Goal: Task Accomplishment & Management: Use online tool/utility

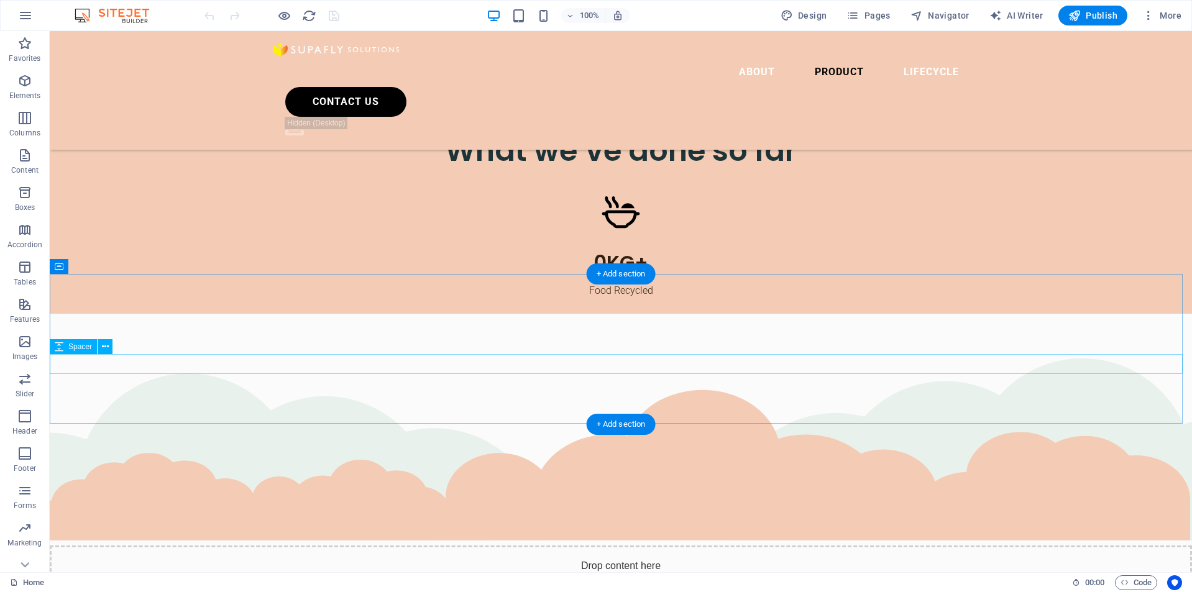
scroll to position [2797, 0]
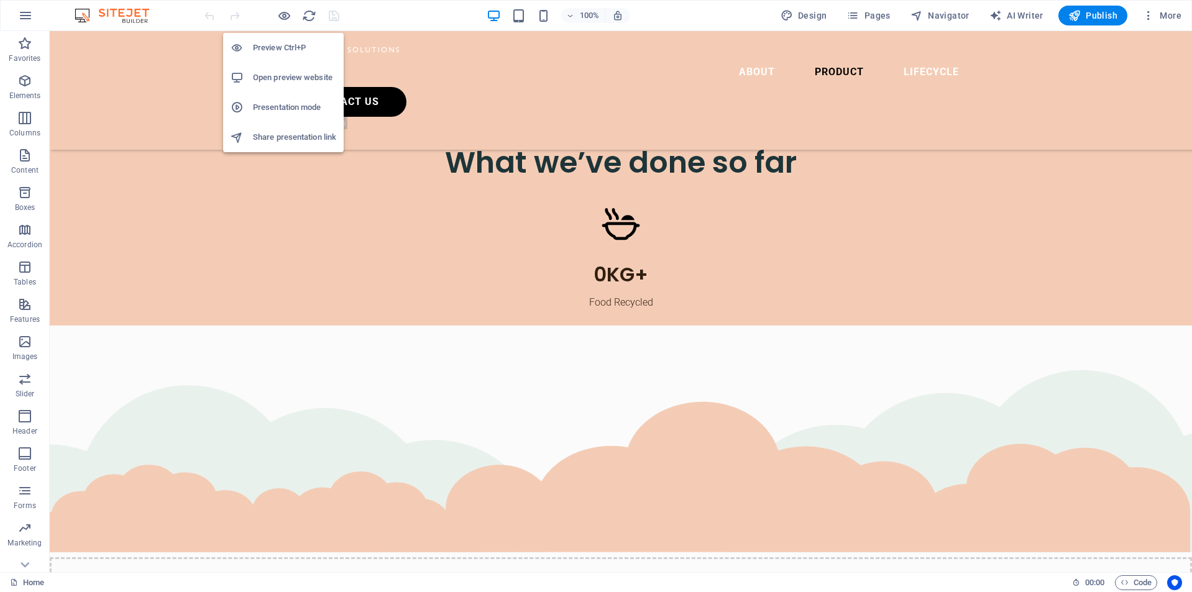
click at [283, 127] on li "Share presentation link" at bounding box center [283, 137] width 121 height 30
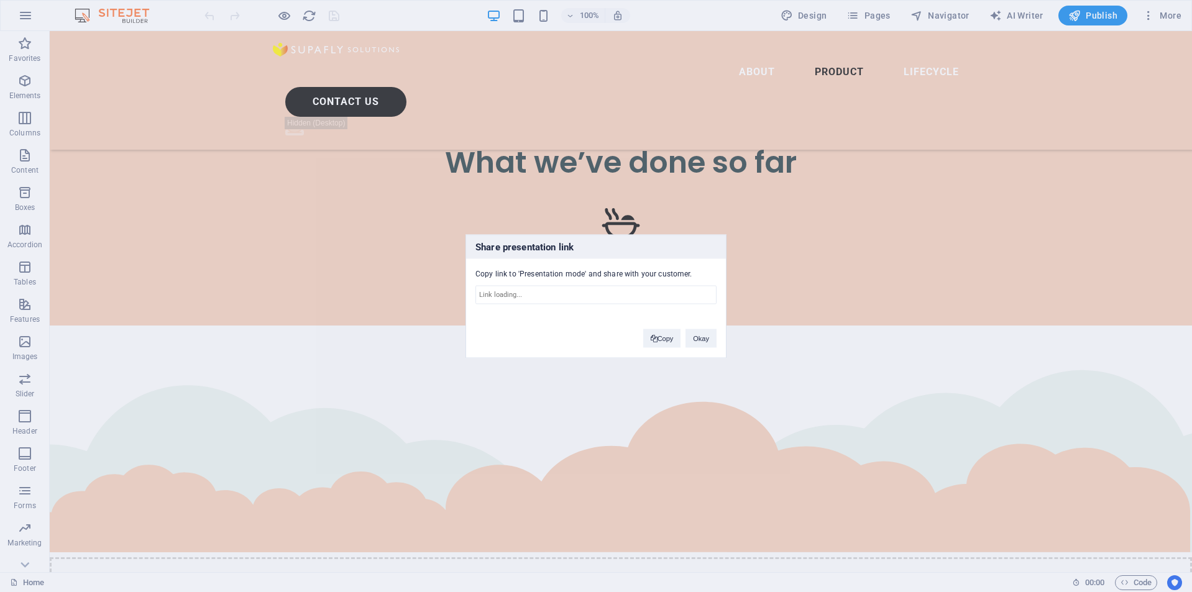
type input "[URL][DOMAIN_NAME]"
click at [663, 332] on button "Copy" at bounding box center [662, 338] width 38 height 19
click at [689, 336] on button "Okay" at bounding box center [700, 338] width 31 height 19
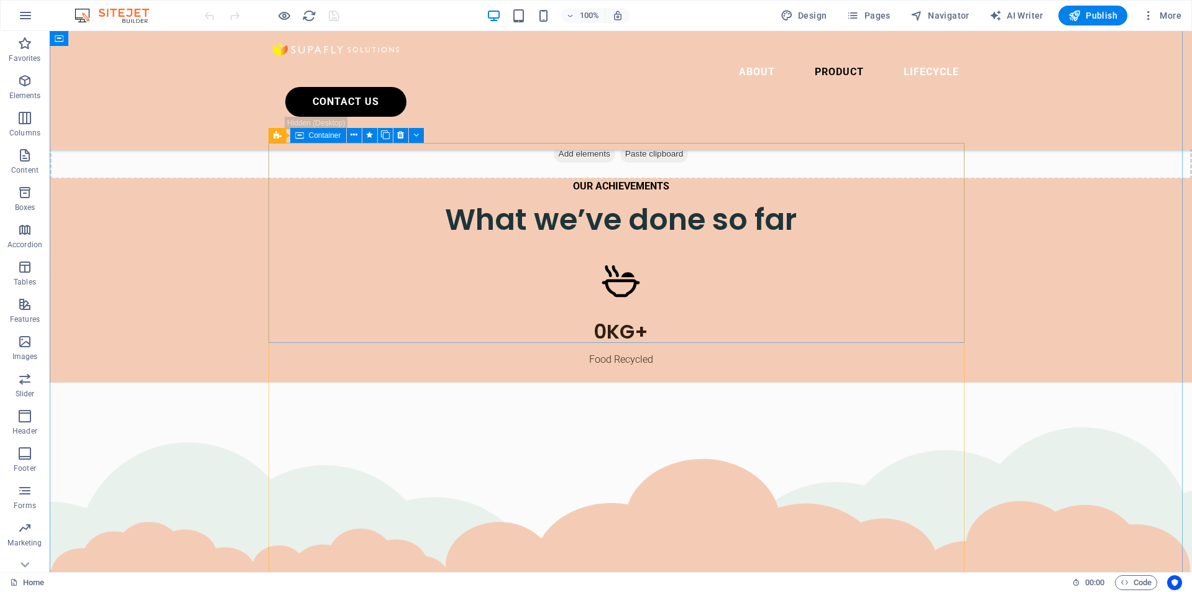
scroll to position [2548, 0]
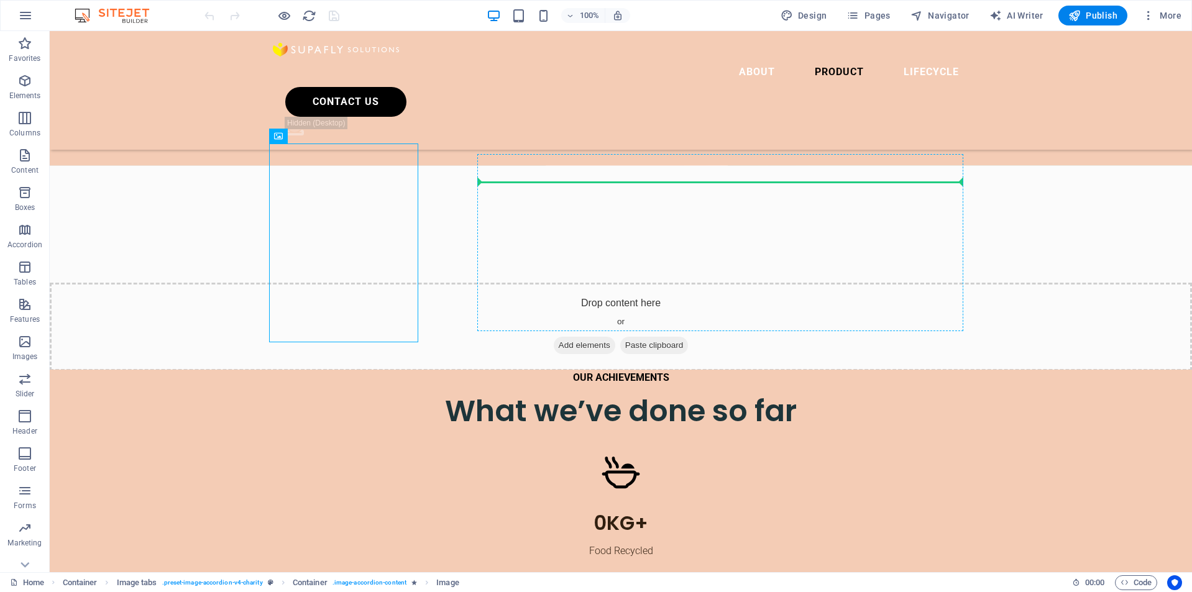
drag, startPoint x: 339, startPoint y: 193, endPoint x: 962, endPoint y: 182, distance: 623.4
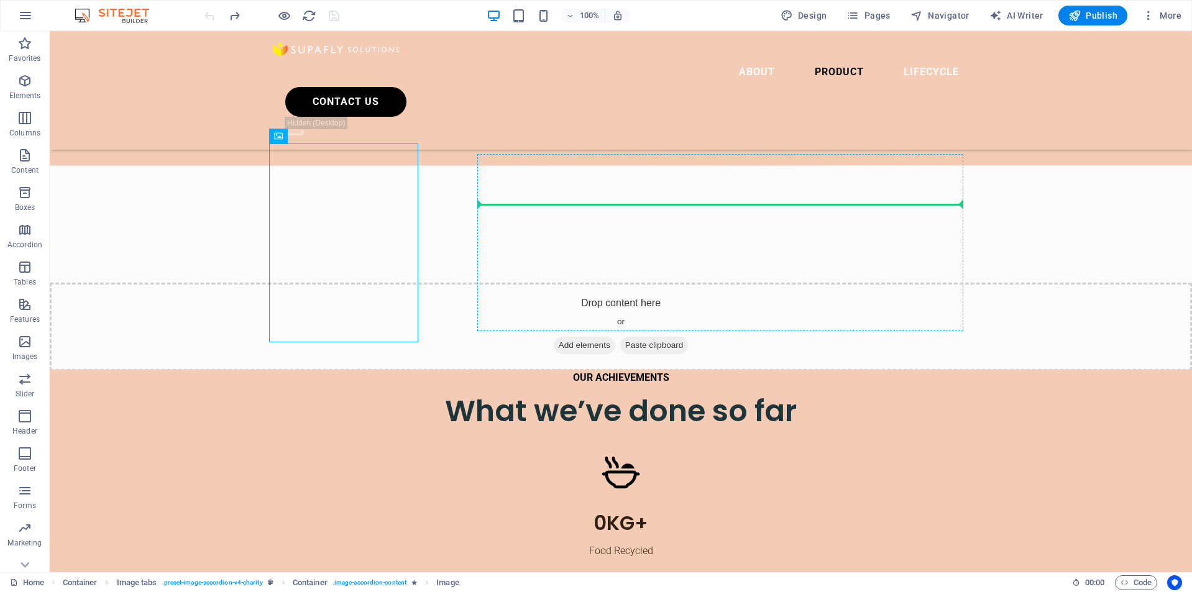
drag, startPoint x: 367, startPoint y: 203, endPoint x: 696, endPoint y: 198, distance: 328.8
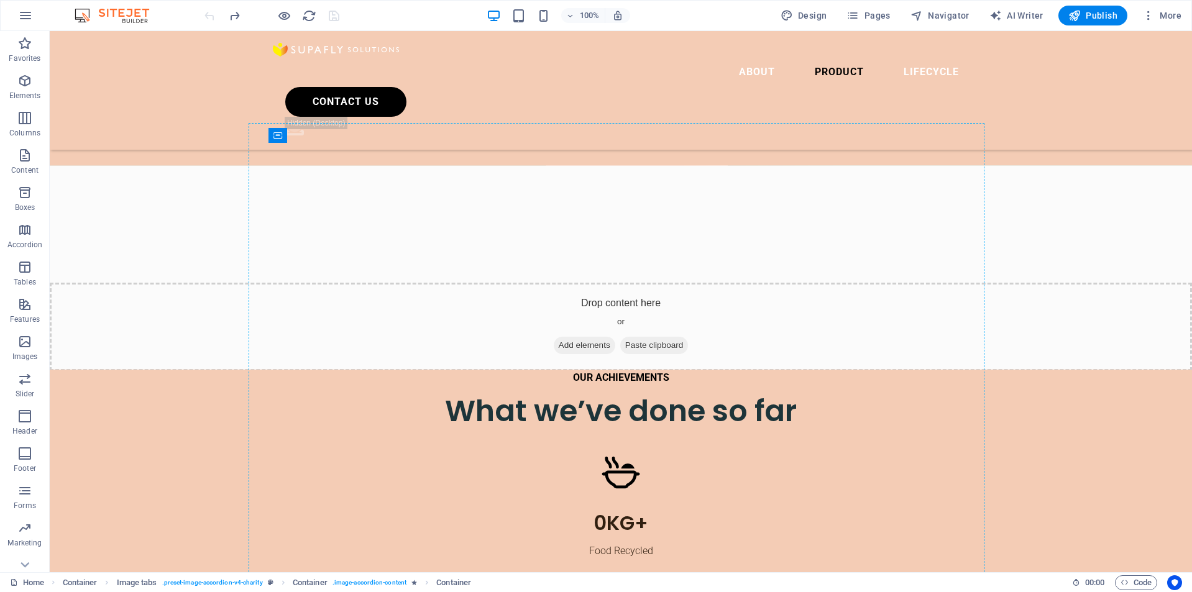
drag, startPoint x: 548, startPoint y: 179, endPoint x: 330, endPoint y: 177, distance: 217.5
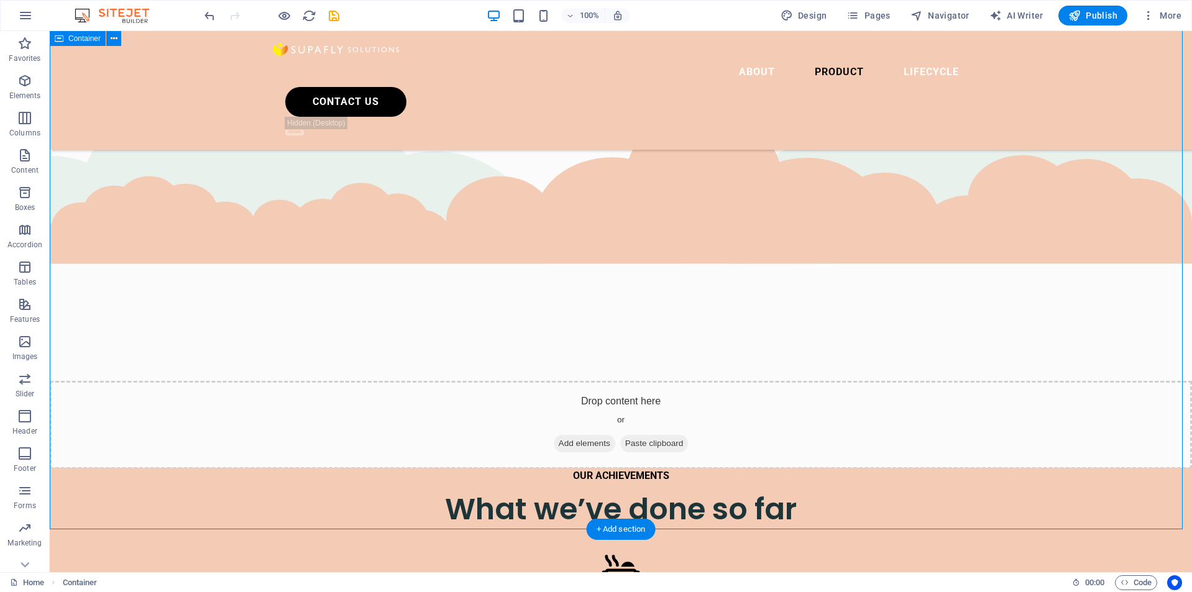
scroll to position [2424, 0]
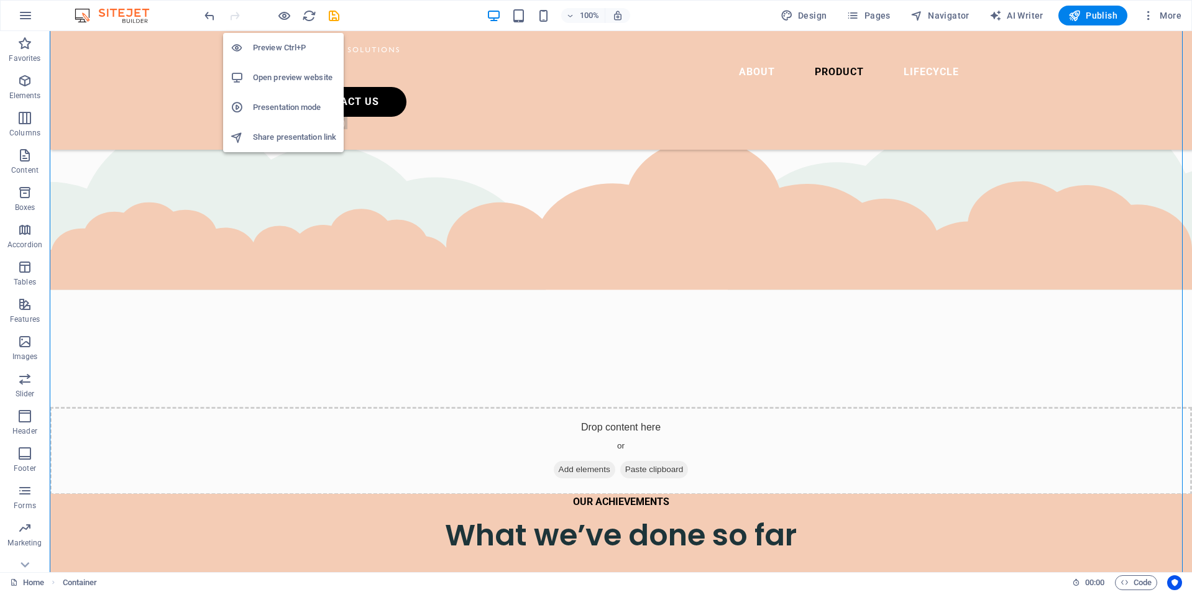
click at [273, 107] on h6 "Presentation mode" at bounding box center [294, 107] width 83 height 15
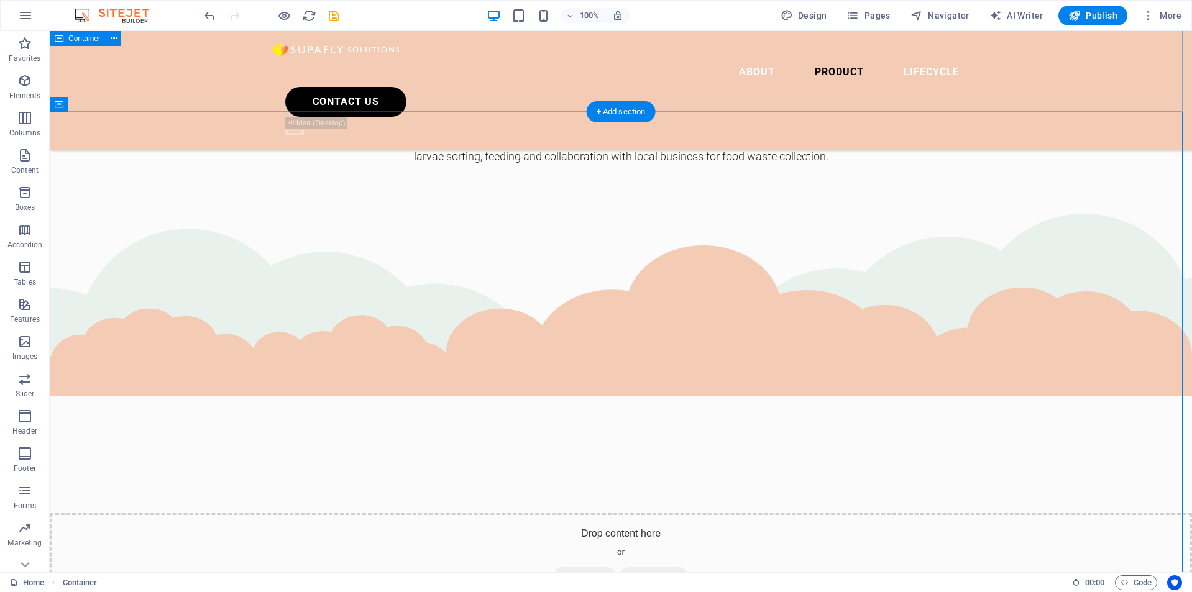
scroll to position [2237, 0]
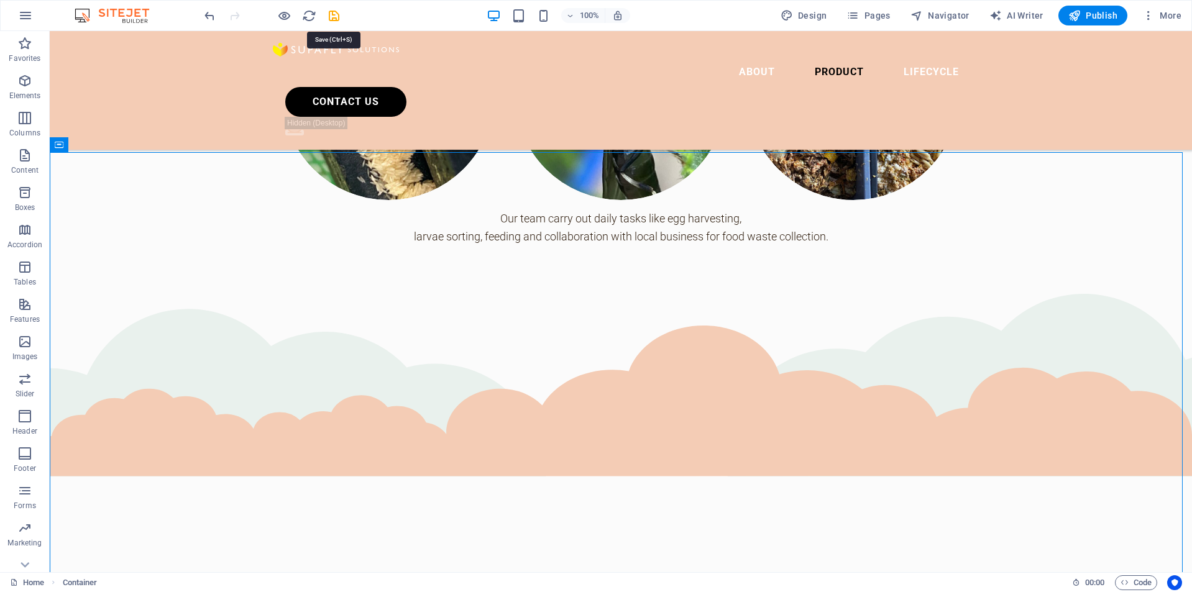
click at [330, 17] on icon "save" at bounding box center [334, 16] width 14 height 14
checkbox input "false"
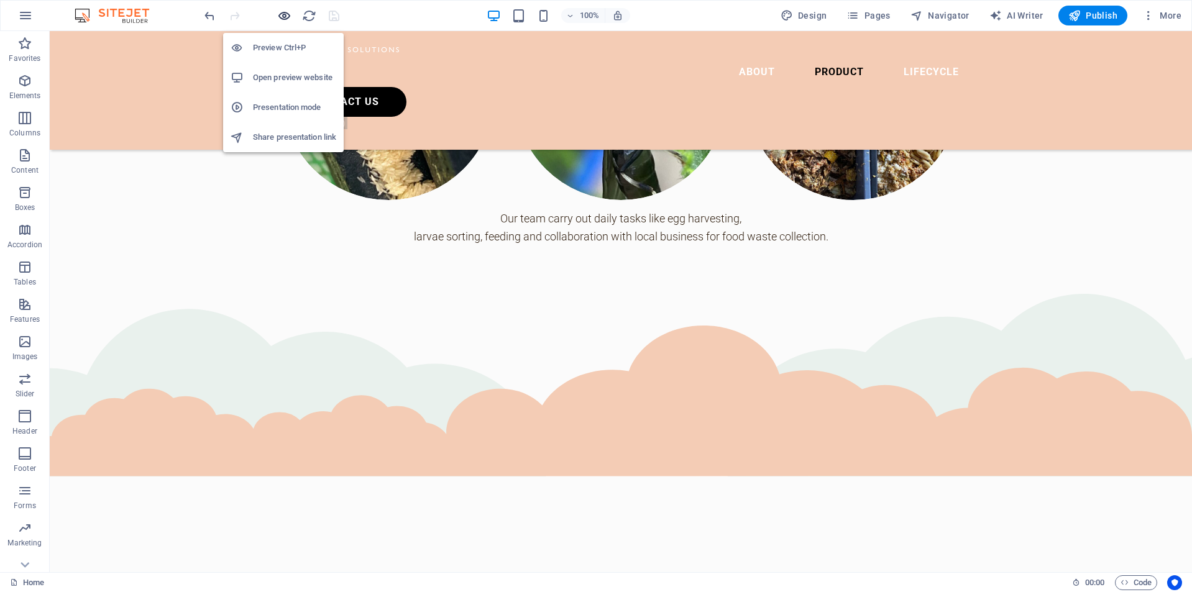
click at [284, 17] on icon "button" at bounding box center [284, 16] width 14 height 14
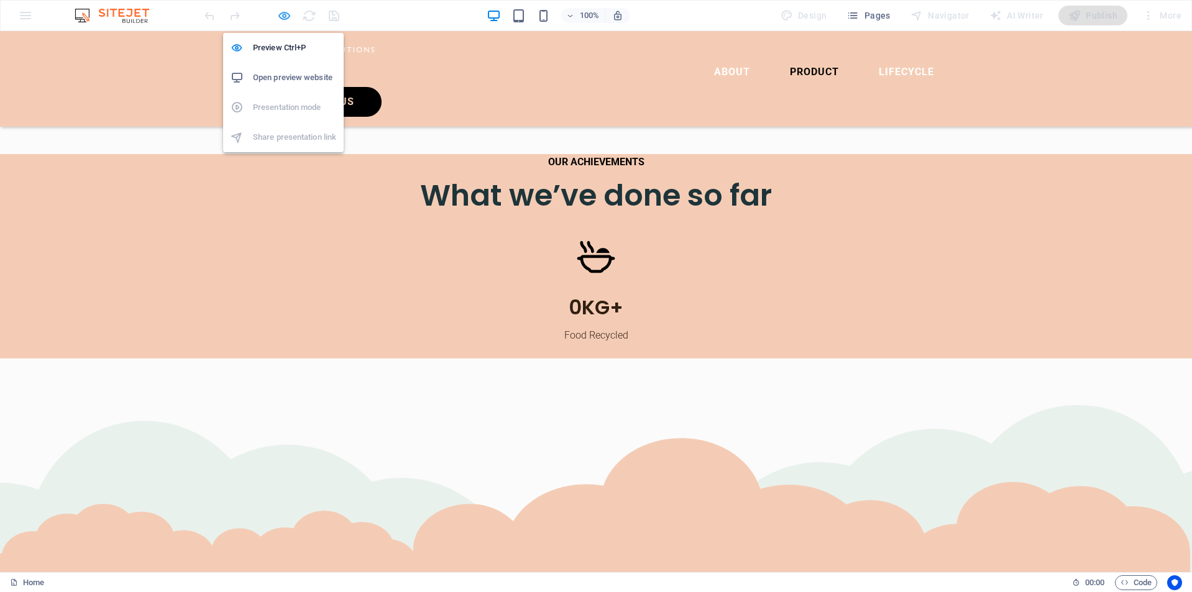
click at [285, 17] on icon "button" at bounding box center [284, 16] width 14 height 14
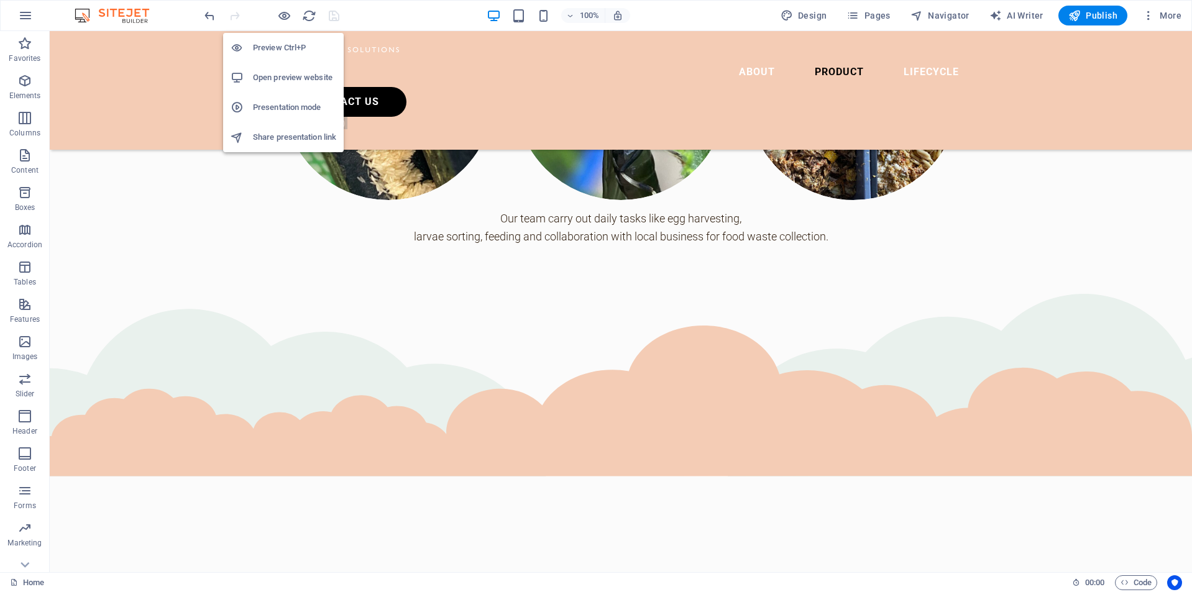
click at [291, 112] on h6 "Presentation mode" at bounding box center [294, 107] width 83 height 15
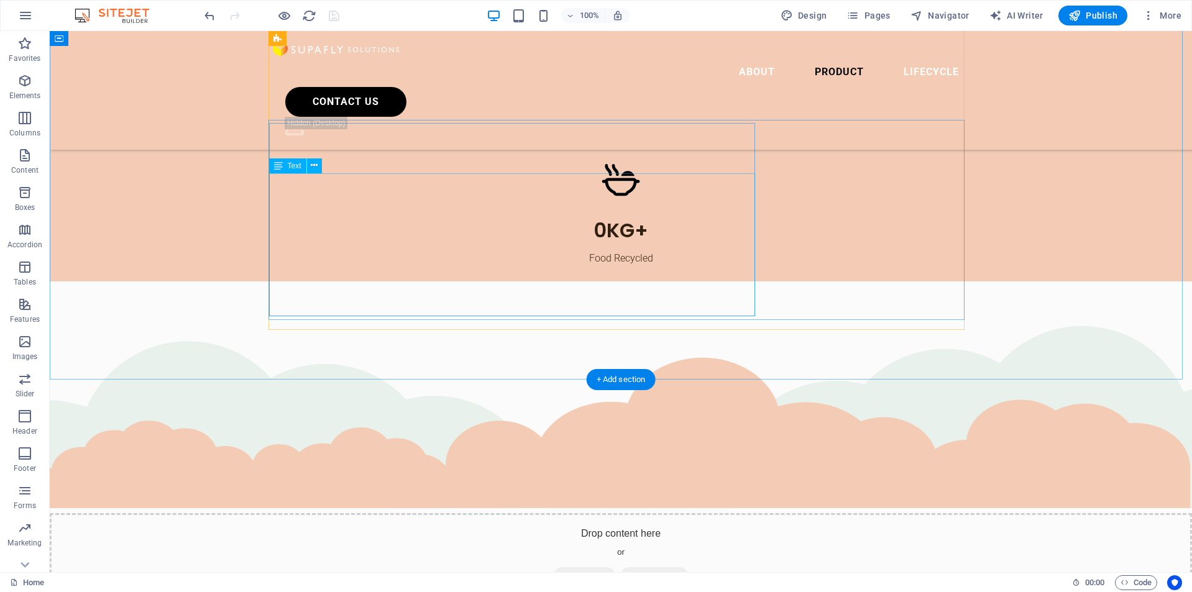
scroll to position [2859, 0]
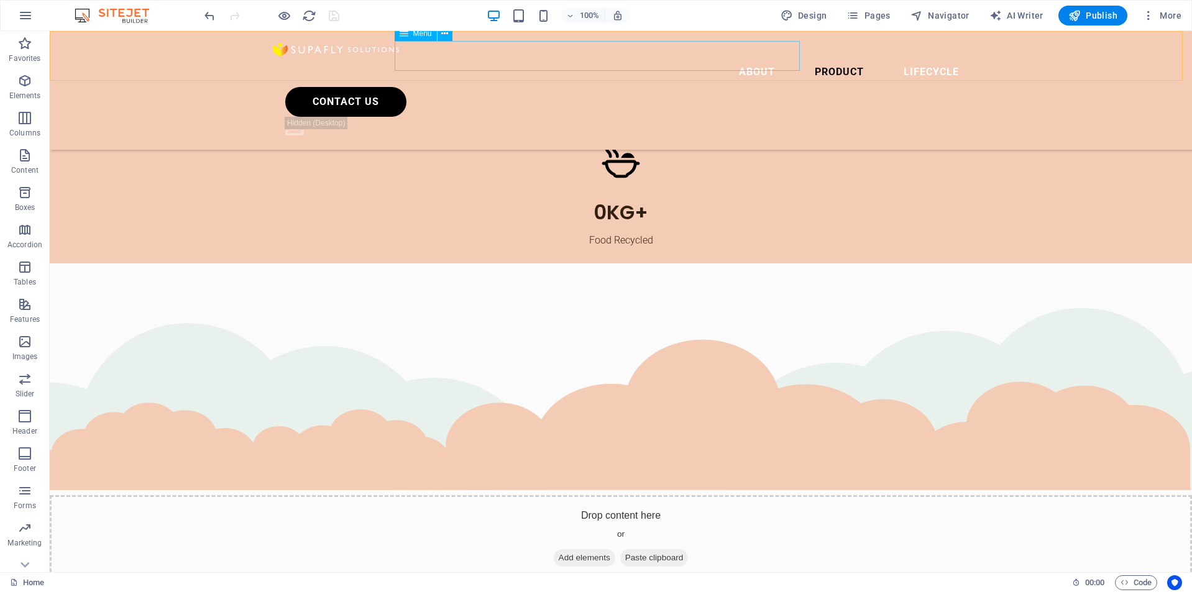
click at [746, 57] on nav "About Product Lifecycle" at bounding box center [621, 72] width 696 height 30
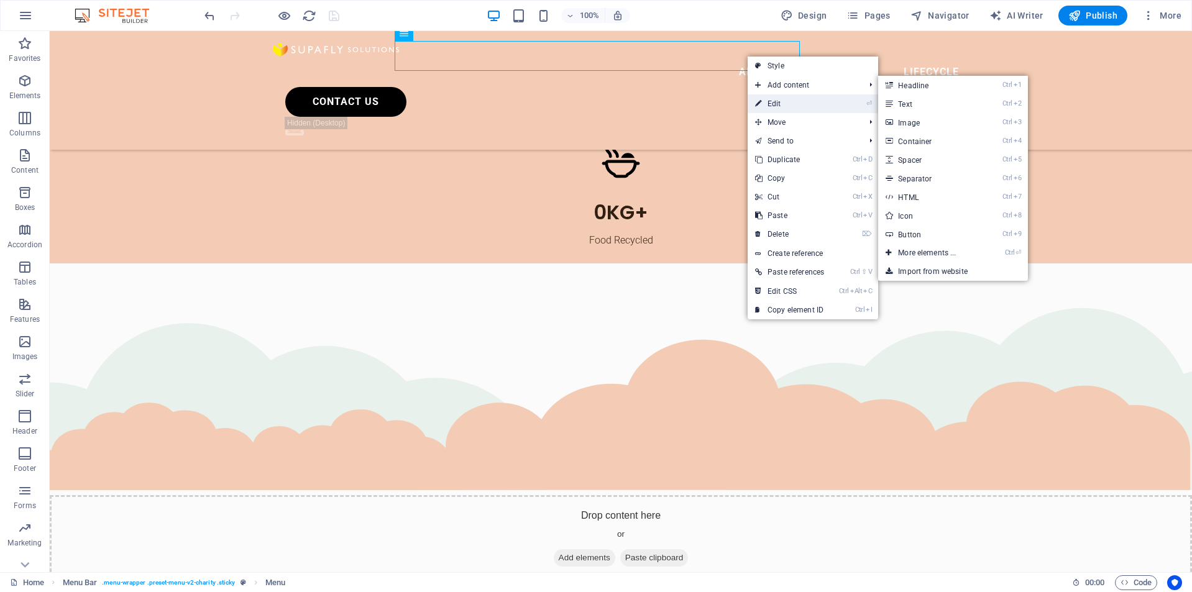
click at [769, 99] on link "⏎ Edit" at bounding box center [790, 103] width 84 height 19
select select
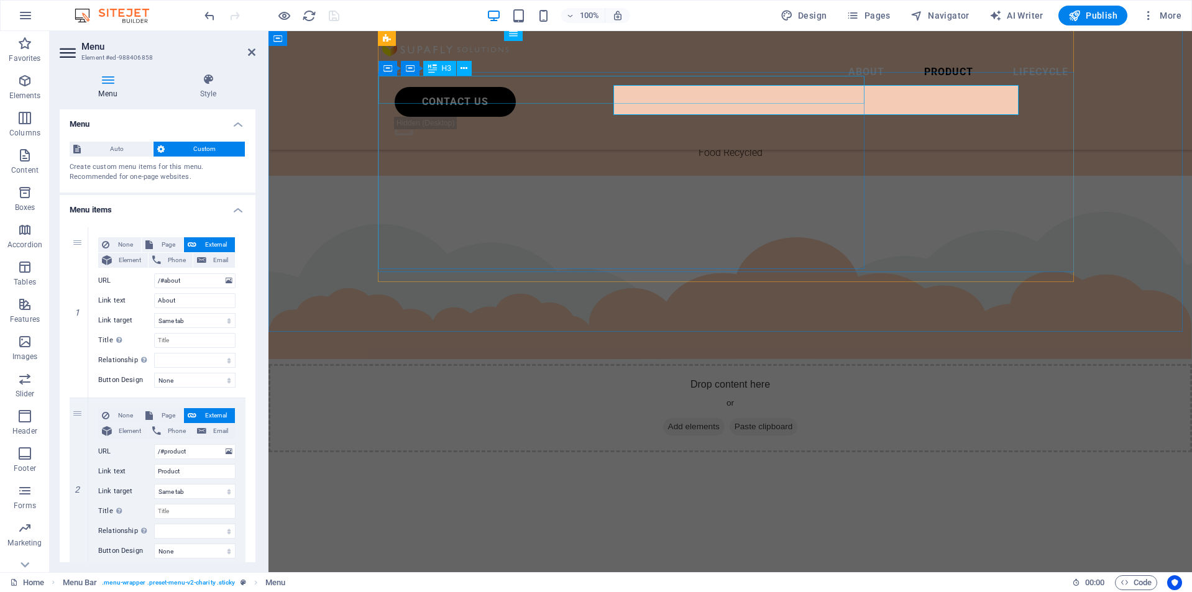
scroll to position [2815, 0]
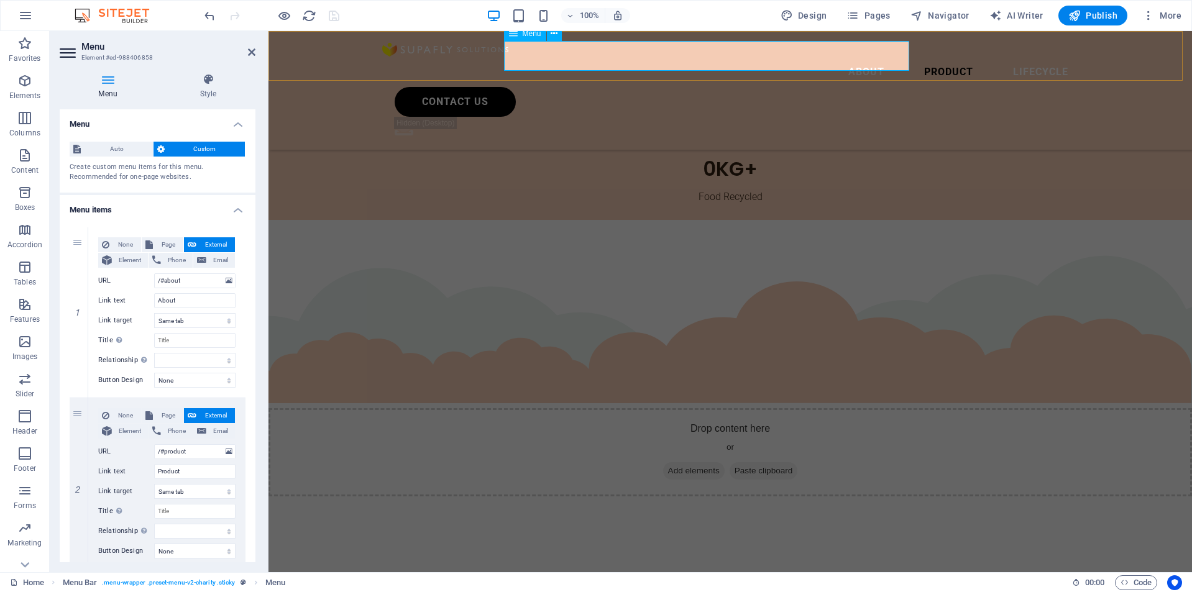
click at [864, 57] on nav "About Product Lifecycle" at bounding box center [730, 72] width 696 height 30
click at [856, 58] on nav "About Product Lifecycle" at bounding box center [730, 72] width 696 height 30
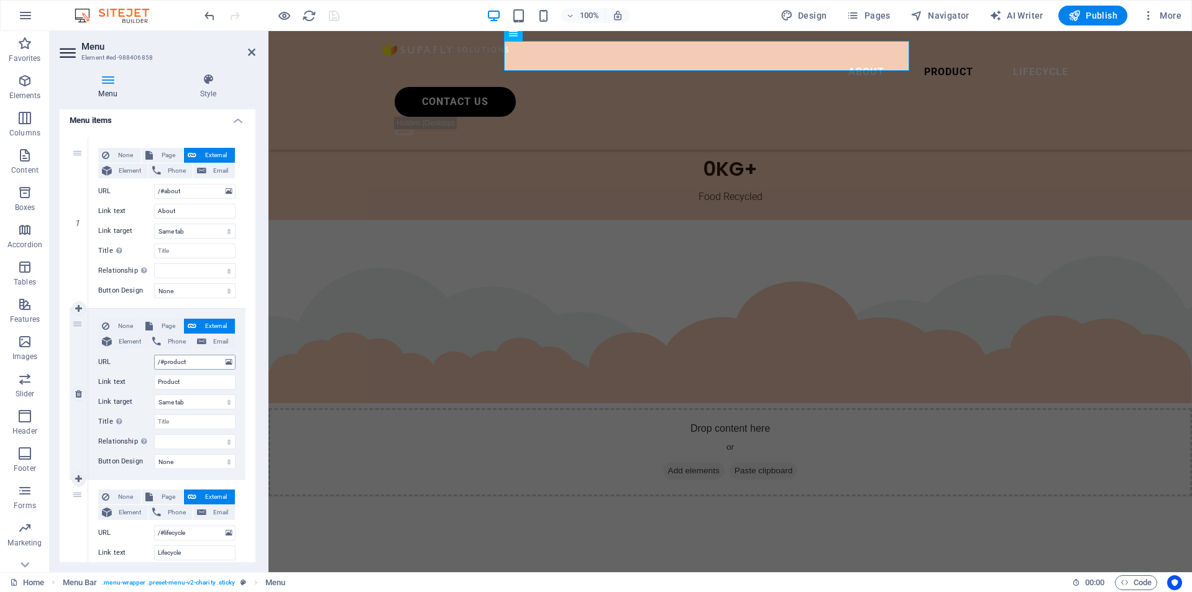
scroll to position [124, 0]
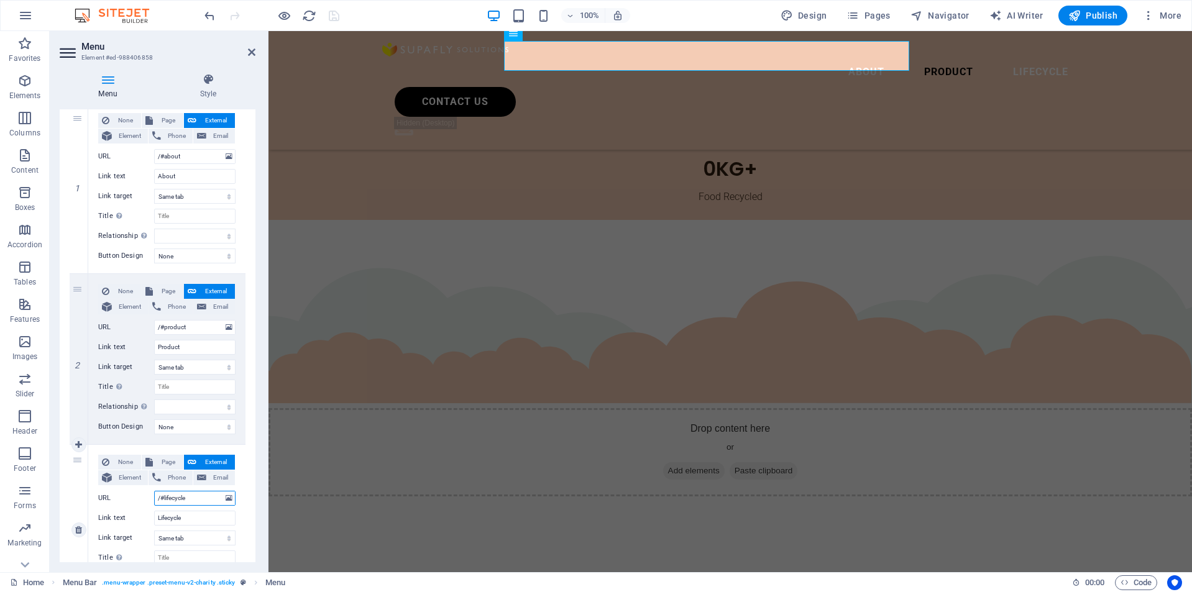
drag, startPoint x: 164, startPoint y: 496, endPoint x: 198, endPoint y: 500, distance: 33.8
click at [197, 499] on input "/#lifecycle" at bounding box center [194, 498] width 81 height 15
type input "/#support"
select select
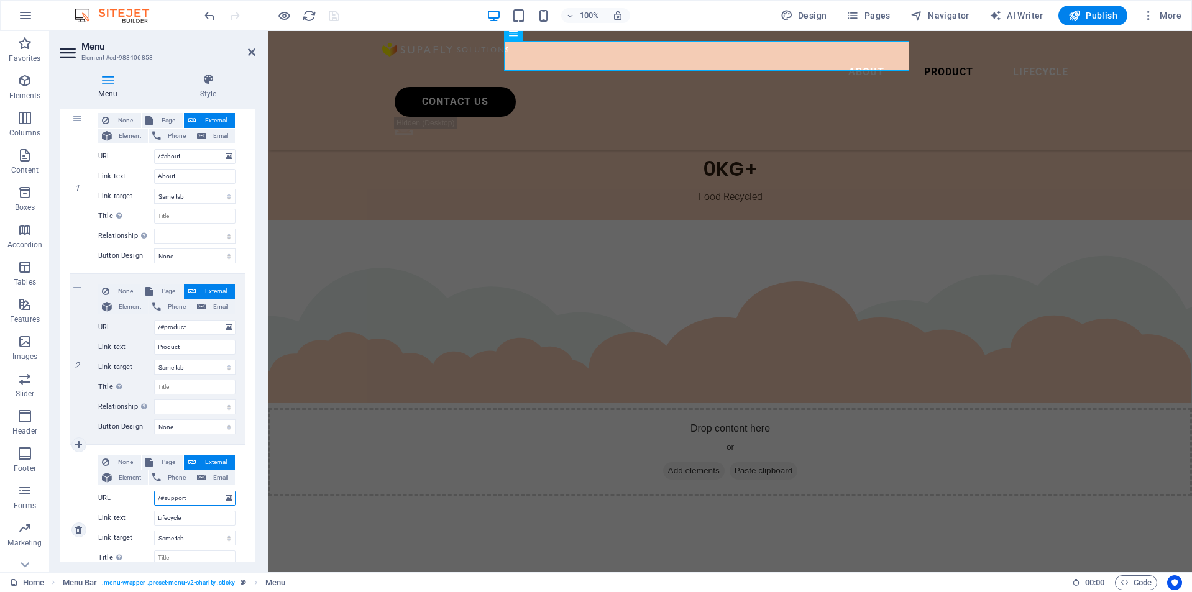
select select
type input "/#support"
drag, startPoint x: 167, startPoint y: 516, endPoint x: 65, endPoint y: 521, distance: 101.5
click at [71, 521] on div "3 None Page External Element Phone Email Page Home Legal Notice Privacy Subpage…" at bounding box center [158, 530] width 176 height 170
type input "Our Support"
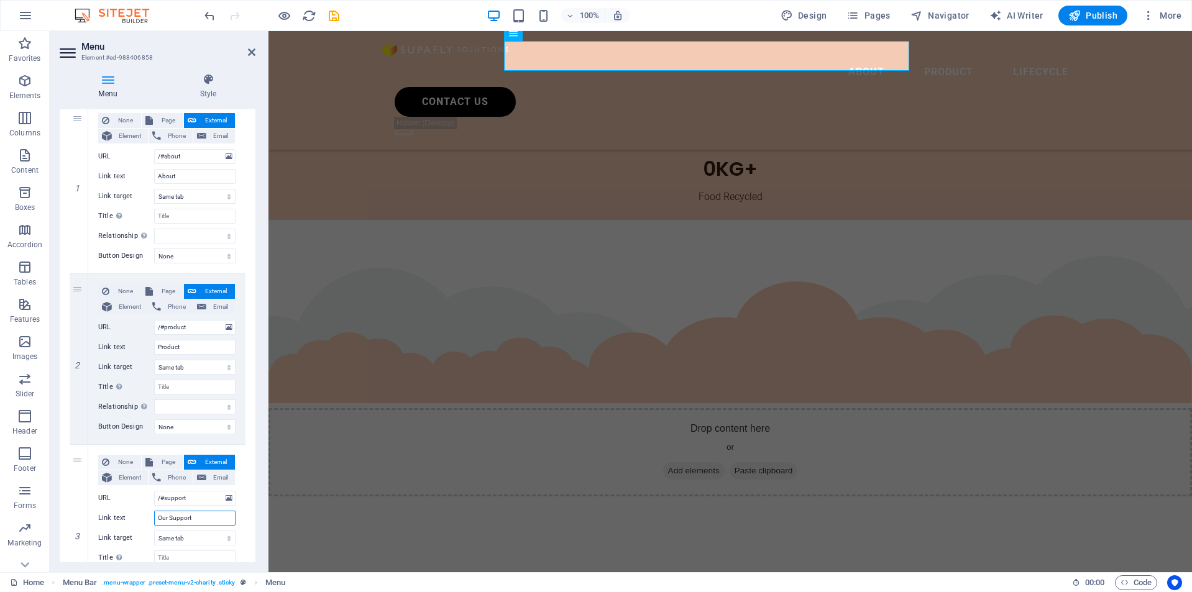
select select
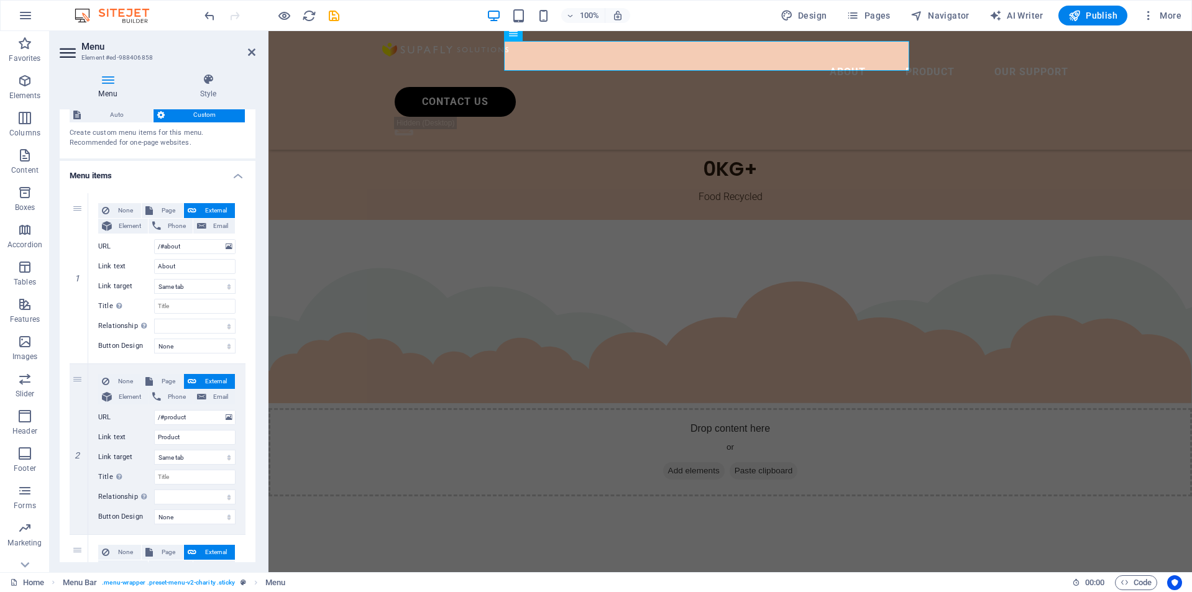
scroll to position [186, 0]
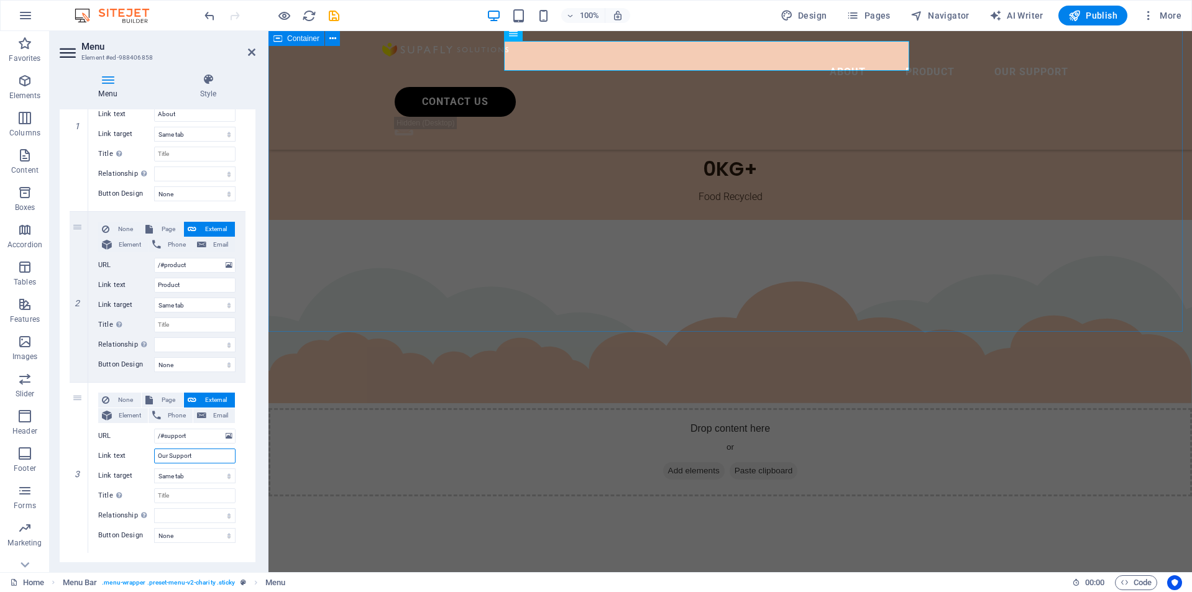
type input "Our Support"
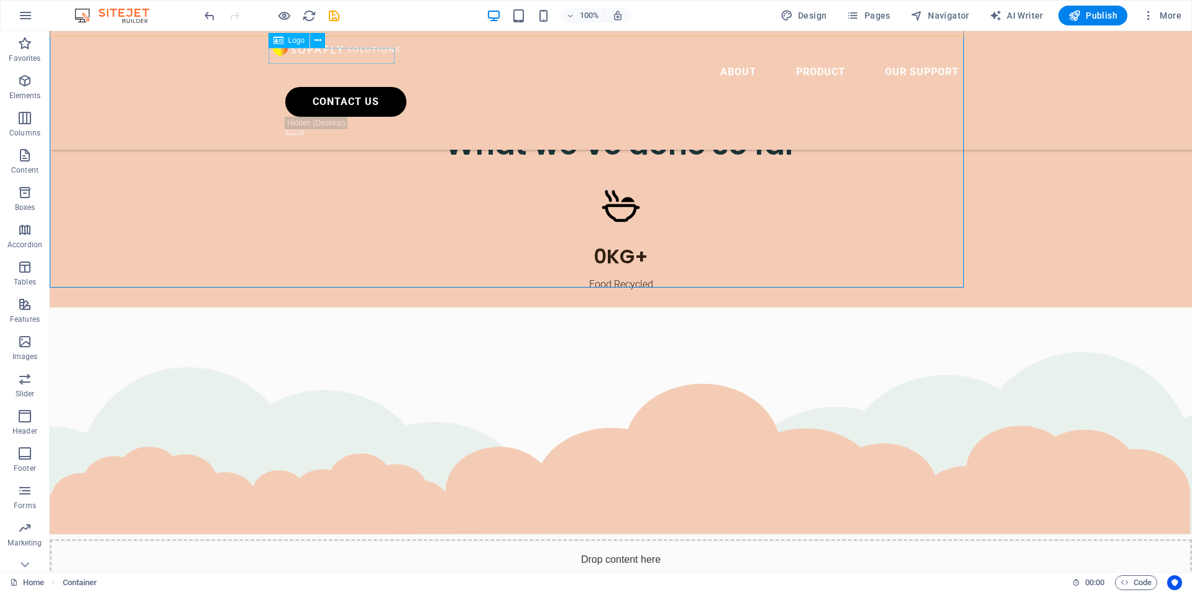
scroll to position [2859, 0]
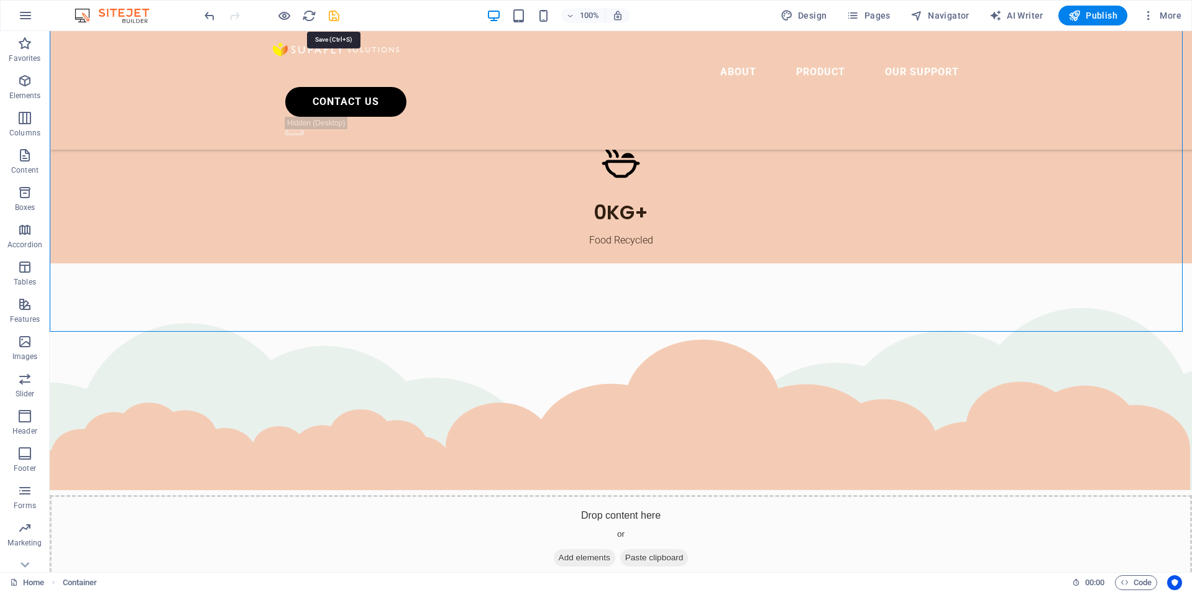
click at [340, 17] on icon "save" at bounding box center [334, 16] width 14 height 14
checkbox input "false"
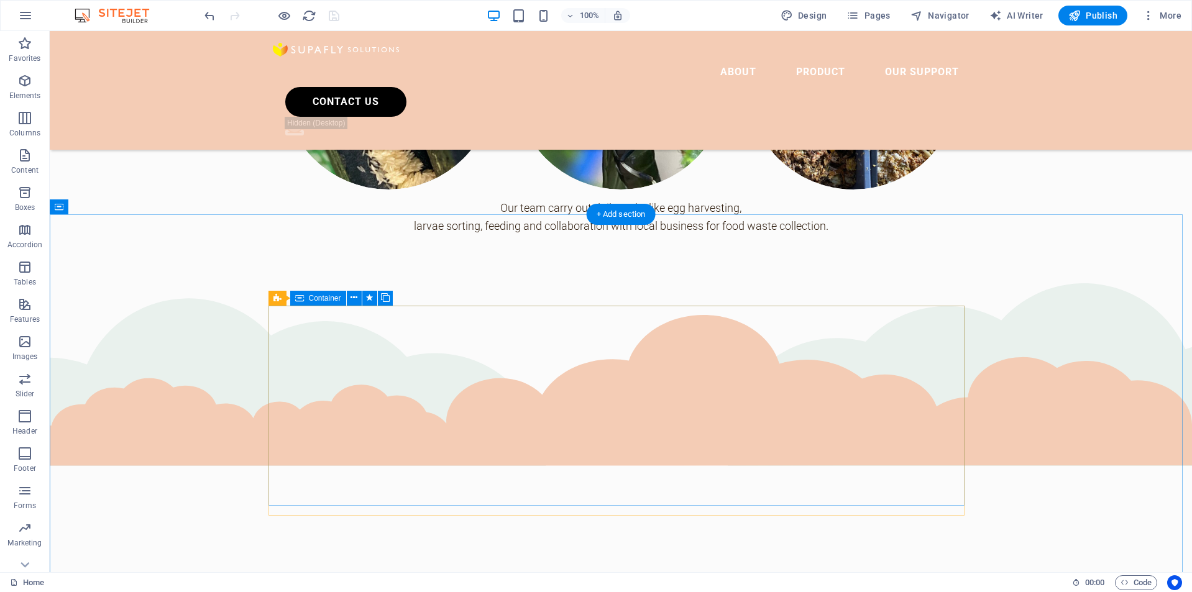
scroll to position [2171, 0]
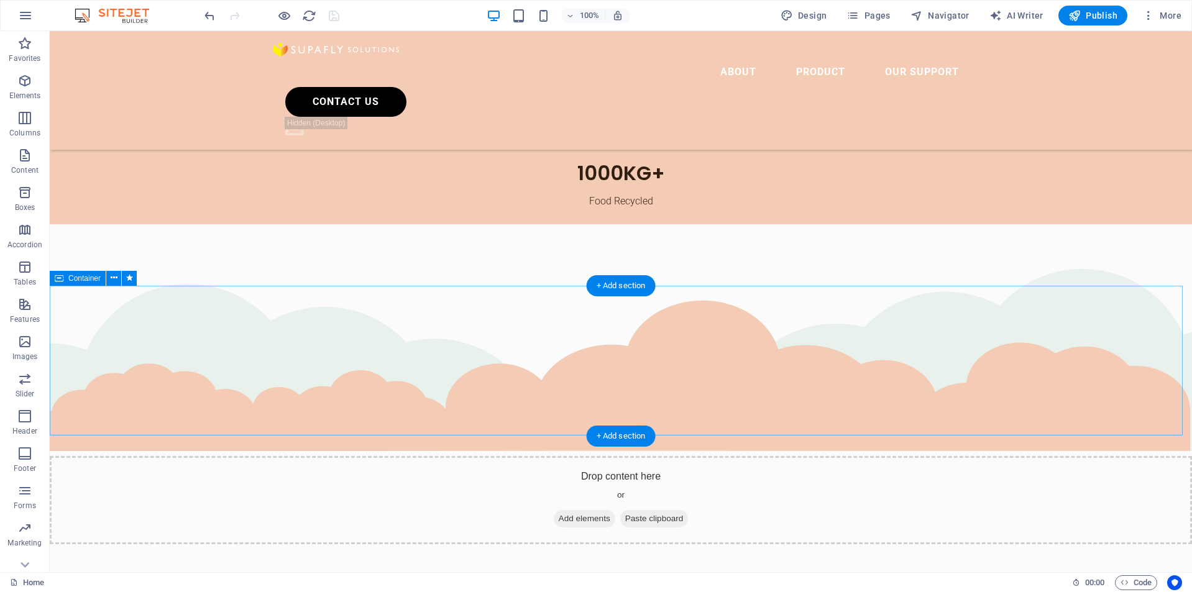
scroll to position [2917, 0]
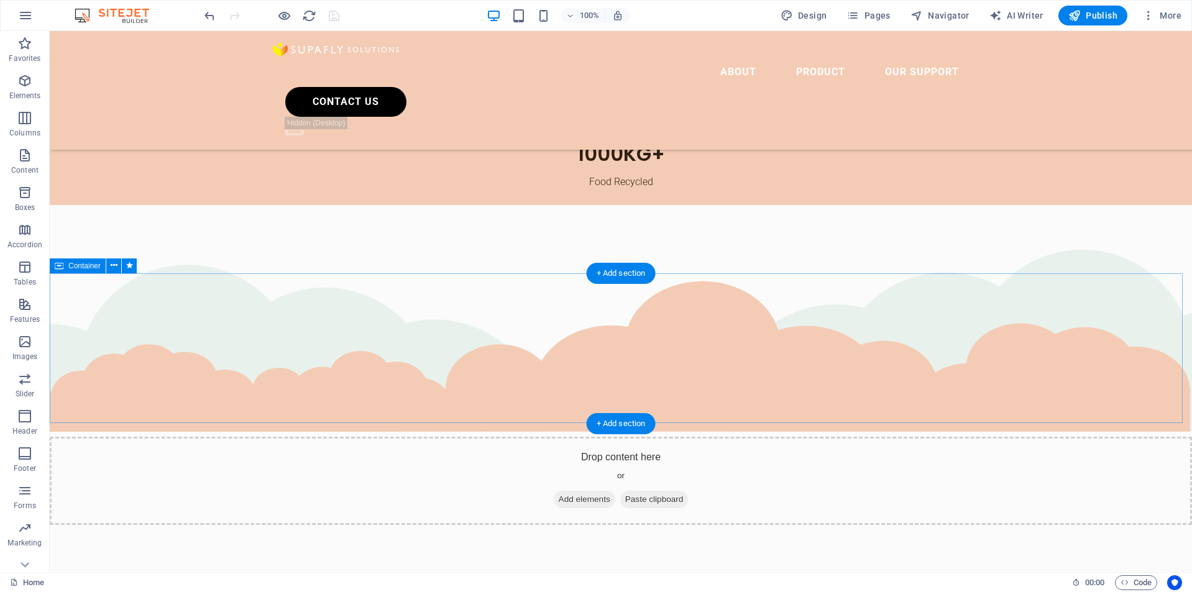
click at [628, 272] on div "+ Add section" at bounding box center [621, 273] width 69 height 21
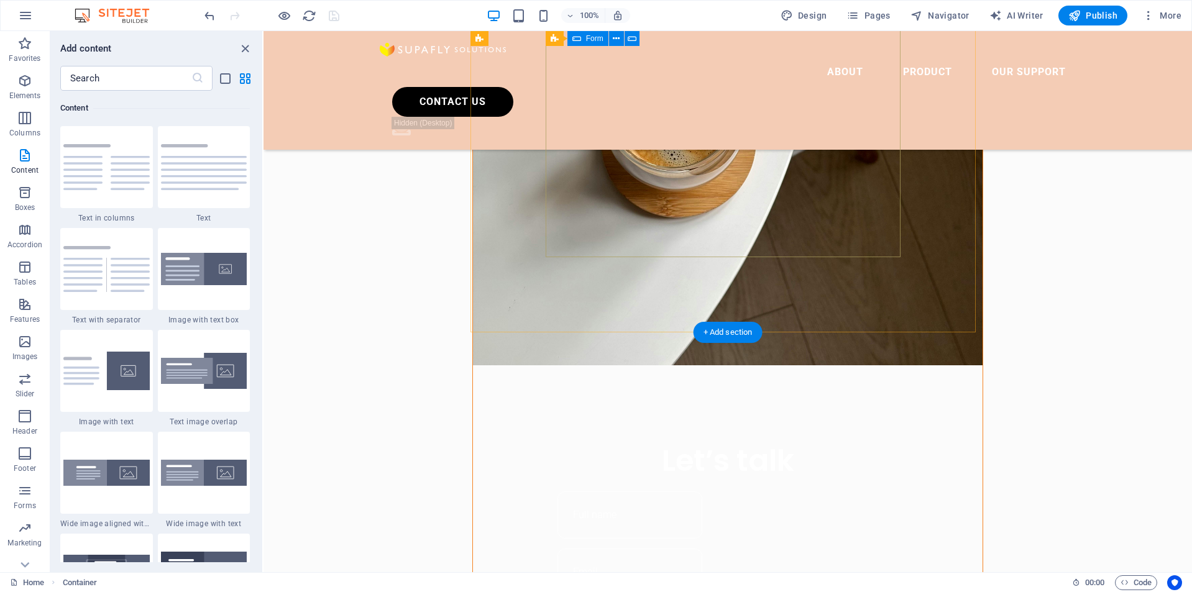
scroll to position [575, 0]
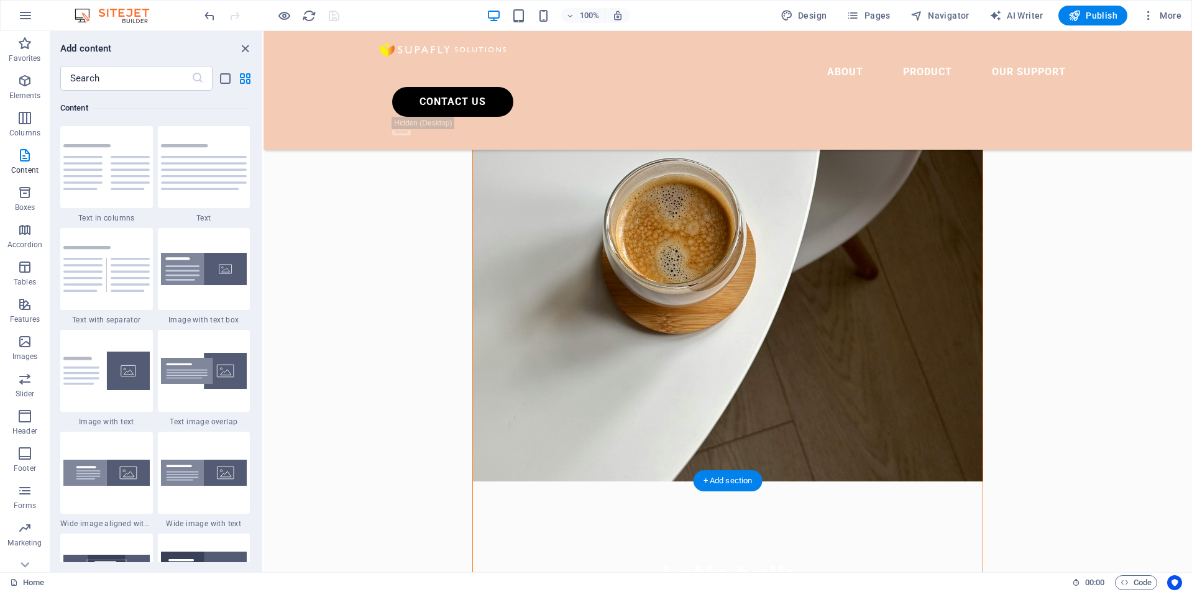
click at [732, 419] on figure at bounding box center [728, 240] width 510 height 484
click at [695, 431] on figure at bounding box center [728, 240] width 510 height 484
click at [690, 431] on figure at bounding box center [728, 240] width 510 height 484
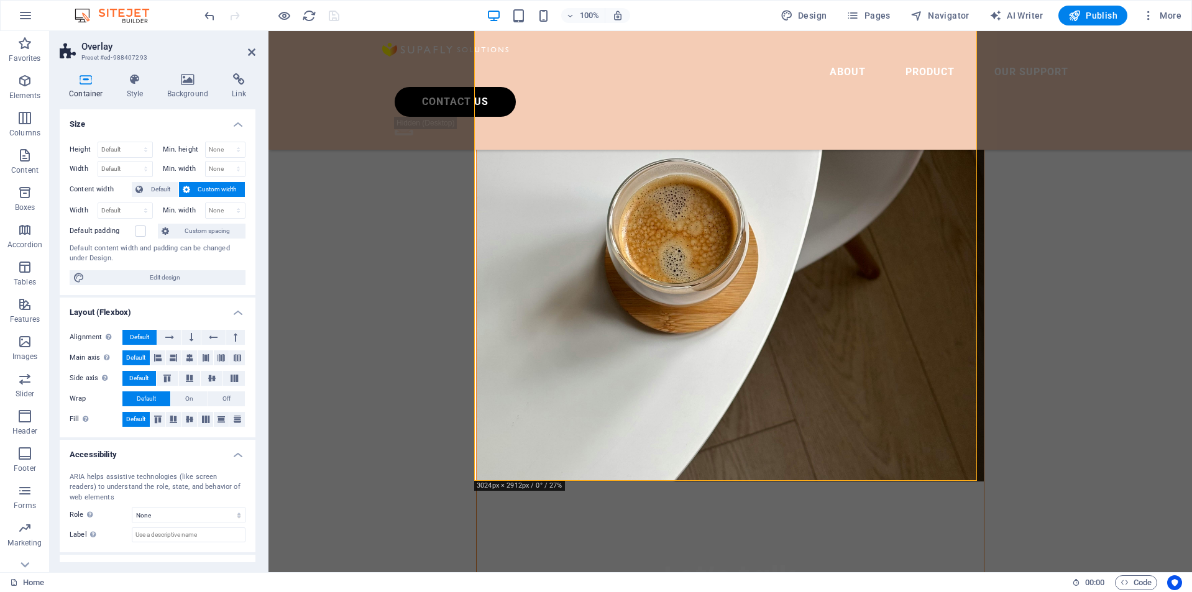
click at [249, 53] on icon at bounding box center [251, 52] width 7 height 10
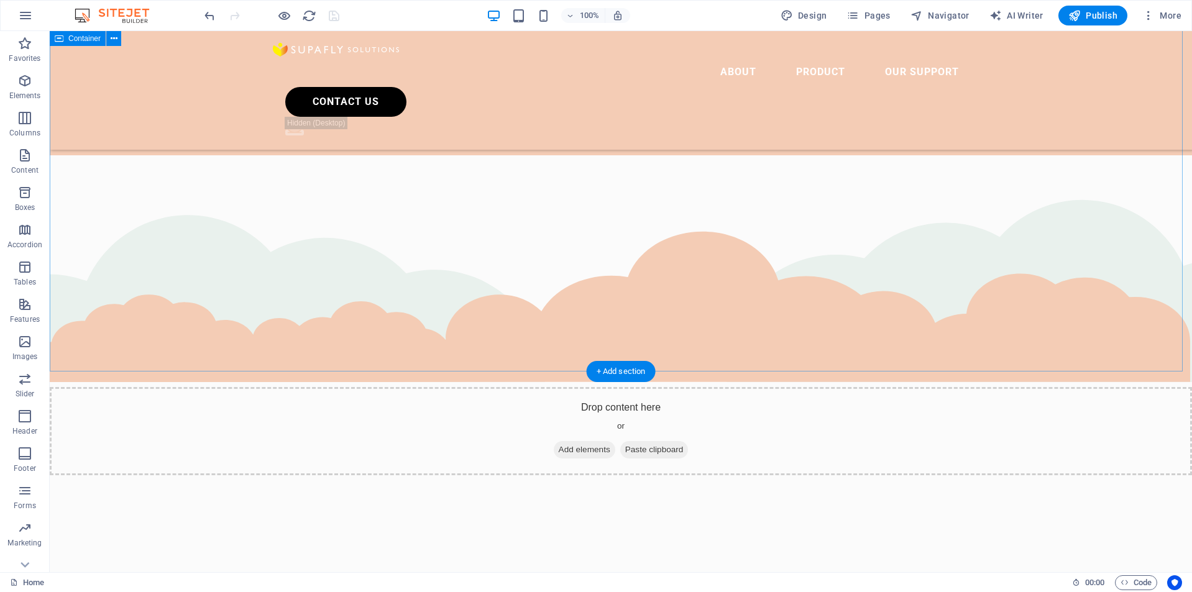
scroll to position [2979, 0]
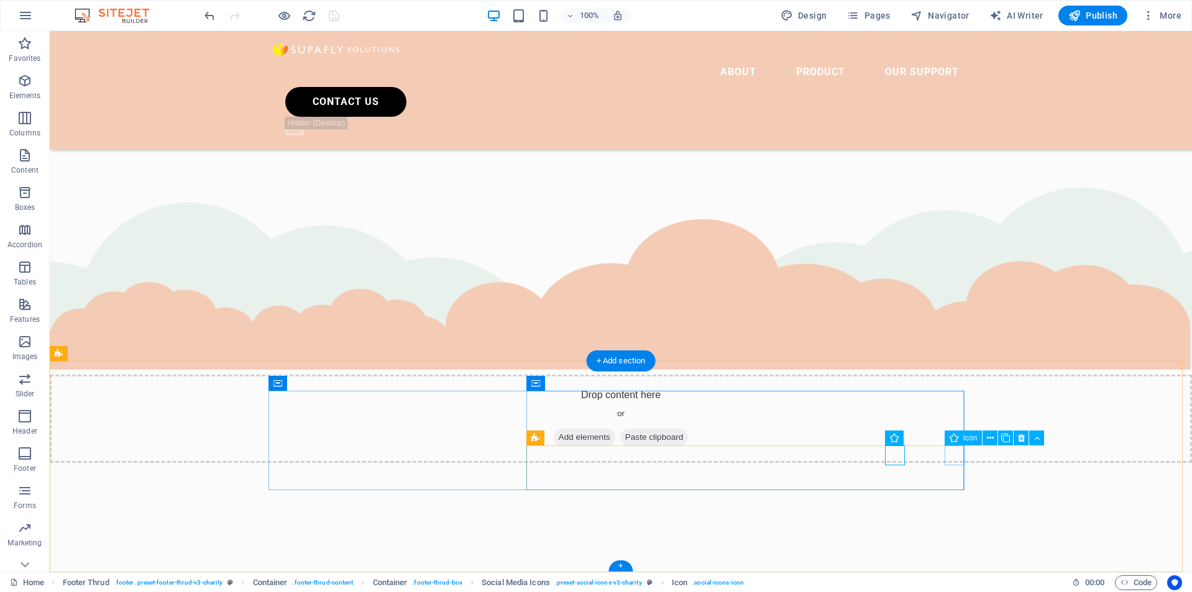
click at [1017, 435] on button at bounding box center [1021, 438] width 15 height 15
click at [1017, 434] on button at bounding box center [1021, 438] width 15 height 15
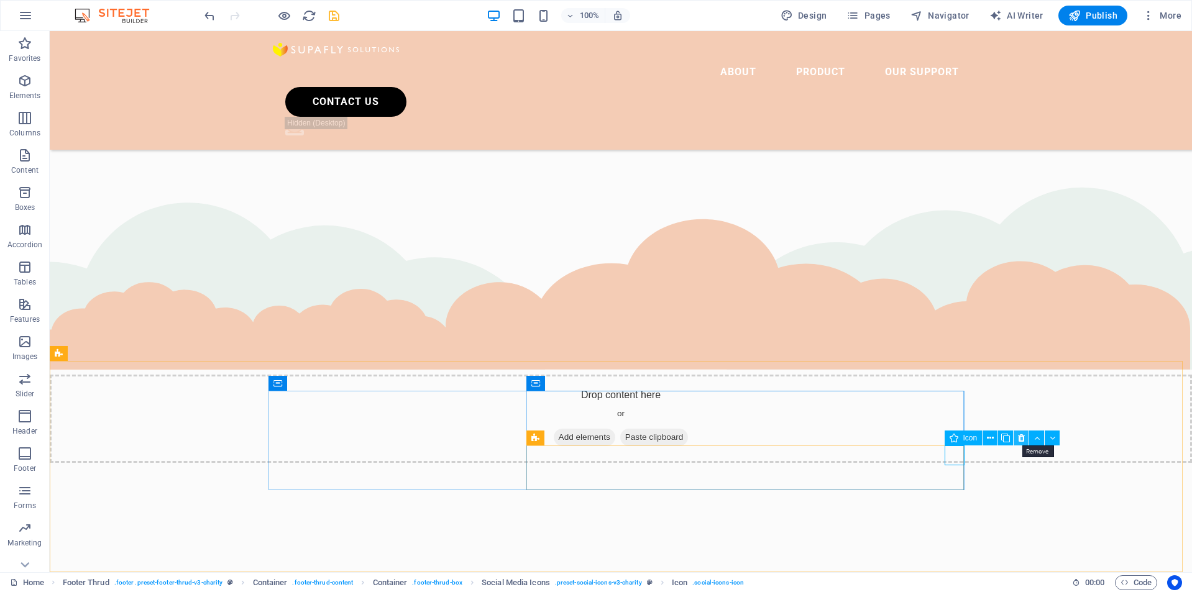
click at [1021, 435] on icon at bounding box center [1021, 438] width 7 height 13
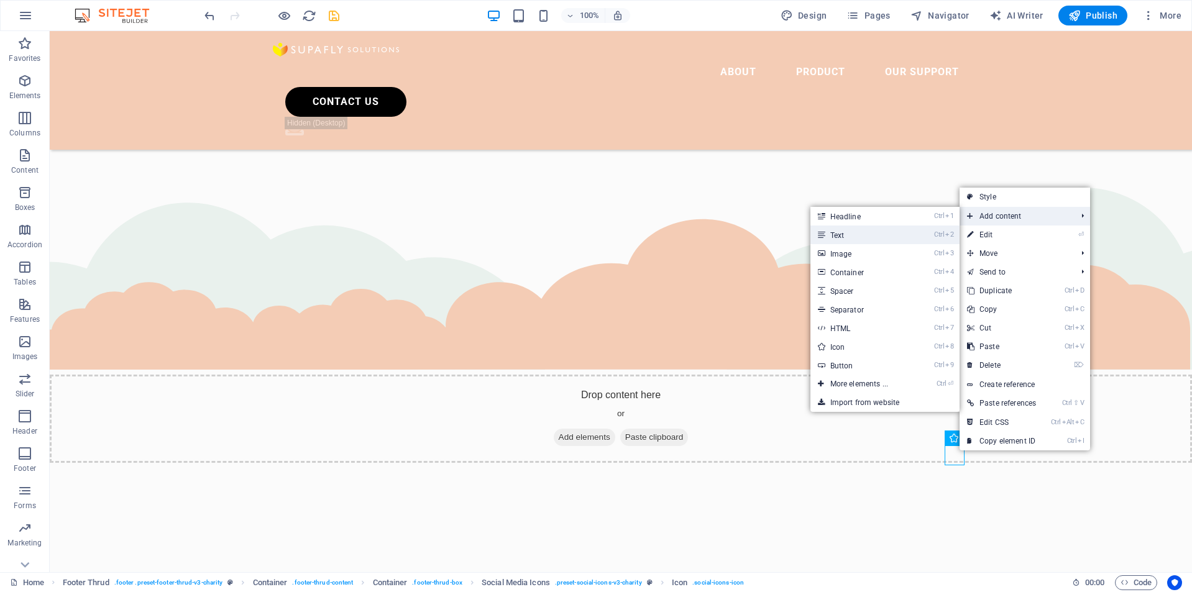
click at [923, 239] on li "Ctrl 2 Text" at bounding box center [884, 235] width 149 height 19
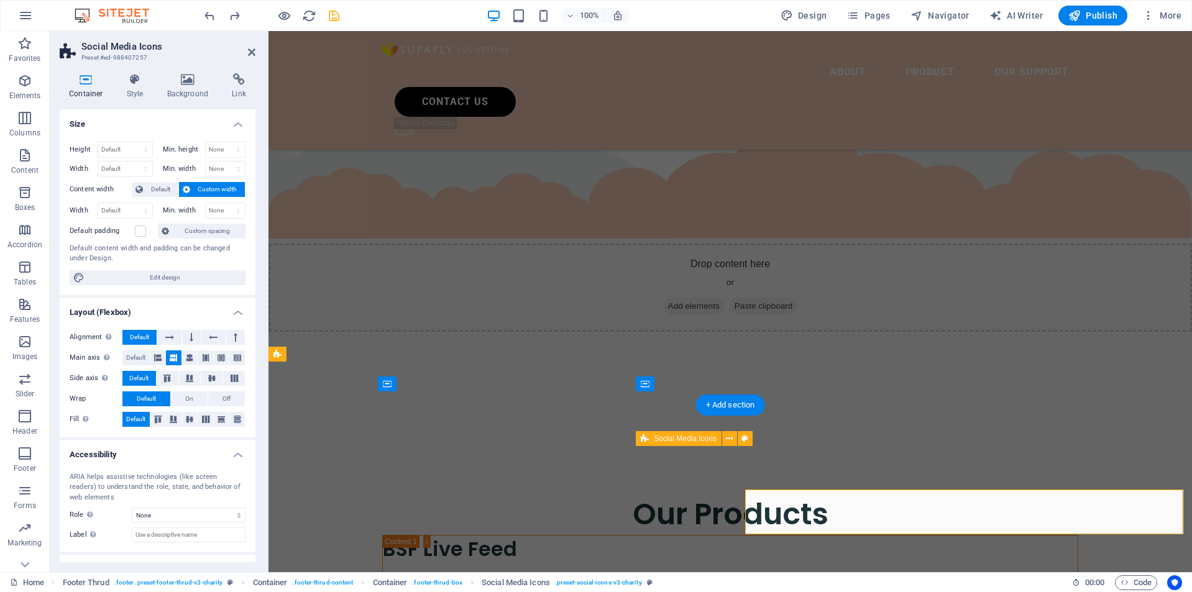
scroll to position [2935, 0]
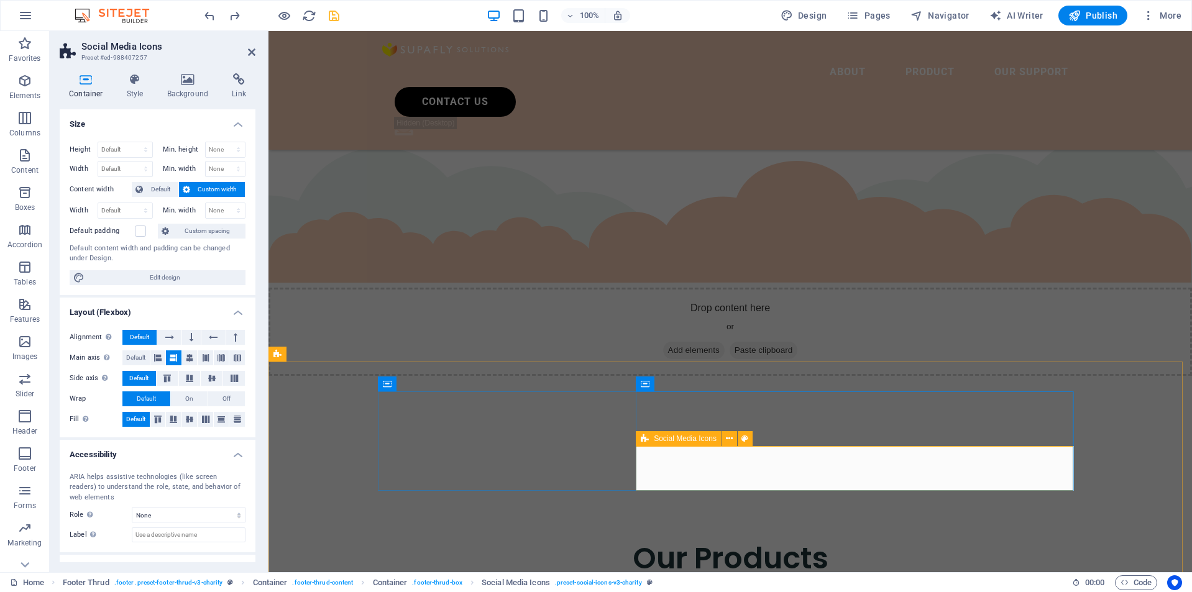
click at [731, 439] on icon at bounding box center [729, 439] width 7 height 13
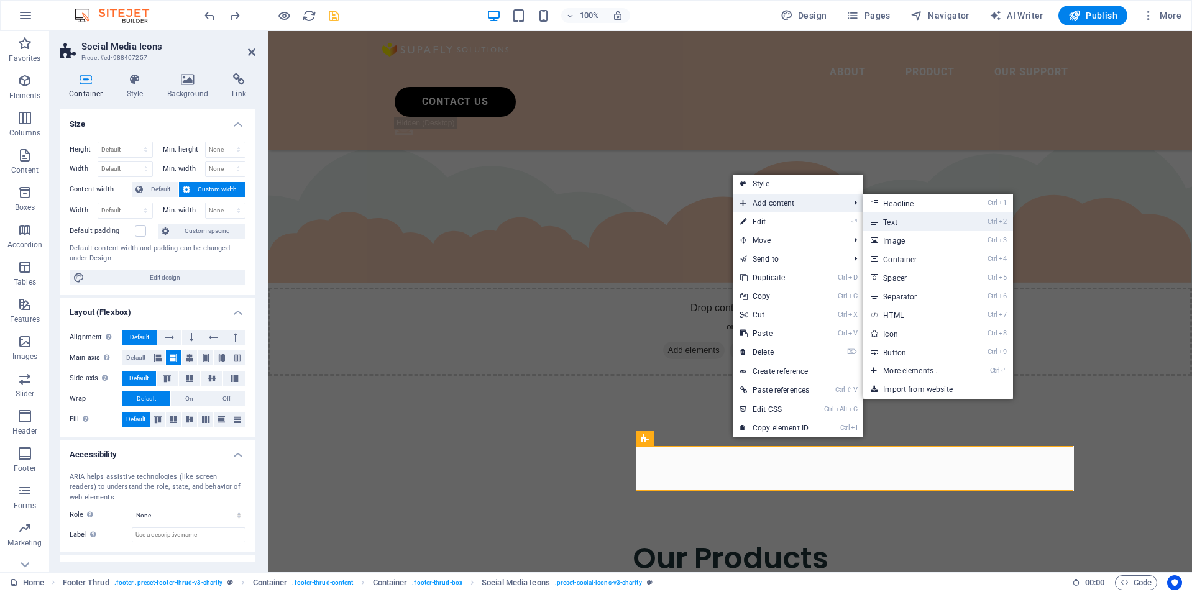
click at [922, 220] on link "Ctrl 2 Text" at bounding box center [914, 222] width 103 height 19
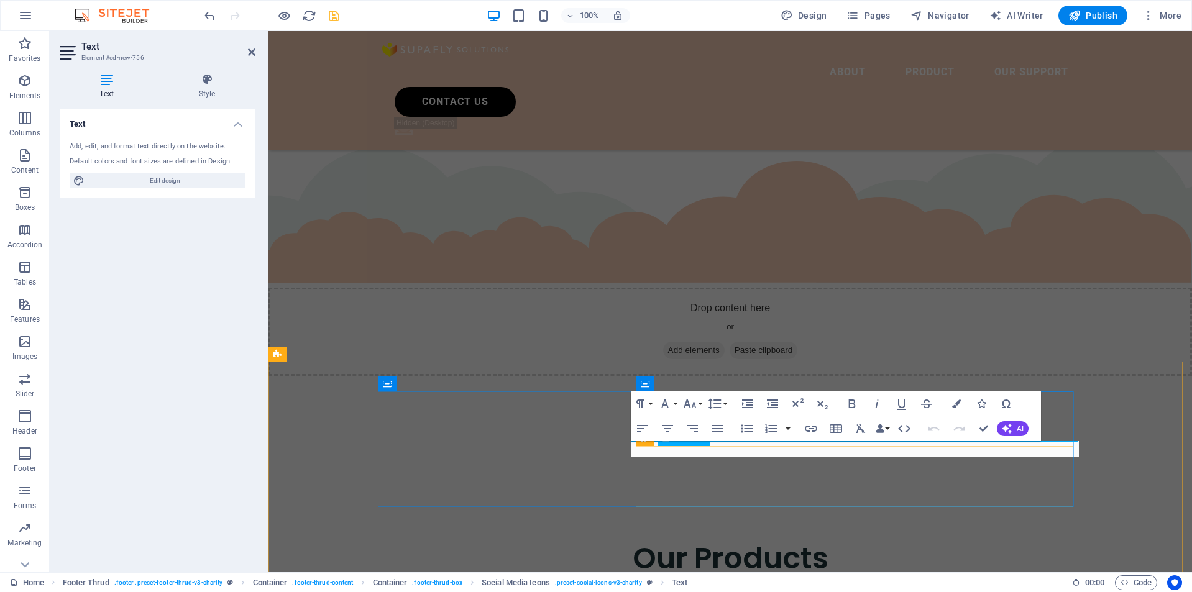
drag, startPoint x: 723, startPoint y: 446, endPoint x: 612, endPoint y: 444, distance: 111.9
click at [694, 431] on icon "button" at bounding box center [692, 428] width 15 height 15
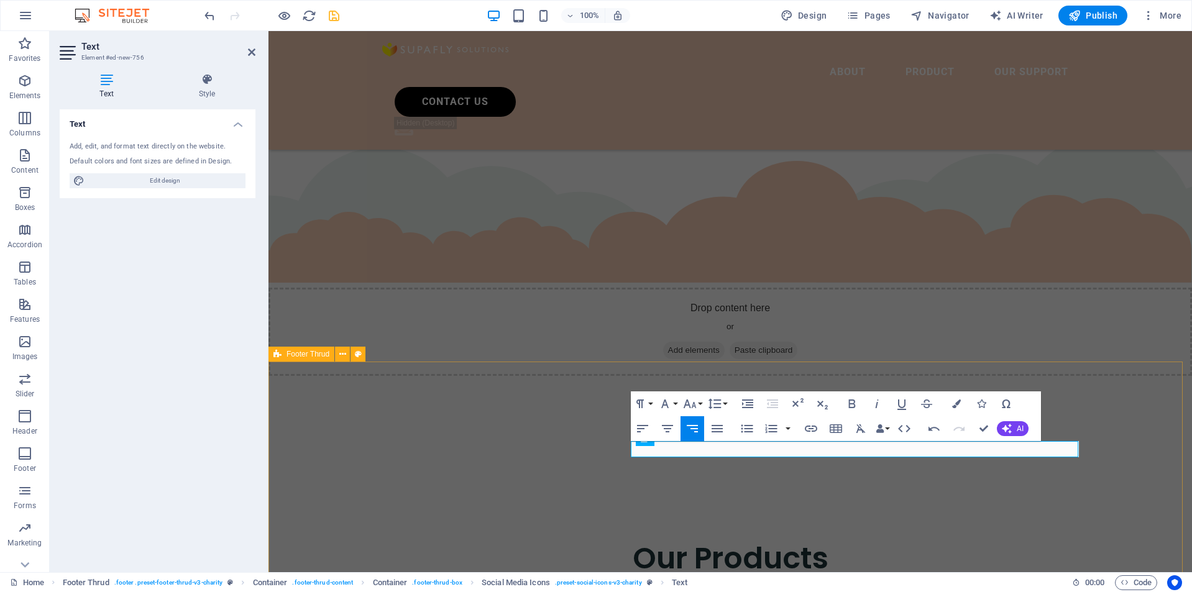
scroll to position [0, 1]
drag, startPoint x: 983, startPoint y: 451, endPoint x: 1111, endPoint y: 450, distance: 127.4
click at [855, 399] on icon "button" at bounding box center [851, 403] width 15 height 15
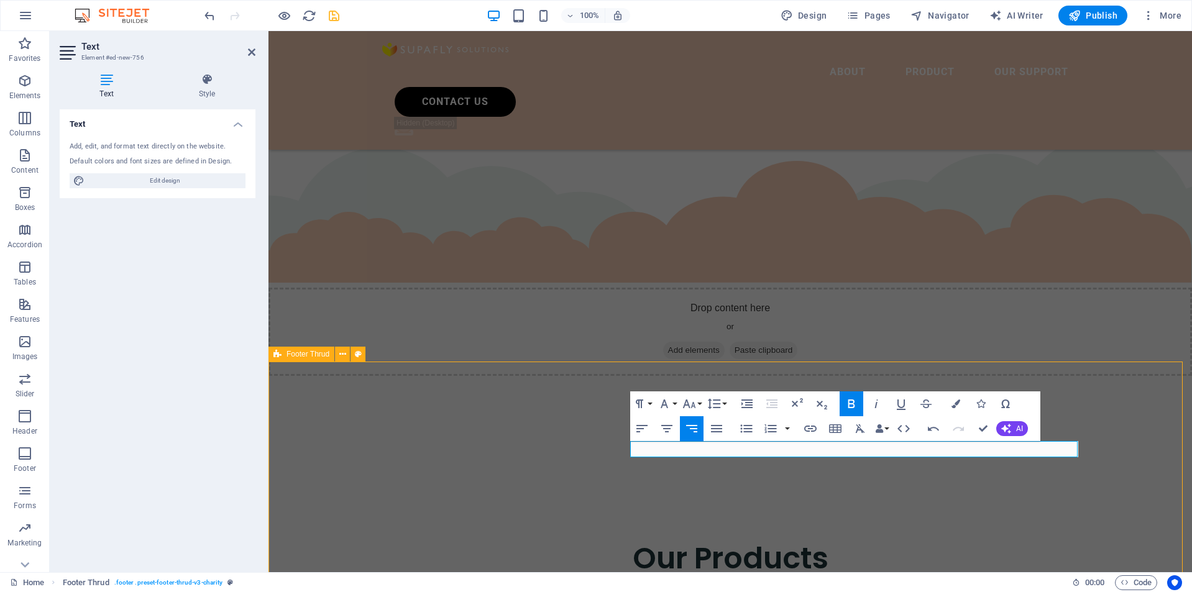
scroll to position [2979, 0]
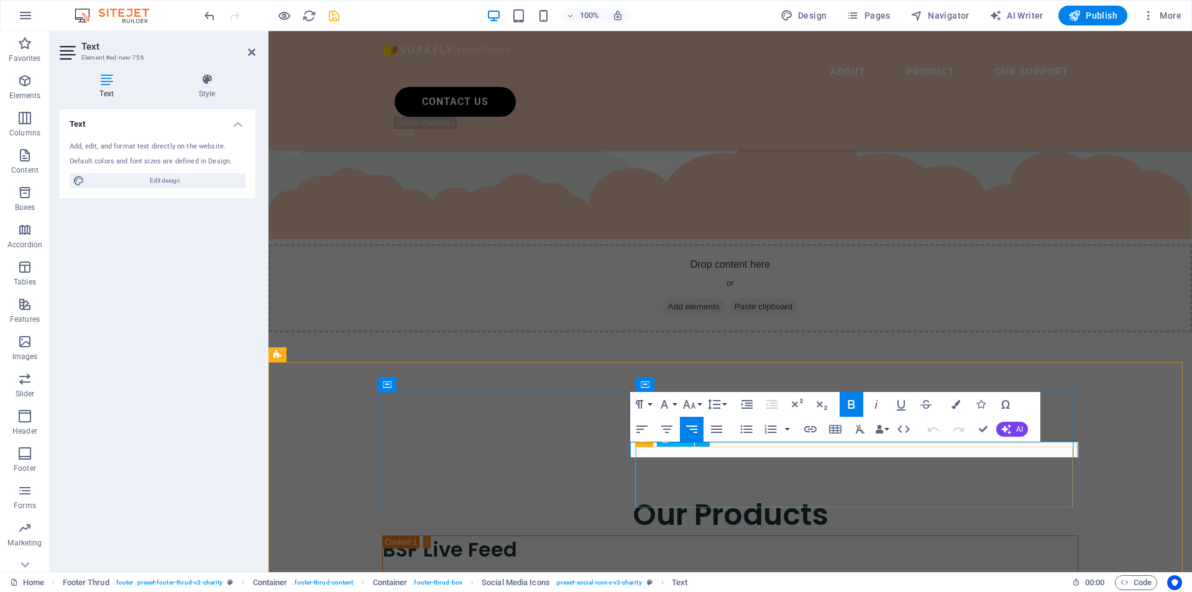
scroll to position [2935, 0]
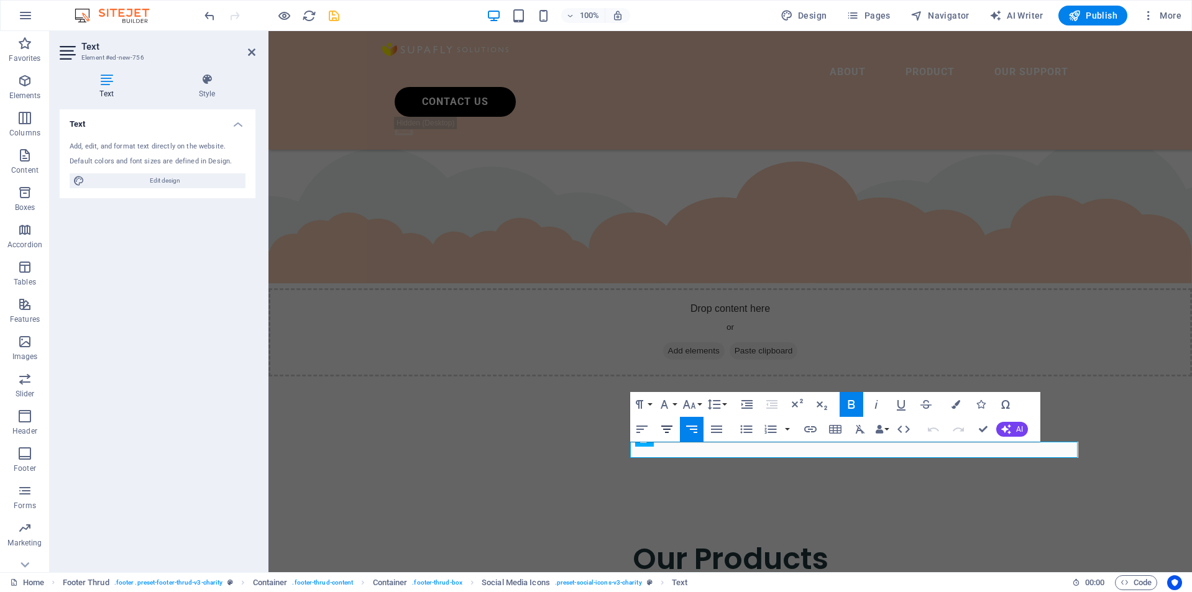
click at [669, 431] on icon "button" at bounding box center [666, 429] width 15 height 15
click at [692, 428] on icon "button" at bounding box center [691, 429] width 15 height 15
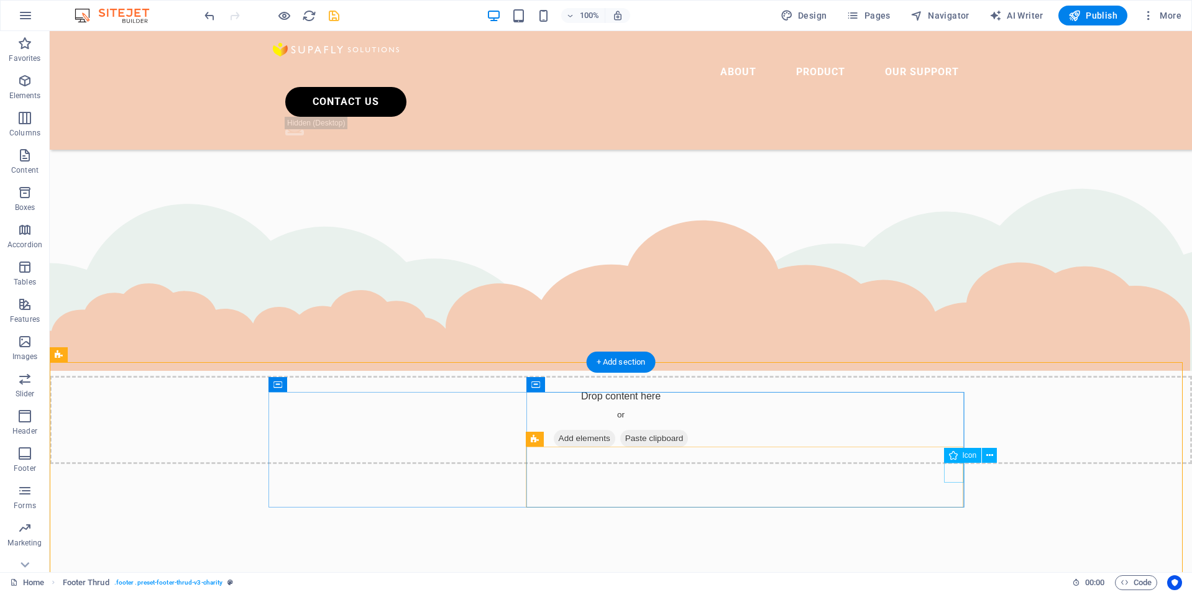
click at [991, 453] on icon at bounding box center [989, 455] width 7 height 13
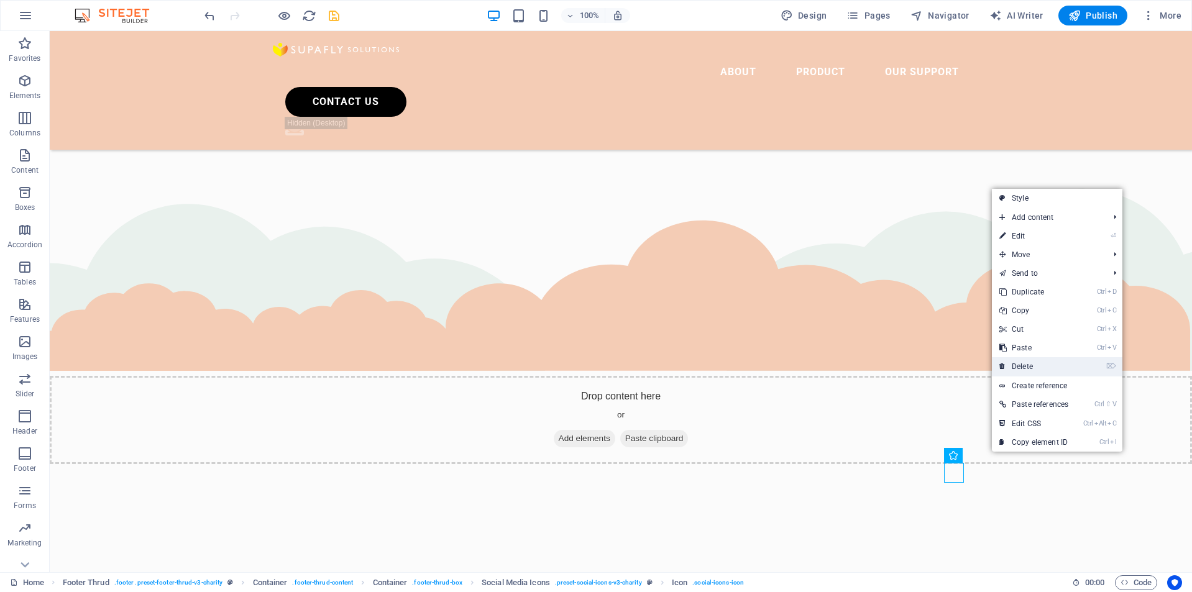
click at [1032, 368] on link "⌦ Delete" at bounding box center [1034, 366] width 84 height 19
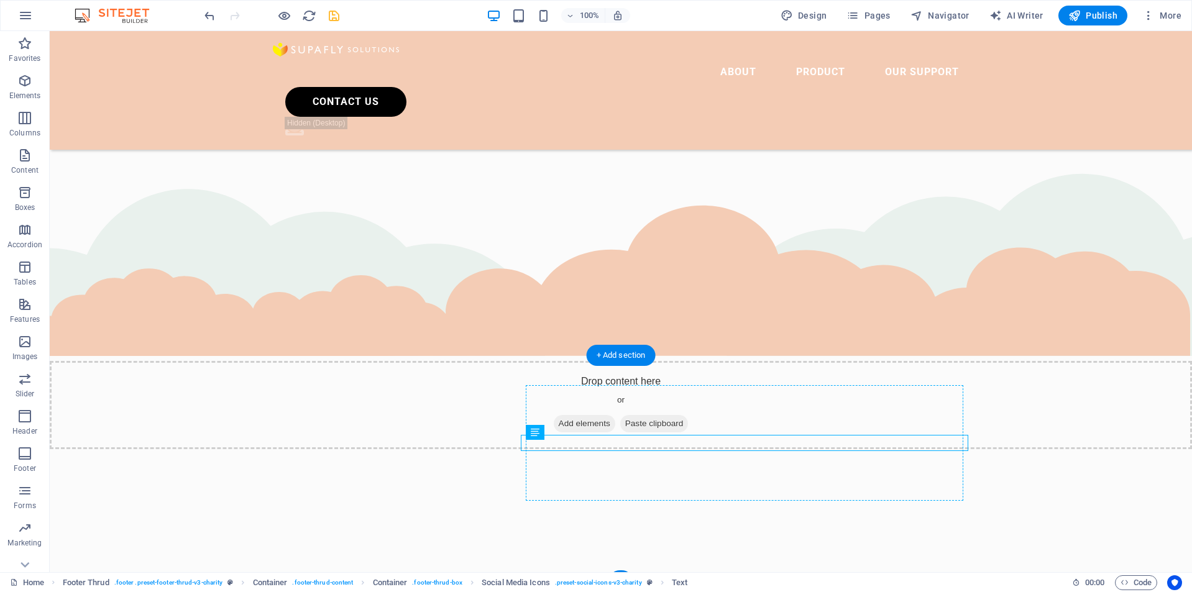
scroll to position [2995, 0]
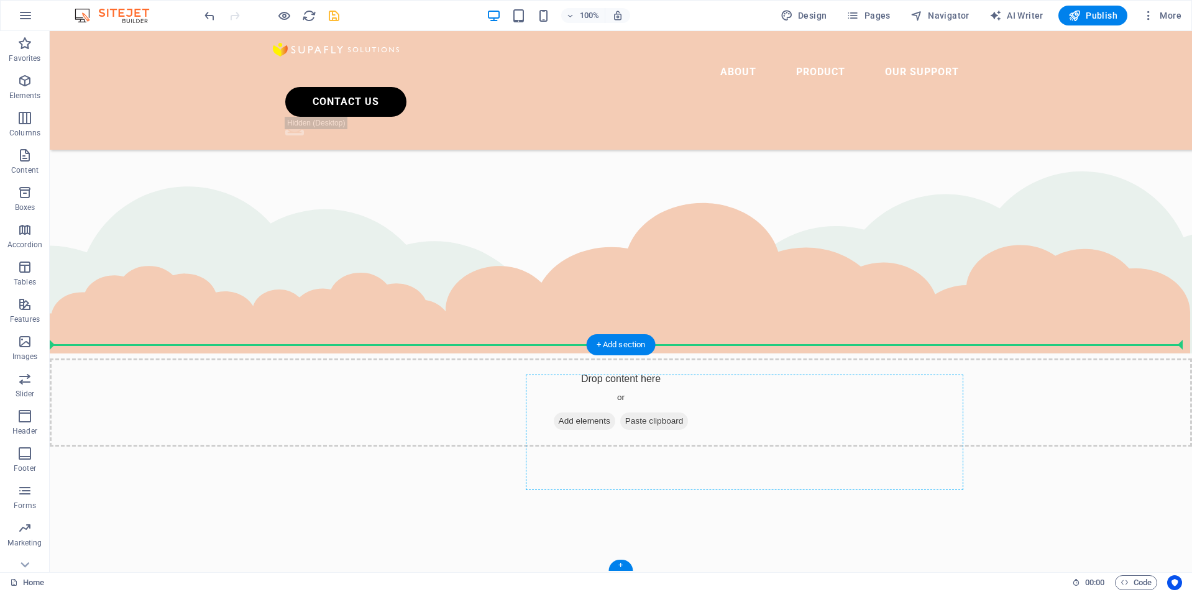
drag, startPoint x: 917, startPoint y: 448, endPoint x: 925, endPoint y: 442, distance: 10.7
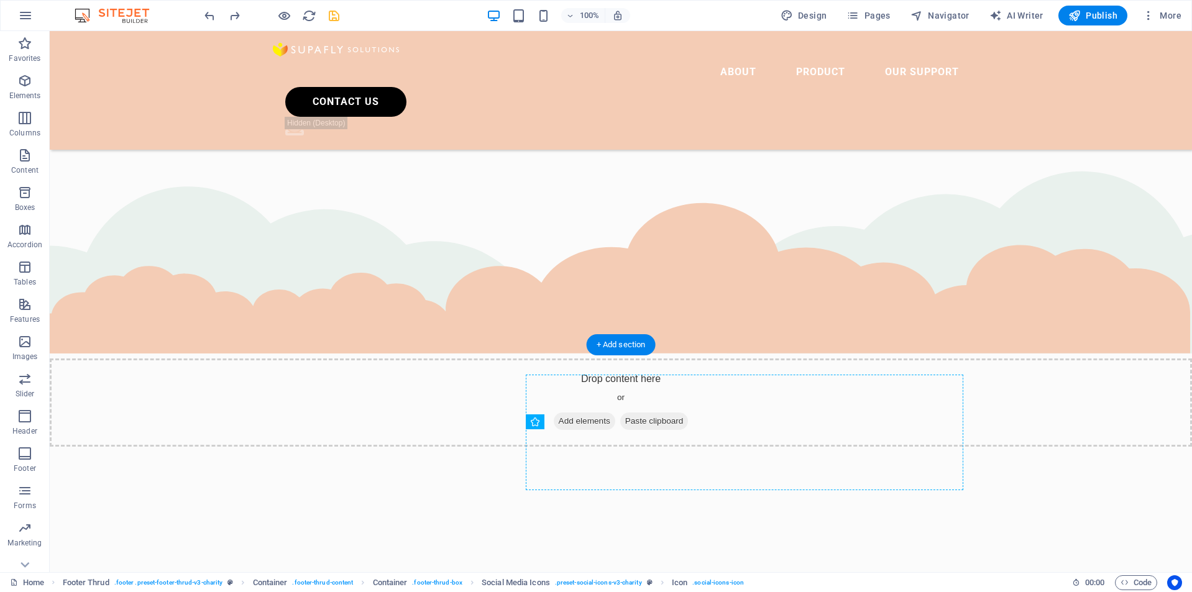
drag, startPoint x: 928, startPoint y: 455, endPoint x: 922, endPoint y: 436, distance: 20.1
drag, startPoint x: 956, startPoint y: 480, endPoint x: 945, endPoint y: 454, distance: 27.6
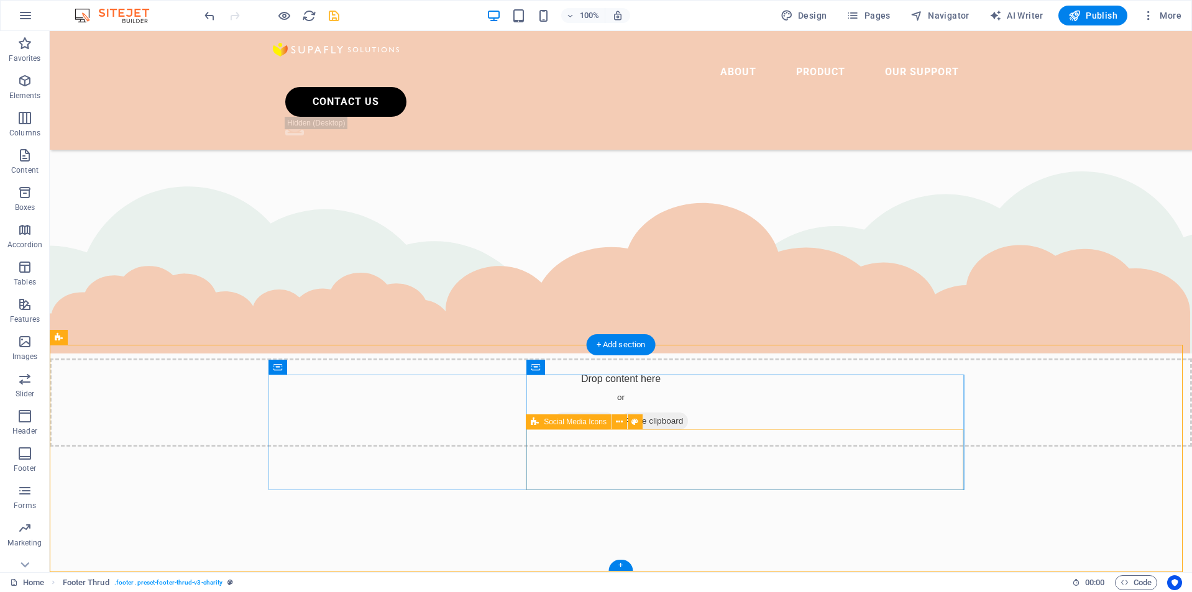
click at [616, 426] on icon at bounding box center [619, 422] width 7 height 13
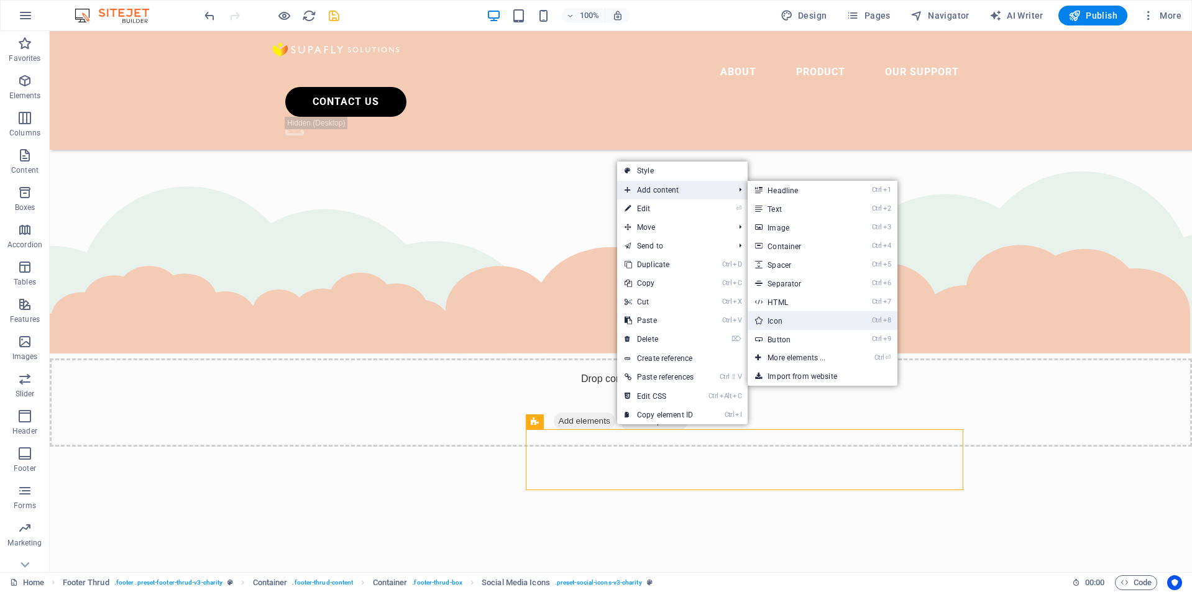
click at [806, 316] on link "Ctrl 8 Icon" at bounding box center [799, 320] width 103 height 19
select select "xMidYMid"
select select "px"
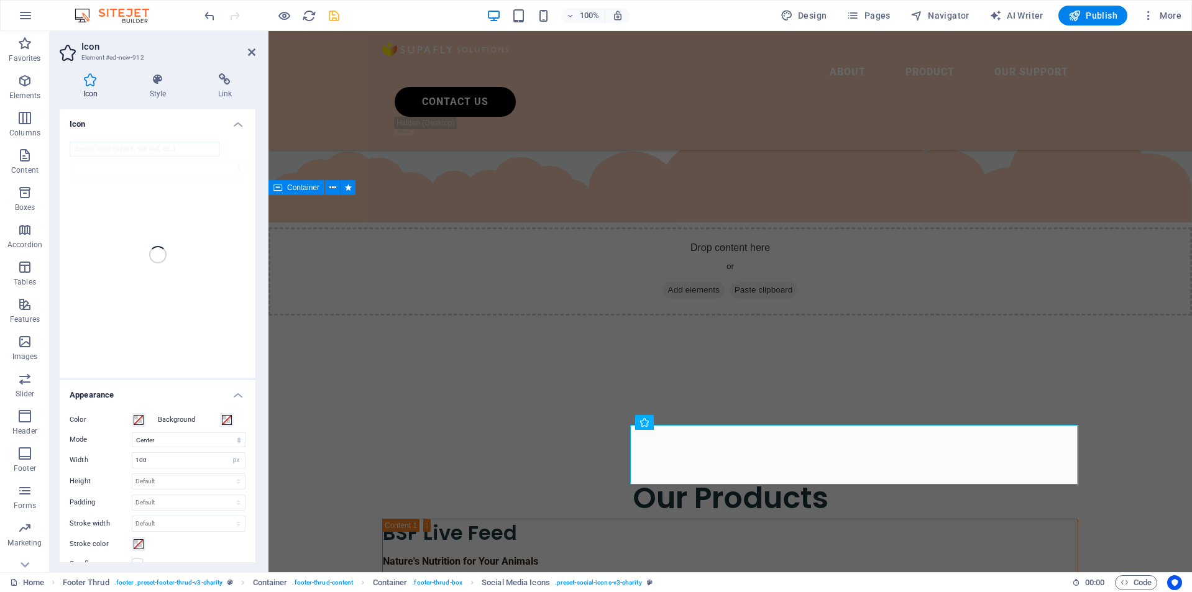
scroll to position [2951, 0]
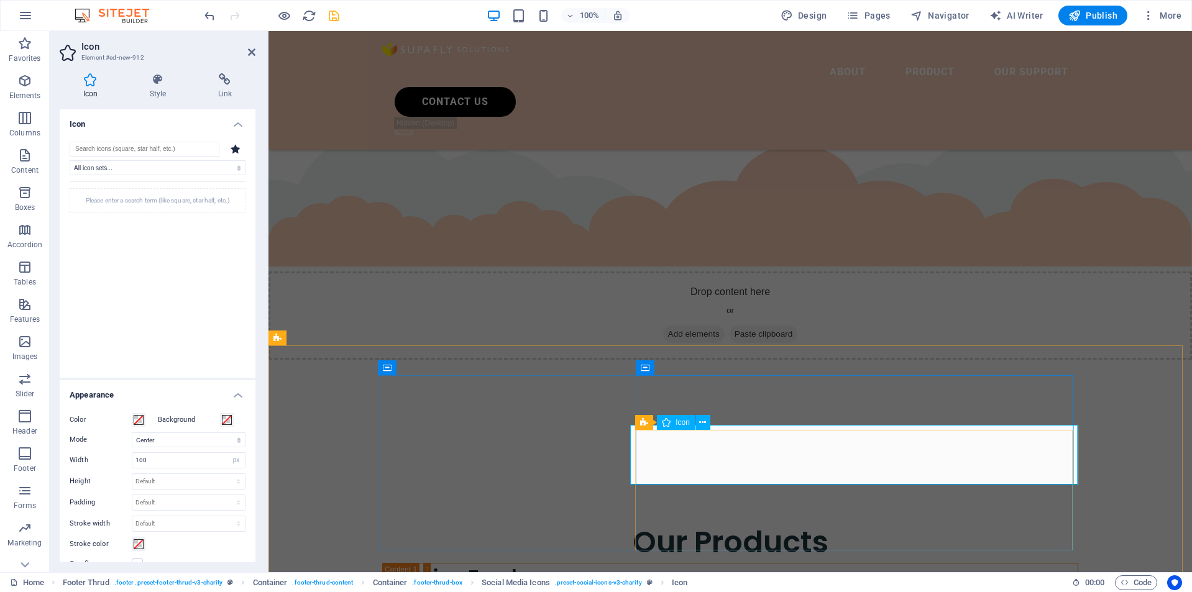
click at [129, 144] on input "search" at bounding box center [145, 149] width 150 height 15
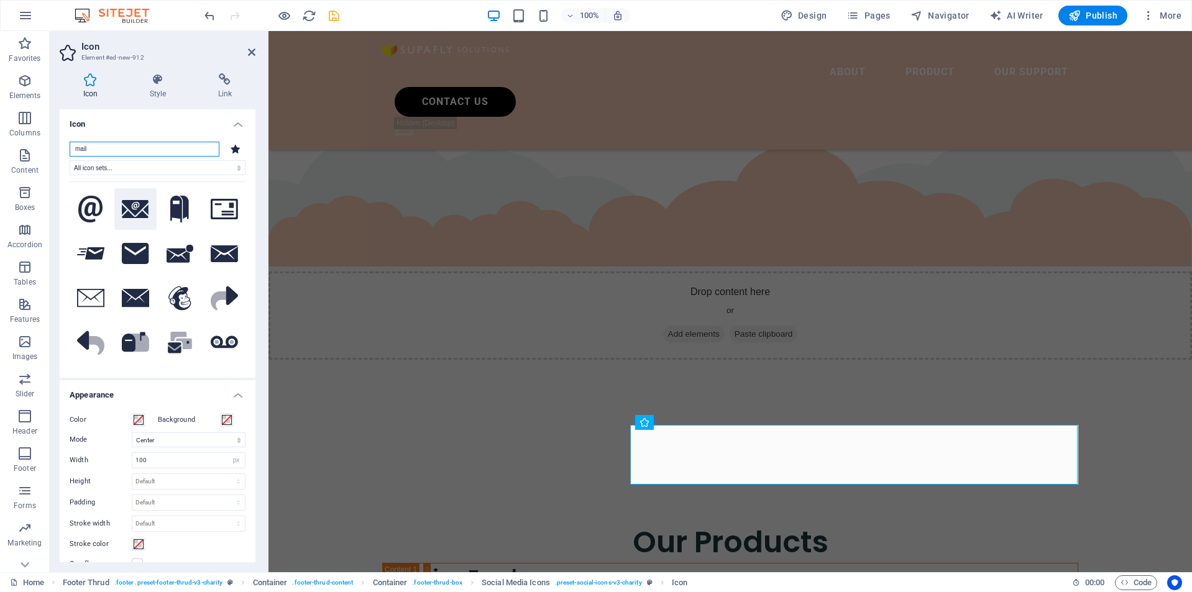
type input "mail"
click at [123, 199] on button at bounding box center [135, 209] width 42 height 42
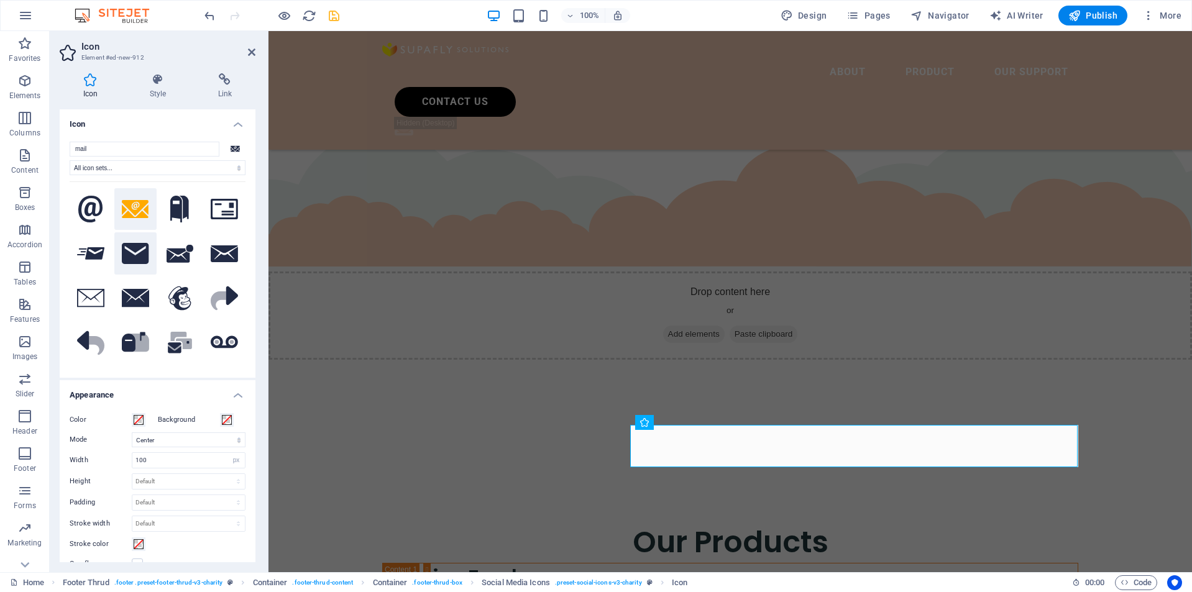
click at [126, 250] on icon at bounding box center [135, 253] width 27 height 21
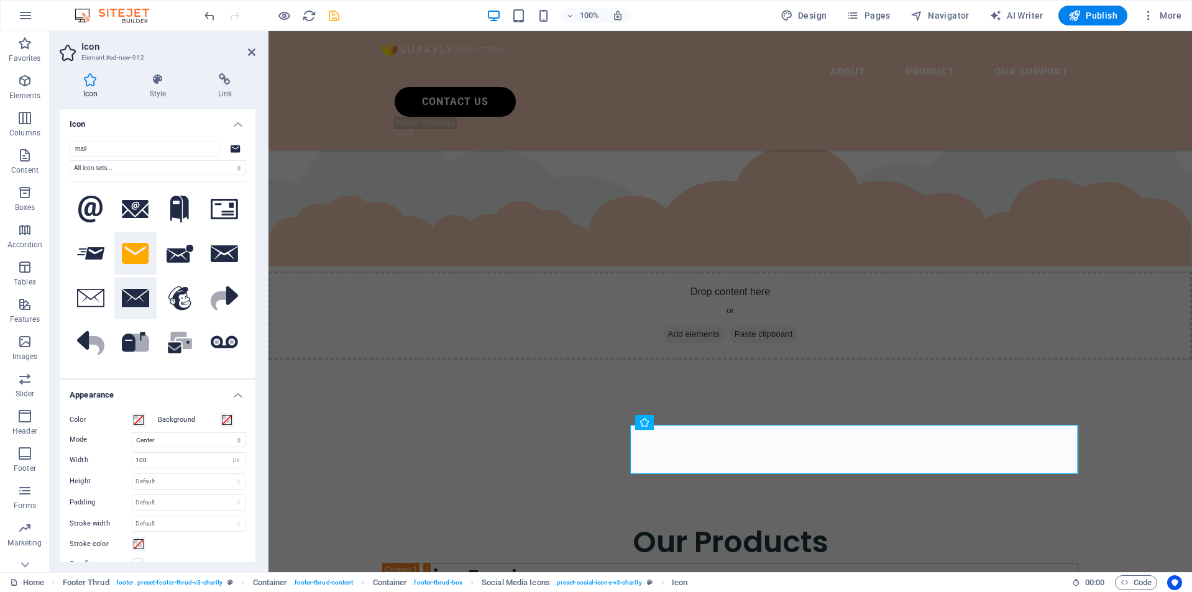
click at [144, 289] on icon at bounding box center [135, 298] width 27 height 18
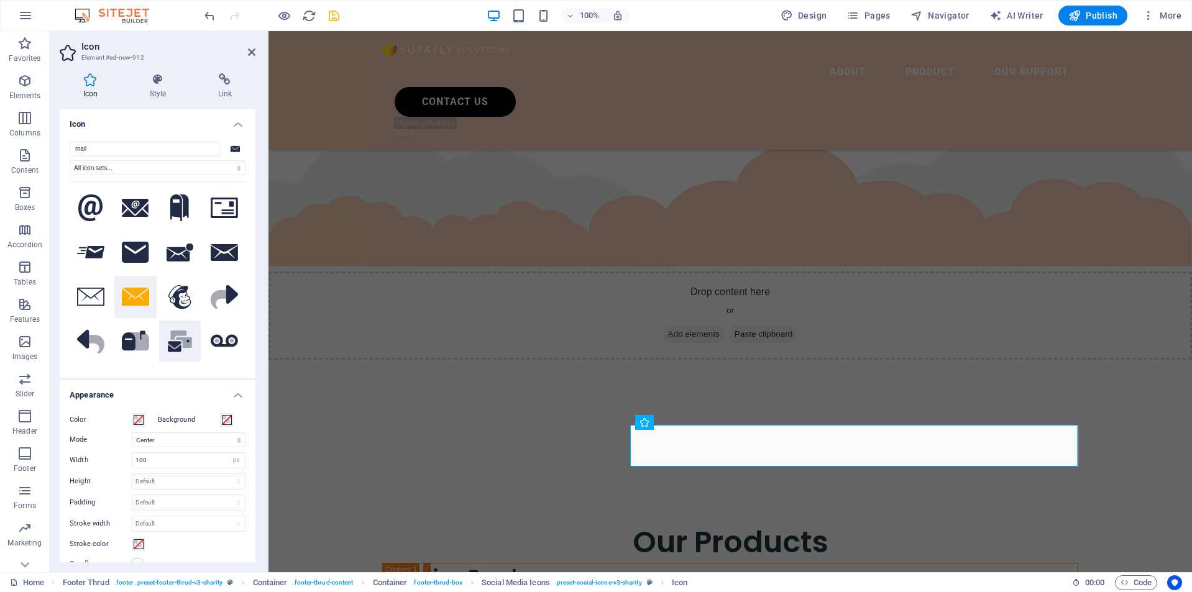
scroll to position [0, 0]
click at [135, 208] on icon at bounding box center [135, 209] width 27 height 19
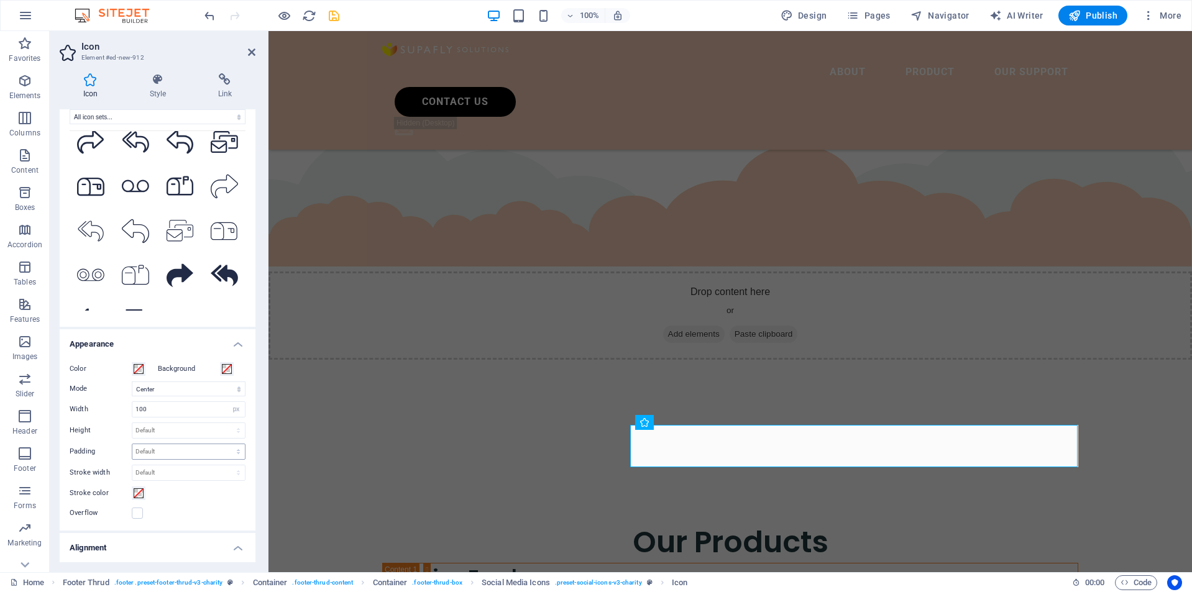
scroll to position [199, 0]
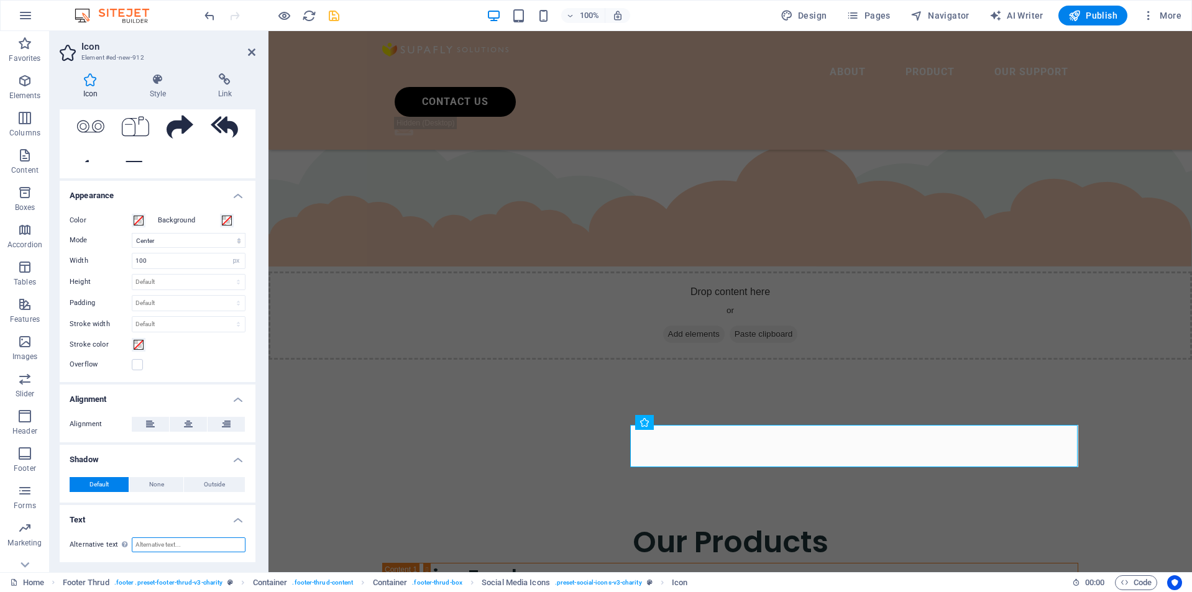
click at [172, 548] on input "Alternative text The alternative text is used by devices that cannot display im…" at bounding box center [189, 545] width 114 height 15
type input "[EMAIL_ADDRESS][DOMAIN_NAME]"
click at [149, 423] on icon at bounding box center [150, 424] width 9 height 15
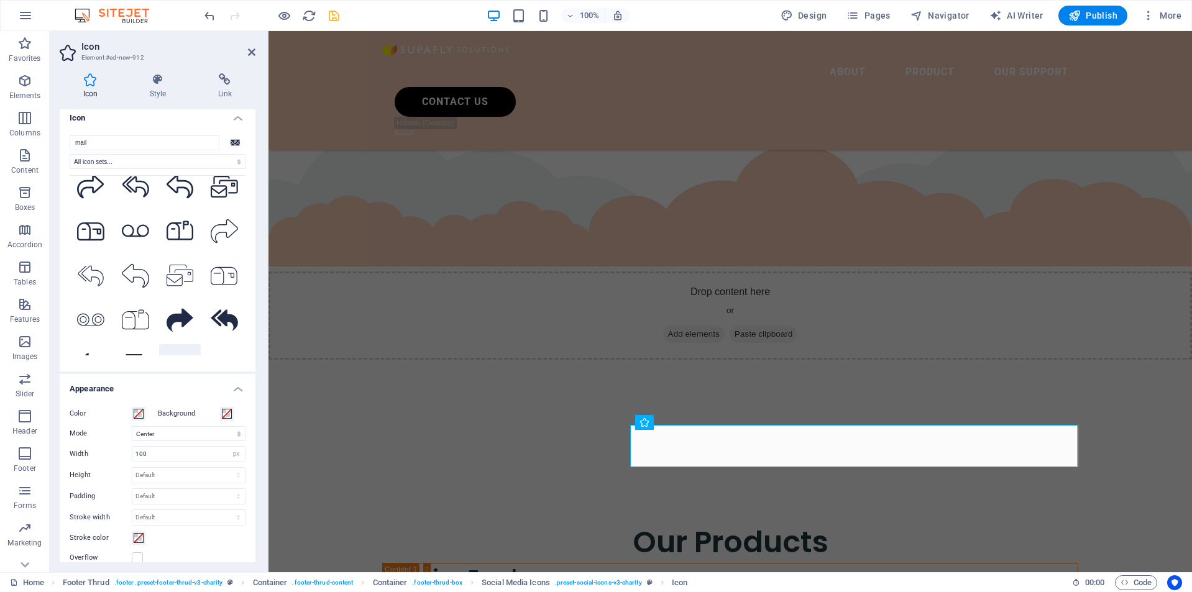
scroll to position [0, 0]
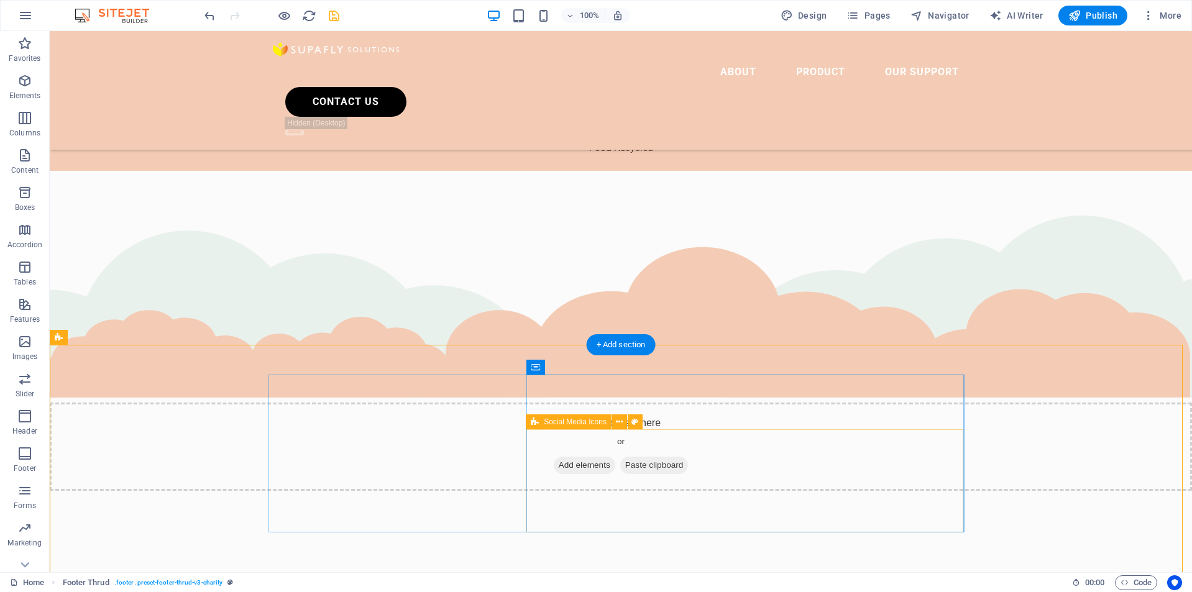
scroll to position [2995, 0]
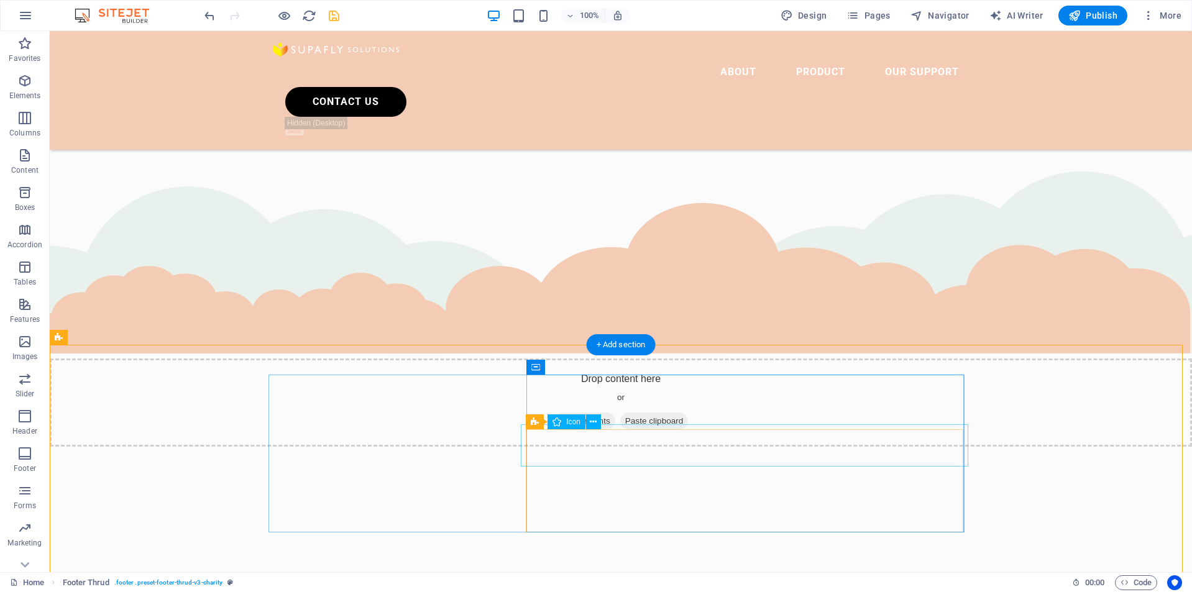
click at [591, 426] on icon at bounding box center [593, 422] width 7 height 13
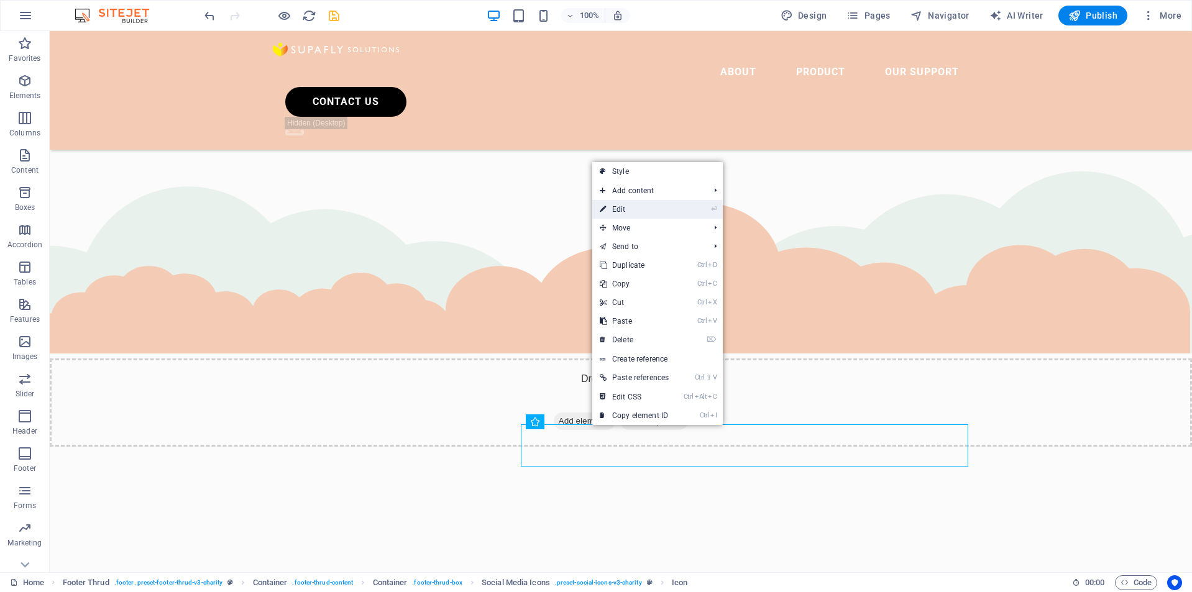
click at [649, 205] on link "⏎ Edit" at bounding box center [634, 209] width 84 height 19
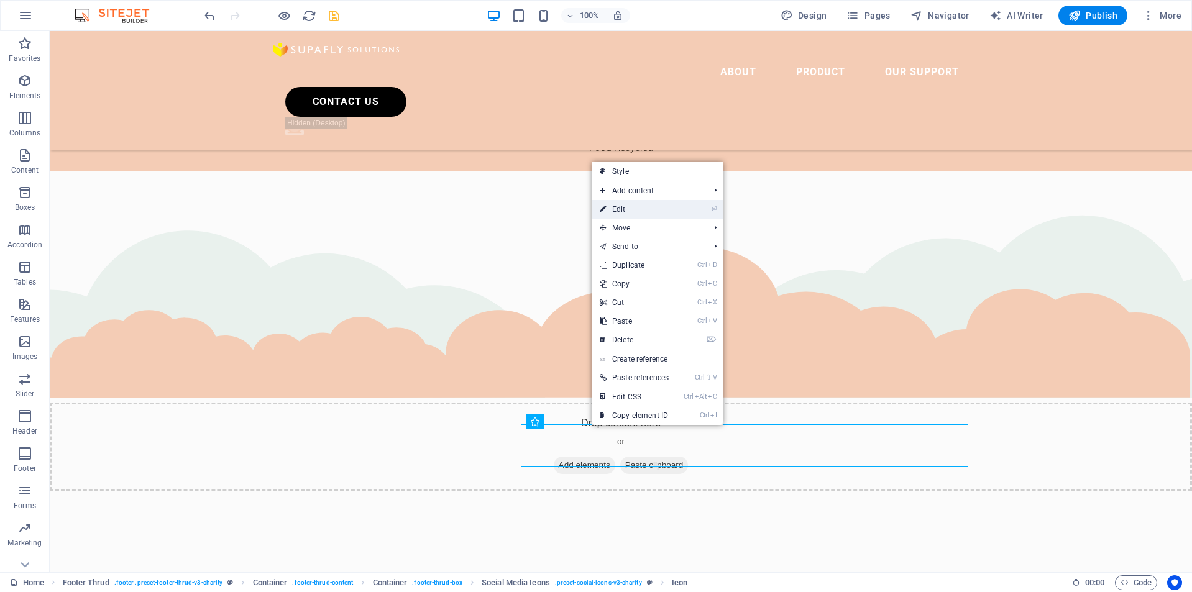
select select "xMidYMid"
select select "px"
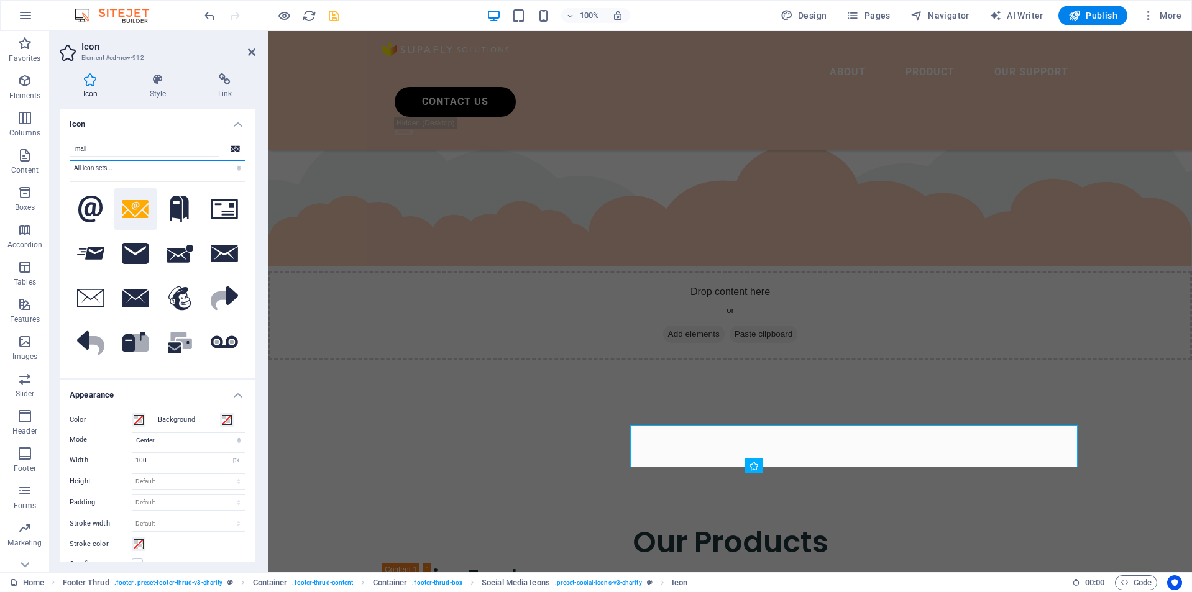
click at [149, 166] on select "All icon sets... IcoFont Ionicons FontAwesome Brands FontAwesome Duotone FontAw…" at bounding box center [158, 167] width 176 height 15
click at [190, 113] on h4 "Icon" at bounding box center [158, 120] width 196 height 22
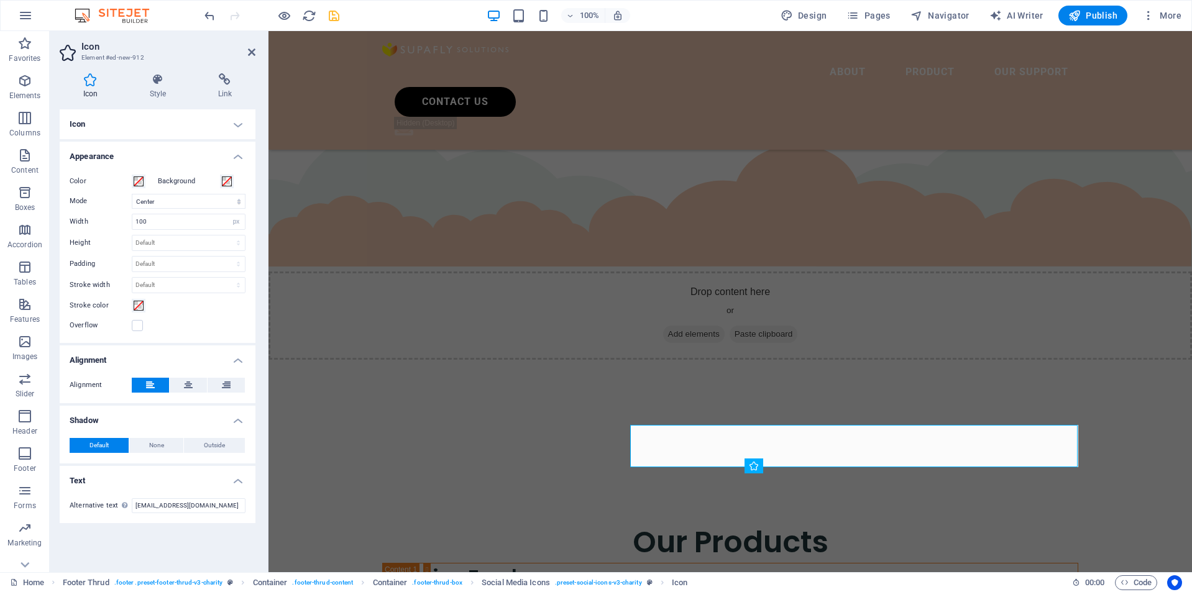
click at [191, 127] on h4 "Icon" at bounding box center [158, 124] width 196 height 30
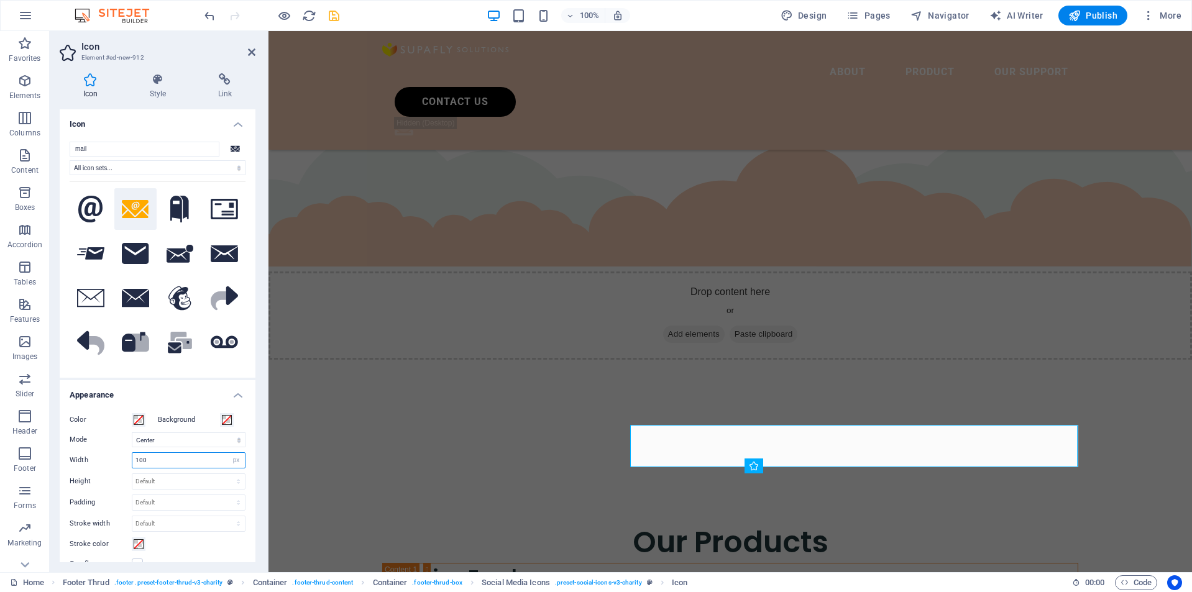
drag, startPoint x: 166, startPoint y: 457, endPoint x: 96, endPoint y: 457, distance: 69.6
click at [100, 457] on div "Width 100 Default auto px rem % em vh vw" at bounding box center [158, 460] width 176 height 16
type input "1"
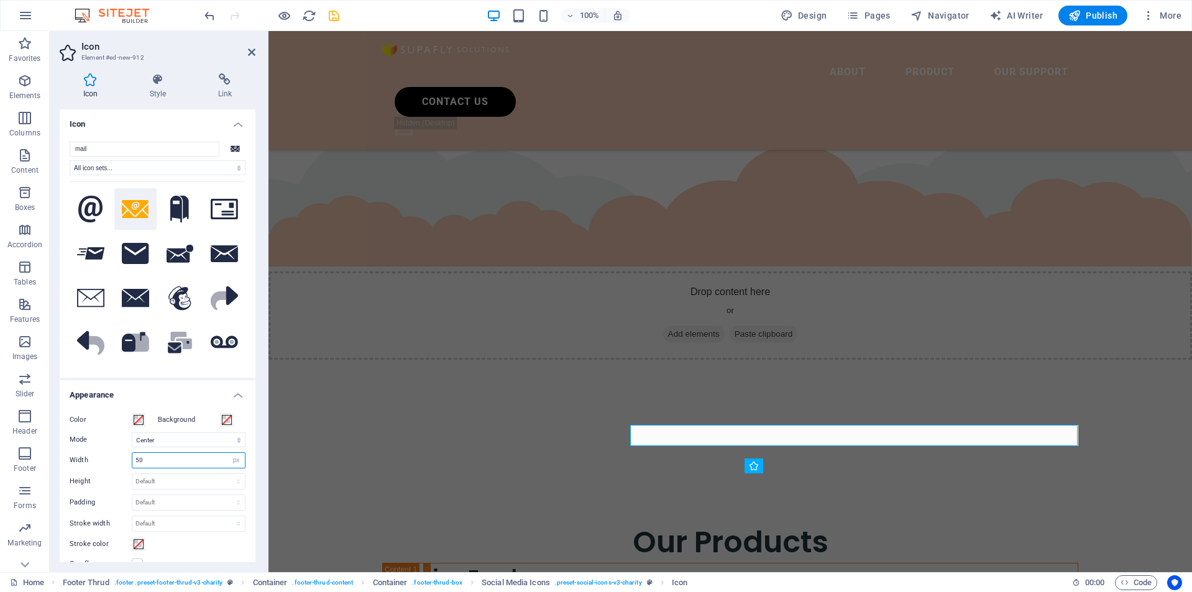
drag, startPoint x: 154, startPoint y: 459, endPoint x: 118, endPoint y: 462, distance: 35.5
click at [118, 462] on div "Width 50 Default auto px rem % em vh vw" at bounding box center [158, 460] width 176 height 16
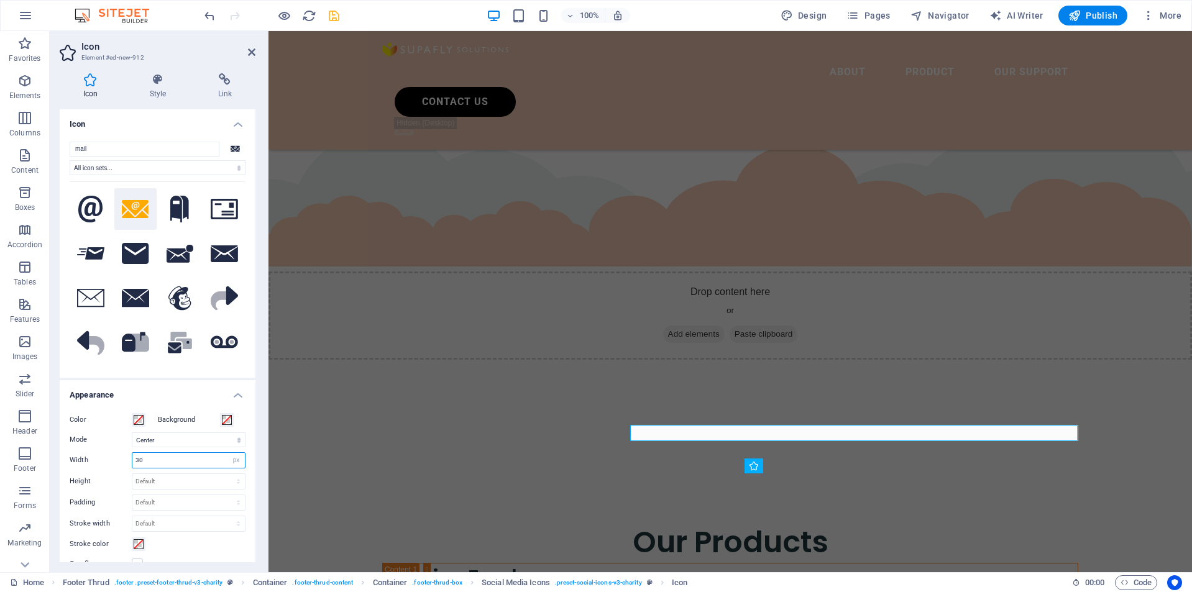
drag, startPoint x: 155, startPoint y: 462, endPoint x: 93, endPoint y: 459, distance: 62.9
click at [93, 459] on div "Width 30 Default auto px rem % em vh vw" at bounding box center [158, 460] width 176 height 16
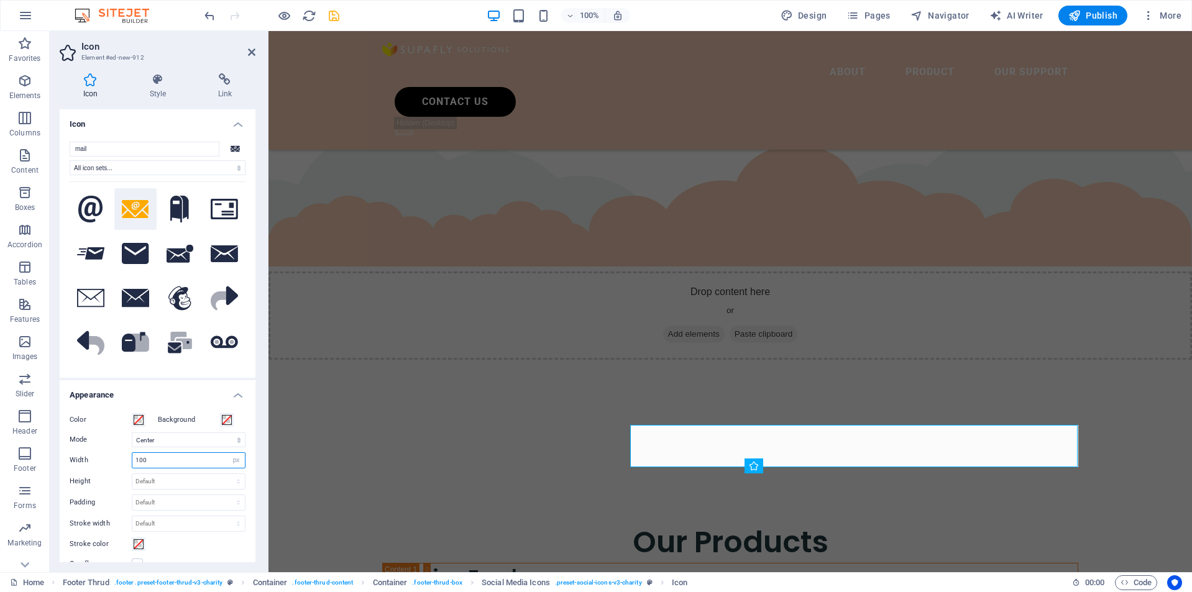
drag, startPoint x: 155, startPoint y: 463, endPoint x: 122, endPoint y: 462, distance: 33.0
click at [122, 462] on div "Width 100 Default auto px rem % em vh vw" at bounding box center [158, 460] width 176 height 16
type input "50"
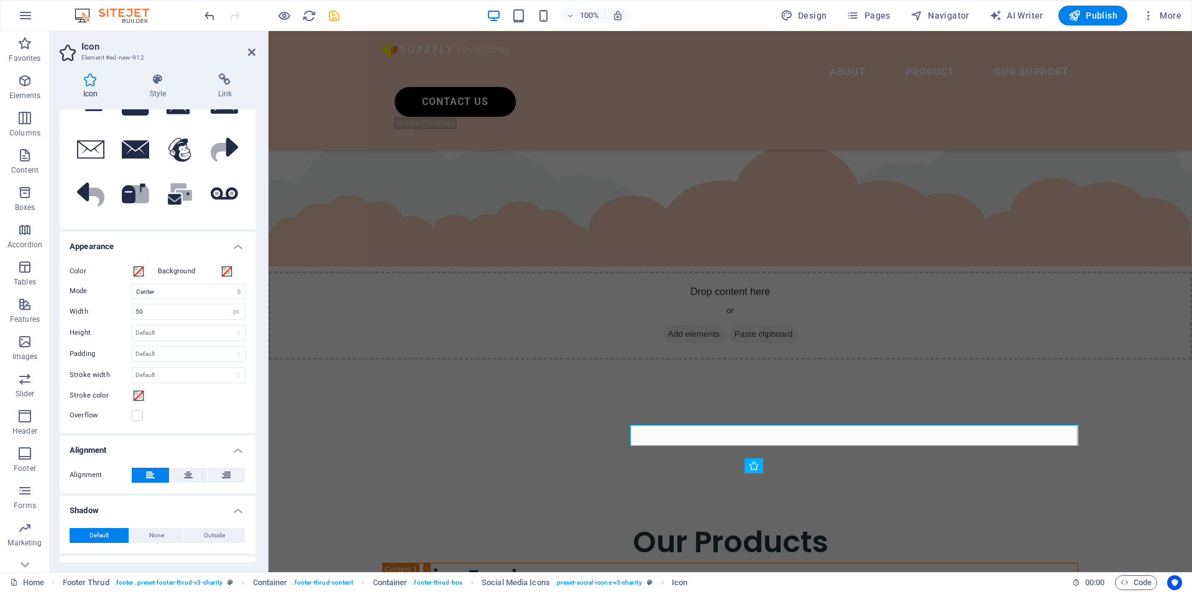
scroll to position [186, 0]
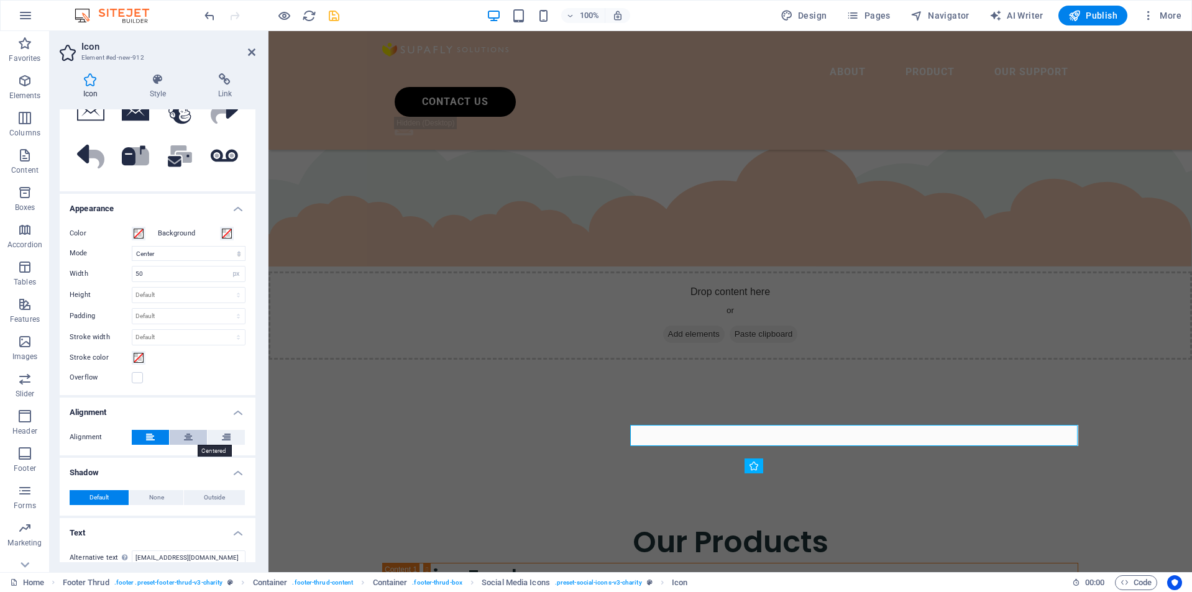
click at [192, 439] on button at bounding box center [188, 437] width 37 height 15
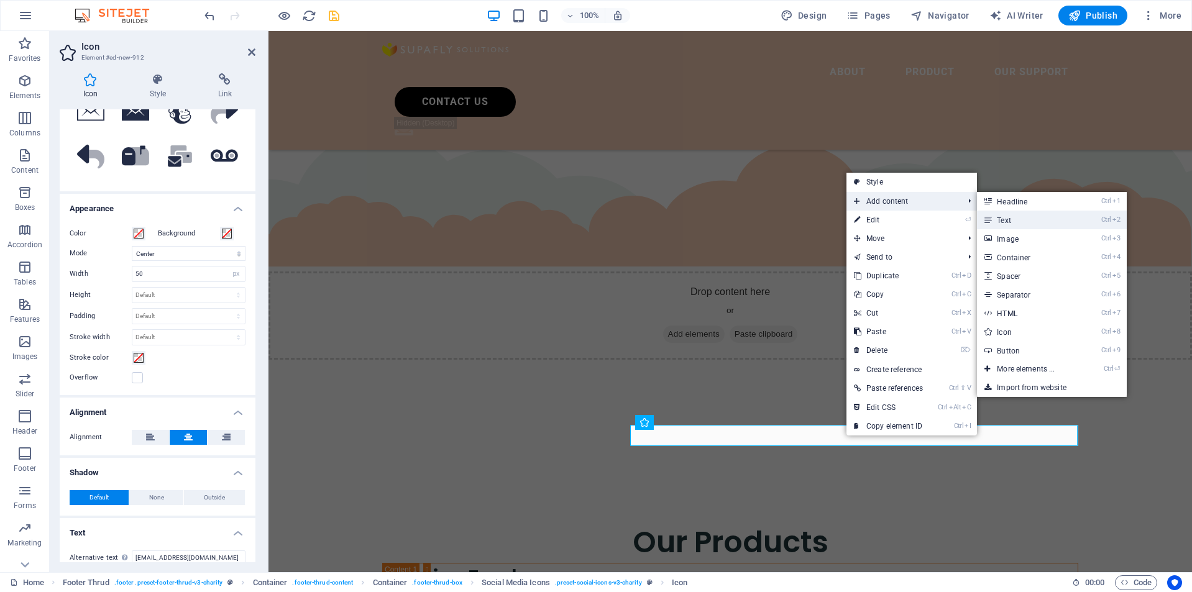
click at [1007, 213] on link "Ctrl 2 Text" at bounding box center [1028, 220] width 103 height 19
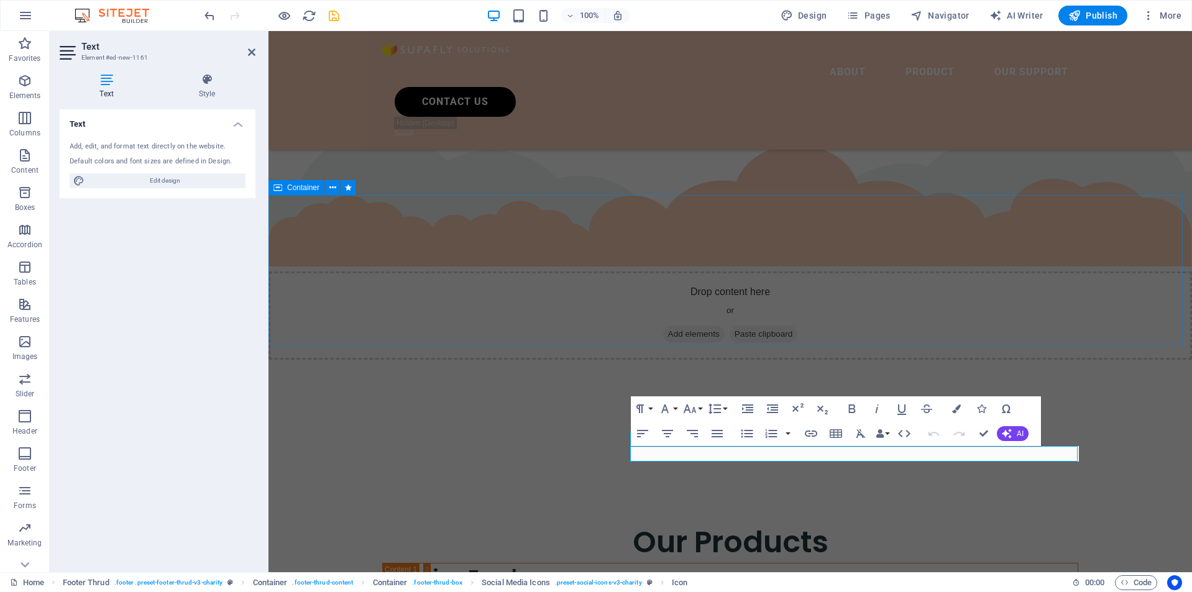
scroll to position [0, 0]
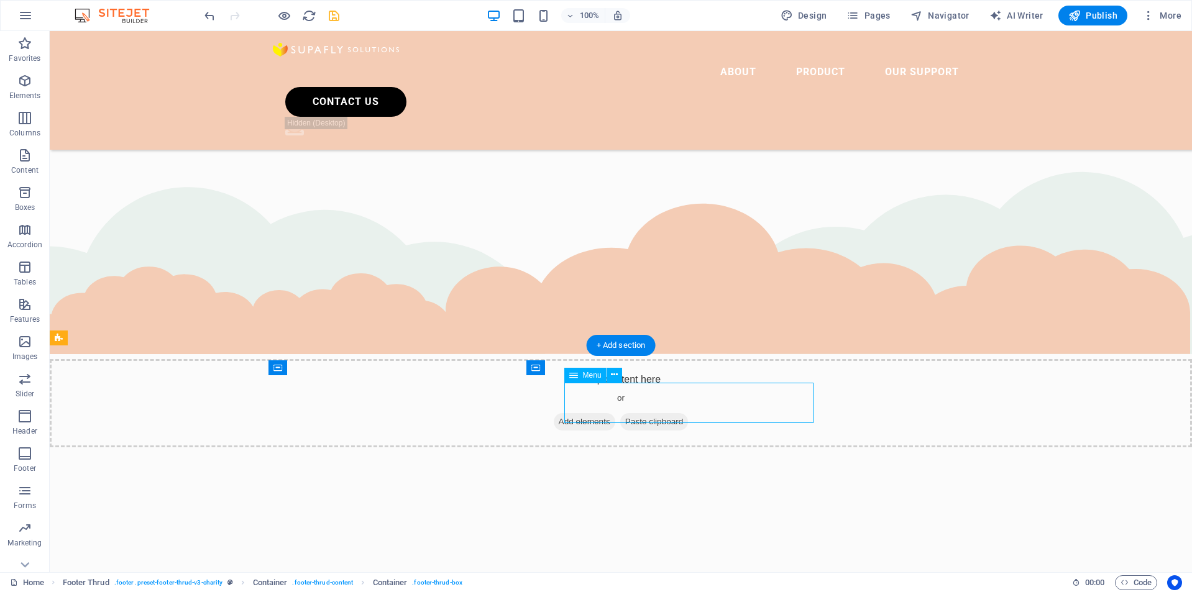
select select
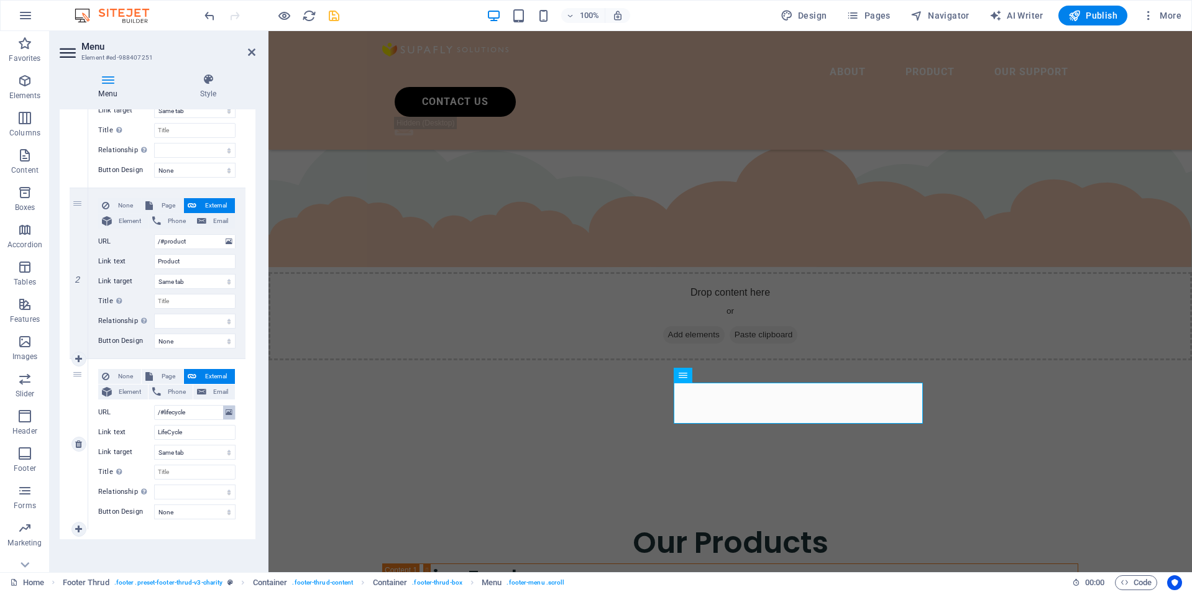
scroll to position [212, 0]
drag, startPoint x: 165, startPoint y: 410, endPoint x: 201, endPoint y: 409, distance: 36.1
click at [201, 409] on input "/#lifecycle" at bounding box center [194, 410] width 81 height 15
type input "/#support"
select select
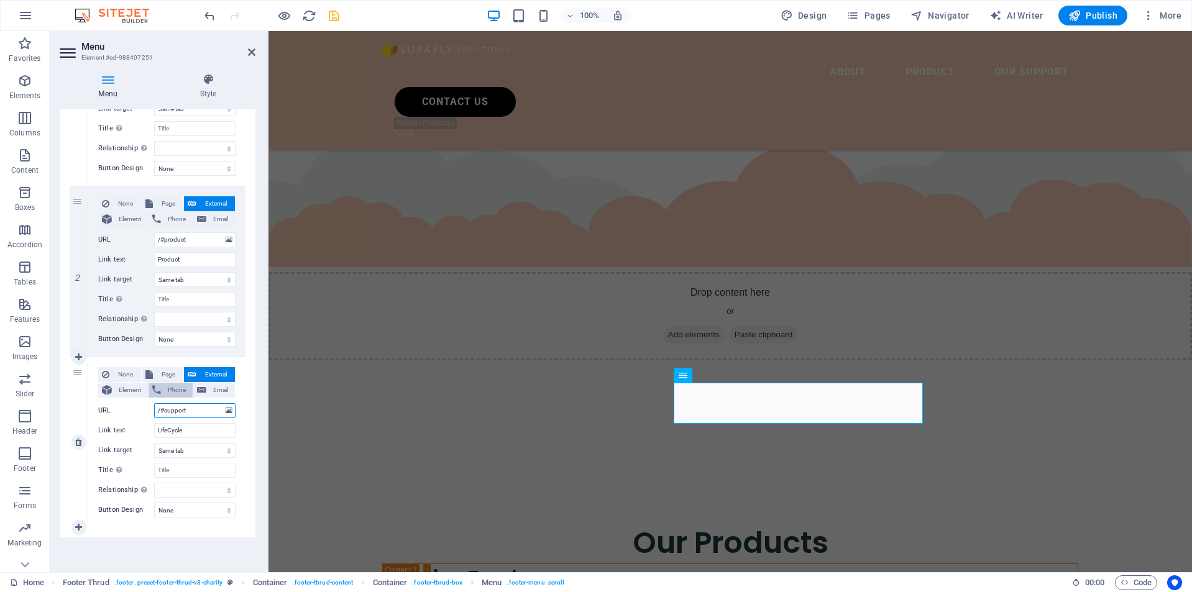
select select
type input "/#support"
drag, startPoint x: 191, startPoint y: 428, endPoint x: 127, endPoint y: 426, distance: 64.7
click at [127, 426] on div "Link text LifeCycle" at bounding box center [166, 430] width 137 height 15
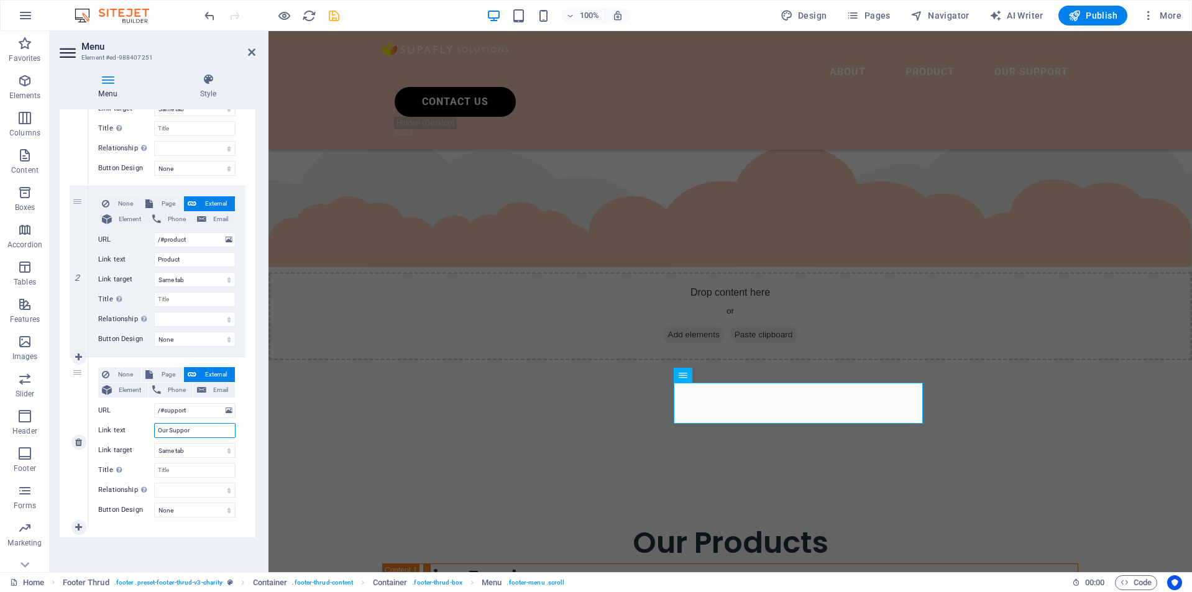
type input "Our Support"
select select
type input "Our Support"
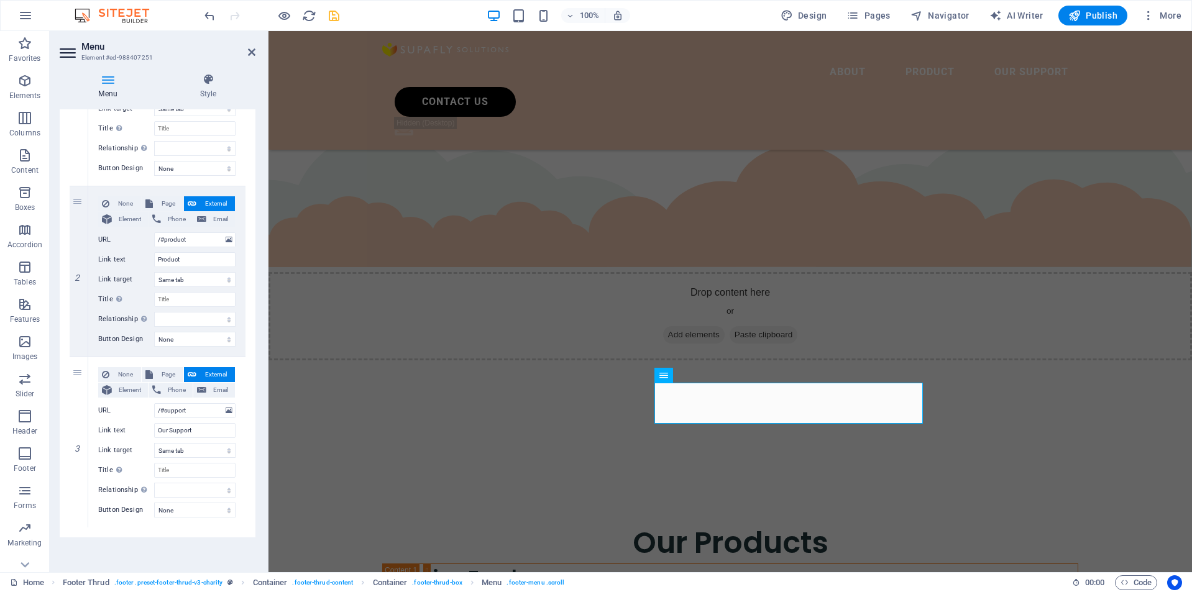
click at [115, 550] on div "Menu Auto Custom Create custom menu items for this menu. Recommended for one-pa…" at bounding box center [158, 335] width 196 height 453
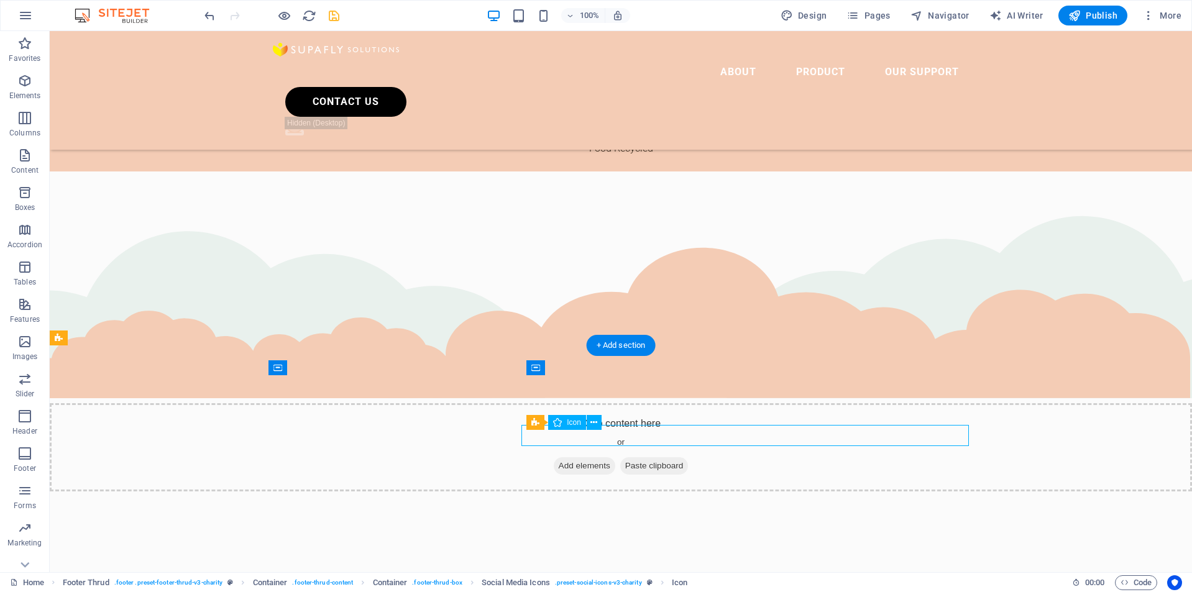
select select "xMidYMid"
select select "px"
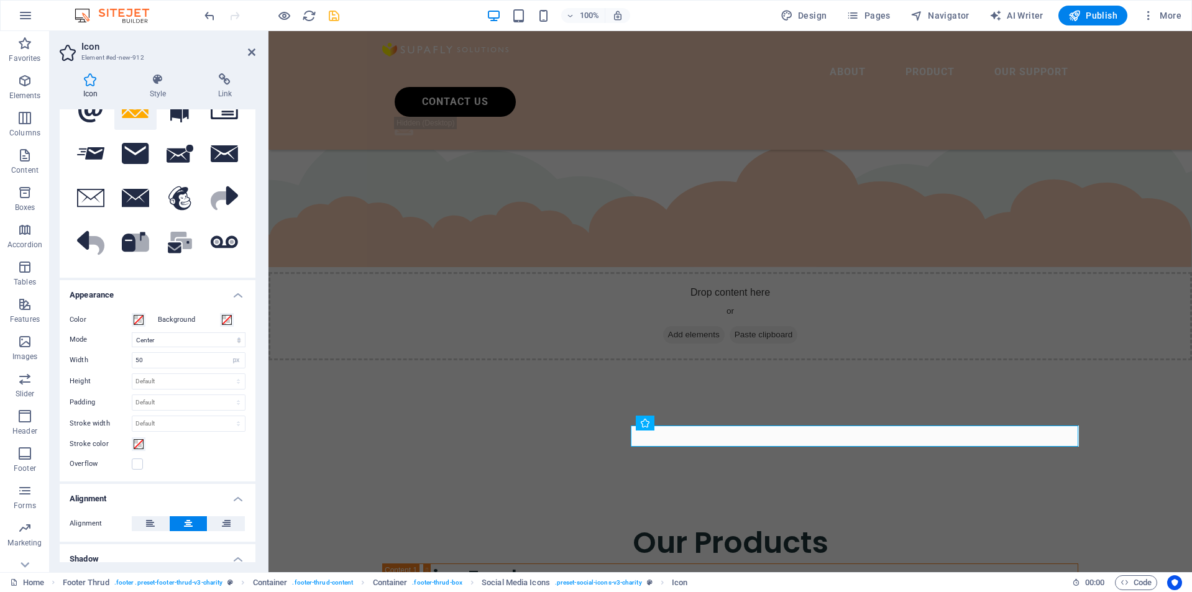
scroll to position [124, 0]
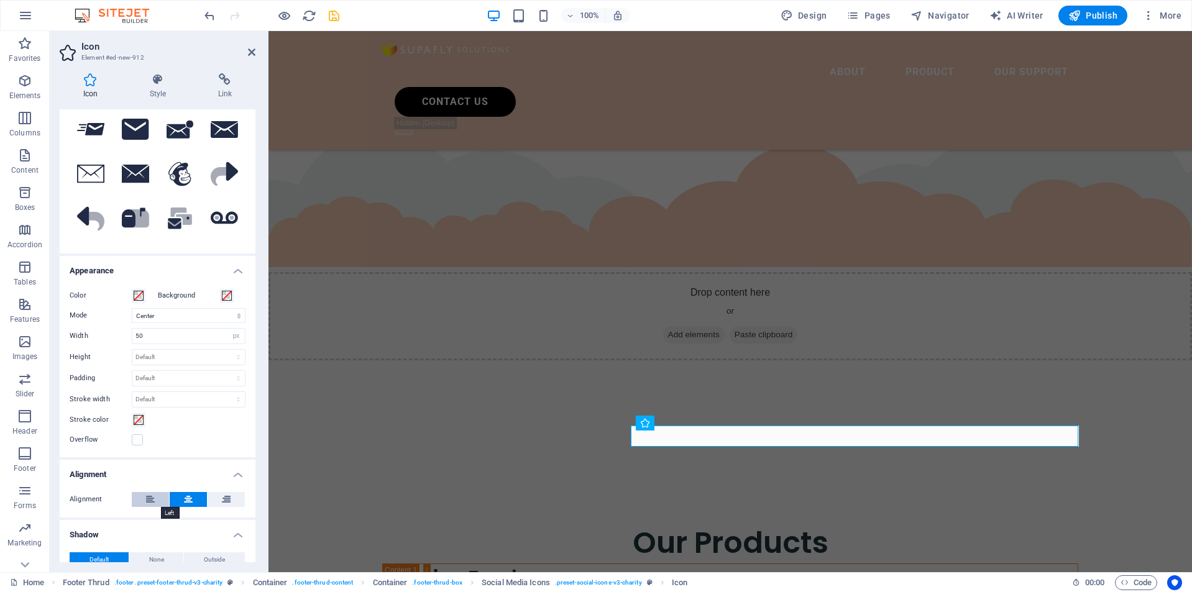
click at [155, 492] on button at bounding box center [150, 499] width 37 height 15
click at [701, 424] on icon at bounding box center [703, 423] width 7 height 13
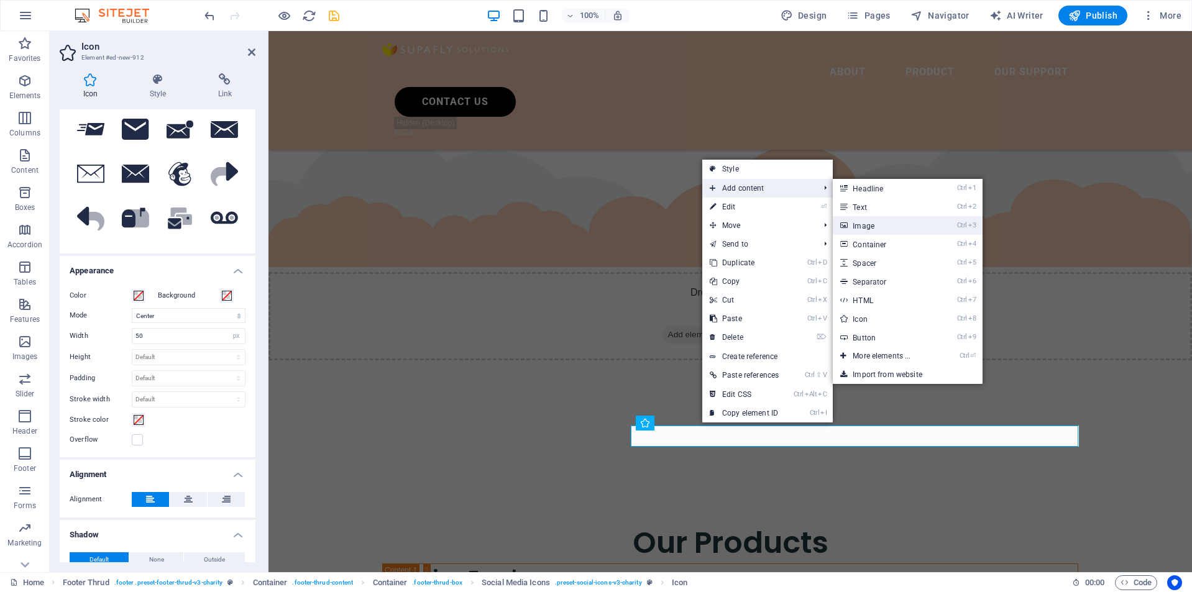
click at [852, 221] on link "Ctrl 3 Image" at bounding box center [884, 225] width 103 height 19
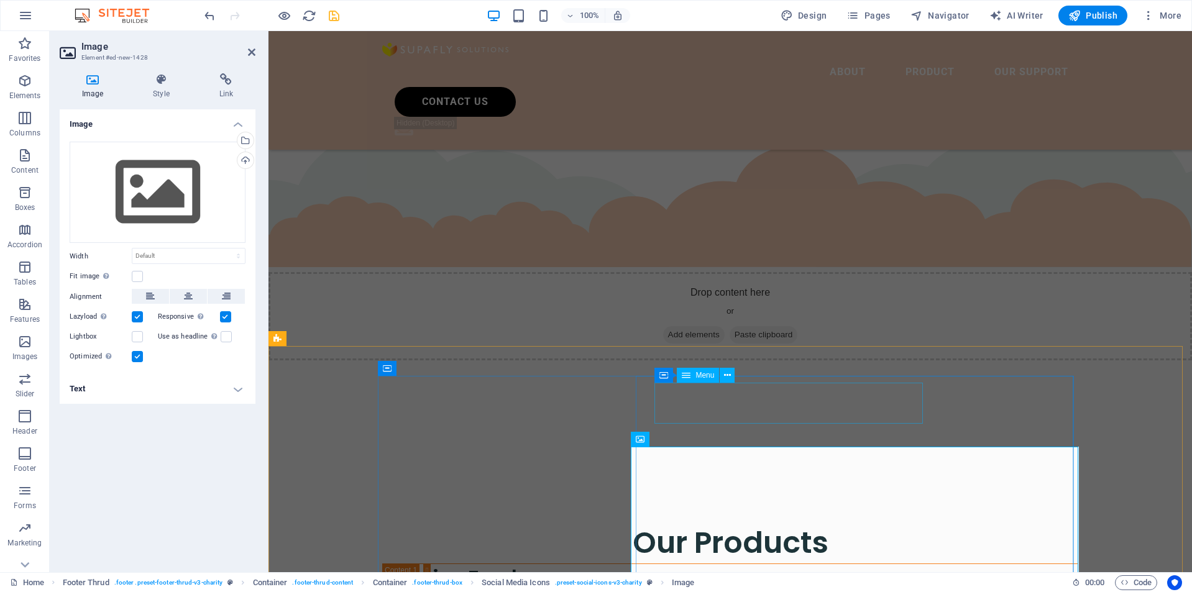
scroll to position [2995, 0]
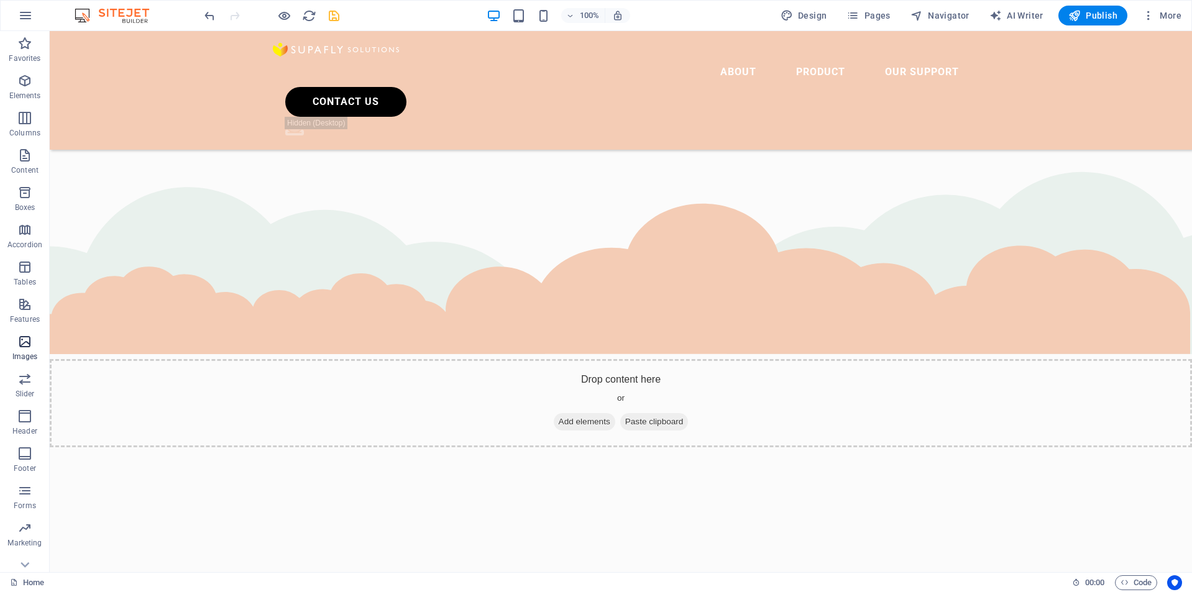
click at [27, 350] on span "Images" at bounding box center [25, 349] width 50 height 30
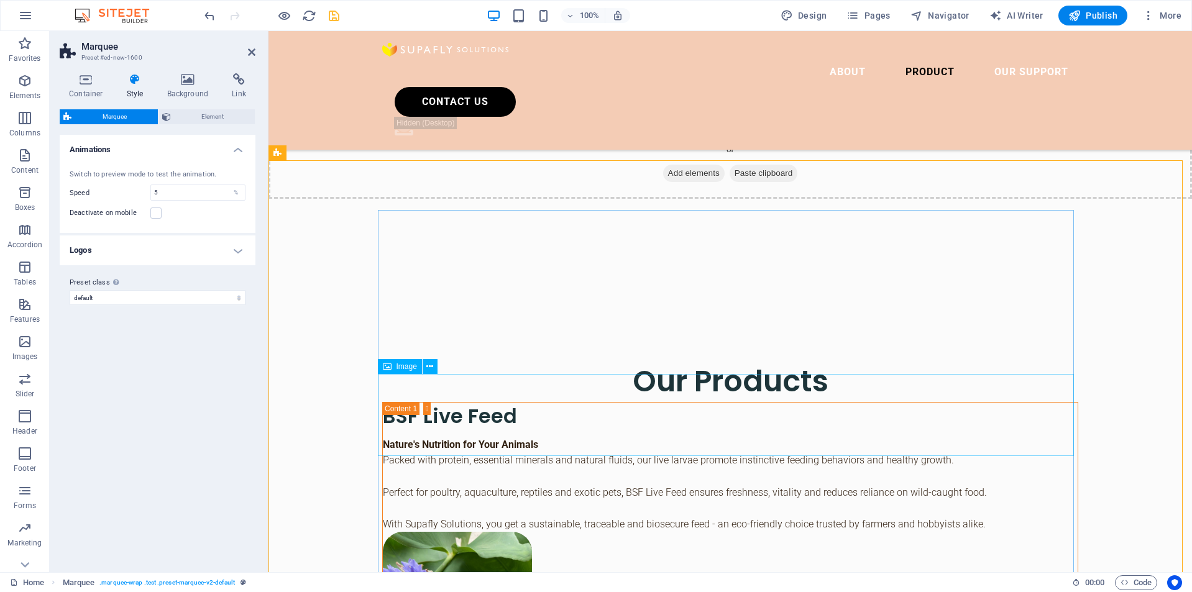
scroll to position [3137, 0]
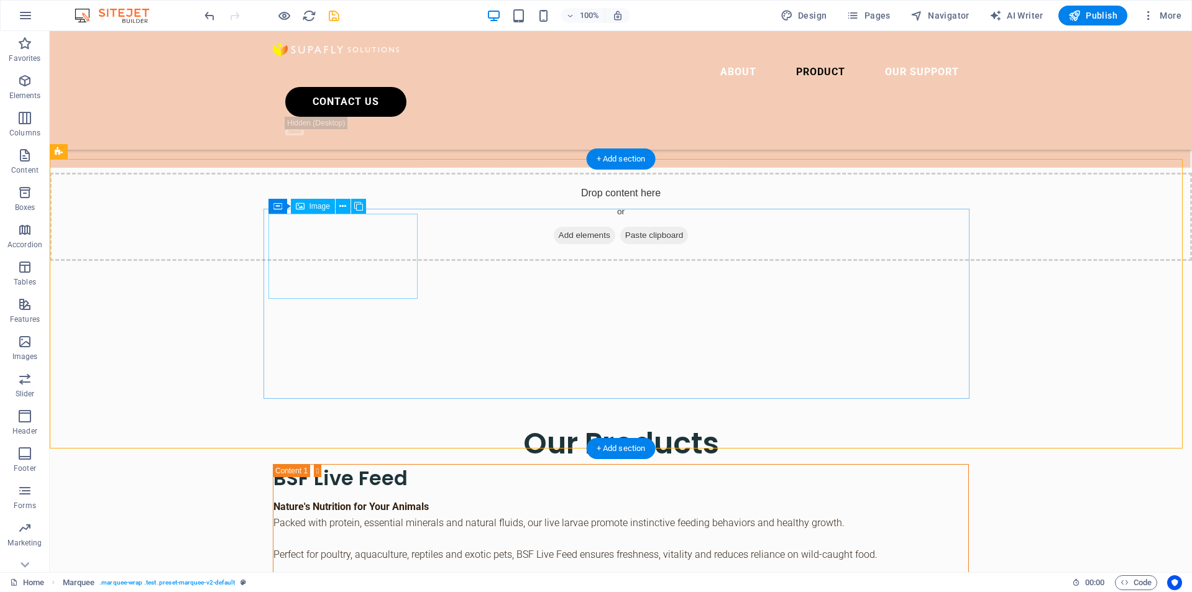
scroll to position [2995, 0]
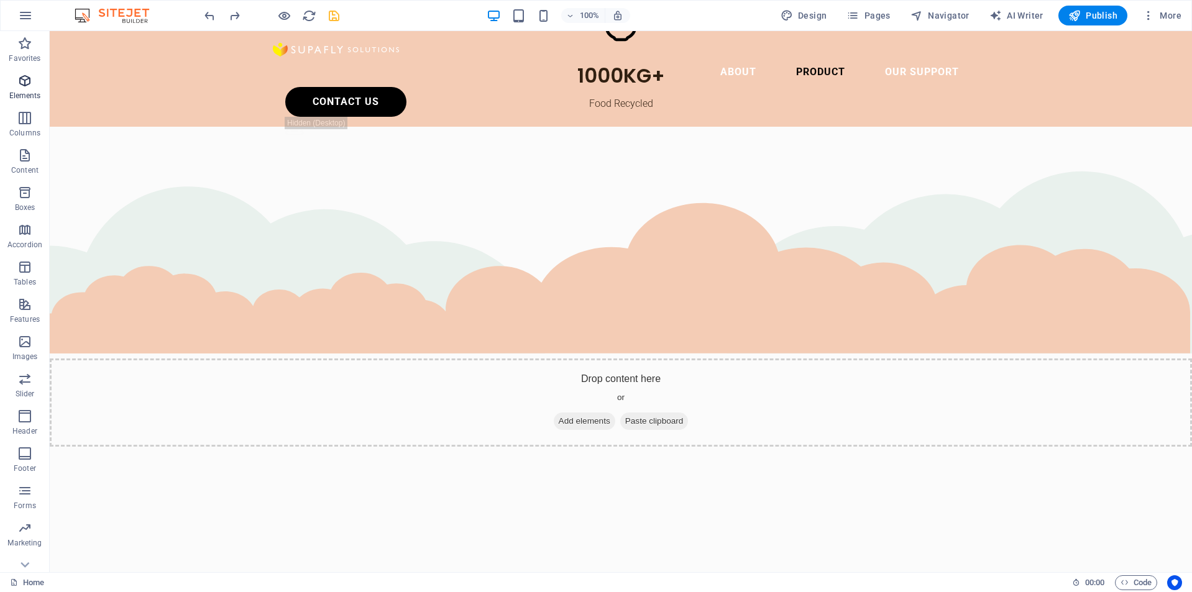
click at [27, 89] on span "Elements" at bounding box center [25, 88] width 50 height 30
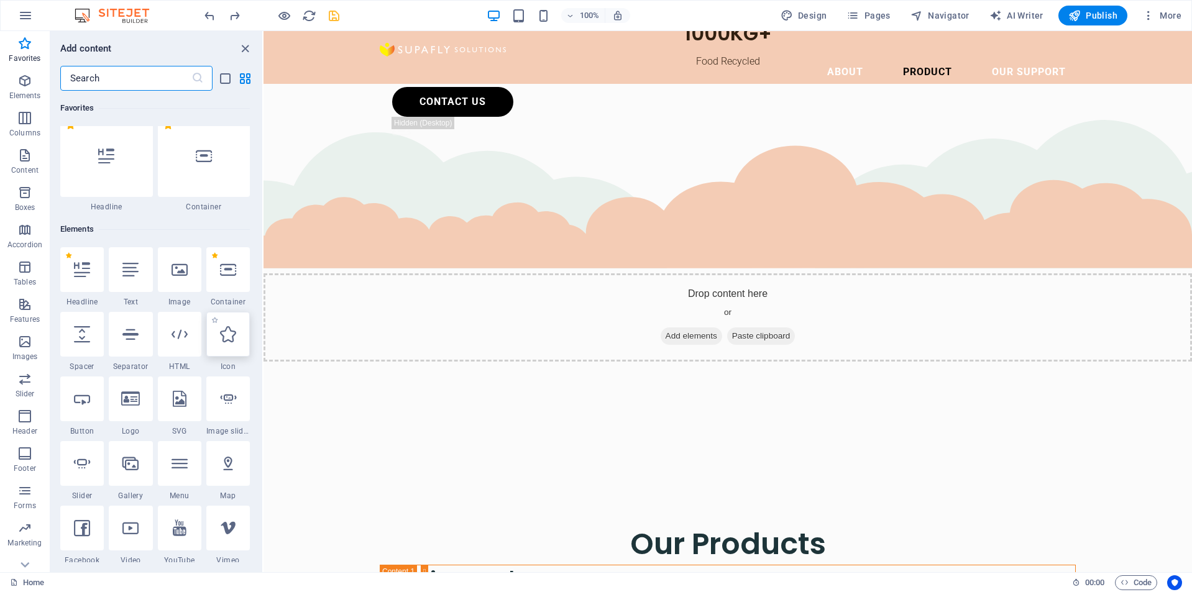
scroll to position [8, 0]
select select "xMidYMid"
select select "px"
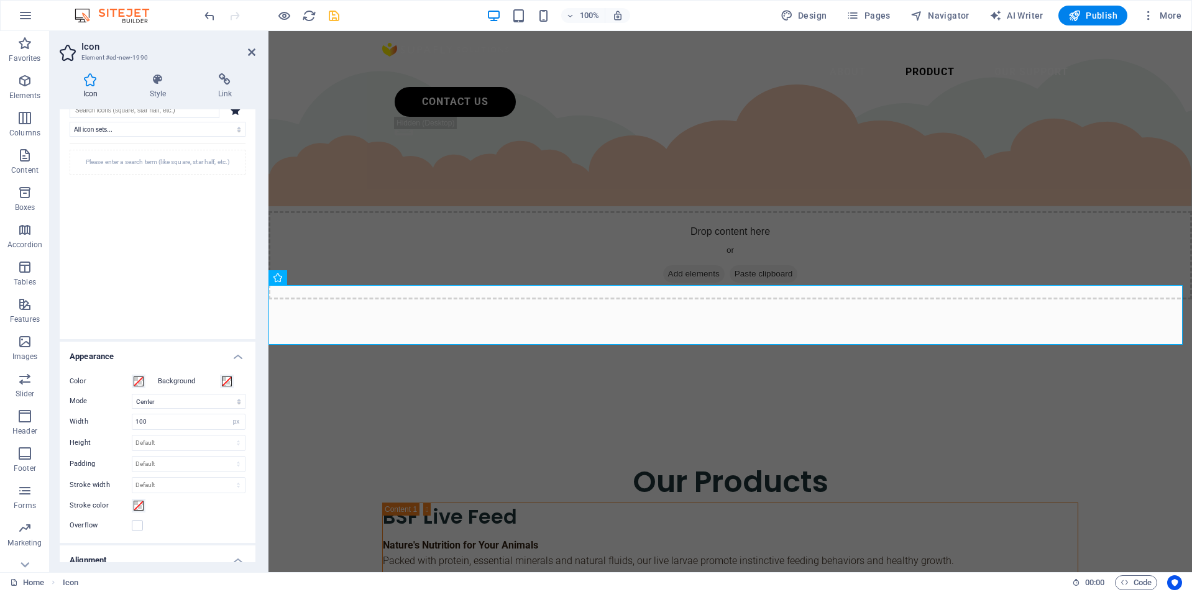
scroll to position [0, 0]
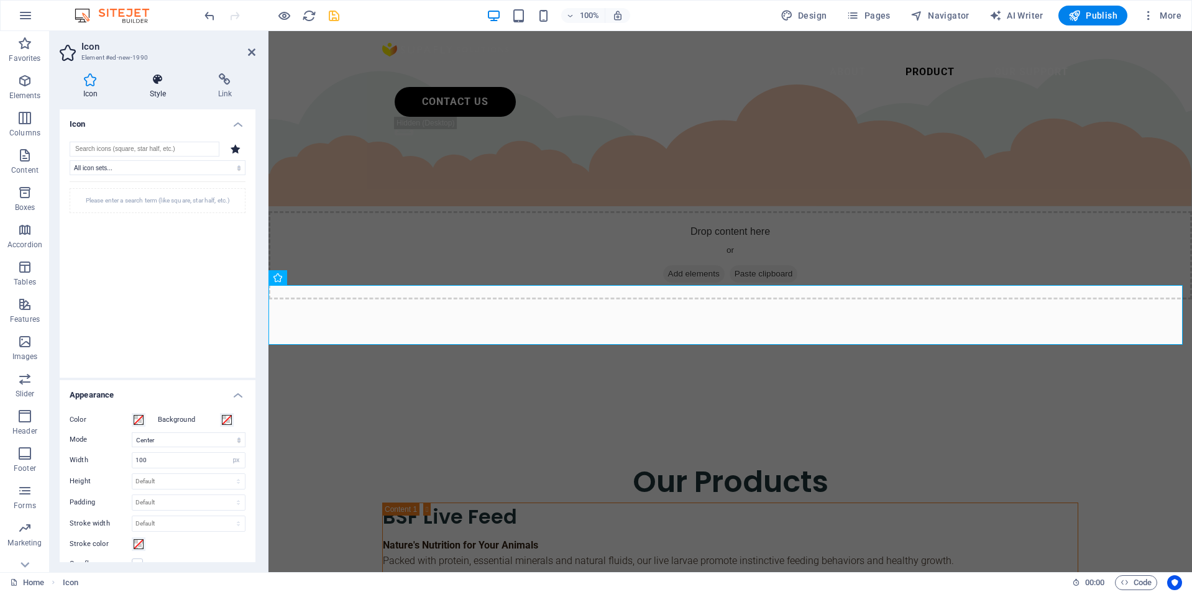
click at [168, 80] on icon at bounding box center [157, 79] width 63 height 12
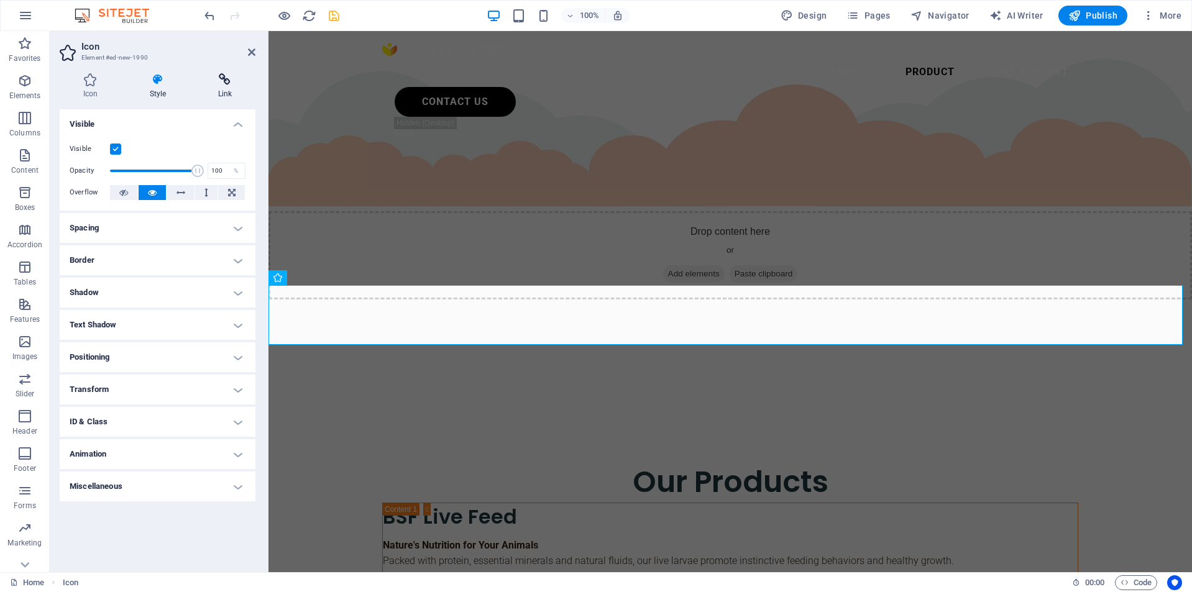
click at [227, 83] on icon at bounding box center [225, 79] width 61 height 12
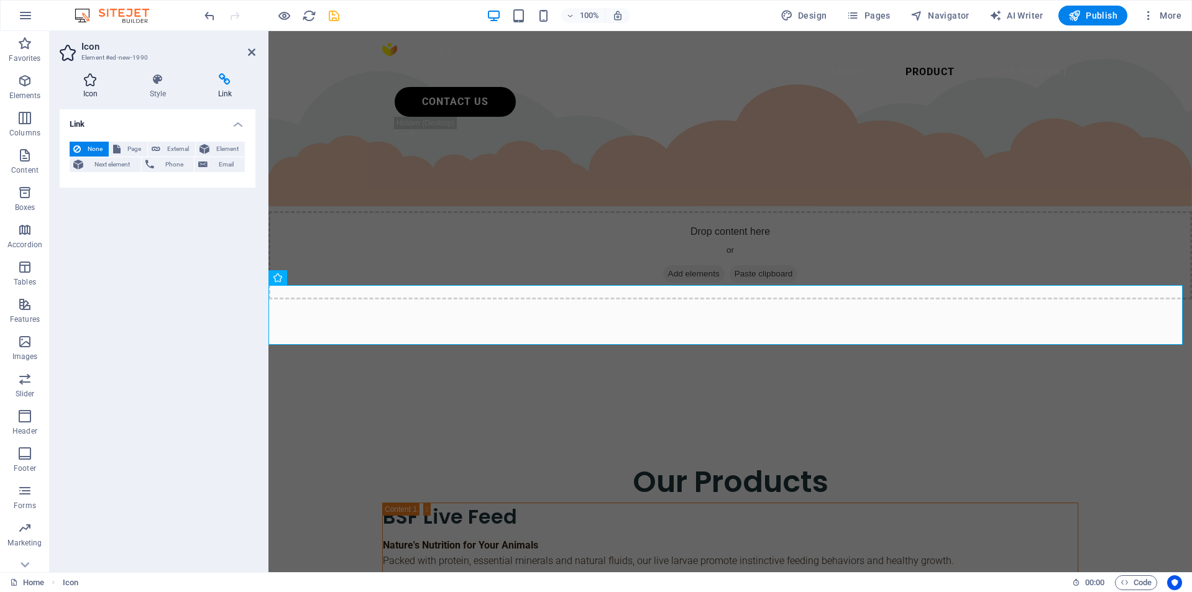
click at [84, 86] on h4 "Icon" at bounding box center [93, 86] width 66 height 26
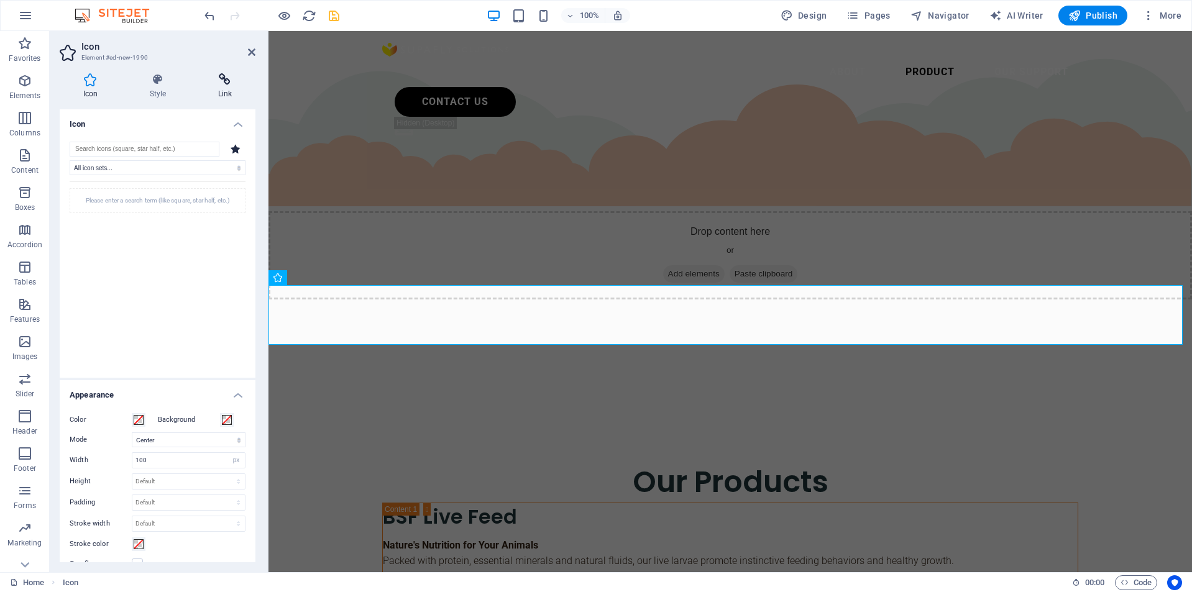
click at [235, 85] on icon at bounding box center [225, 79] width 61 height 12
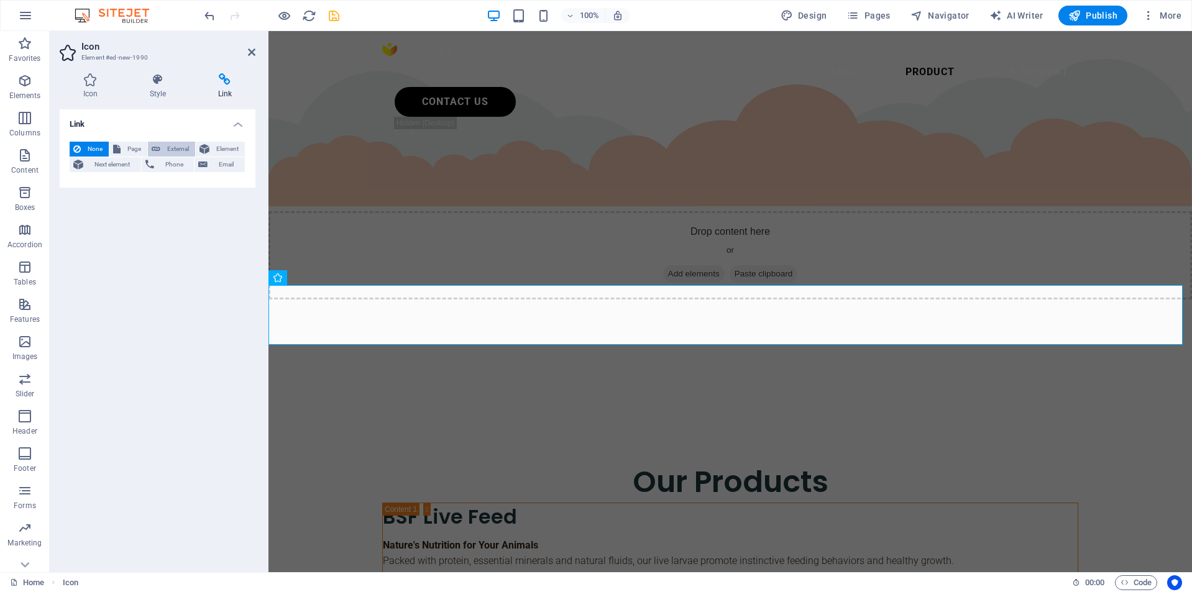
click at [181, 147] on span "External" at bounding box center [177, 149] width 27 height 15
select select "blank"
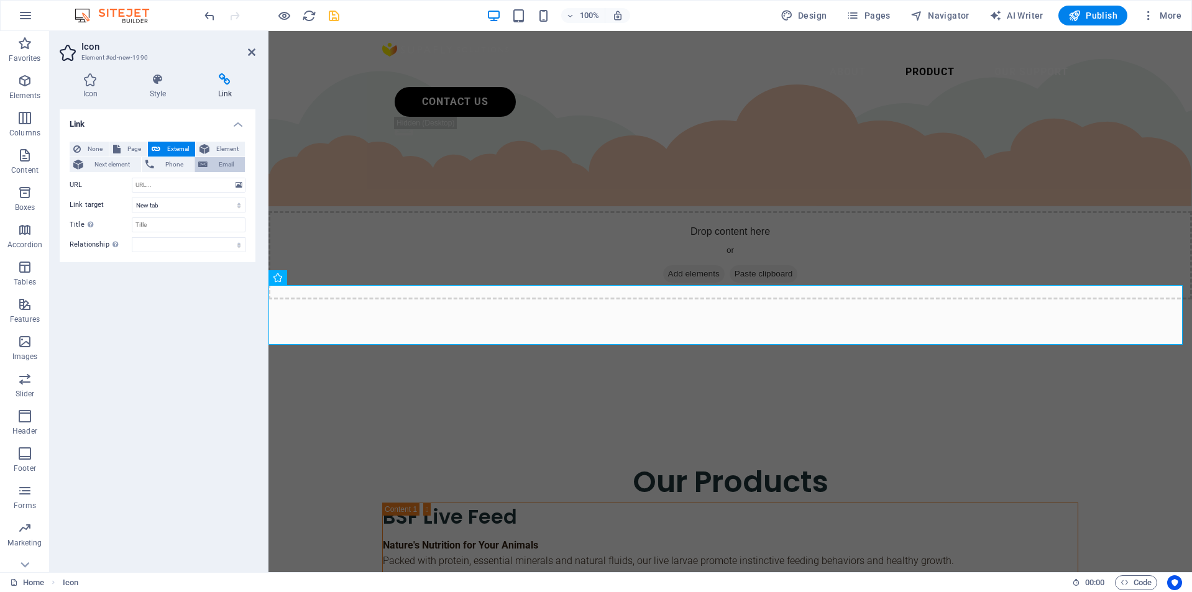
click at [208, 163] on button "Email" at bounding box center [220, 164] width 50 height 15
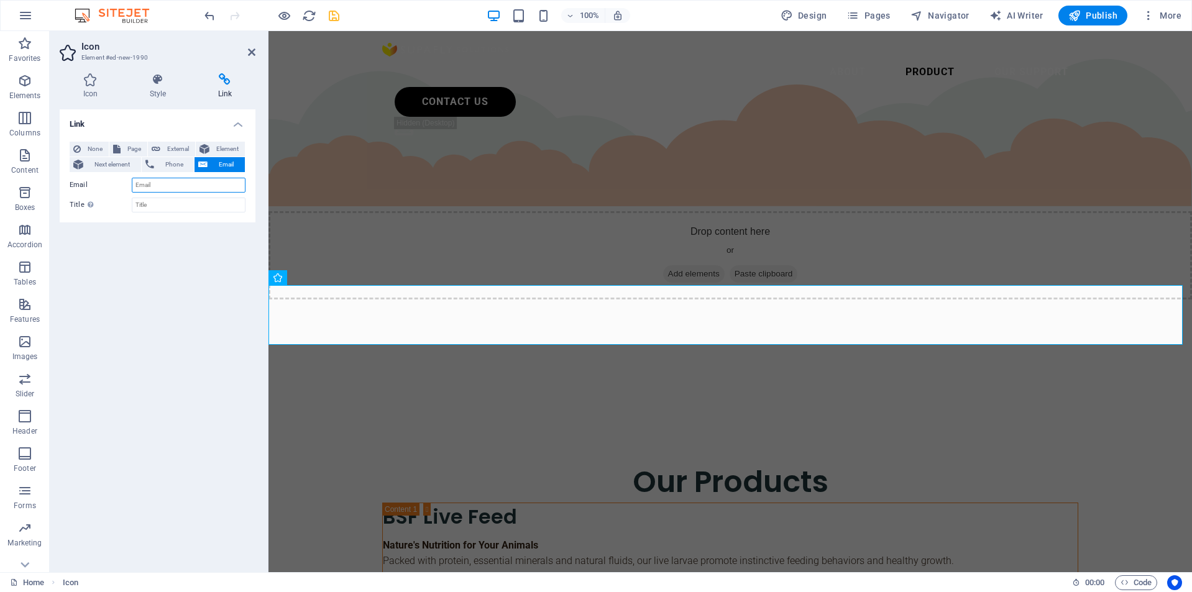
click at [183, 185] on input "Email" at bounding box center [189, 185] width 114 height 15
type input "[EMAIL_ADDRESS][DOMAIN_NAME]"
click at [185, 205] on input "Title Additional link description, should not be the same as the link text. The…" at bounding box center [189, 205] width 114 height 15
type input "[EMAIL_ADDRESS][DOMAIN_NAME]"
click at [187, 236] on div "Link None Page External Element Next element Phone Email Page Home Legal Notice…" at bounding box center [158, 335] width 196 height 453
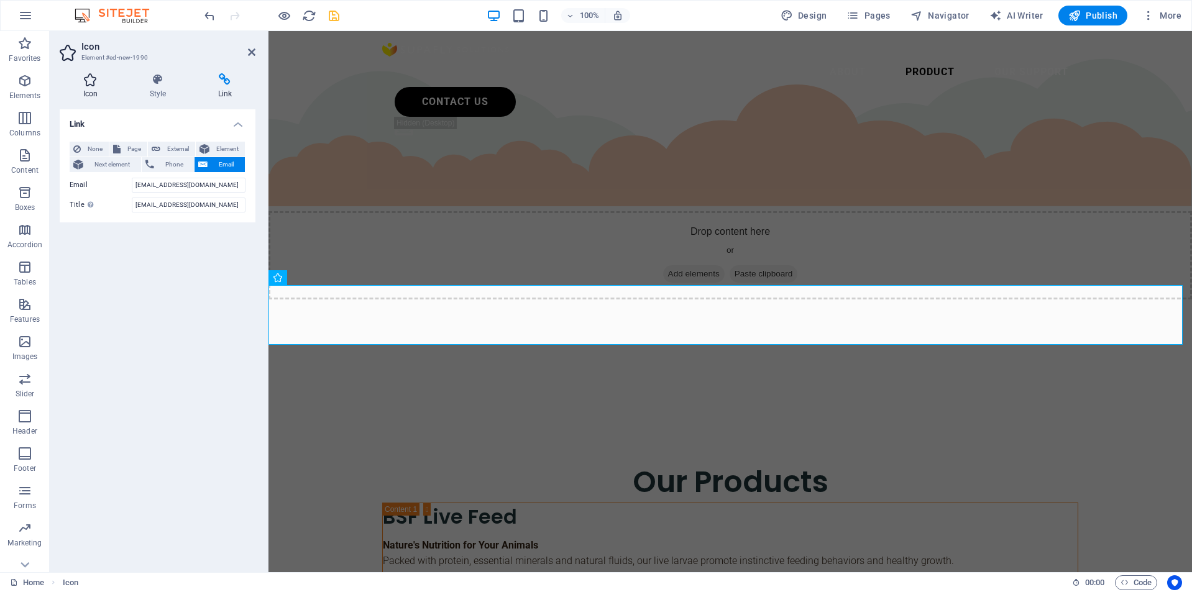
click at [89, 92] on h4 "Icon" at bounding box center [93, 86] width 66 height 26
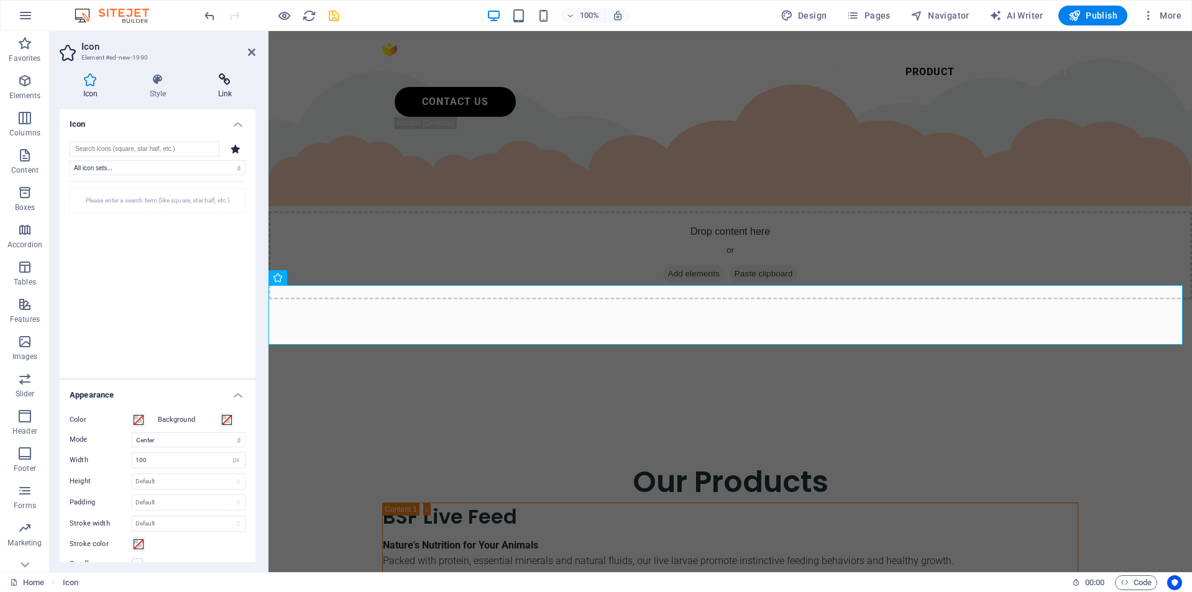
click at [235, 82] on icon at bounding box center [225, 79] width 61 height 12
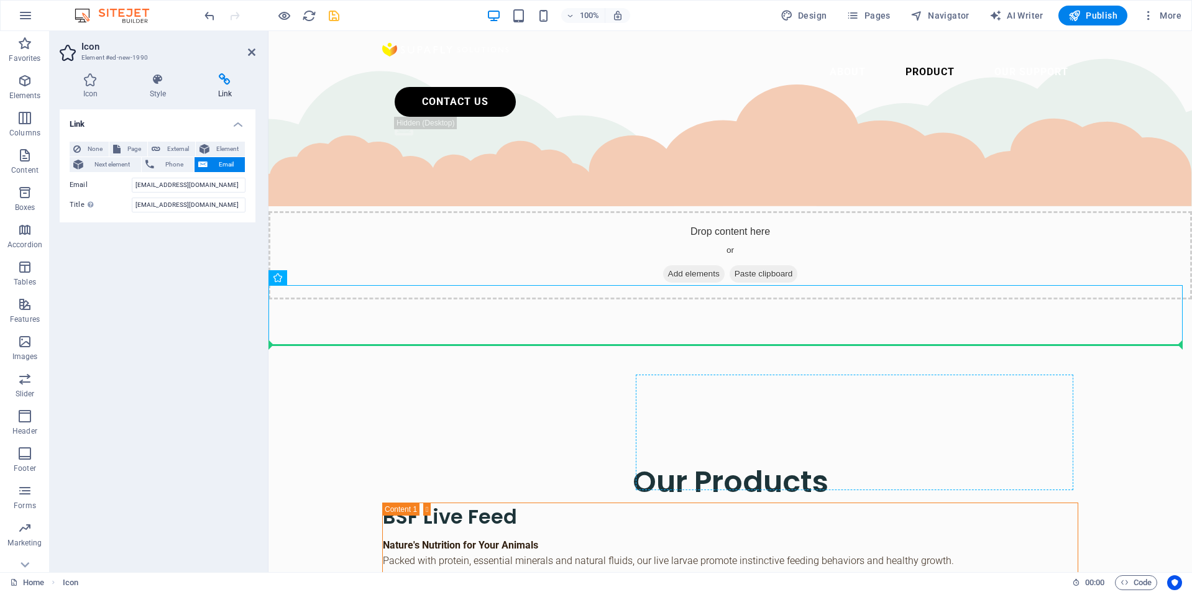
drag, startPoint x: 301, startPoint y: 308, endPoint x: 754, endPoint y: 425, distance: 468.6
drag, startPoint x: 303, startPoint y: 299, endPoint x: 685, endPoint y: 419, distance: 400.6
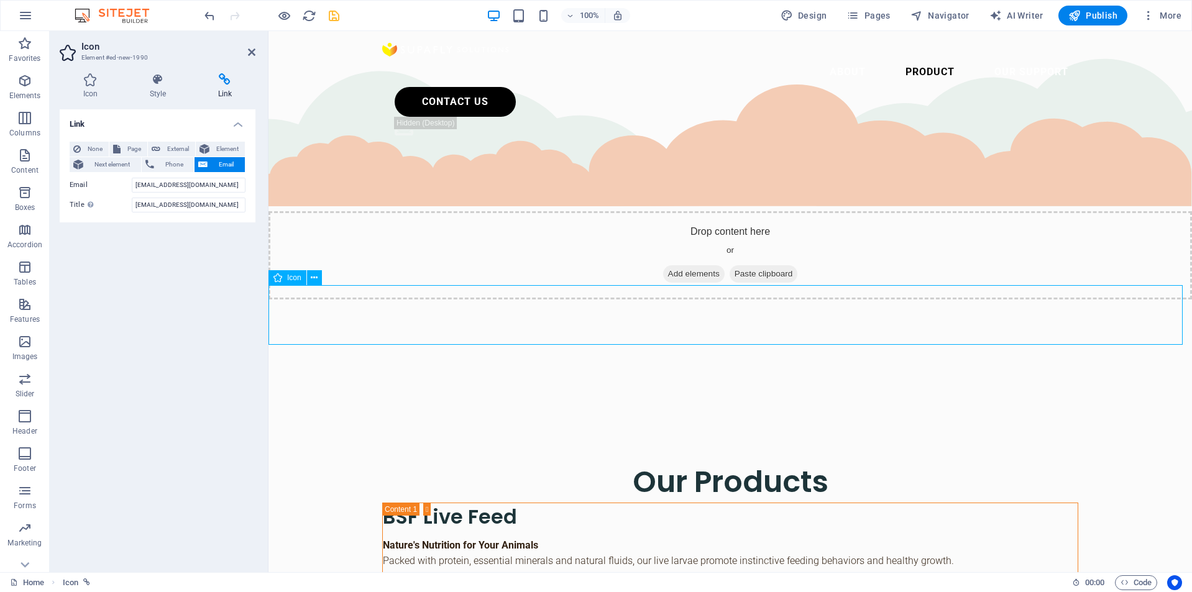
drag, startPoint x: 334, startPoint y: 290, endPoint x: 343, endPoint y: 296, distance: 11.2
click at [286, 282] on div "Icon" at bounding box center [287, 277] width 38 height 15
click at [278, 277] on icon at bounding box center [277, 277] width 9 height 15
click at [105, 93] on h4 "Icon" at bounding box center [93, 86] width 66 height 26
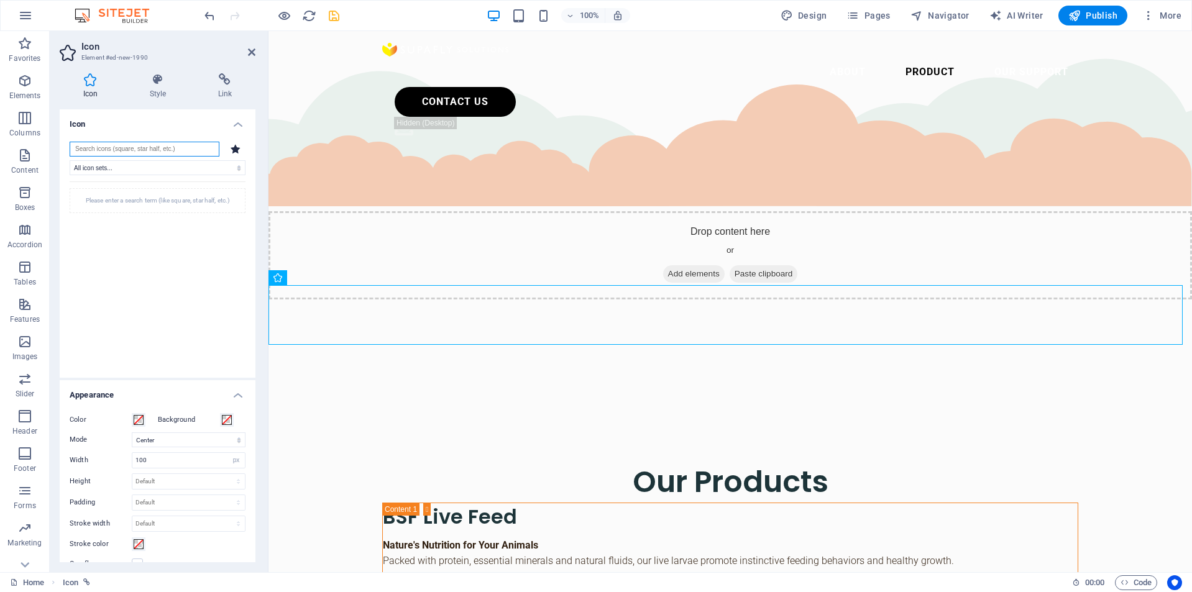
click at [135, 151] on input "search" at bounding box center [145, 149] width 150 height 15
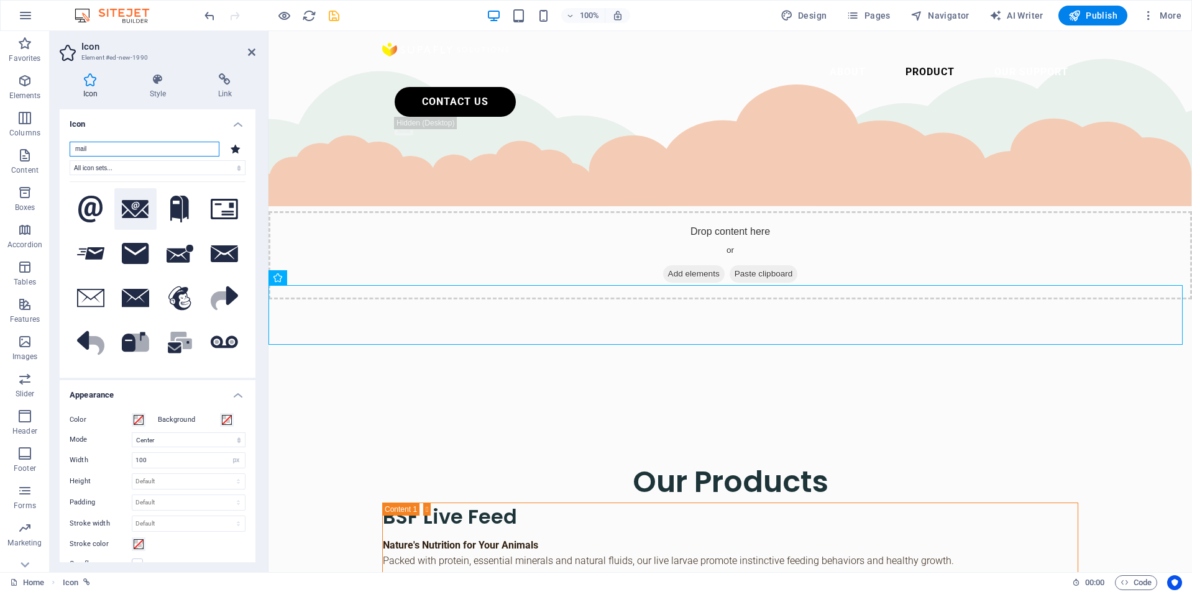
type input "mail"
click at [145, 212] on icon at bounding box center [135, 209] width 27 height 19
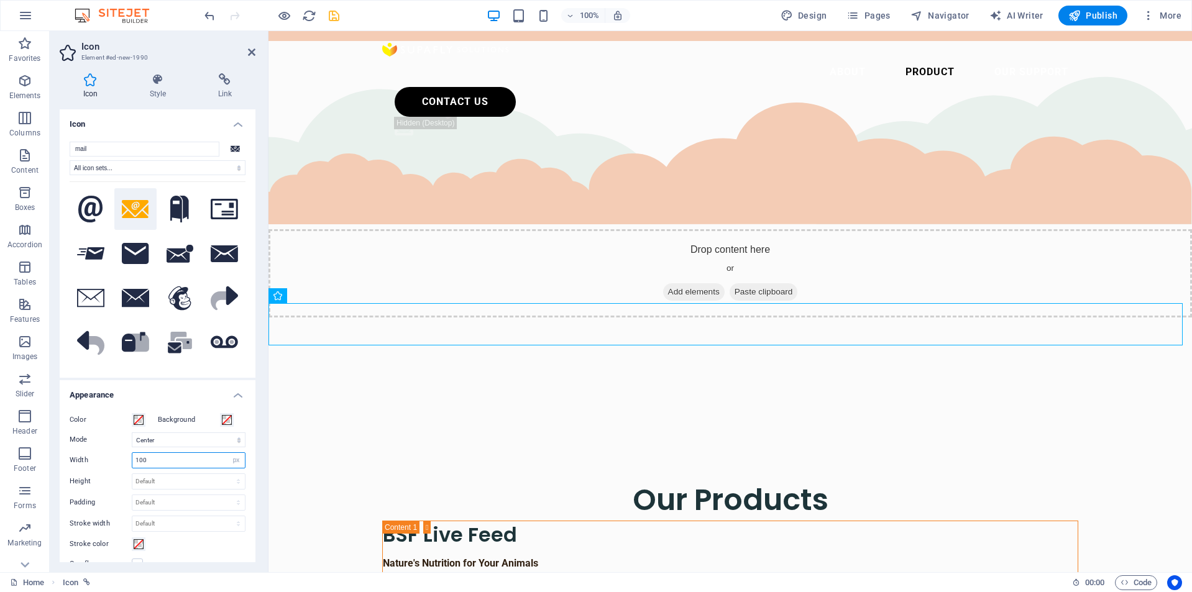
click at [129, 465] on div "Width 100 Default auto px rem % em vh vw" at bounding box center [158, 460] width 176 height 16
click at [153, 467] on input "100" at bounding box center [188, 460] width 112 height 15
drag, startPoint x: 160, startPoint y: 465, endPoint x: 116, endPoint y: 463, distance: 44.8
click at [116, 463] on div "Width 100 Default auto px rem % em vh vw" at bounding box center [158, 460] width 176 height 16
type input "50"
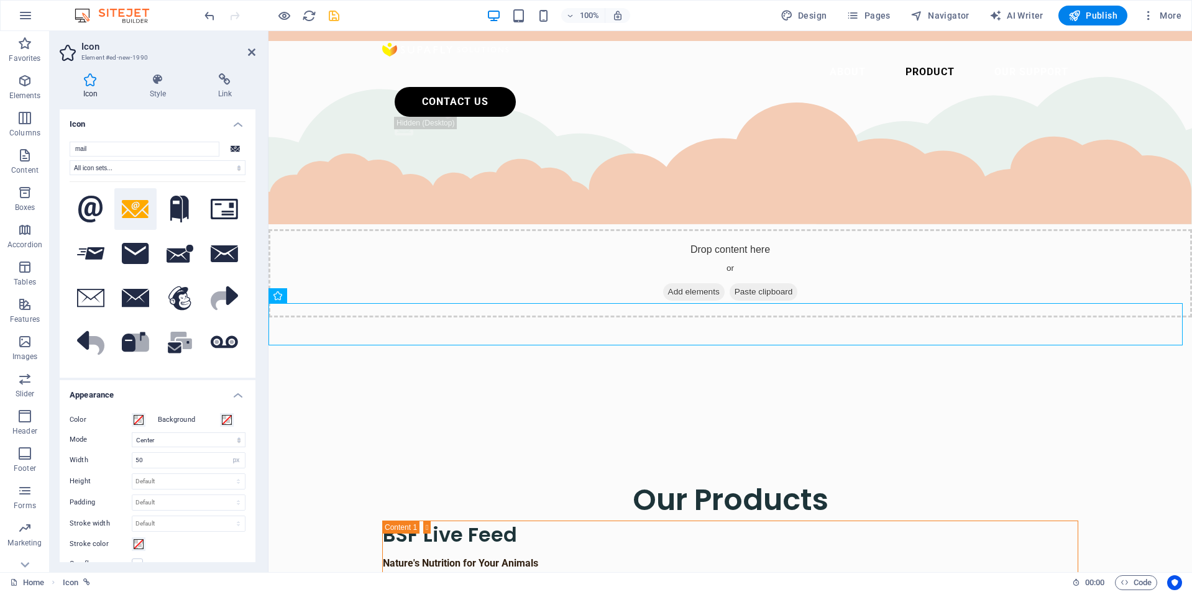
scroll to position [2972, 0]
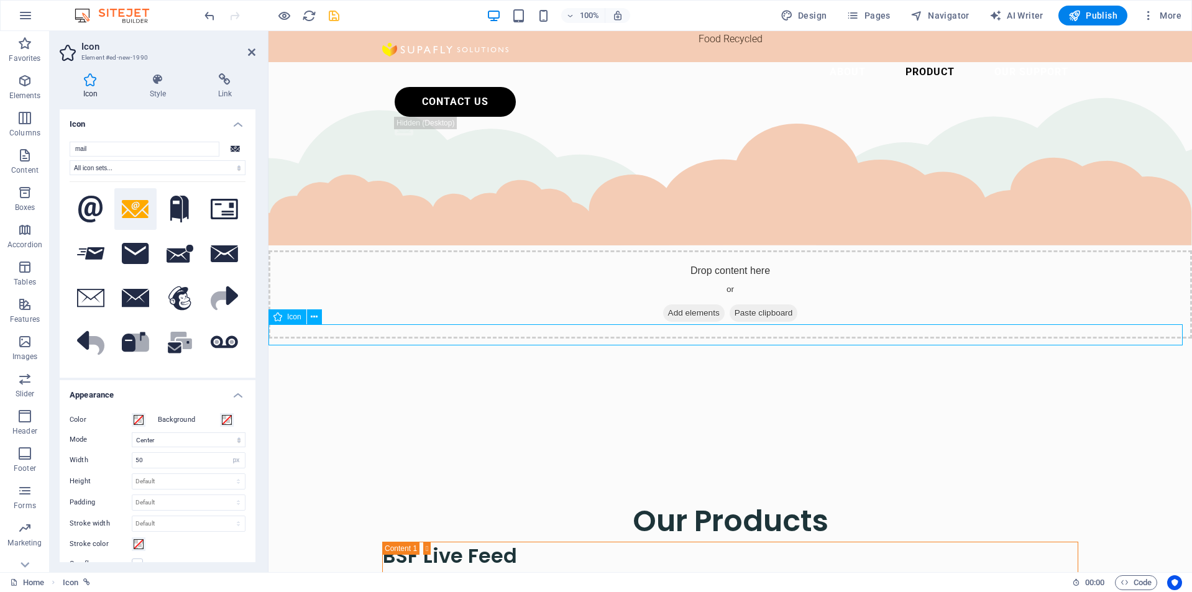
click at [313, 317] on icon at bounding box center [314, 317] width 7 height 13
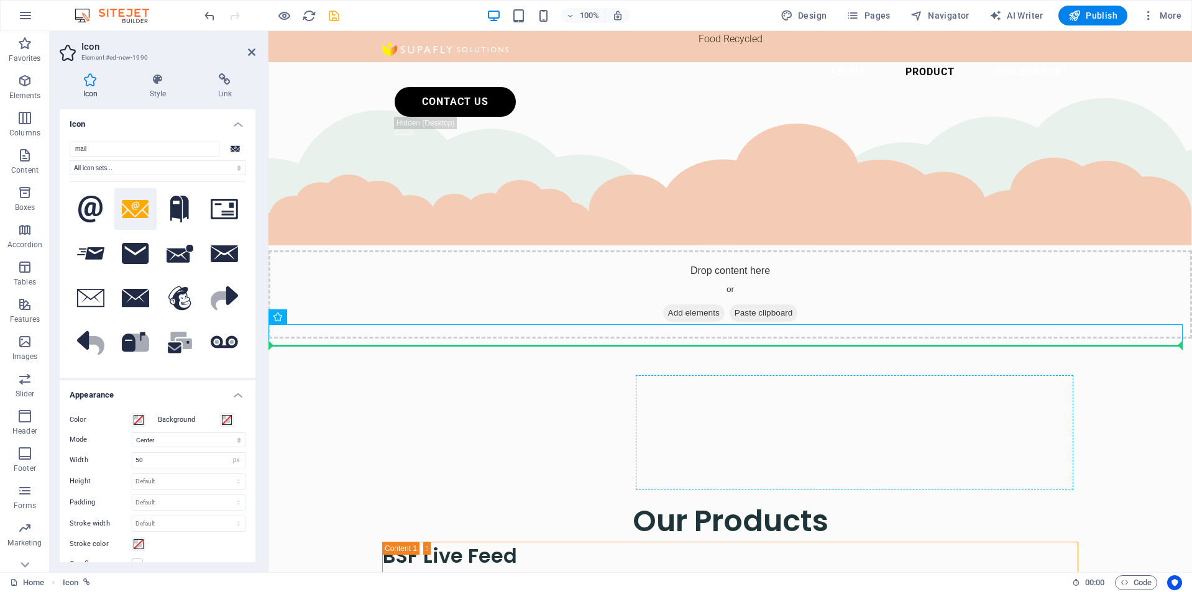
drag, startPoint x: 282, startPoint y: 332, endPoint x: 676, endPoint y: 415, distance: 402.6
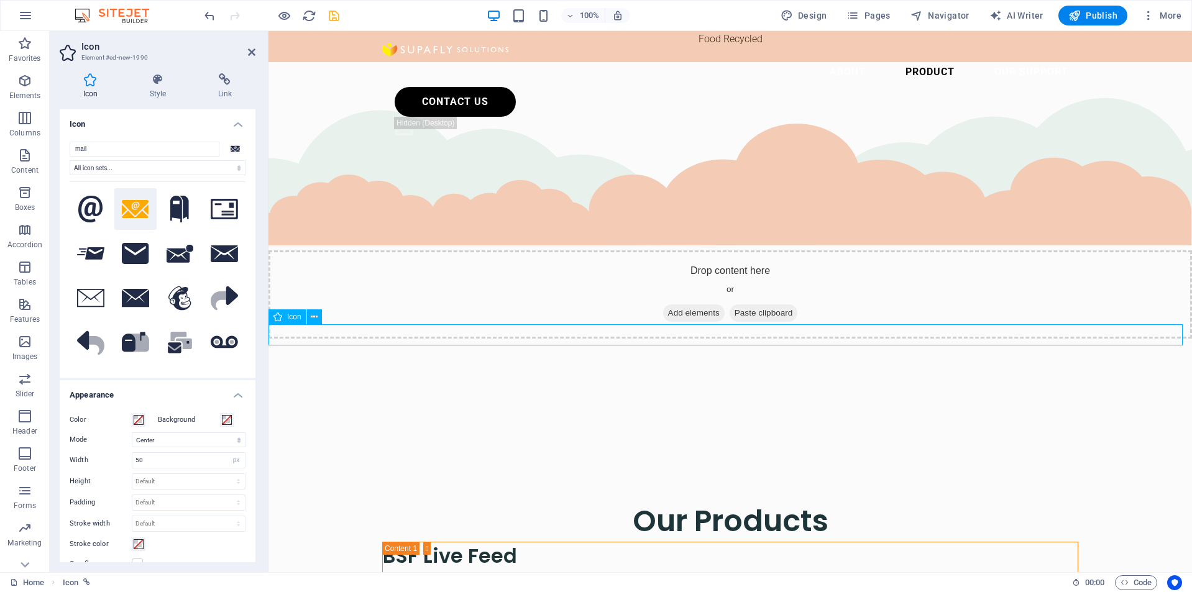
drag, startPoint x: 254, startPoint y: 52, endPoint x: 236, endPoint y: 78, distance: 31.6
click at [254, 52] on icon at bounding box center [251, 52] width 7 height 10
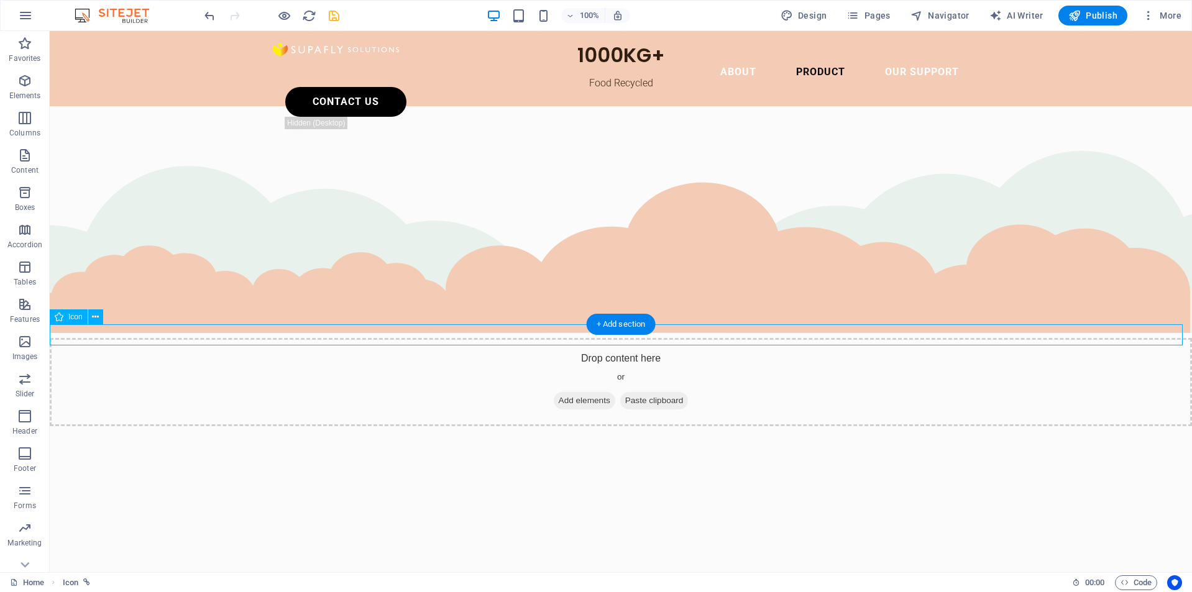
click at [93, 319] on icon at bounding box center [95, 317] width 7 height 13
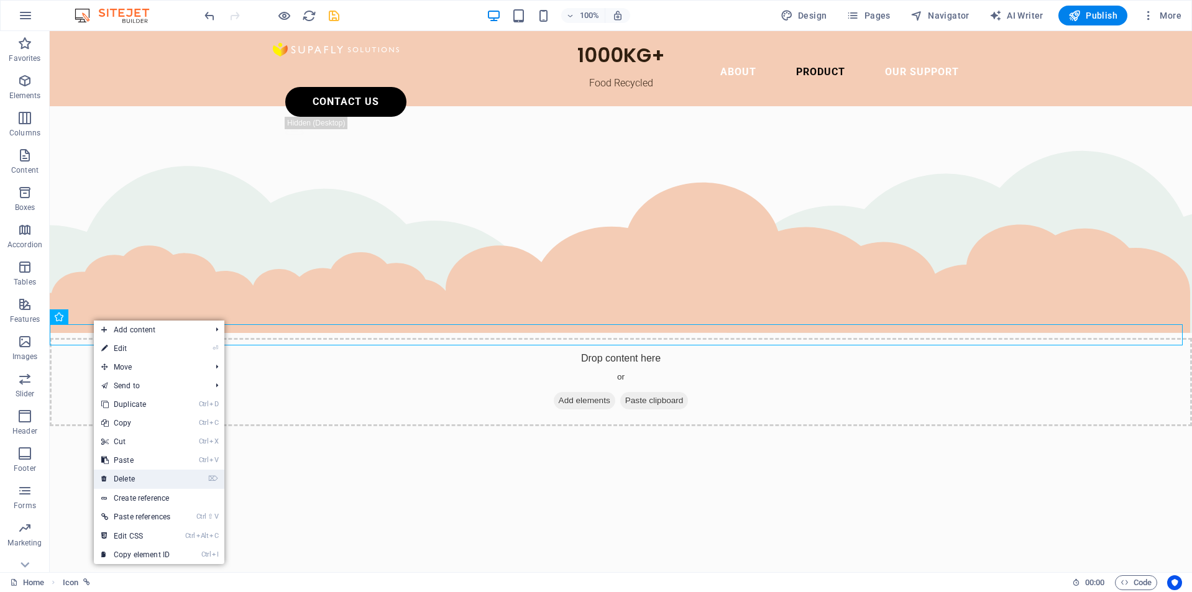
click at [132, 471] on link "⌦ Delete" at bounding box center [136, 479] width 84 height 19
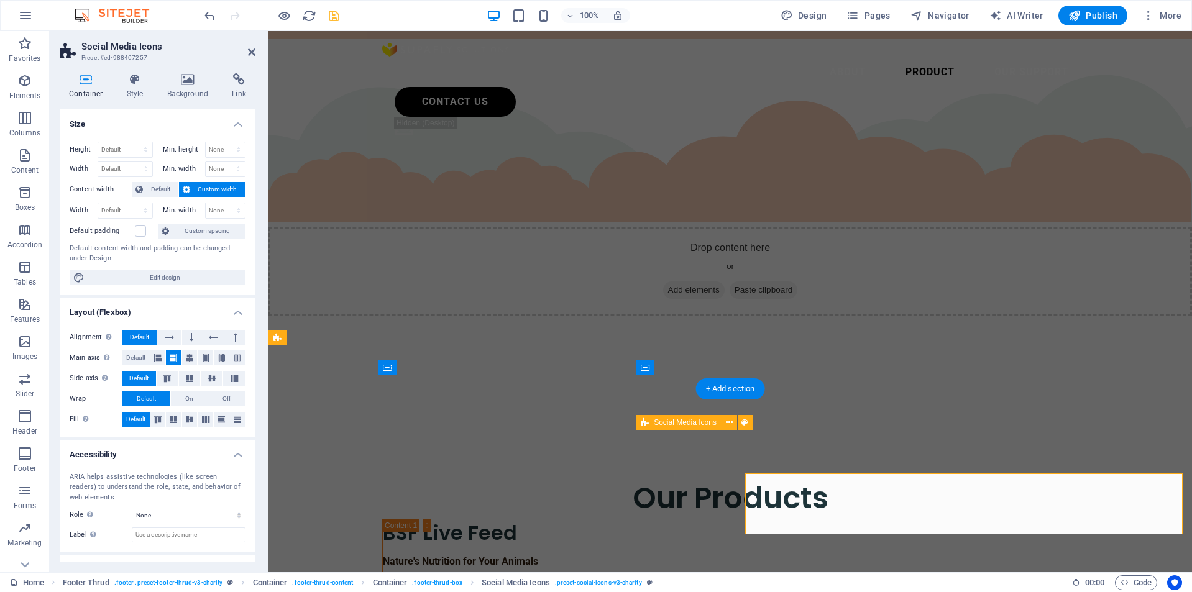
scroll to position [2951, 0]
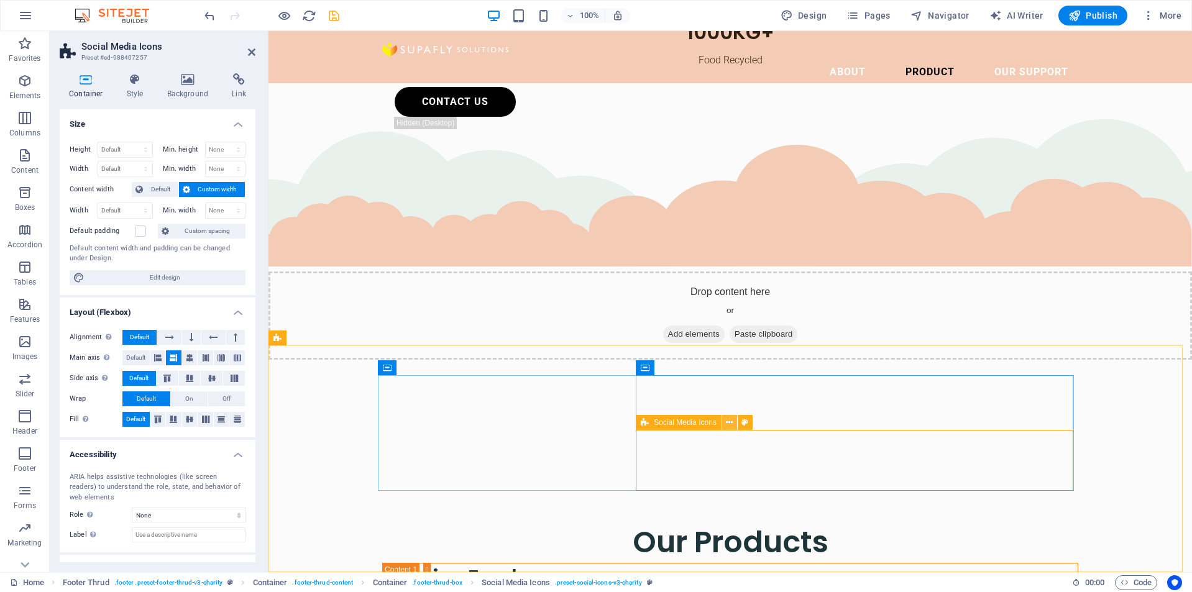
click at [733, 421] on button at bounding box center [729, 422] width 15 height 15
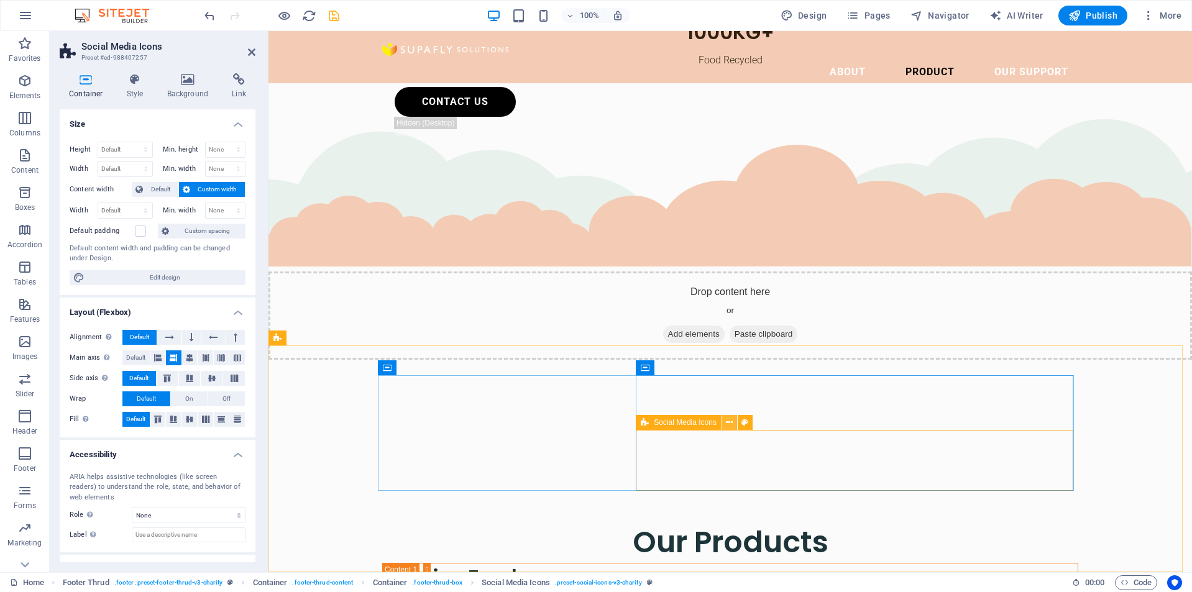
click at [729, 421] on icon at bounding box center [729, 422] width 7 height 13
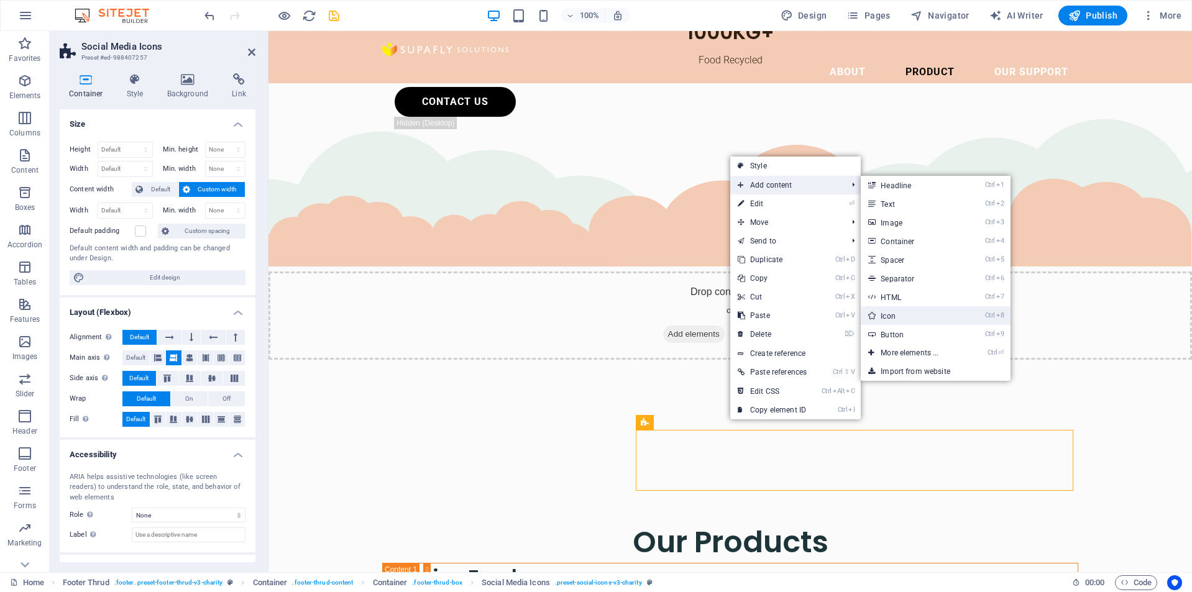
click at [920, 314] on link "Ctrl 8 Icon" at bounding box center [912, 315] width 103 height 19
select select "xMidYMid"
select select "px"
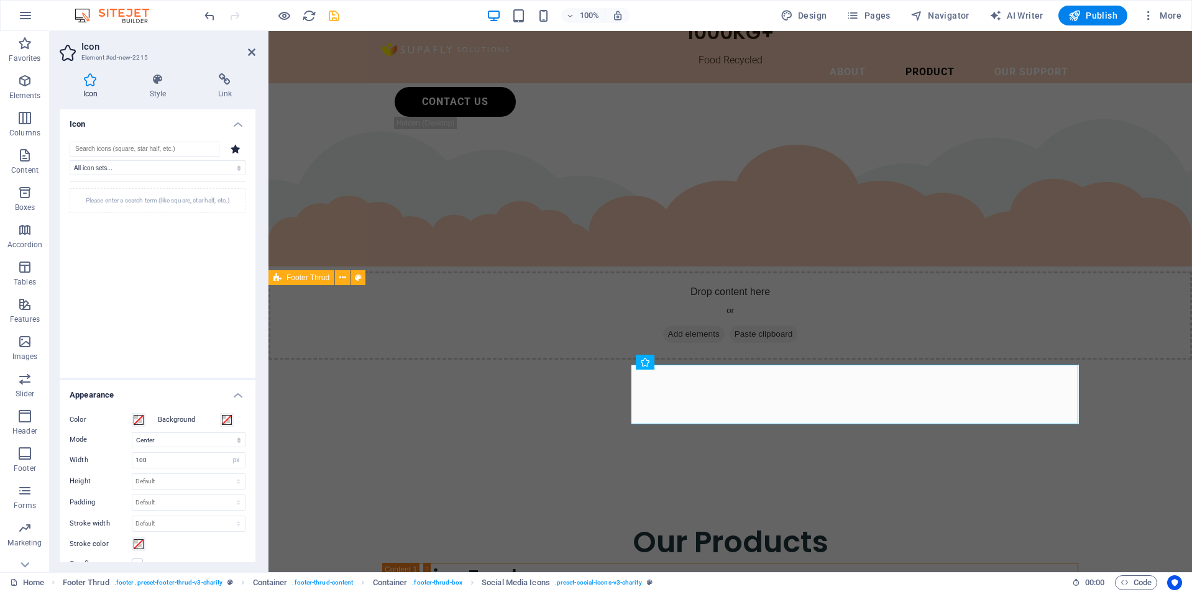
scroll to position [3012, 0]
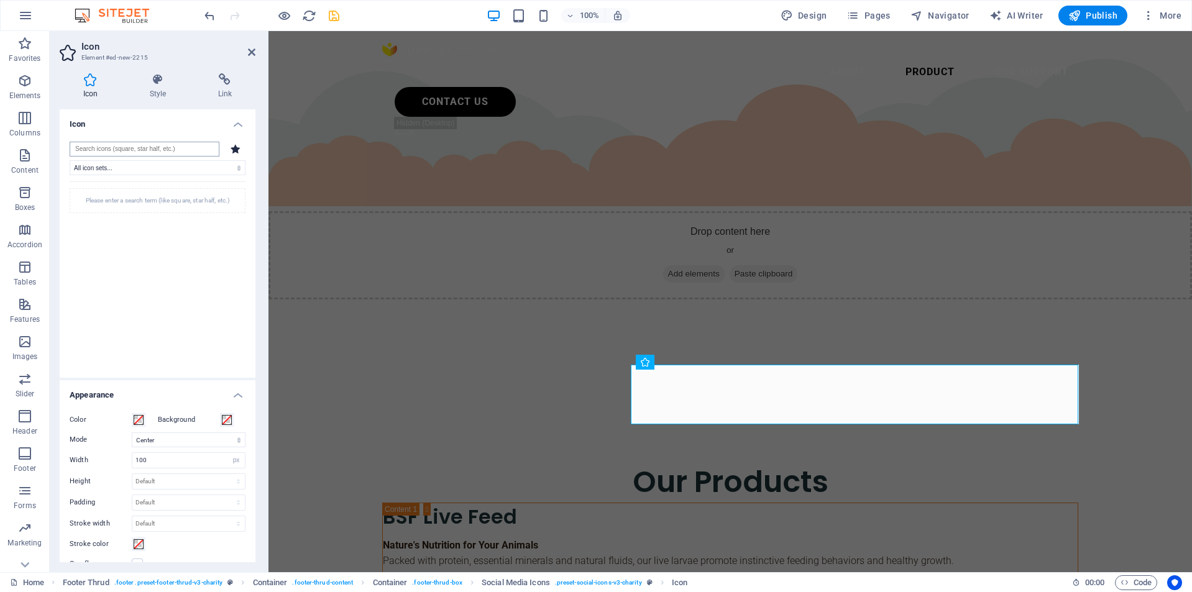
click at [134, 151] on input "search" at bounding box center [145, 149] width 150 height 15
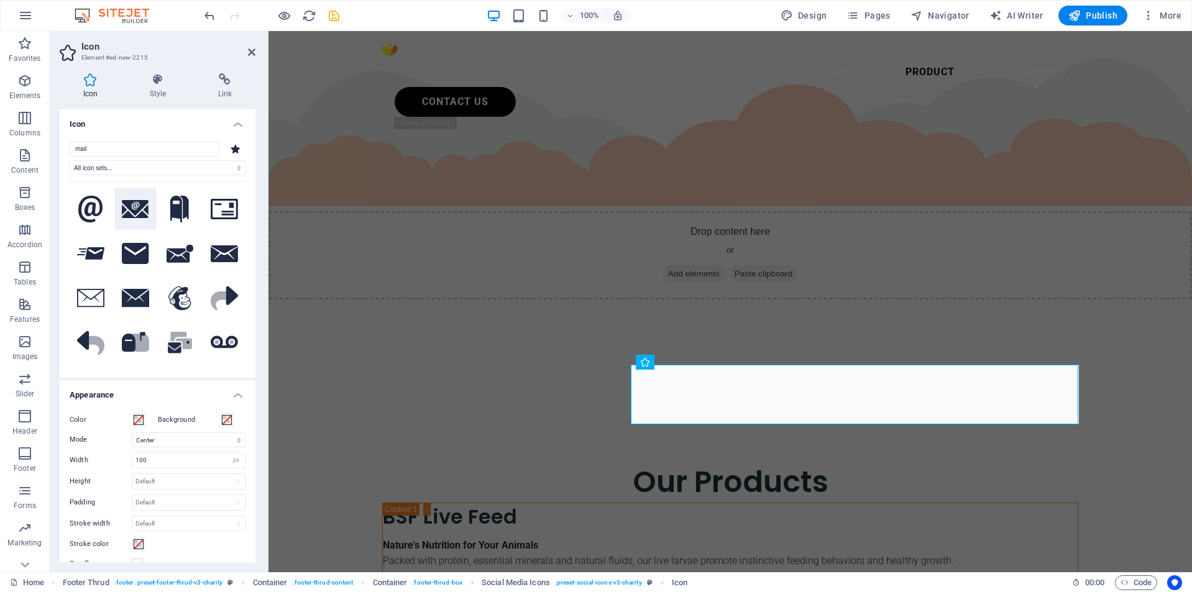
type input "mail"
click at [142, 204] on icon at bounding box center [135, 209] width 27 height 19
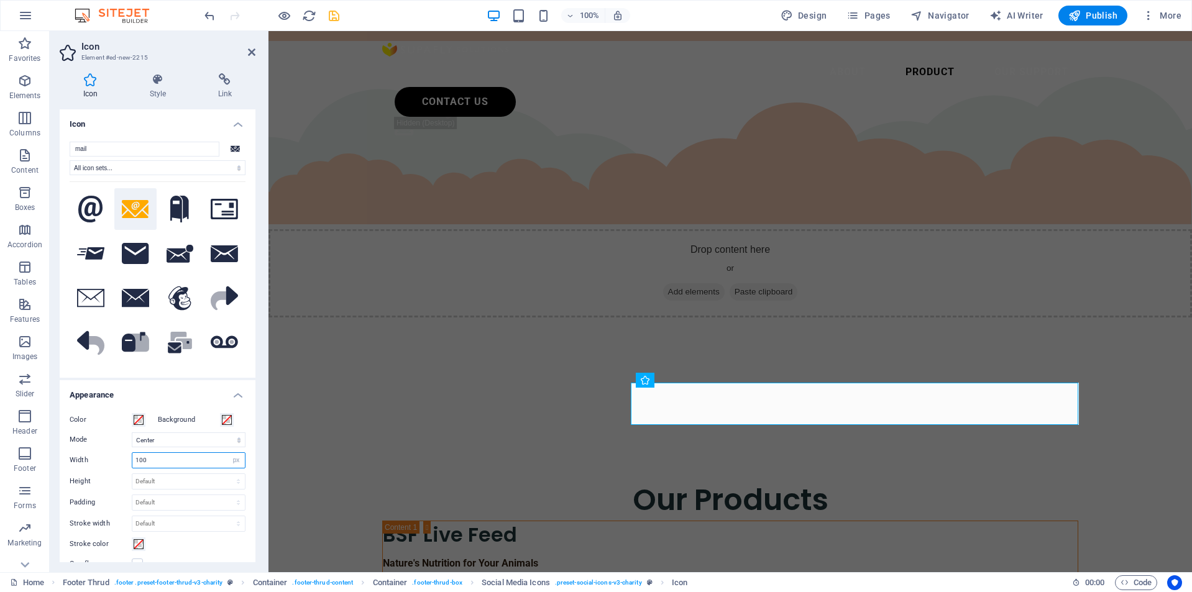
drag, startPoint x: 154, startPoint y: 461, endPoint x: 79, endPoint y: 456, distance: 75.3
click at [80, 457] on div "Width 100 Default auto px rem % em vh vw" at bounding box center [158, 460] width 176 height 16
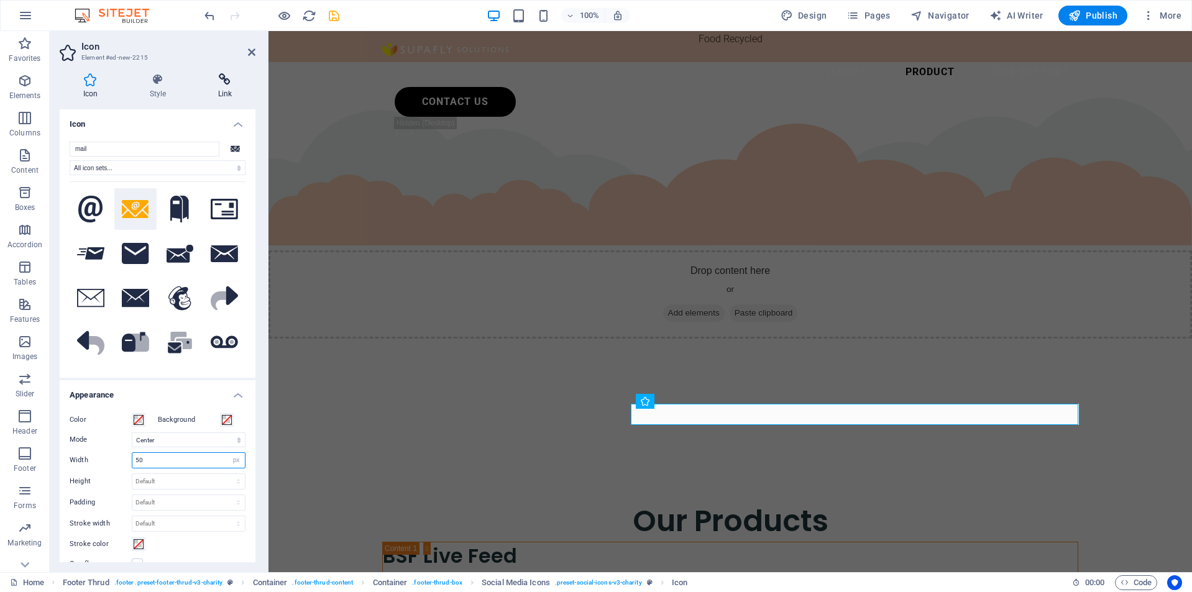
type input "50"
click at [219, 87] on h4 "Link" at bounding box center [225, 86] width 61 height 26
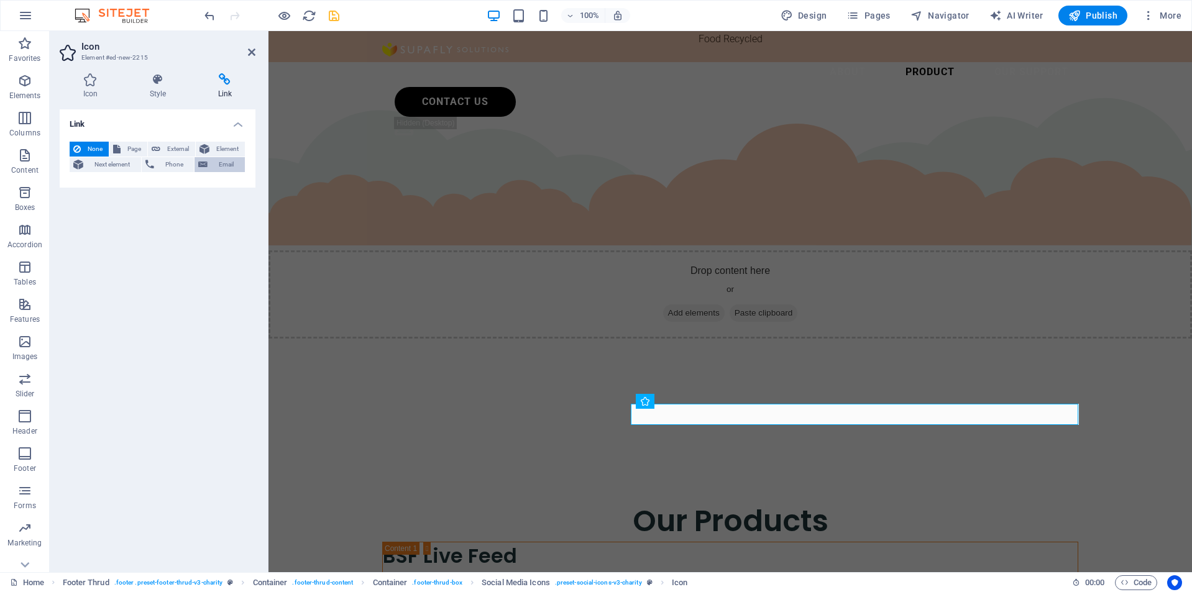
click at [216, 163] on span "Email" at bounding box center [226, 164] width 30 height 15
click at [198, 188] on input "Email" at bounding box center [189, 185] width 114 height 15
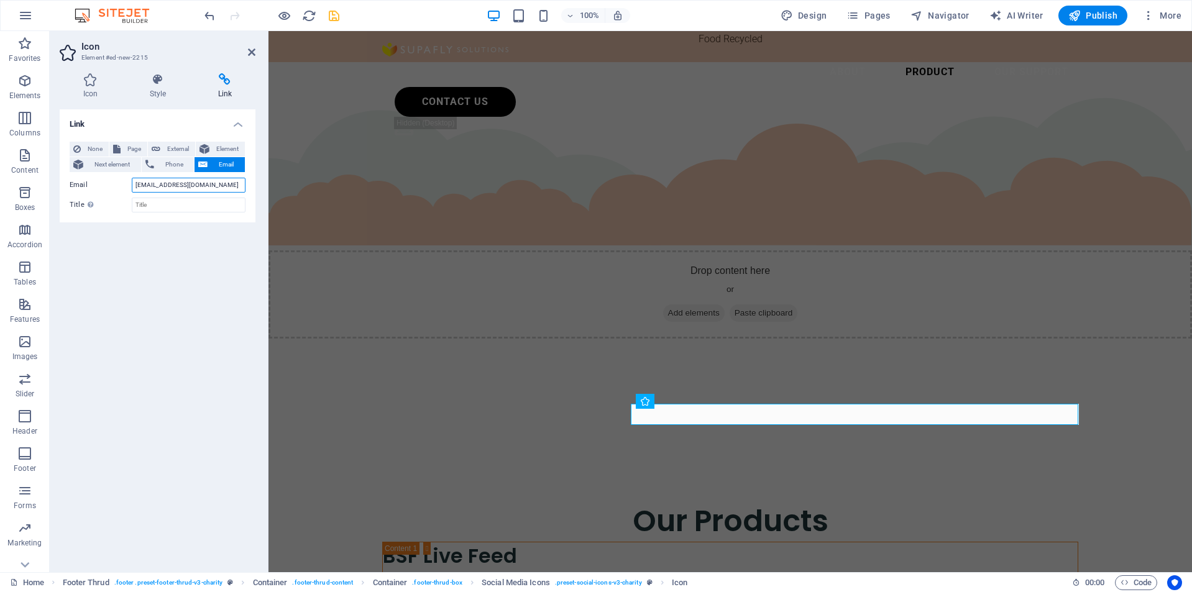
type input "[EMAIL_ADDRESS][DOMAIN_NAME]"
type input "s"
type input "Supafly Solutions"
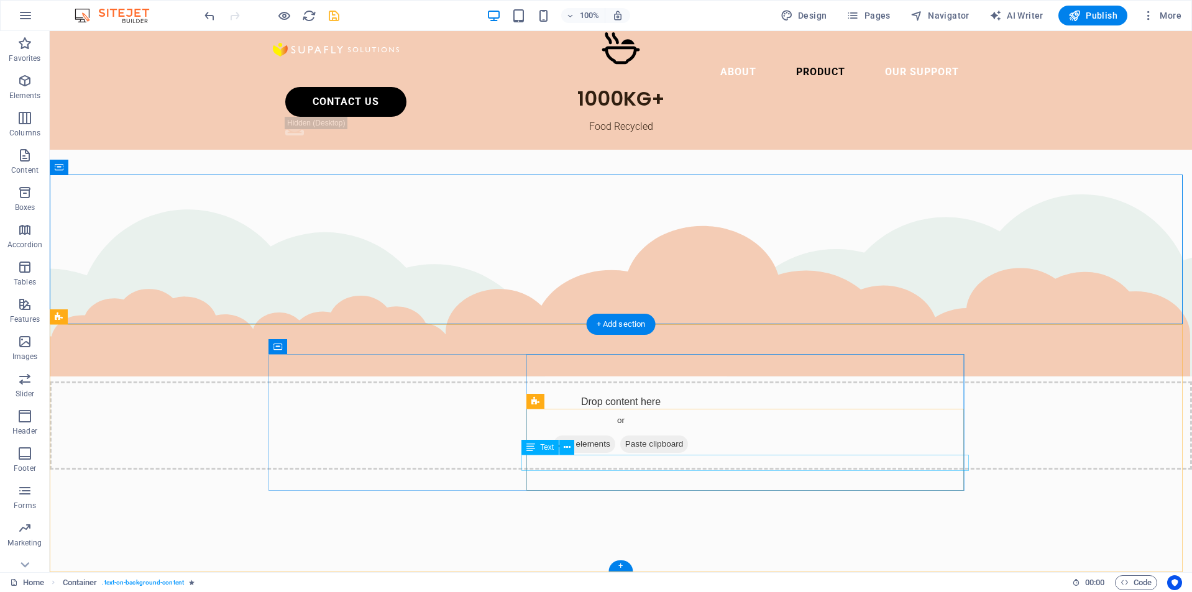
scroll to position [3016, 0]
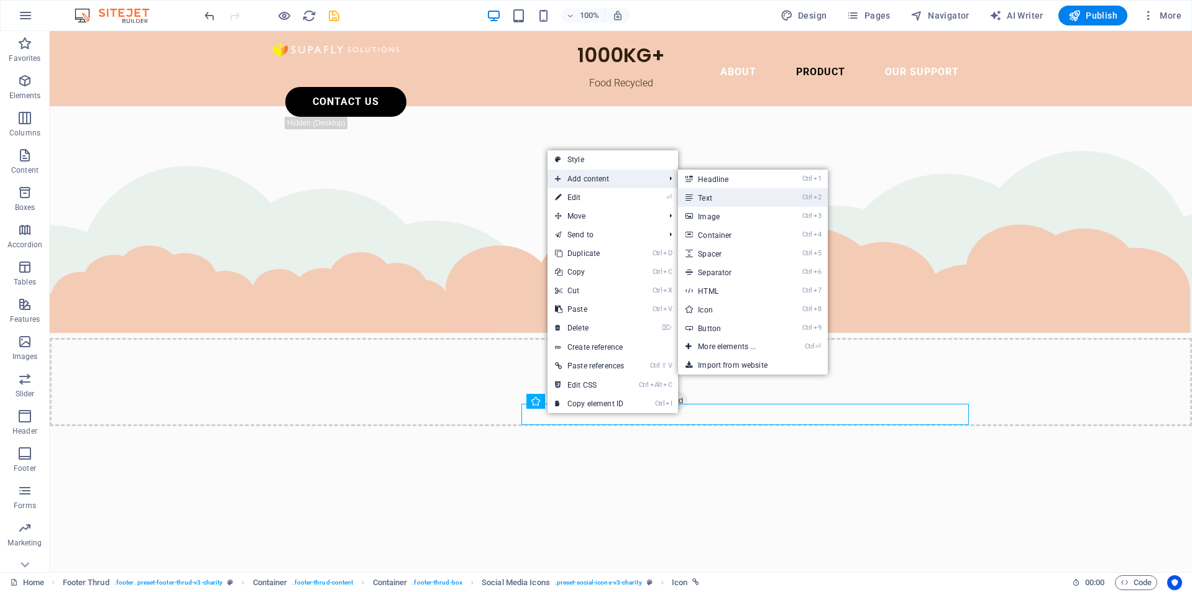
click at [708, 195] on link "Ctrl 2 Text" at bounding box center [729, 197] width 103 height 19
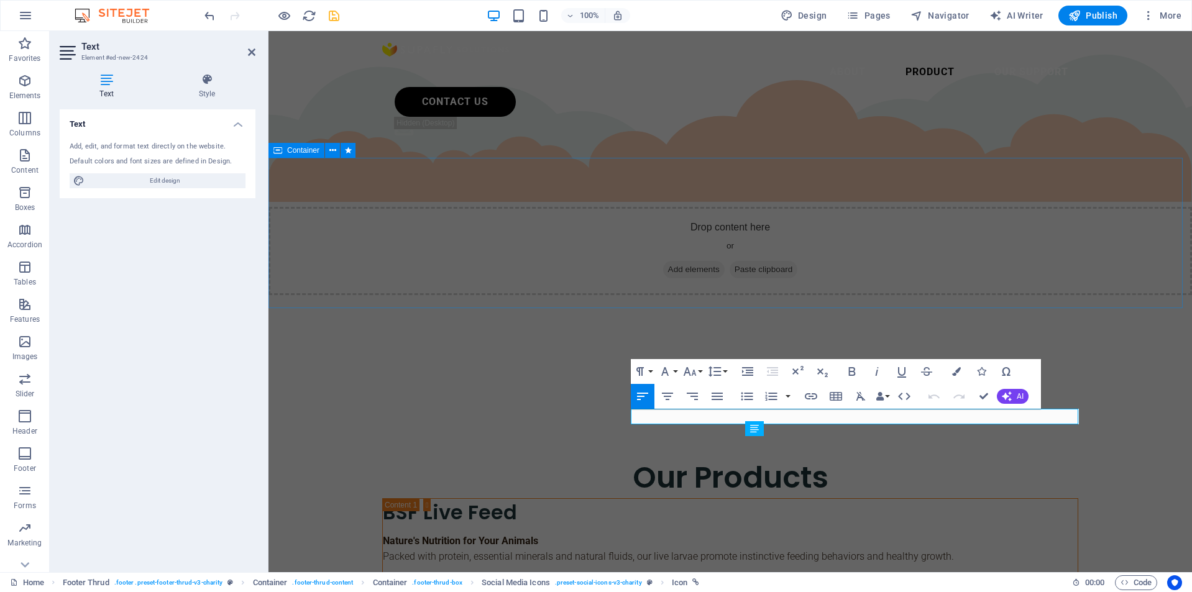
scroll to position [2989, 0]
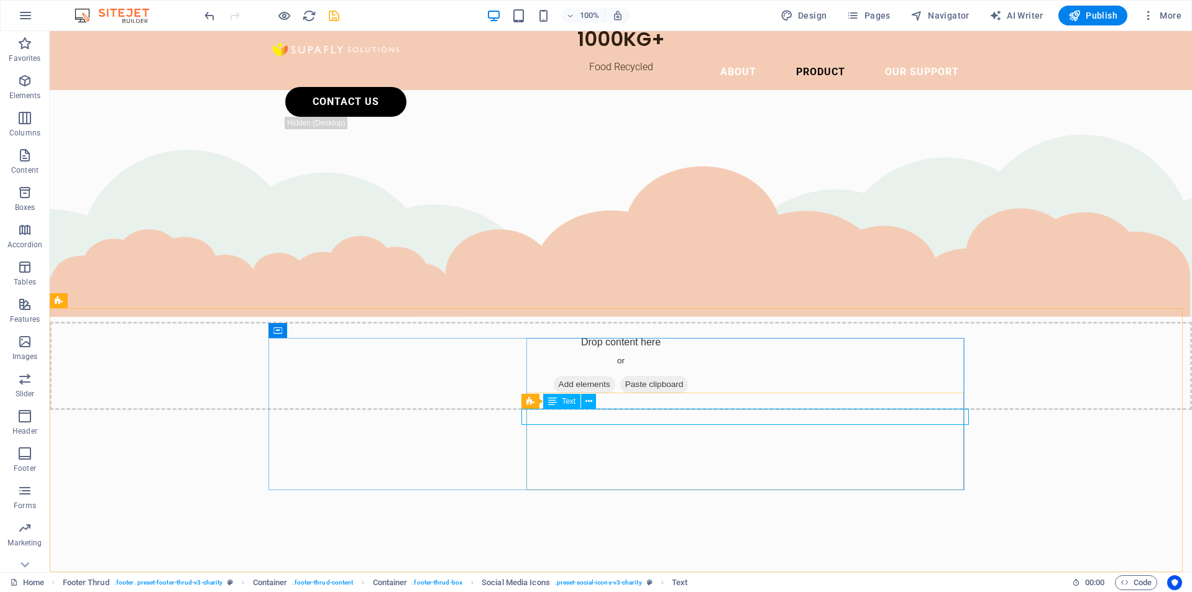
click at [563, 401] on span "Text" at bounding box center [569, 401] width 14 height 7
click at [593, 403] on button at bounding box center [588, 401] width 15 height 15
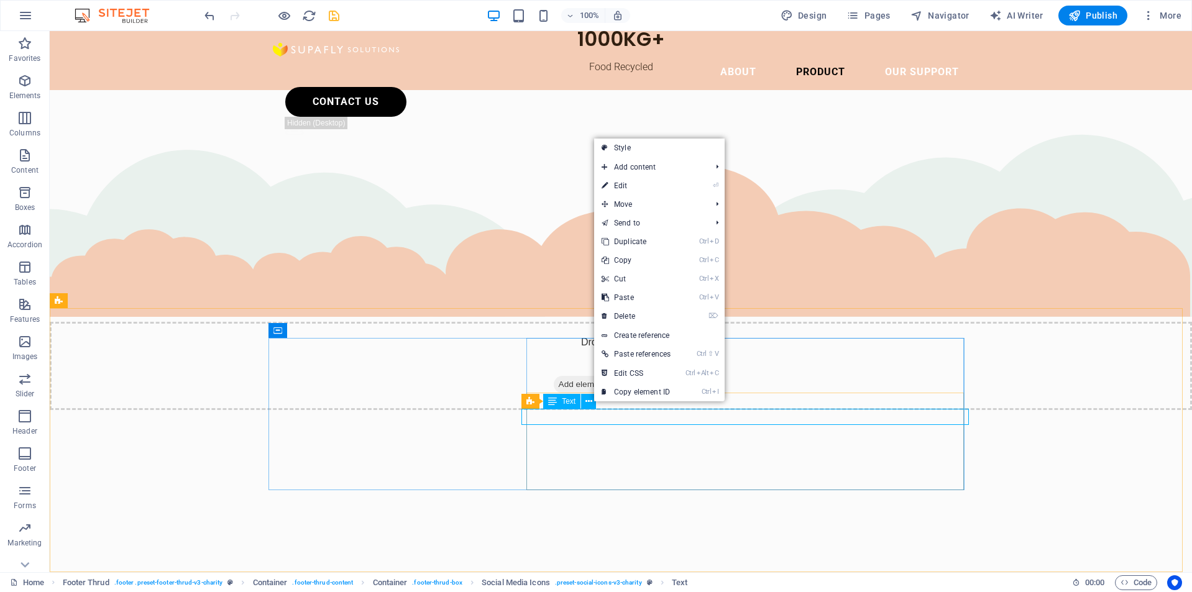
click at [552, 398] on icon at bounding box center [552, 401] width 9 height 15
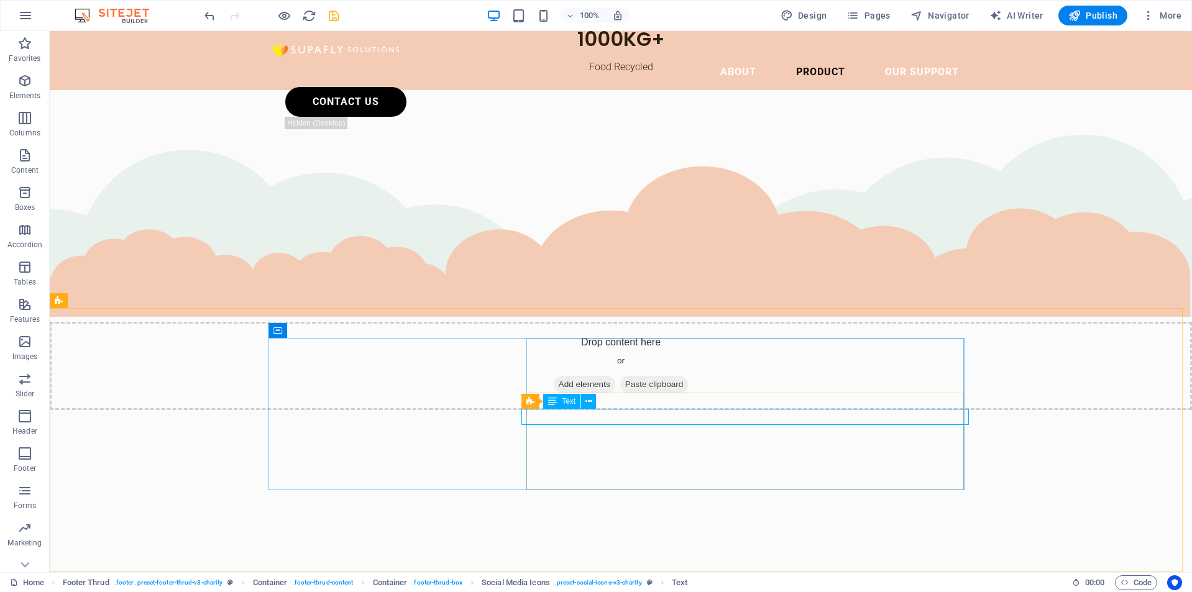
click at [552, 398] on icon at bounding box center [552, 401] width 9 height 15
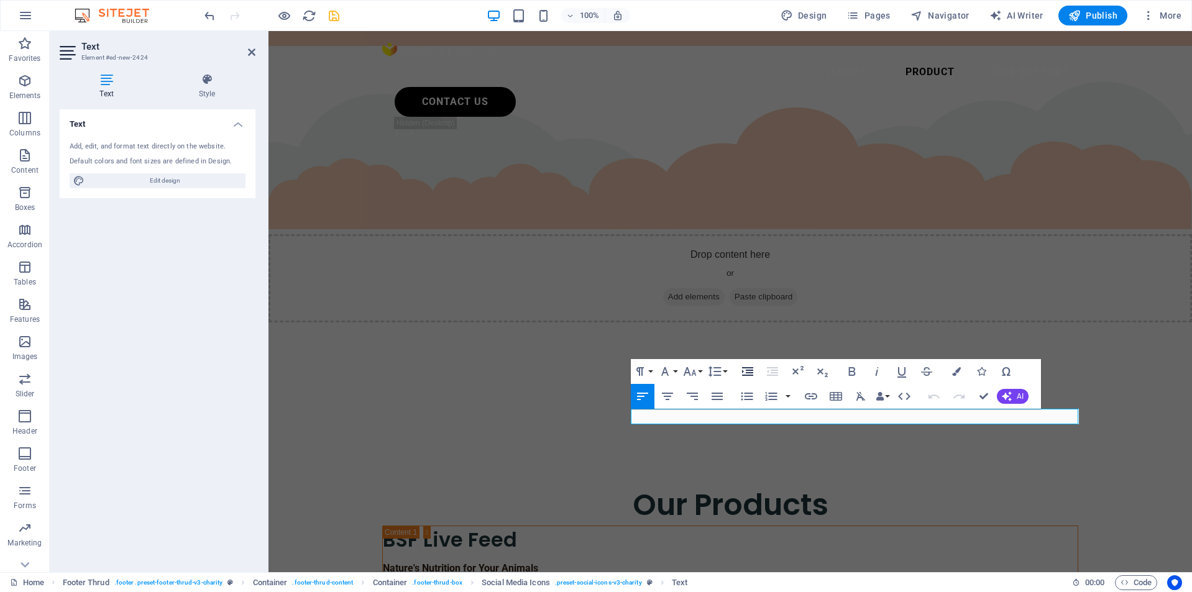
click at [751, 374] on icon "button" at bounding box center [747, 371] width 15 height 15
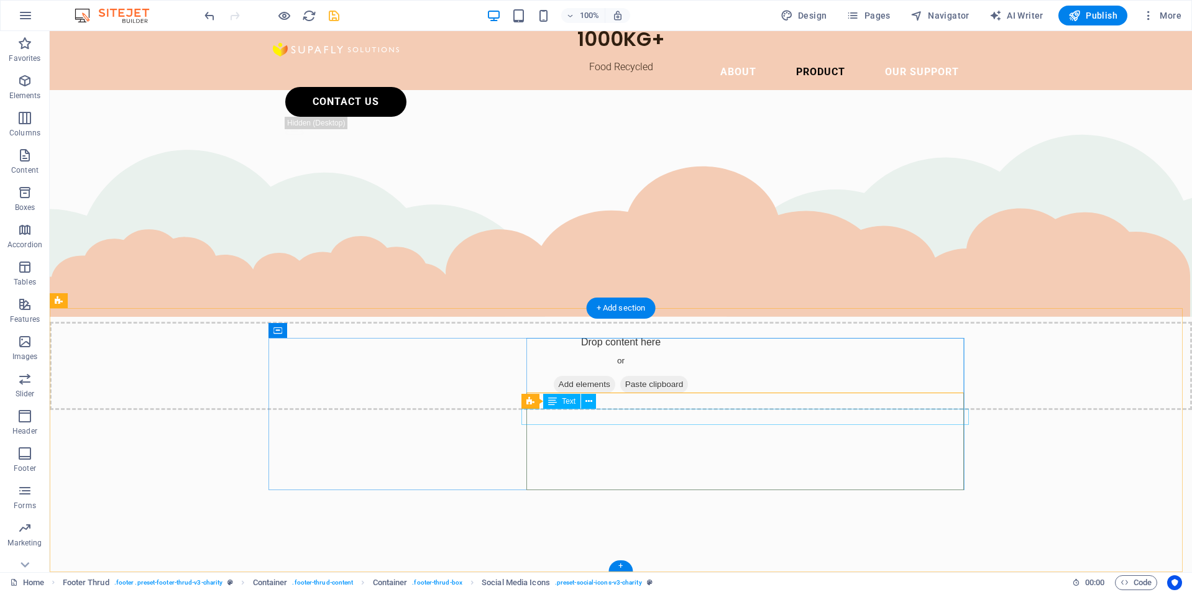
click at [575, 402] on span "Text" at bounding box center [569, 401] width 14 height 7
click at [565, 402] on span "Text" at bounding box center [569, 401] width 14 height 7
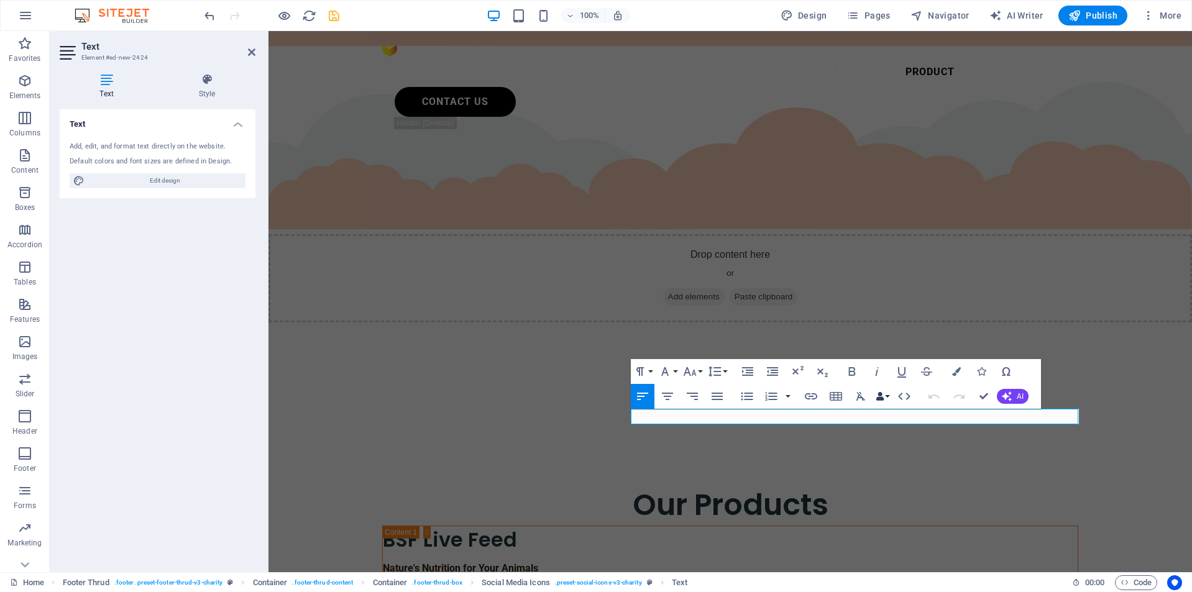
click at [881, 396] on icon "button" at bounding box center [880, 396] width 9 height 9
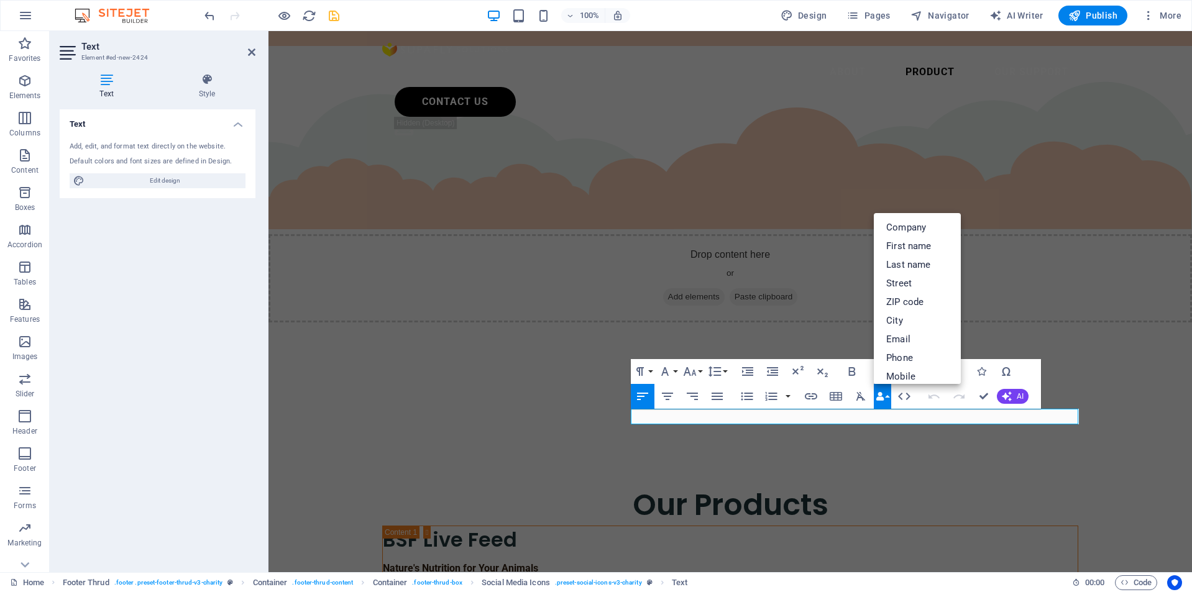
click at [730, 383] on div "Paragraph Format Normal Heading 1 Heading 2 Heading 3 Heading 4 Heading 5 Headi…" at bounding box center [680, 371] width 99 height 25
click at [727, 374] on button "Line Height" at bounding box center [717, 371] width 24 height 25
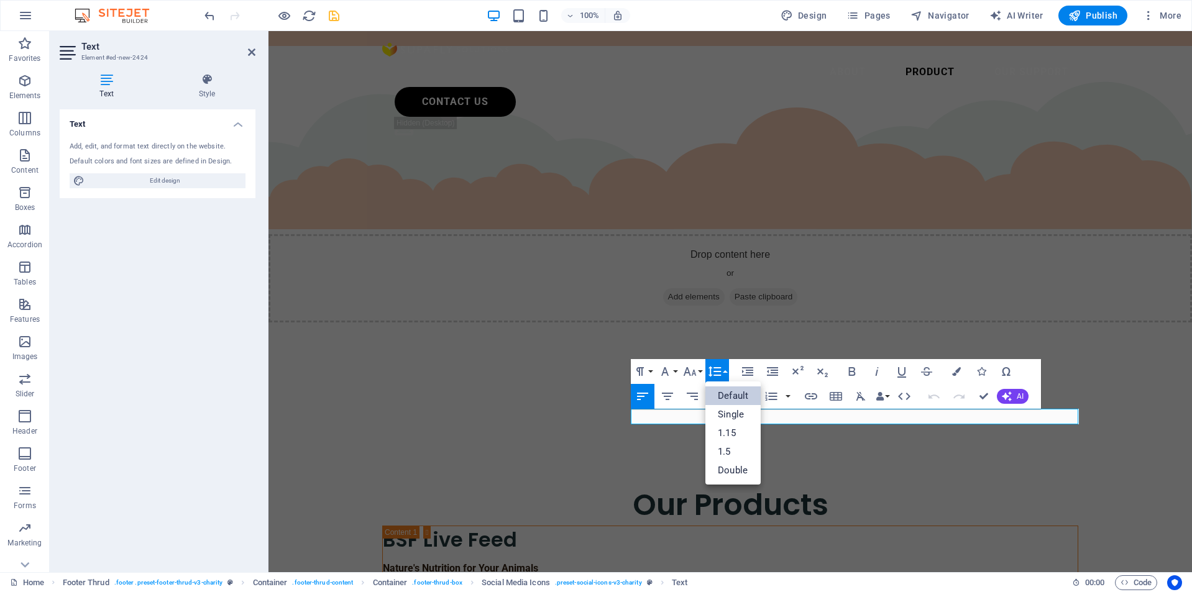
scroll to position [0, 0]
click at [696, 383] on button "Font Size" at bounding box center [693, 371] width 24 height 25
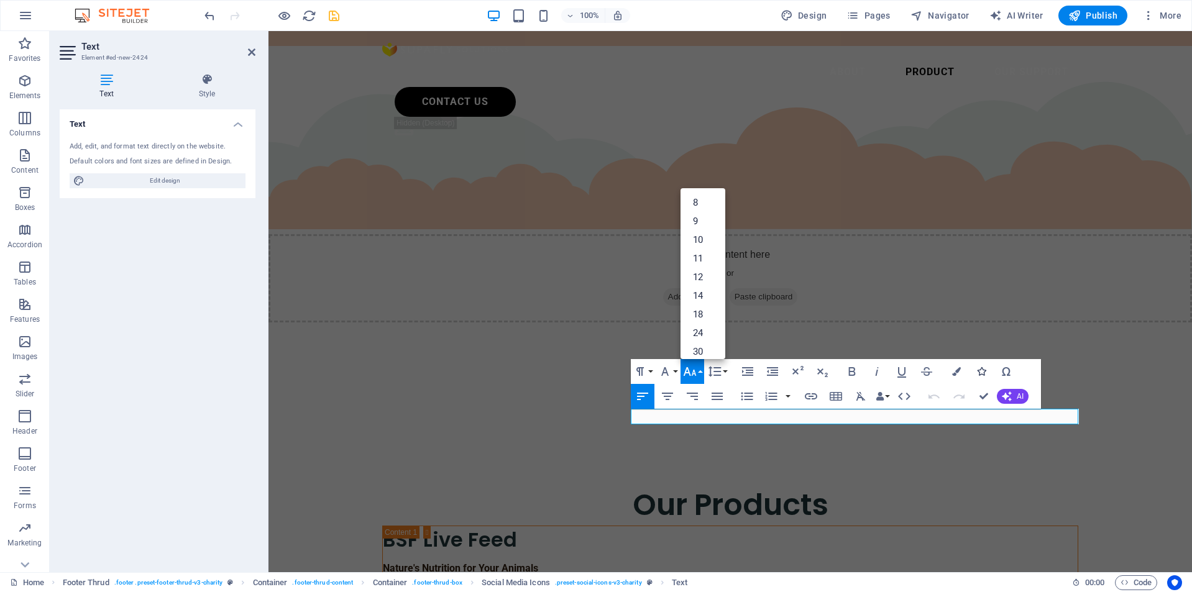
click at [979, 370] on icon "button" at bounding box center [981, 371] width 9 height 9
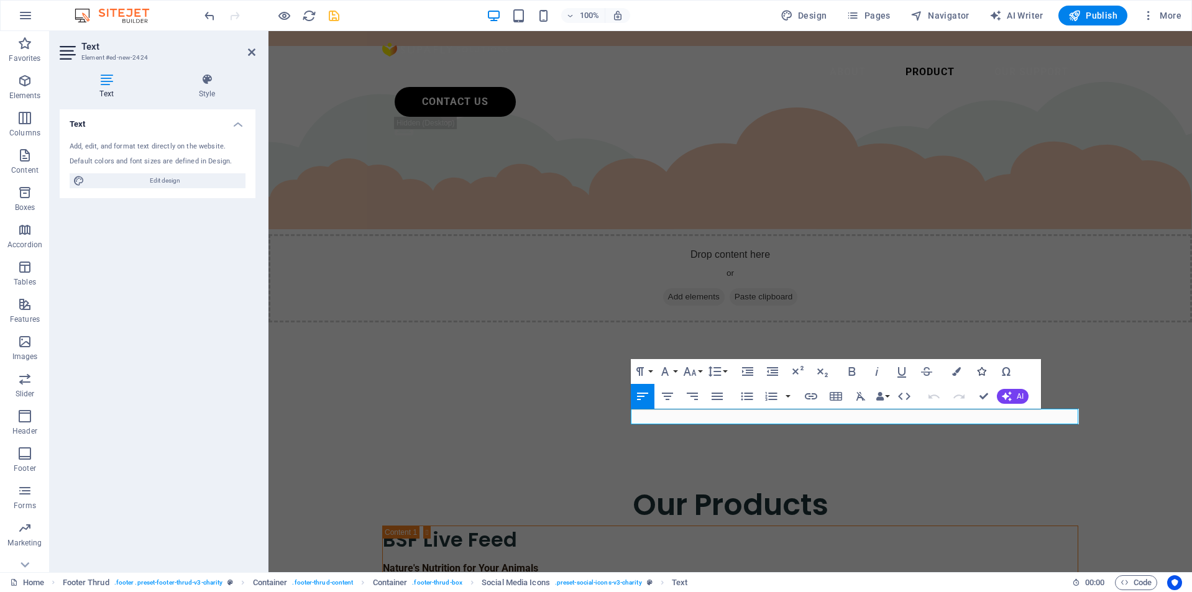
click at [978, 375] on icon "button" at bounding box center [981, 371] width 9 height 9
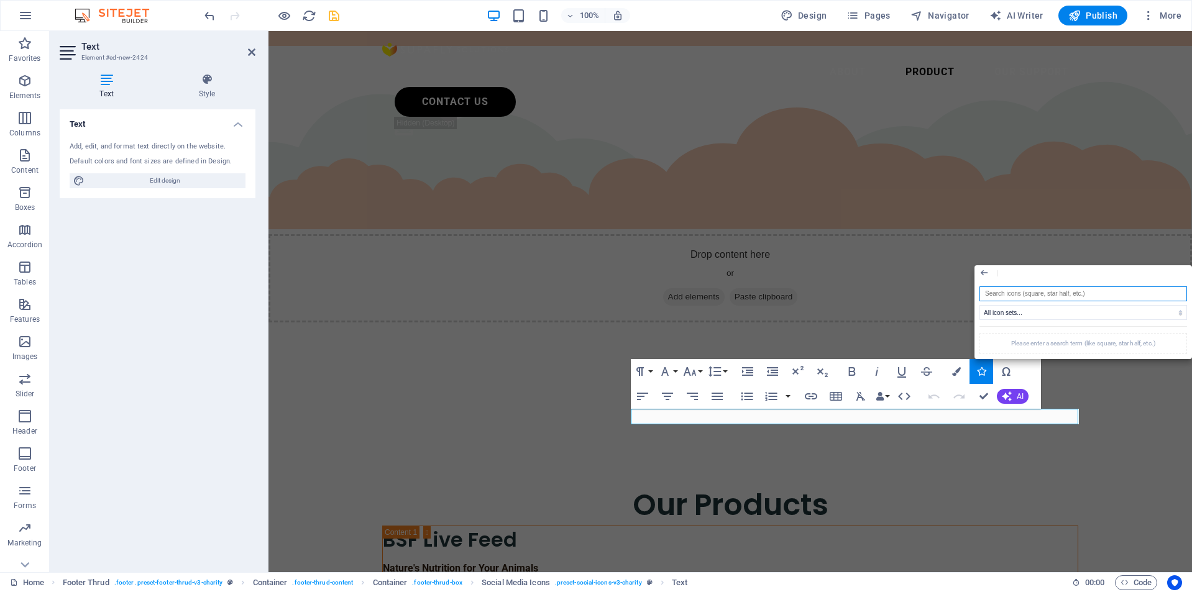
click at [1044, 293] on input "search" at bounding box center [1083, 293] width 208 height 15
drag, startPoint x: 1313, startPoint y: 324, endPoint x: 913, endPoint y: 290, distance: 401.1
click at [1020, 291] on input "[PERSON_NAME]" at bounding box center [1083, 293] width 208 height 15
drag, startPoint x: 1274, startPoint y: 321, endPoint x: 1245, endPoint y: 319, distance: 29.3
type input "mail"
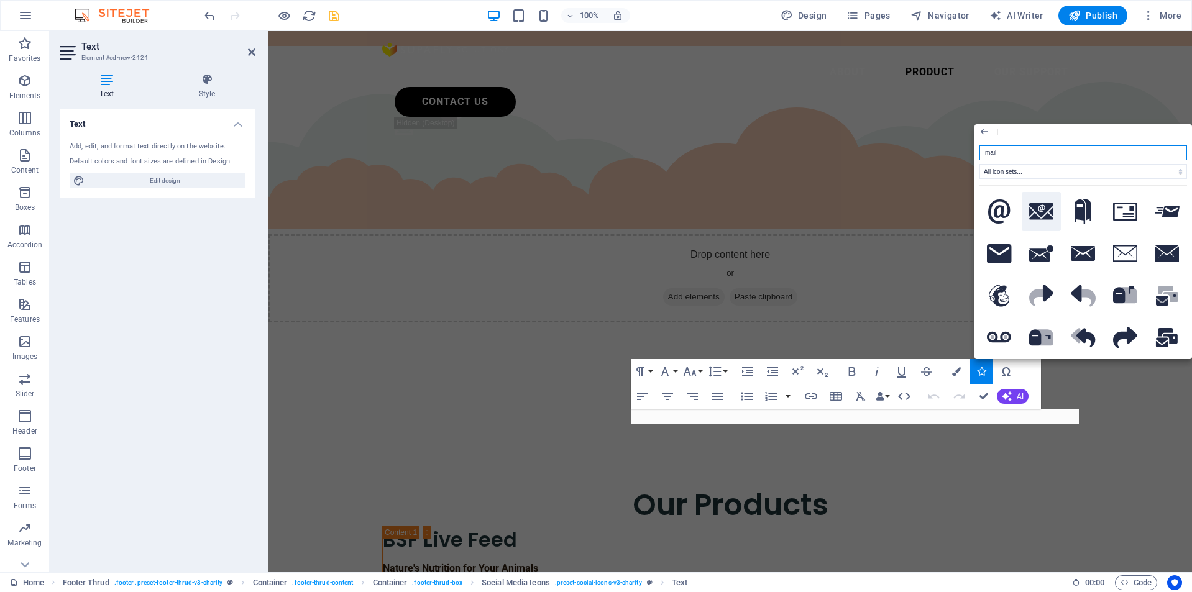
click at [1040, 218] on icon at bounding box center [1041, 211] width 25 height 17
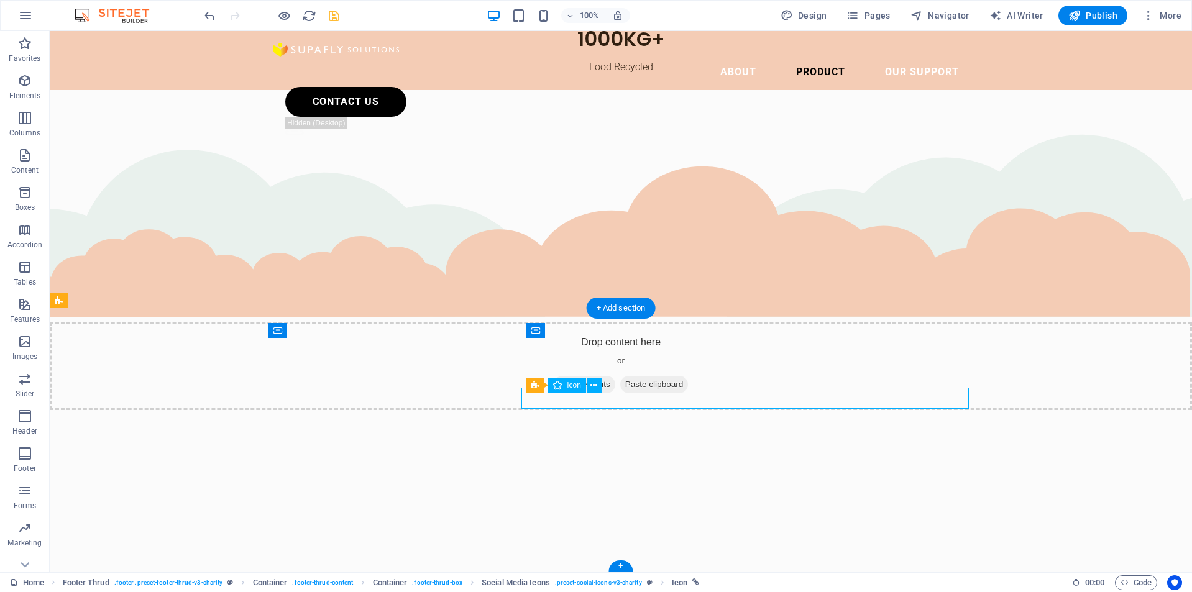
scroll to position [3011, 0]
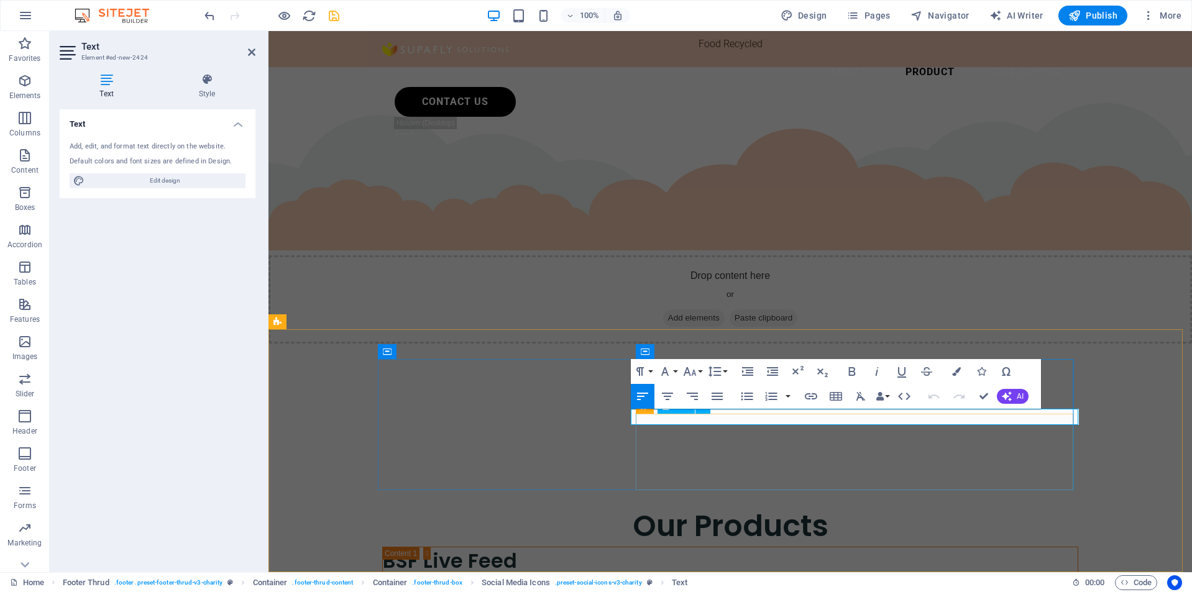
drag, startPoint x: 653, startPoint y: 418, endPoint x: 643, endPoint y: 418, distance: 9.9
click at [692, 372] on icon "button" at bounding box center [689, 371] width 15 height 15
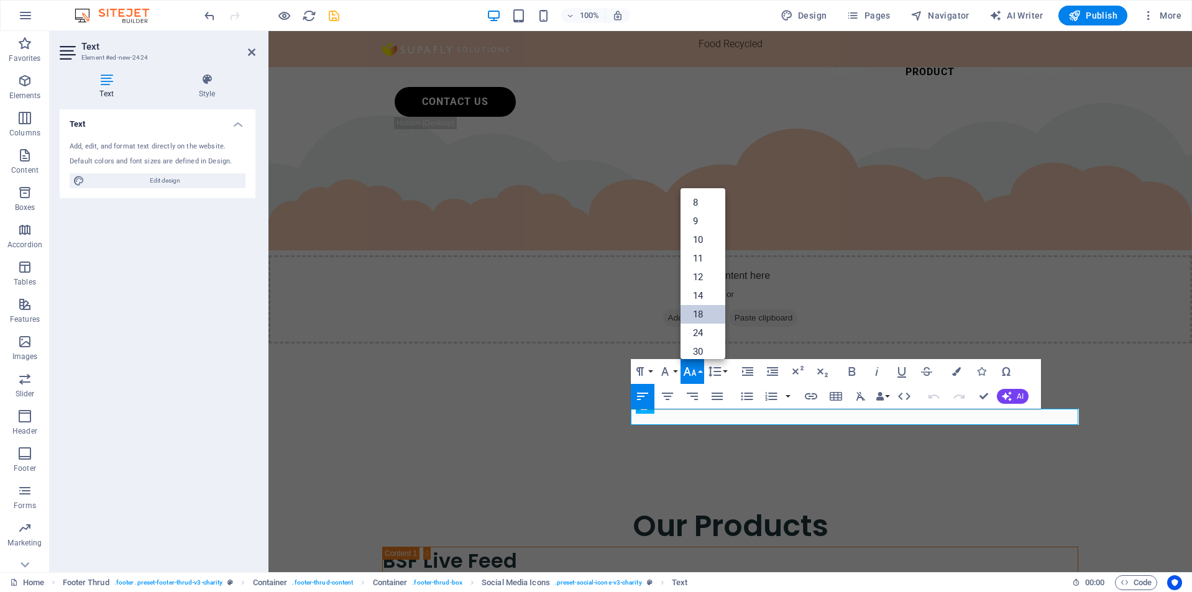
click at [700, 315] on link "18" at bounding box center [703, 314] width 45 height 19
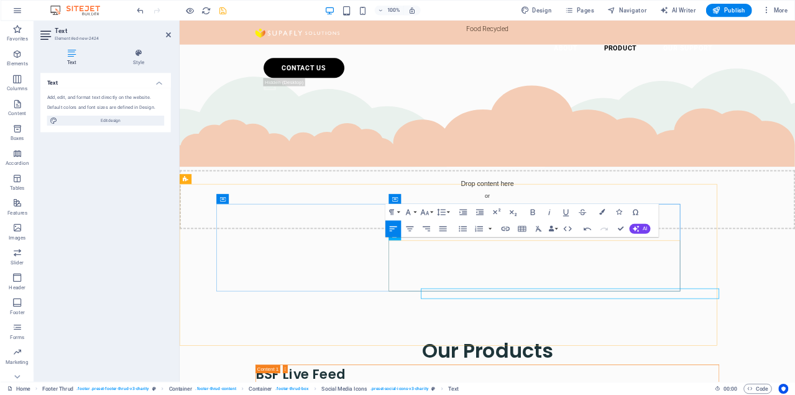
scroll to position [2944, 0]
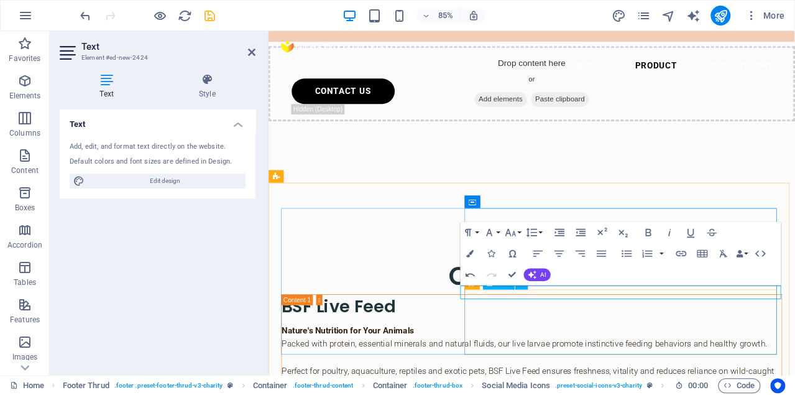
drag, startPoint x: 516, startPoint y: 338, endPoint x: 505, endPoint y: 338, distance: 11.2
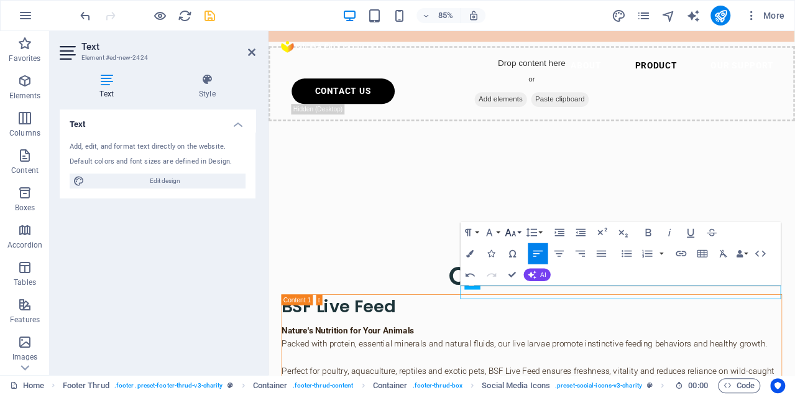
click at [515, 229] on icon "button" at bounding box center [510, 232] width 12 height 12
click at [515, 213] on link "30" at bounding box center [515, 216] width 38 height 16
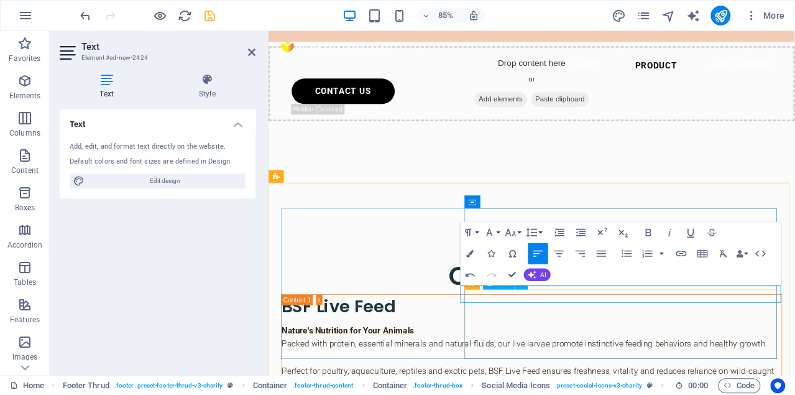
drag, startPoint x: 652, startPoint y: 345, endPoint x: 529, endPoint y: 341, distance: 123.1
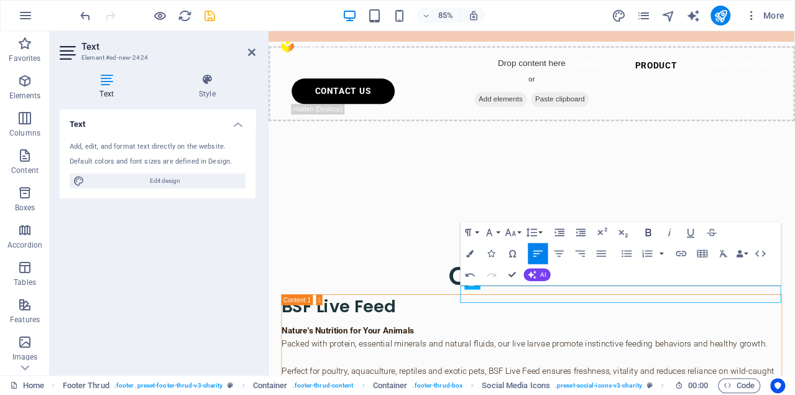
click at [643, 231] on icon "button" at bounding box center [648, 232] width 12 height 12
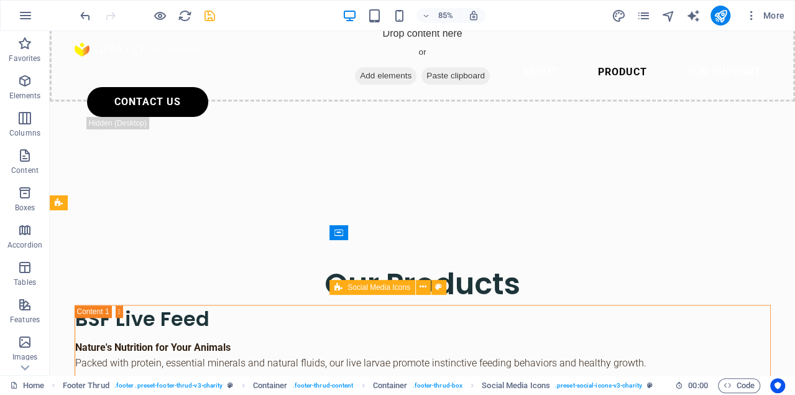
scroll to position [2850, 0]
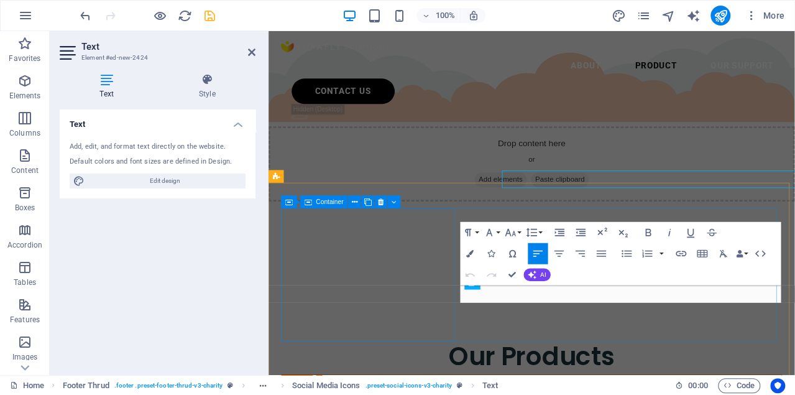
scroll to position [2944, 0]
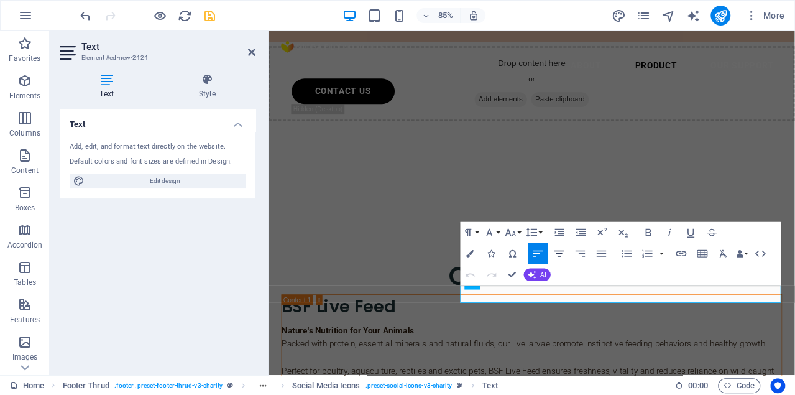
click at [559, 252] on icon "button" at bounding box center [558, 253] width 12 height 12
click at [538, 252] on icon "button" at bounding box center [537, 253] width 12 height 12
click at [656, 254] on button "Ordered List" at bounding box center [647, 253] width 20 height 21
click at [644, 250] on icon "button" at bounding box center [647, 253] width 12 height 12
click at [625, 254] on icon "button" at bounding box center [626, 253] width 10 height 7
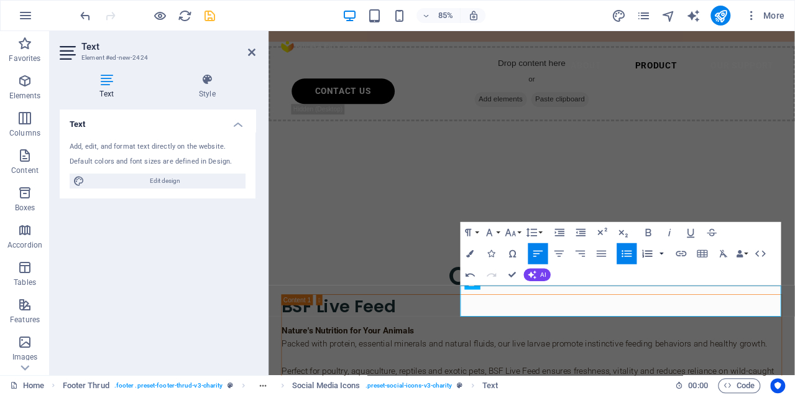
click at [660, 251] on button "button" at bounding box center [661, 253] width 9 height 21
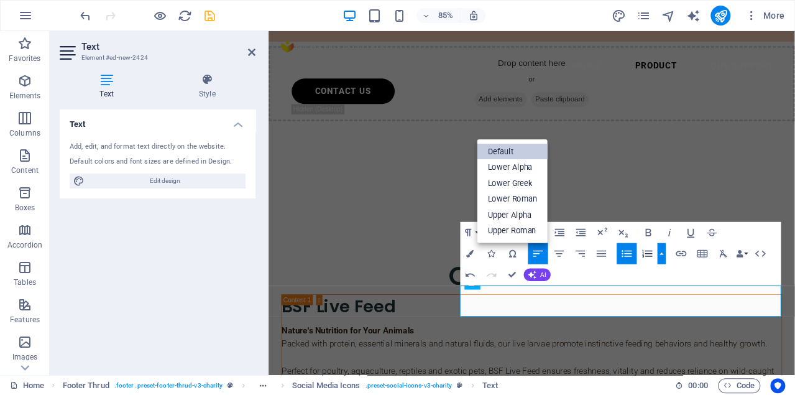
click at [521, 154] on link "Default" at bounding box center [512, 152] width 71 height 16
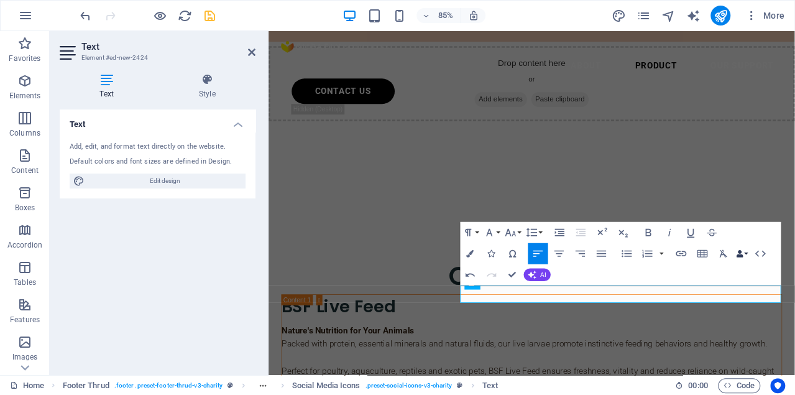
click at [747, 256] on button "Data Bindings" at bounding box center [741, 253] width 15 height 21
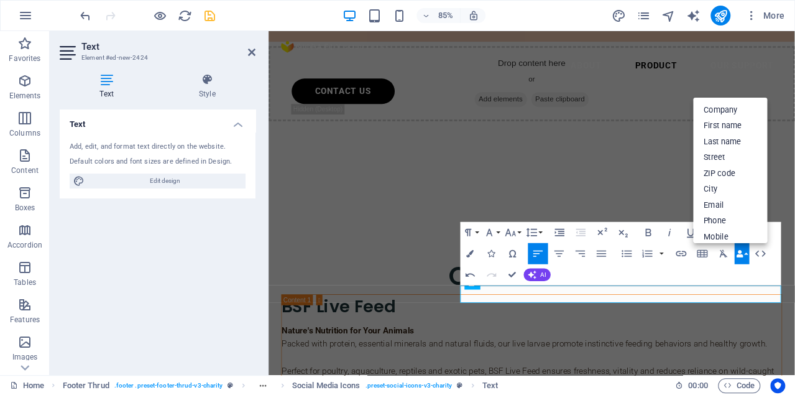
click at [636, 270] on div "Paragraph Format Normal Heading 1 Heading 2 Heading 3 Heading 4 Heading 5 Headi…" at bounding box center [620, 253] width 321 height 63
click at [540, 234] on button "Line Height" at bounding box center [533, 232] width 20 height 21
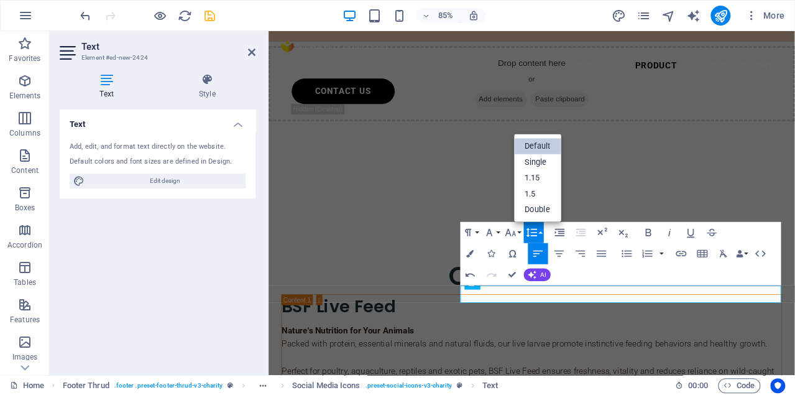
scroll to position [0, 0]
click at [534, 163] on link "Single" at bounding box center [537, 162] width 47 height 16
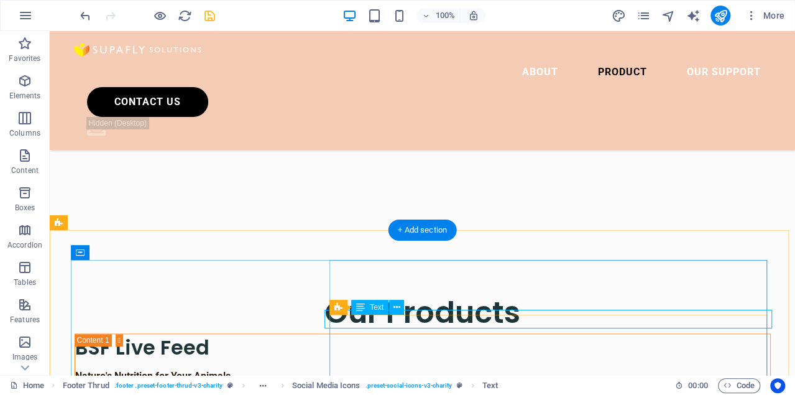
scroll to position [2892, 0]
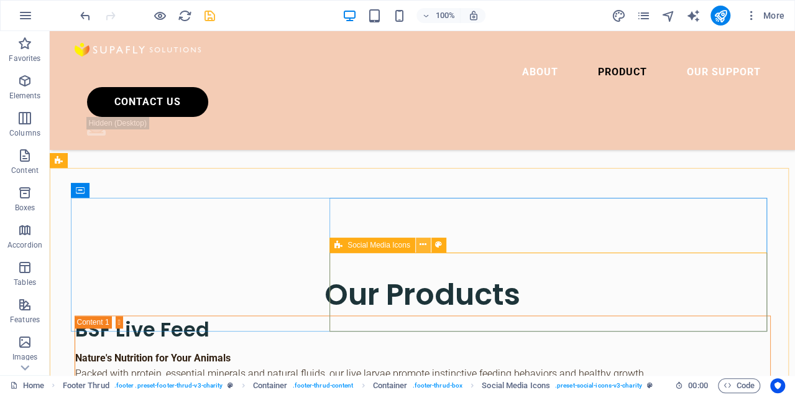
click at [424, 246] on icon at bounding box center [422, 244] width 7 height 13
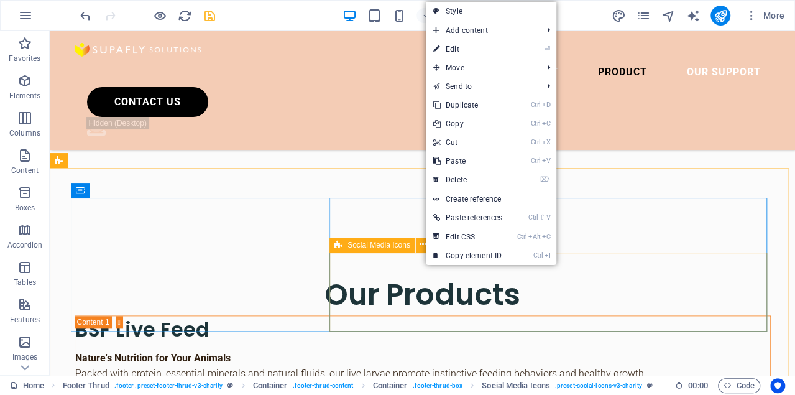
click at [370, 244] on span "Social Media Icons" at bounding box center [378, 244] width 63 height 7
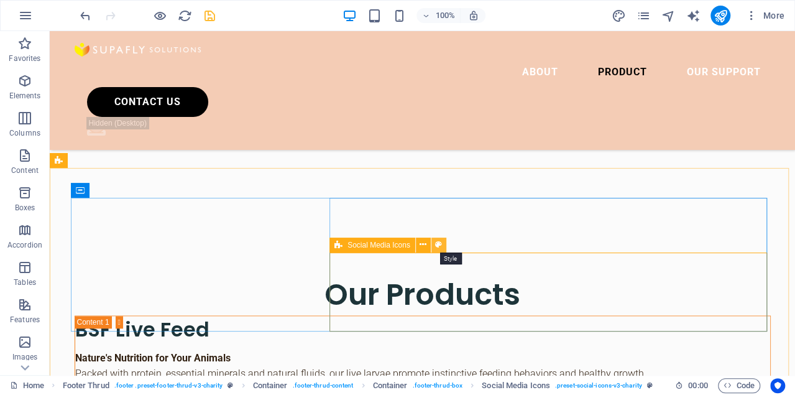
click at [438, 244] on icon at bounding box center [438, 244] width 7 height 13
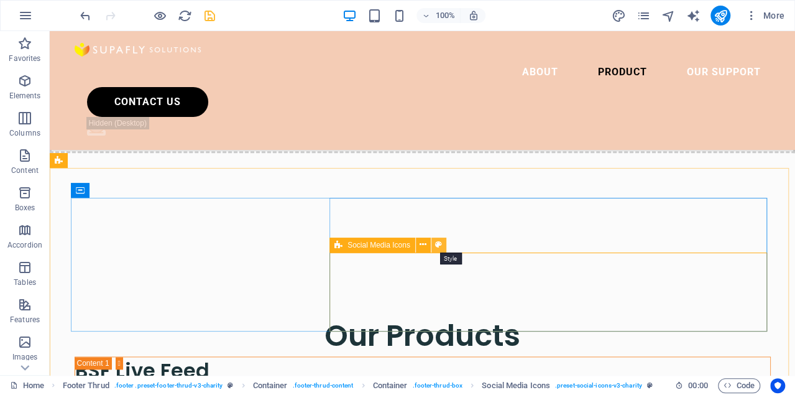
scroll to position [2986, 0]
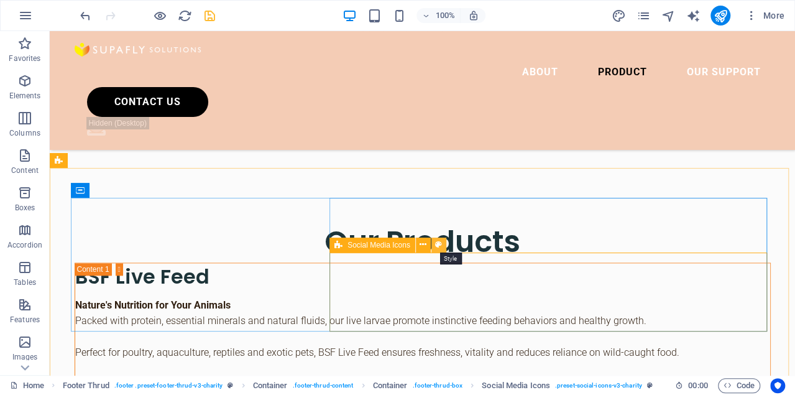
select select "rem"
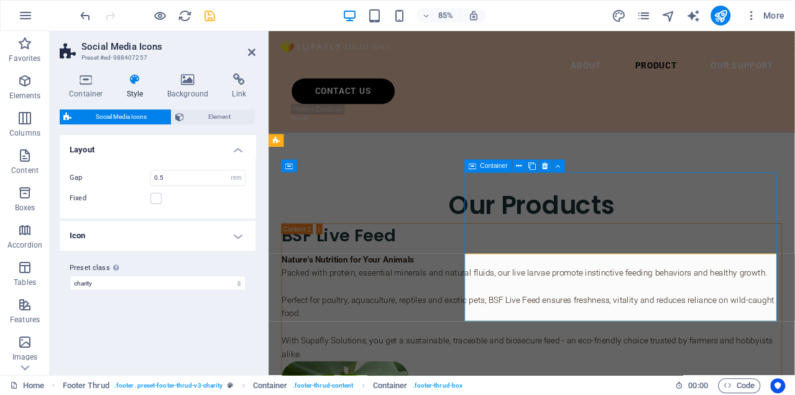
scroll to position [2892, 0]
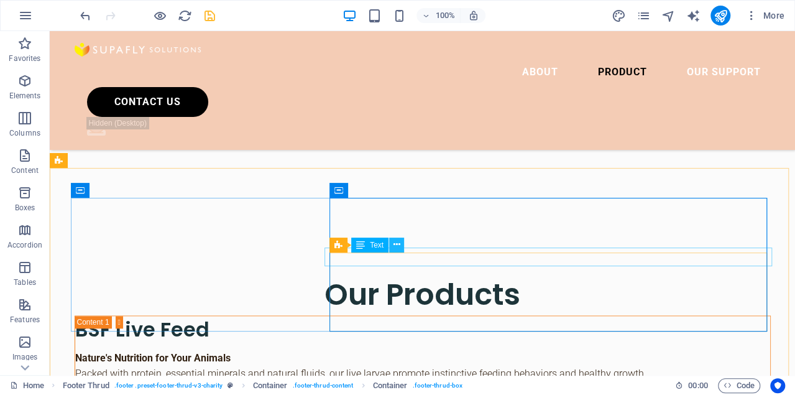
click at [399, 242] on icon at bounding box center [396, 244] width 7 height 13
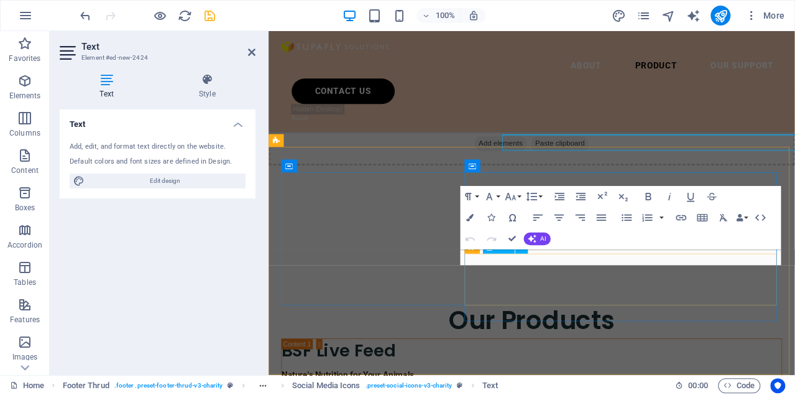
scroll to position [2986, 0]
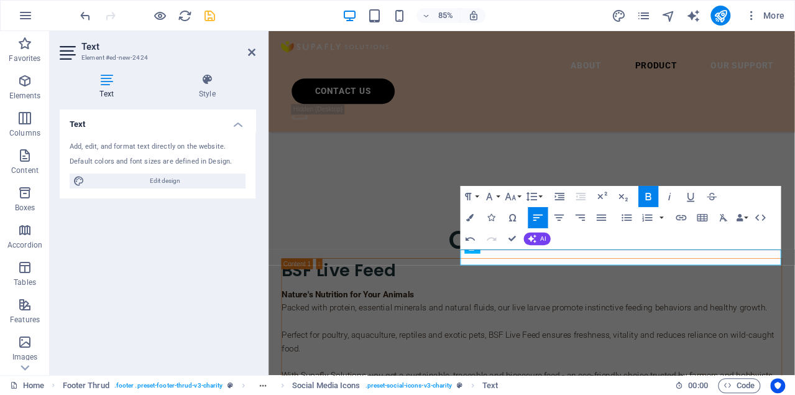
click at [249, 284] on div "Text Add, edit, and format text directly on the website. Default colors and fon…" at bounding box center [158, 236] width 196 height 255
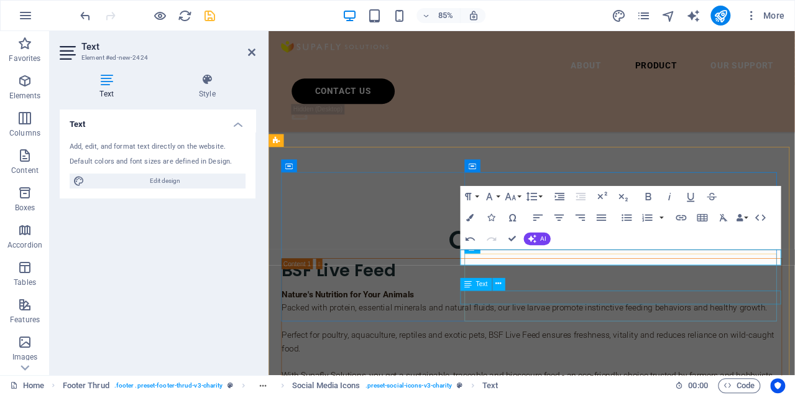
click at [493, 291] on div "Text" at bounding box center [486, 284] width 52 height 13
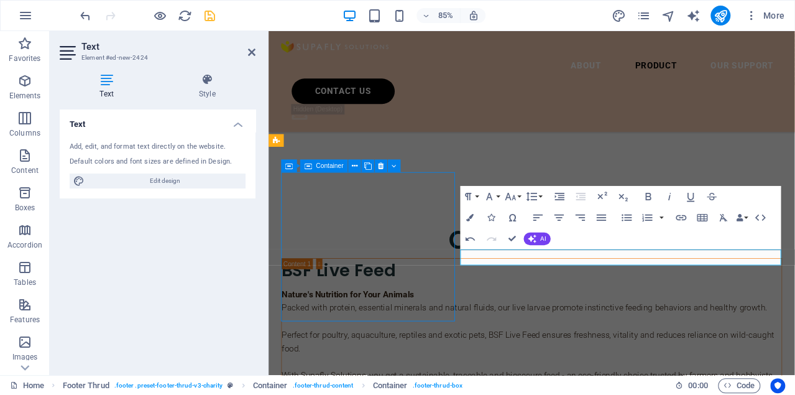
select select "%"
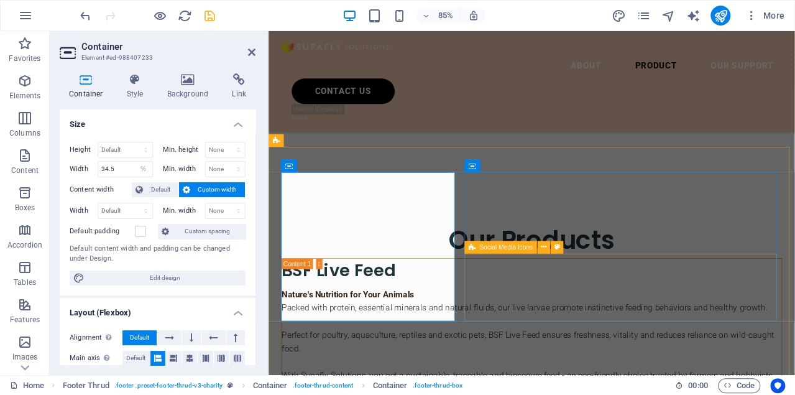
select select "rem"
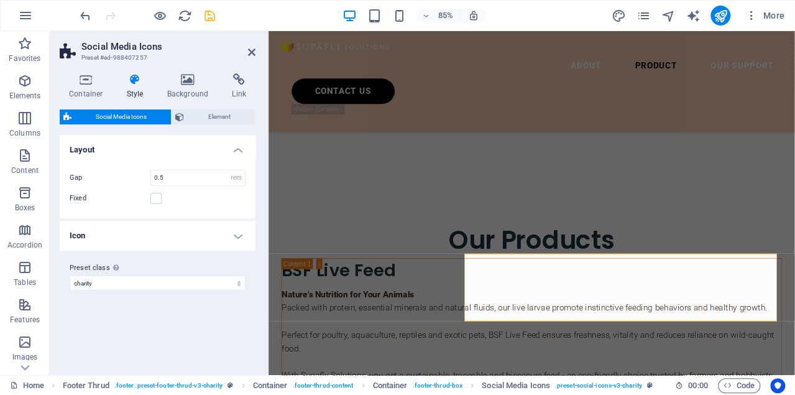
click at [221, 308] on div "Variants Default Layout Gap 0.5 px rem % vh vw Fixed Position Icon Background A…" at bounding box center [158, 250] width 196 height 230
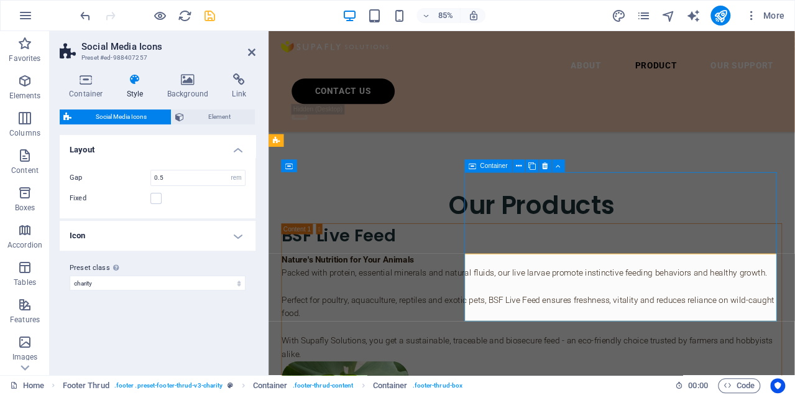
scroll to position [2892, 0]
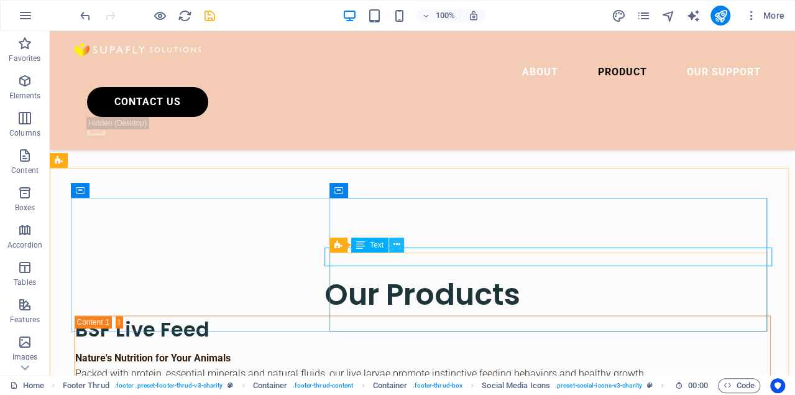
click at [396, 245] on icon at bounding box center [396, 244] width 7 height 13
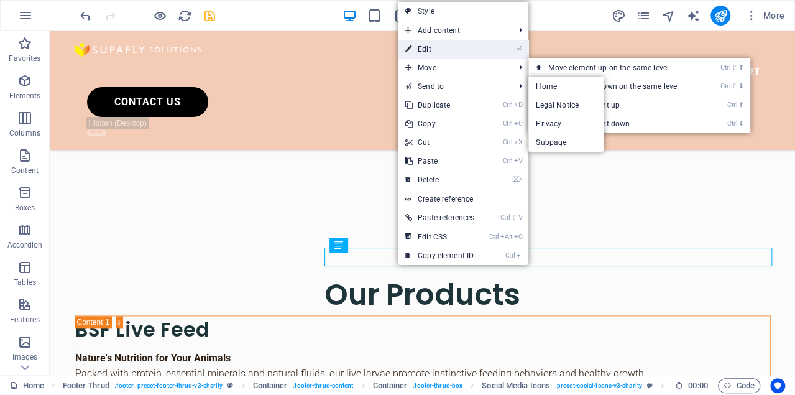
click at [438, 53] on link "⏎ Edit" at bounding box center [440, 49] width 84 height 19
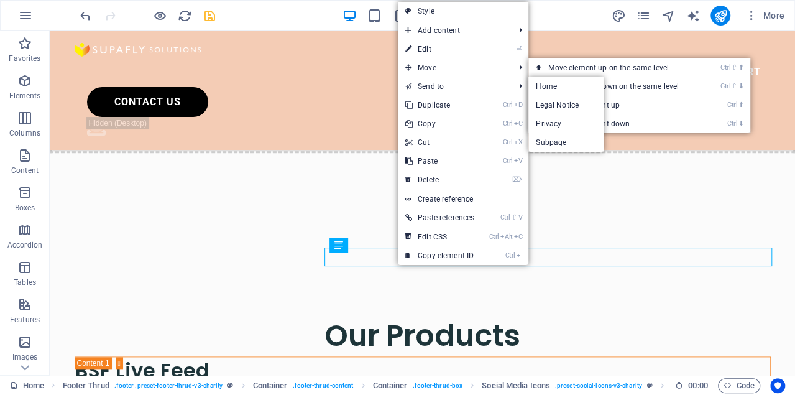
scroll to position [2986, 0]
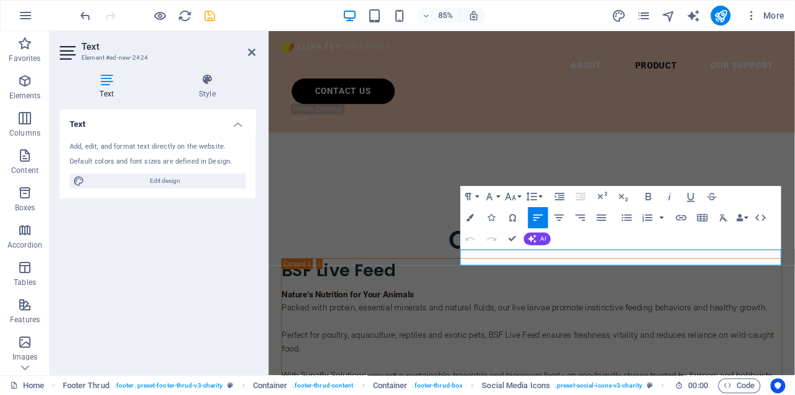
click at [106, 86] on h4 "Text" at bounding box center [109, 86] width 99 height 26
click at [163, 179] on span "Edit design" at bounding box center [165, 180] width 154 height 15
select select "px"
select select "300"
select select "px"
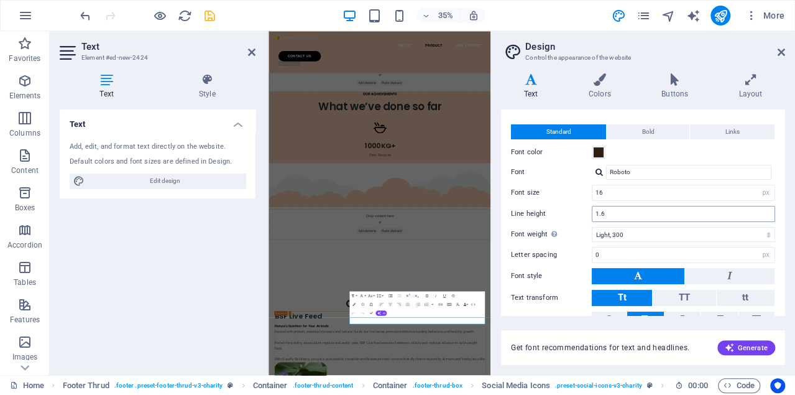
scroll to position [75, 0]
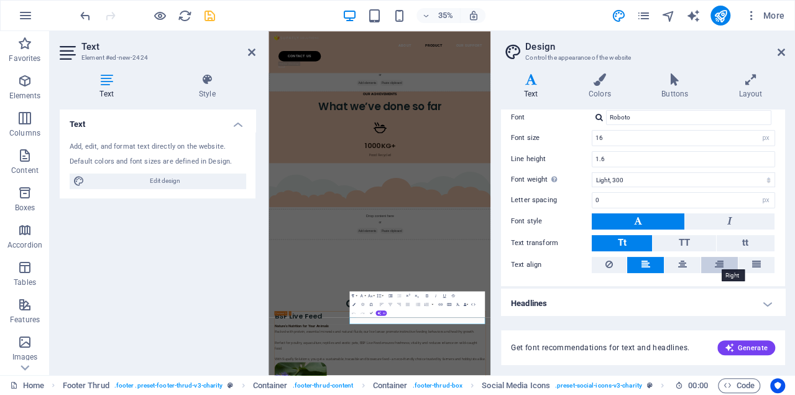
click at [715, 264] on icon at bounding box center [719, 264] width 9 height 15
drag, startPoint x: 779, startPoint y: 55, endPoint x: 522, endPoint y: 104, distance: 261.9
click at [779, 55] on icon at bounding box center [780, 52] width 7 height 10
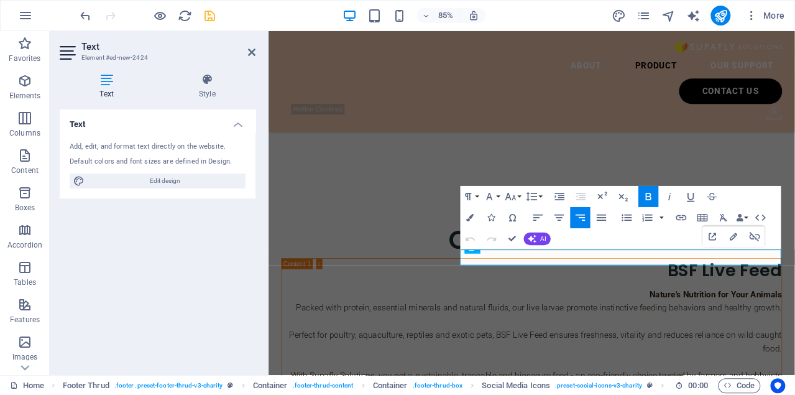
scroll to position [0, 5]
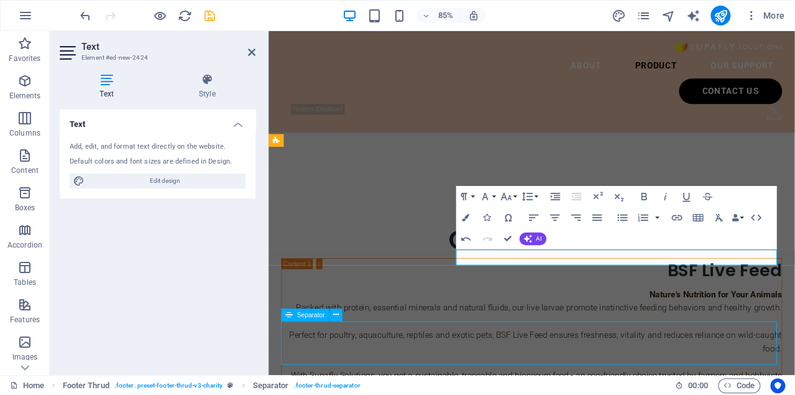
scroll to position [2892, 0]
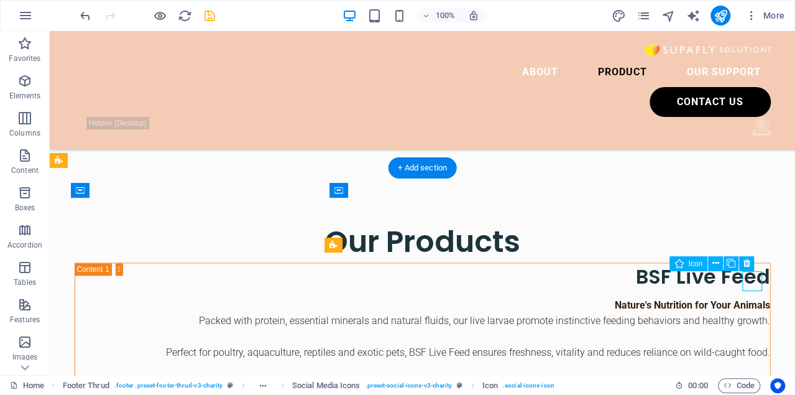
select select "xMidYMid"
select select "px"
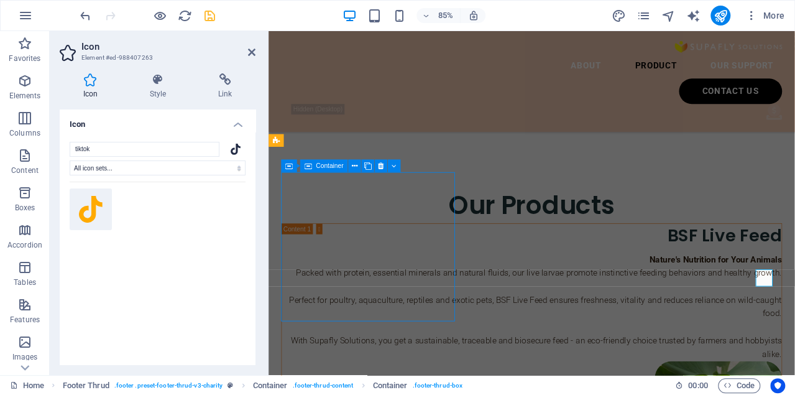
scroll to position [2892, 0]
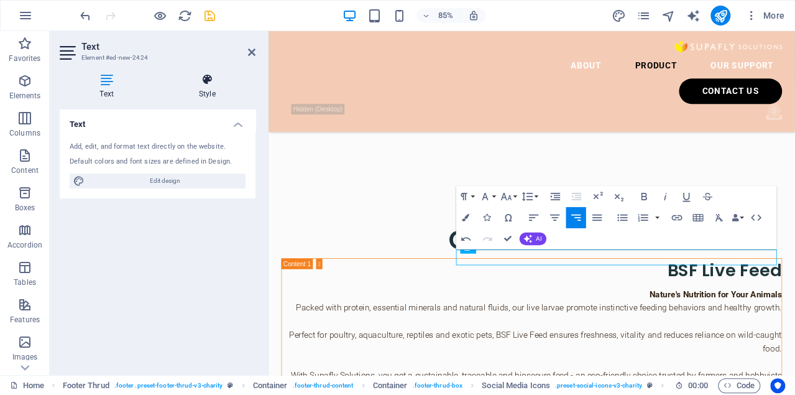
click at [209, 93] on h4 "Style" at bounding box center [206, 86] width 97 height 26
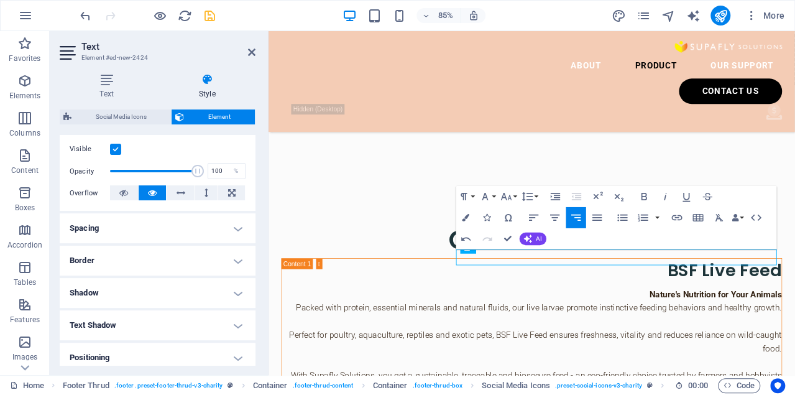
scroll to position [249, 0]
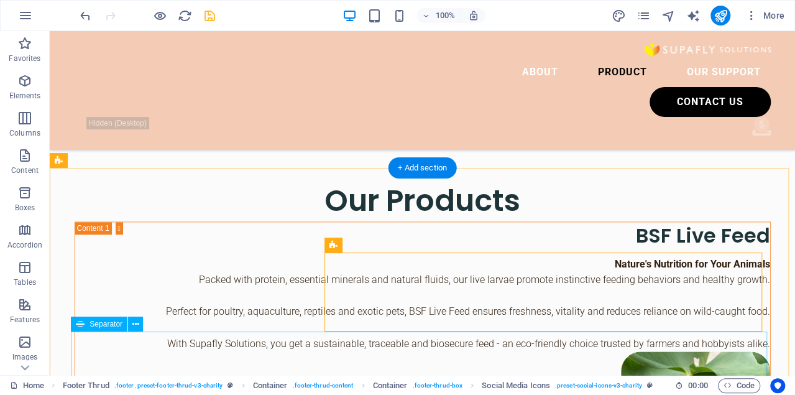
scroll to position [2892, 0]
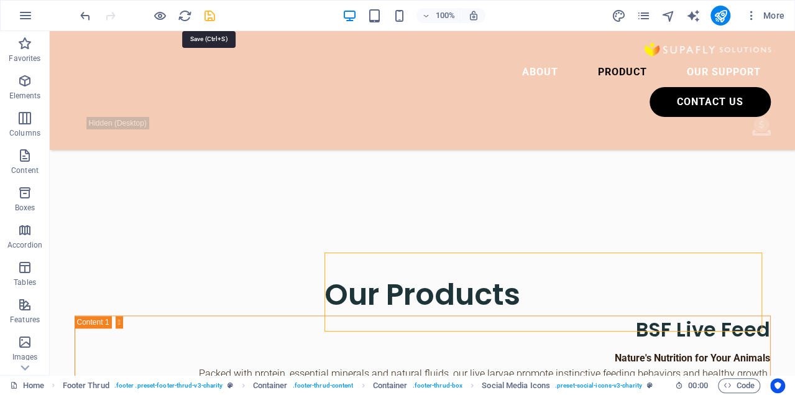
click at [211, 15] on icon "save" at bounding box center [210, 16] width 14 height 14
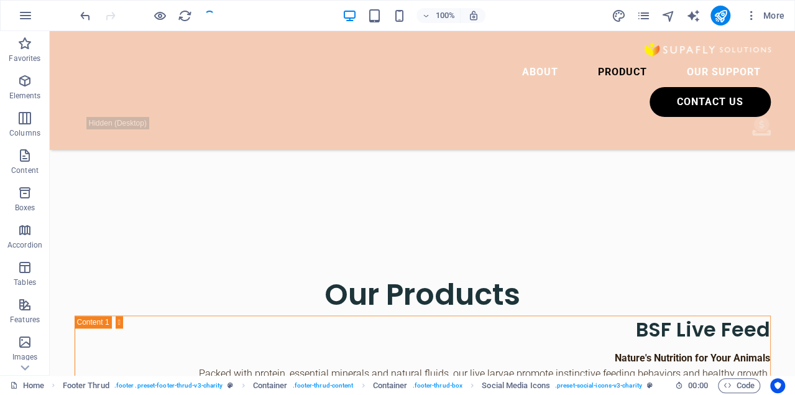
checkbox input "false"
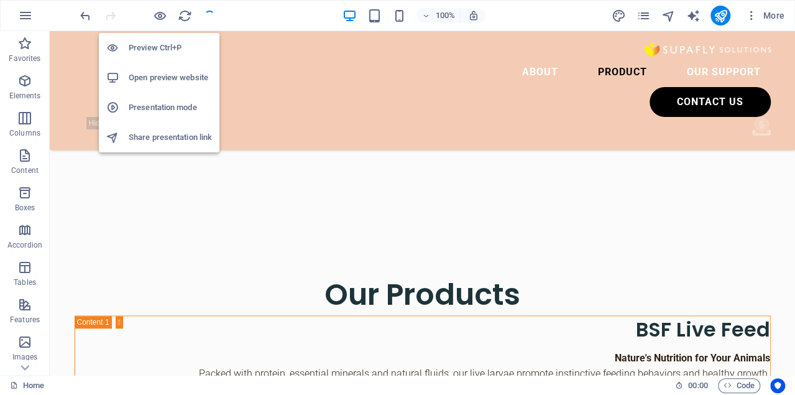
click at [157, 102] on h6 "Presentation mode" at bounding box center [170, 107] width 83 height 15
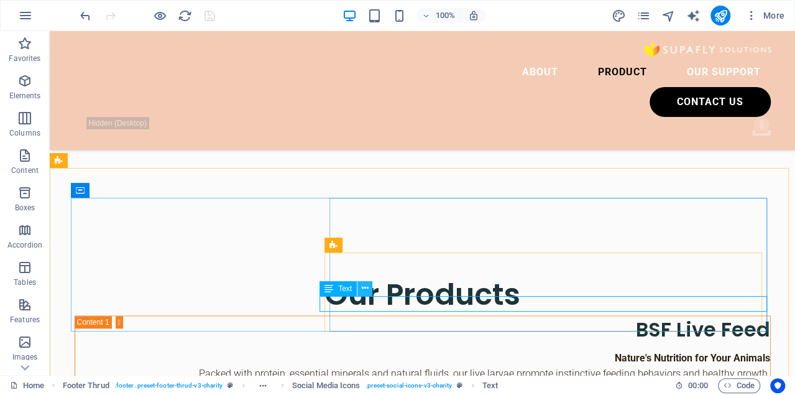
click at [360, 290] on button at bounding box center [364, 288] width 15 height 15
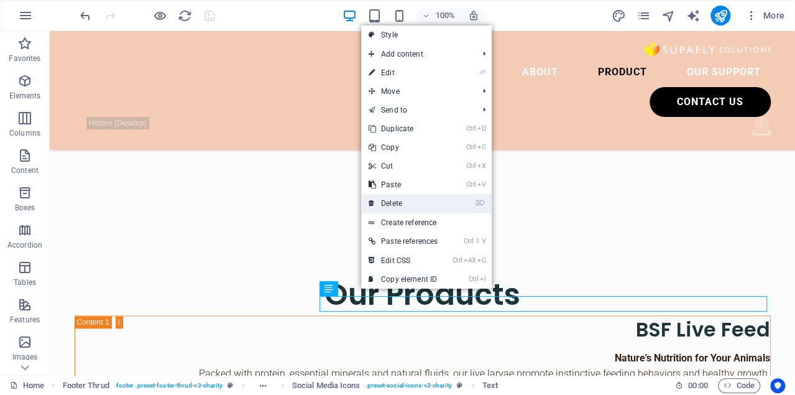
click at [394, 206] on link "⌦ Delete" at bounding box center [403, 203] width 84 height 19
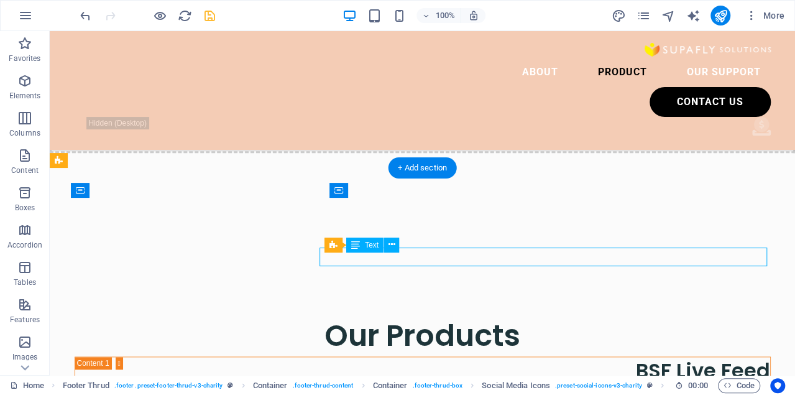
scroll to position [2986, 0]
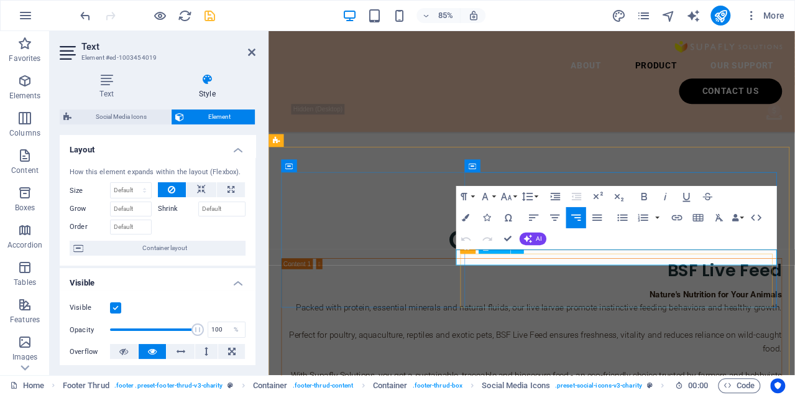
drag, startPoint x: 738, startPoint y: 300, endPoint x: 856, endPoint y: 300, distance: 118.1
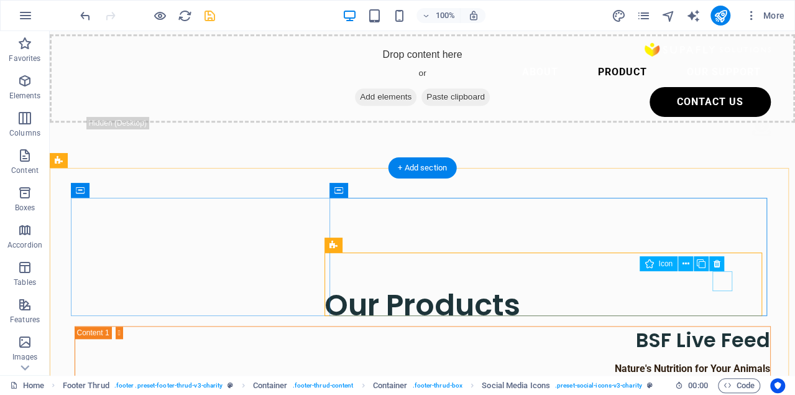
scroll to position [2893, 0]
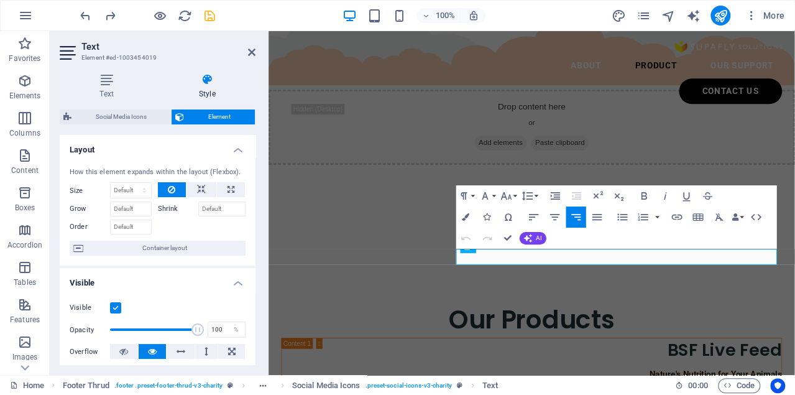
scroll to position [2987, 0]
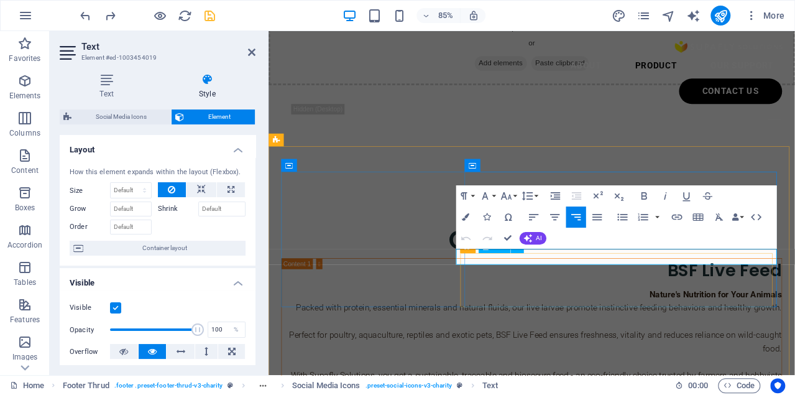
drag, startPoint x: 732, startPoint y: 296, endPoint x: 713, endPoint y: 296, distance: 19.3
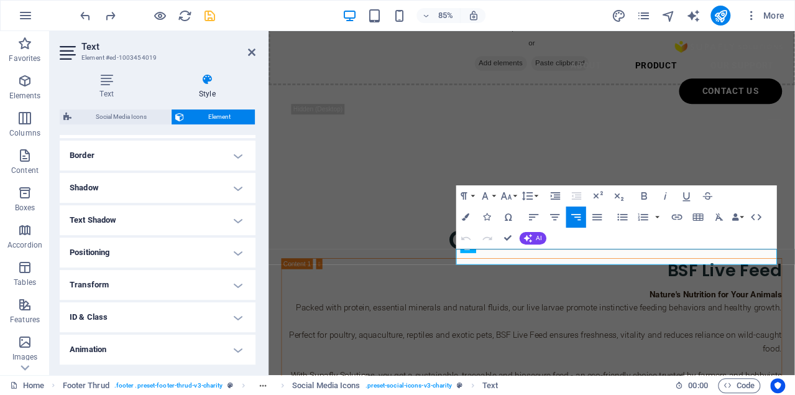
scroll to position [295, 0]
click at [219, 357] on h4 "Miscellaneous" at bounding box center [158, 351] width 196 height 30
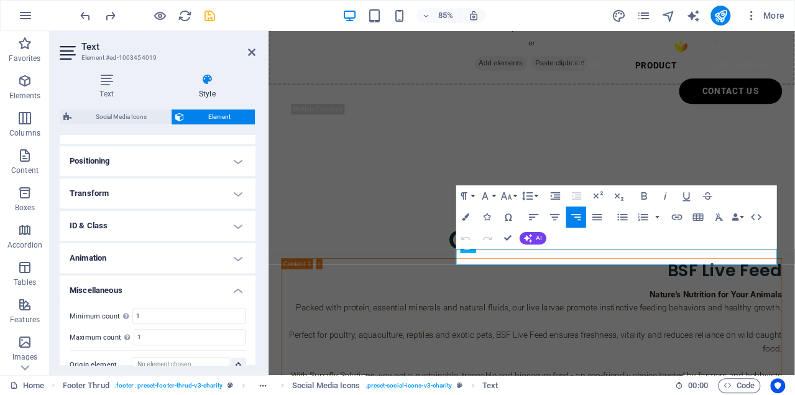
scroll to position [370, 0]
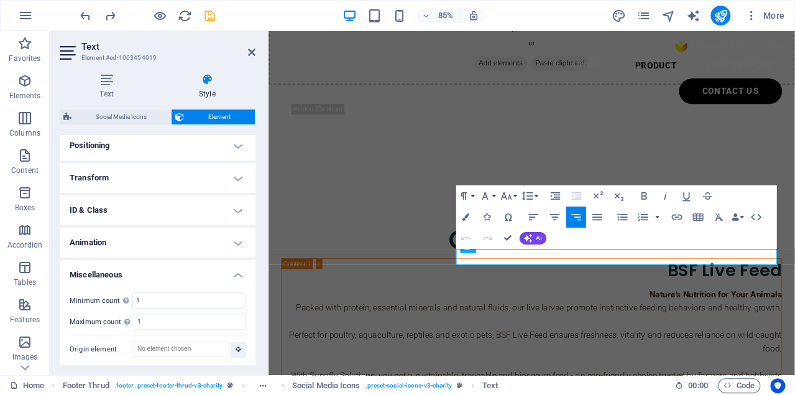
click at [231, 241] on h4 "Animation" at bounding box center [158, 242] width 196 height 30
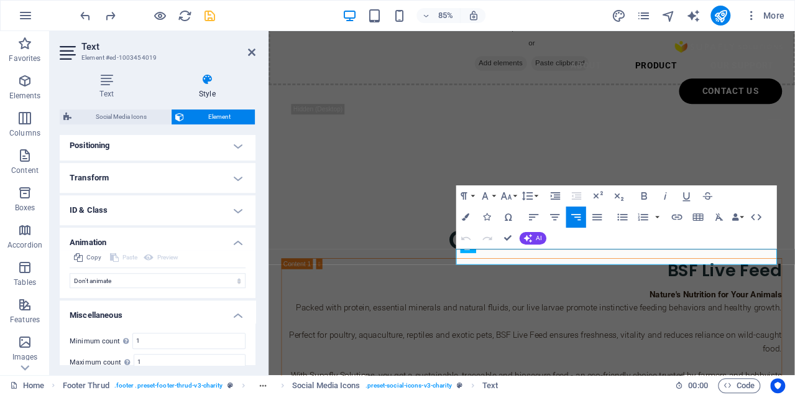
click at [231, 211] on h4 "ID & Class" at bounding box center [158, 210] width 196 height 30
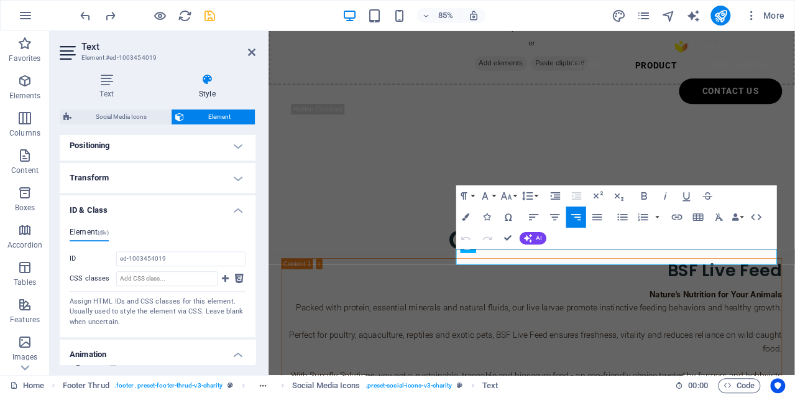
click at [233, 176] on h4 "Transform" at bounding box center [158, 178] width 196 height 30
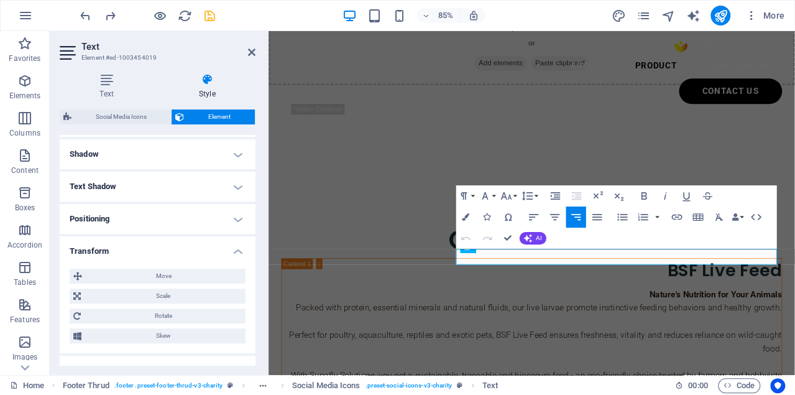
scroll to position [288, 0]
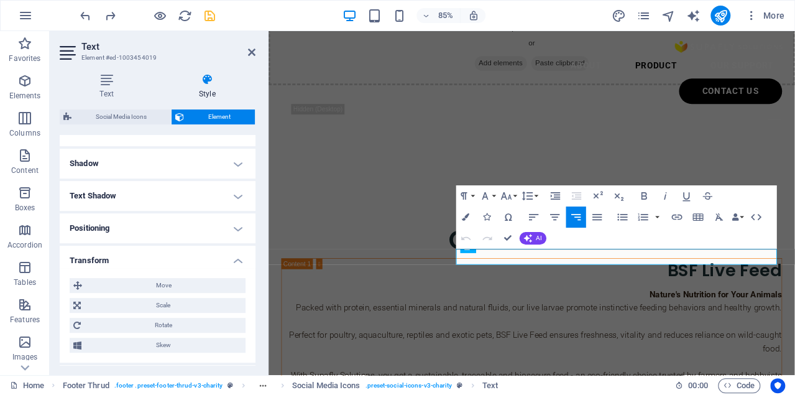
click at [226, 235] on h4 "Positioning" at bounding box center [158, 228] width 196 height 30
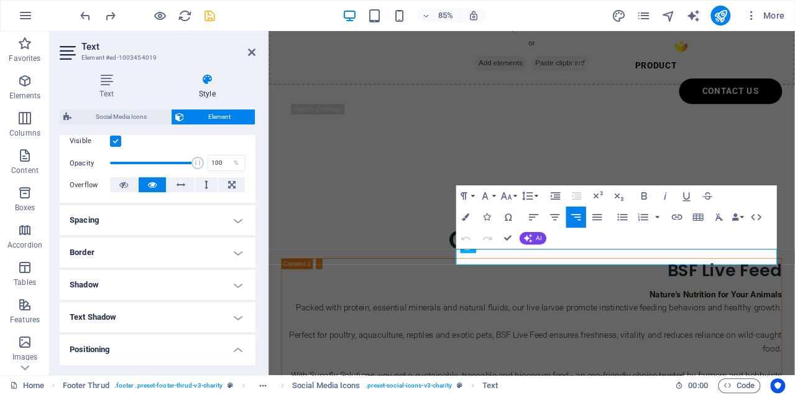
scroll to position [163, 0]
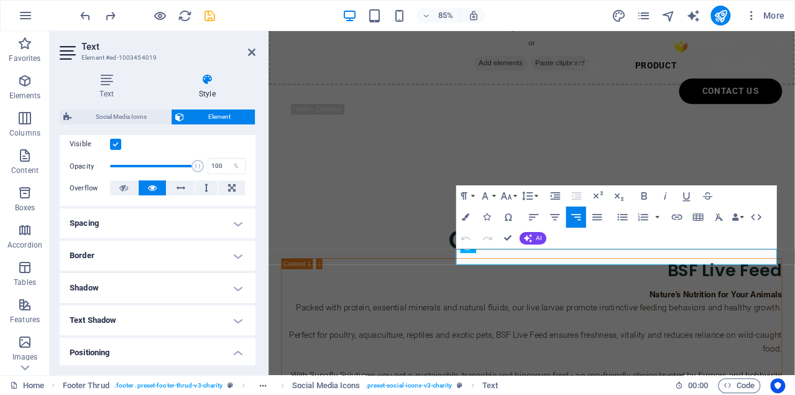
click at [215, 246] on h4 "Border" at bounding box center [158, 256] width 196 height 30
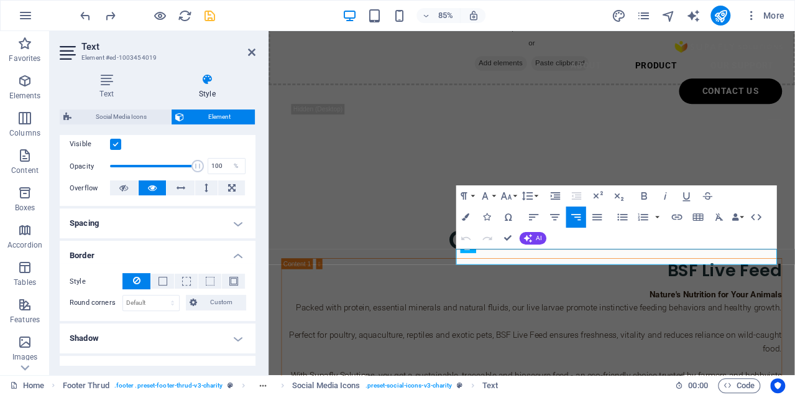
click at [221, 225] on h4 "Spacing" at bounding box center [158, 223] width 196 height 30
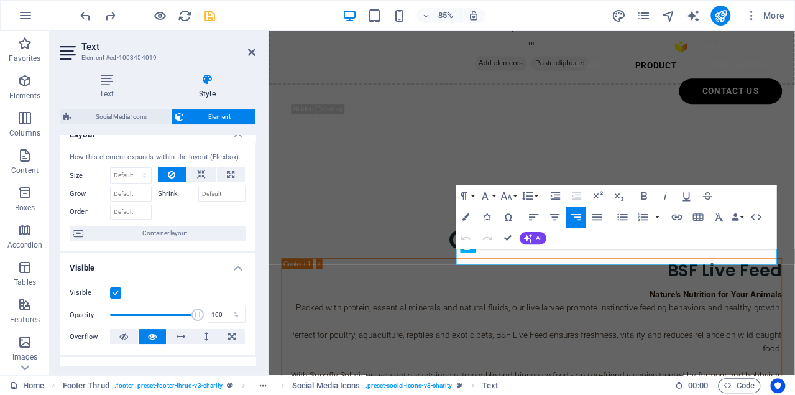
scroll to position [0, 0]
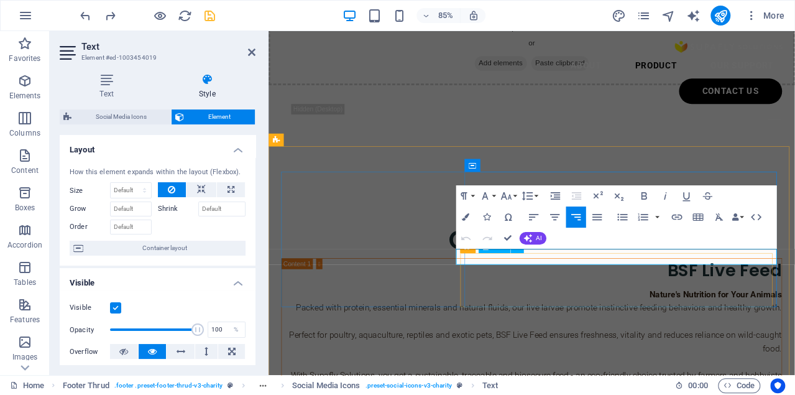
click at [745, 217] on div "Insert Link Insert Table Clear Formatting Data Bindings Company First name Last…" at bounding box center [715, 216] width 99 height 21
click at [742, 217] on button "Data Bindings" at bounding box center [737, 216] width 15 height 21
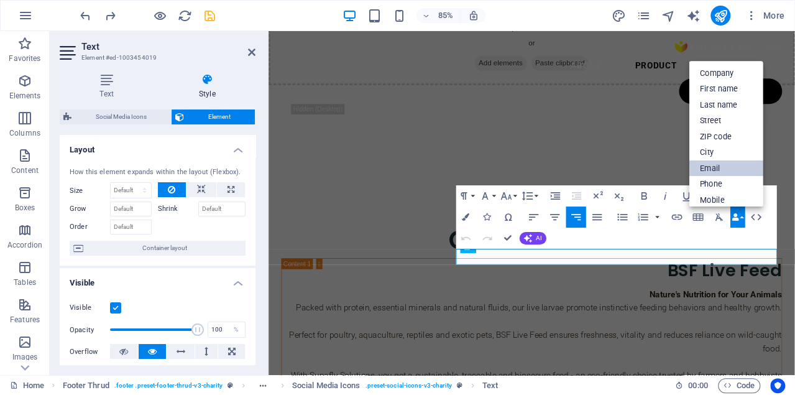
click at [726, 162] on link "Email" at bounding box center [726, 168] width 74 height 16
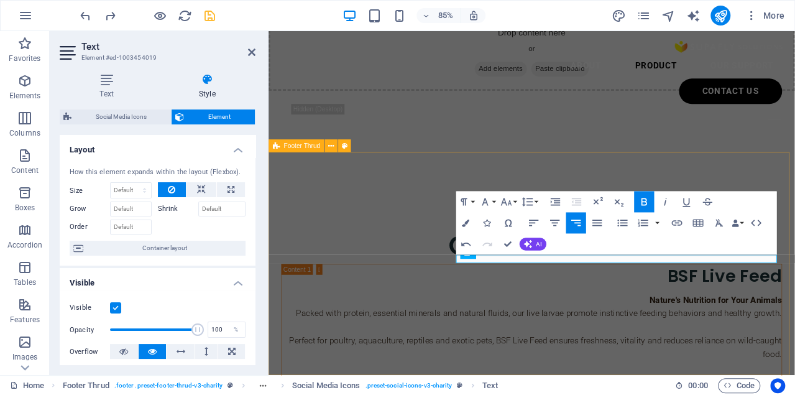
scroll to position [2987, 0]
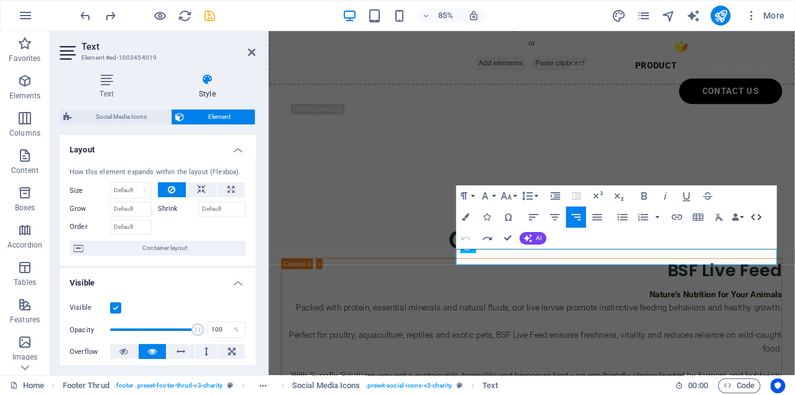
click at [758, 216] on icon "button" at bounding box center [755, 217] width 12 height 12
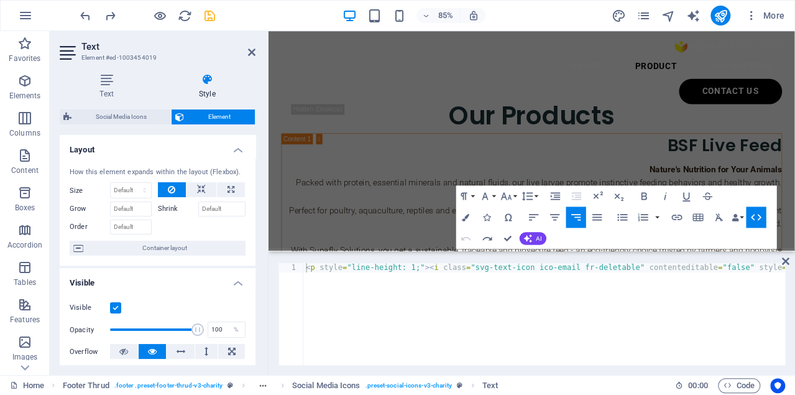
scroll to position [2841, 0]
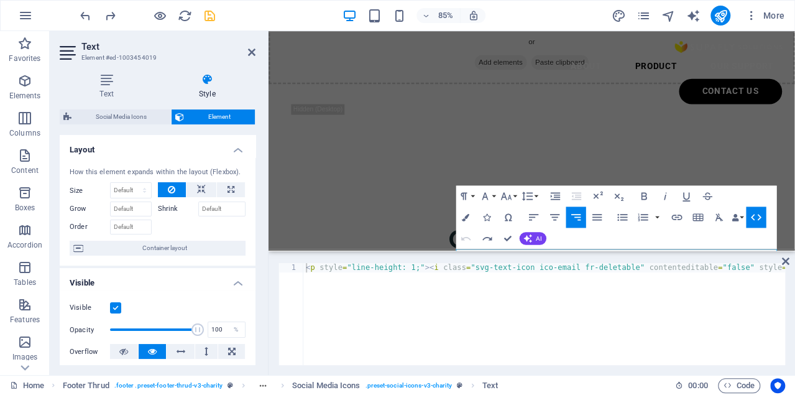
click at [753, 218] on icon "button" at bounding box center [755, 217] width 12 height 12
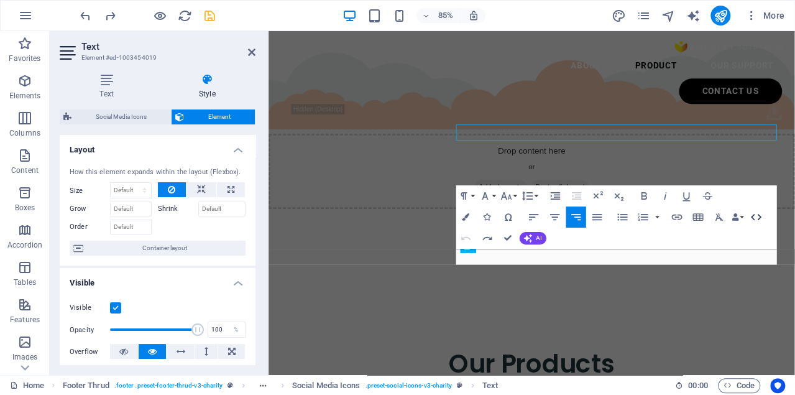
scroll to position [2987, 0]
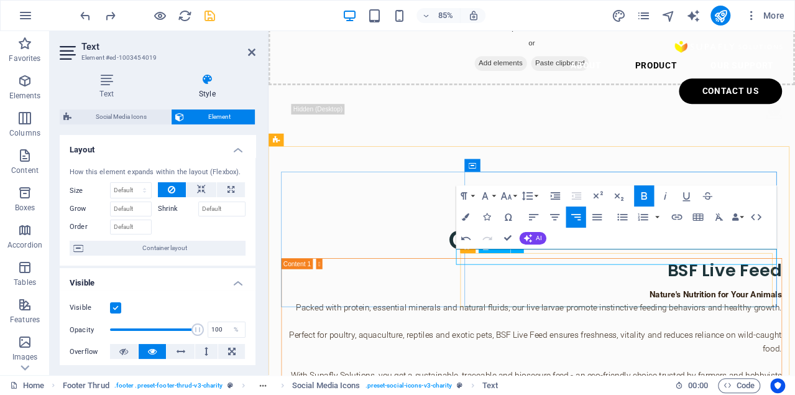
drag, startPoint x: 732, startPoint y: 298, endPoint x: 719, endPoint y: 296, distance: 13.1
click at [671, 218] on icon "button" at bounding box center [676, 217] width 11 height 6
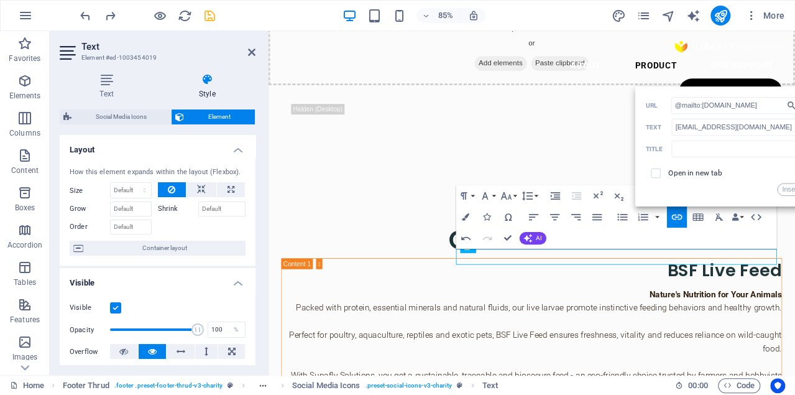
type input "@mailto:[DOMAIN_NAME]"
click at [683, 174] on label "Open in new tab" at bounding box center [695, 172] width 54 height 9
click at [787, 188] on button "Insert" at bounding box center [790, 189] width 27 height 12
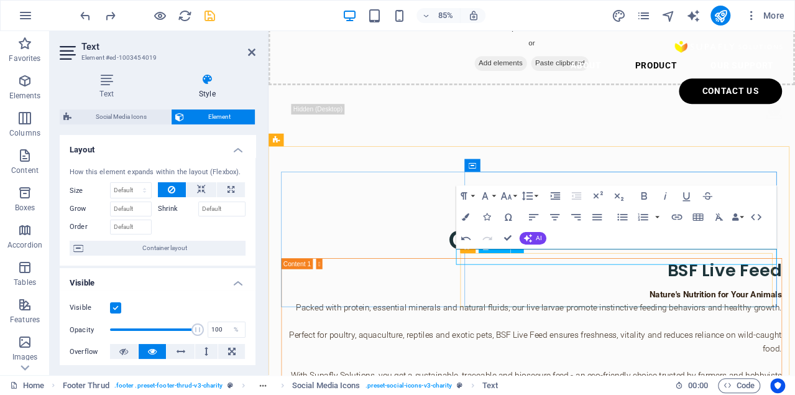
click at [198, 78] on icon at bounding box center [206, 79] width 97 height 12
click at [104, 78] on icon at bounding box center [107, 79] width 94 height 12
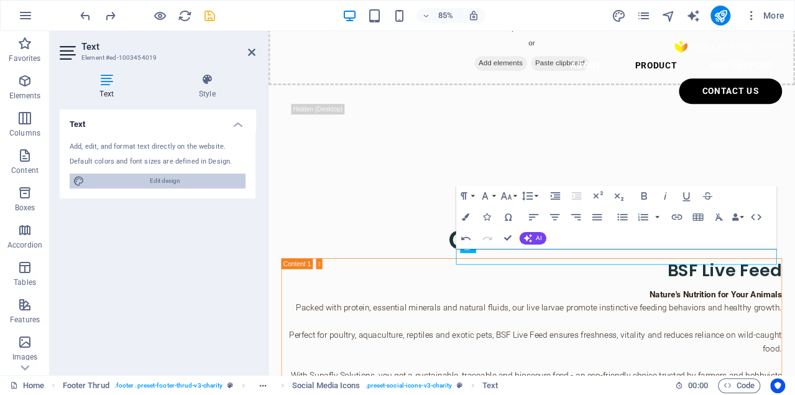
click at [144, 182] on span "Edit design" at bounding box center [165, 180] width 154 height 15
select select "px"
select select "300"
select select "px"
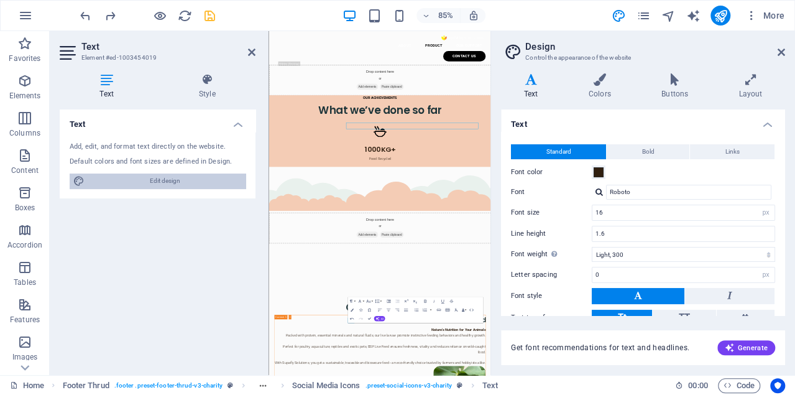
scroll to position [2982, 0]
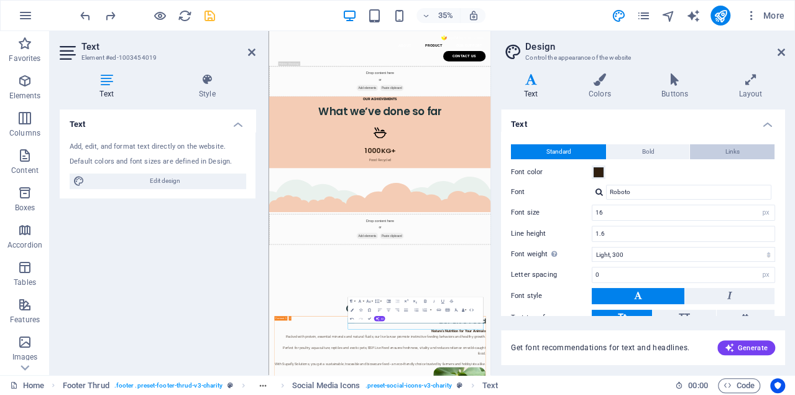
click at [725, 151] on span "Links" at bounding box center [732, 151] width 14 height 15
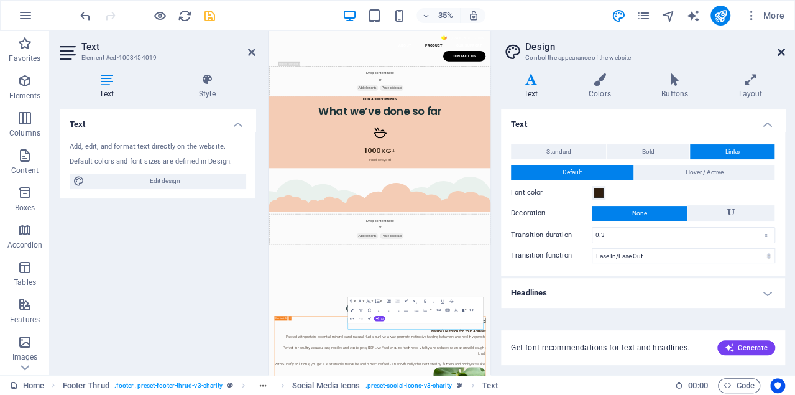
click at [778, 52] on icon at bounding box center [780, 52] width 7 height 10
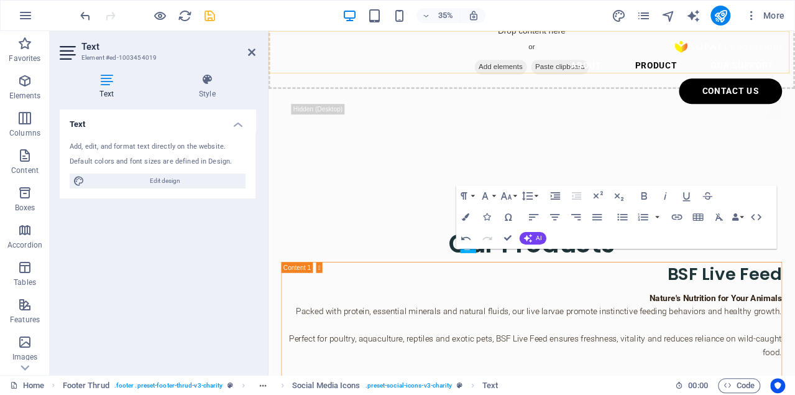
scroll to position [2987, 0]
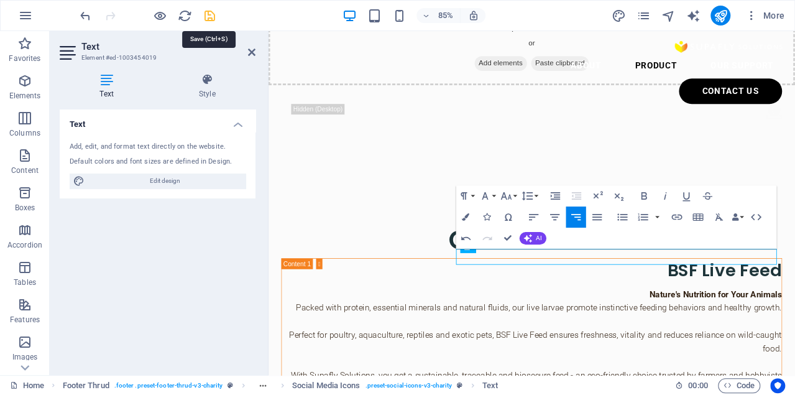
click at [209, 16] on icon "save" at bounding box center [210, 16] width 14 height 14
checkbox input "false"
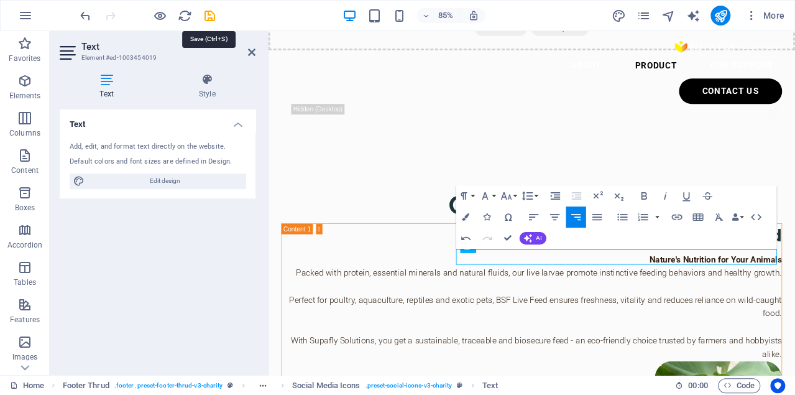
scroll to position [2893, 0]
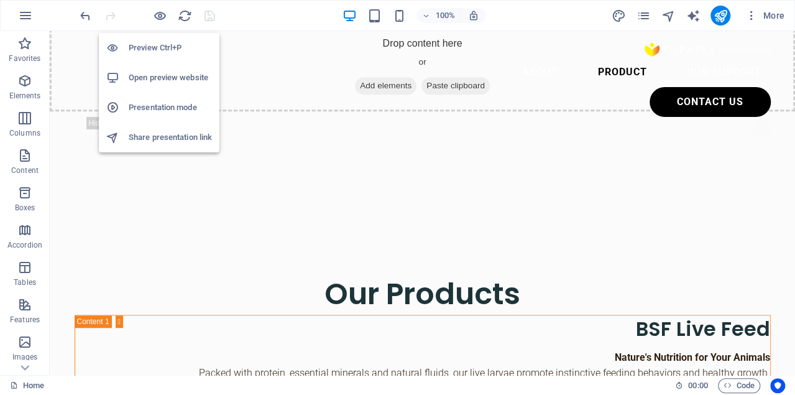
click at [140, 104] on h6 "Presentation mode" at bounding box center [170, 107] width 83 height 15
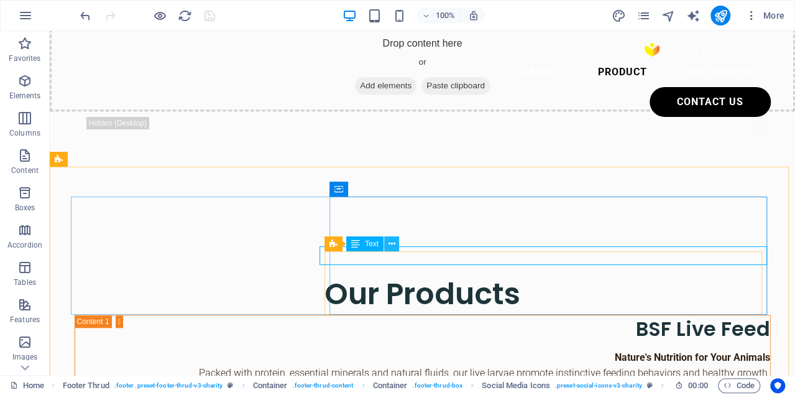
click at [393, 245] on icon at bounding box center [391, 243] width 7 height 13
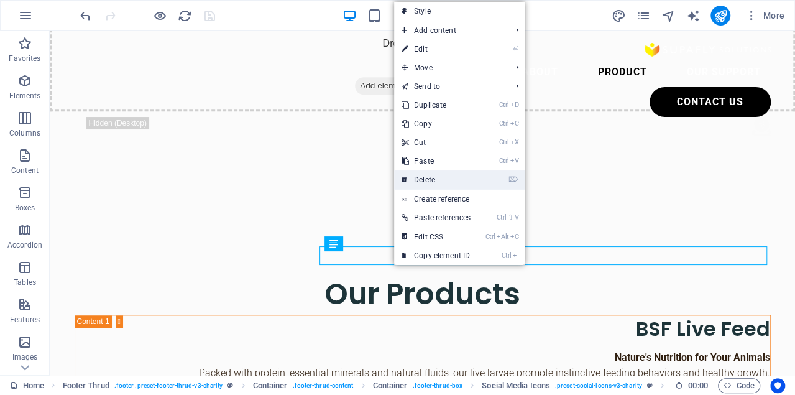
click at [428, 174] on link "⌦ Delete" at bounding box center [436, 179] width 84 height 19
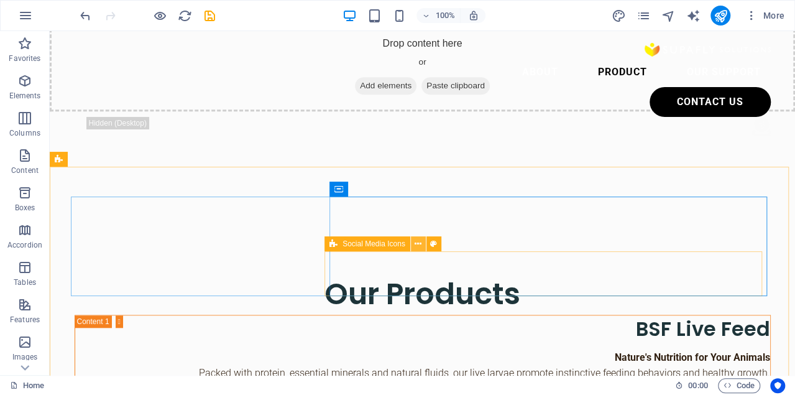
click at [416, 245] on icon at bounding box center [418, 243] width 7 height 13
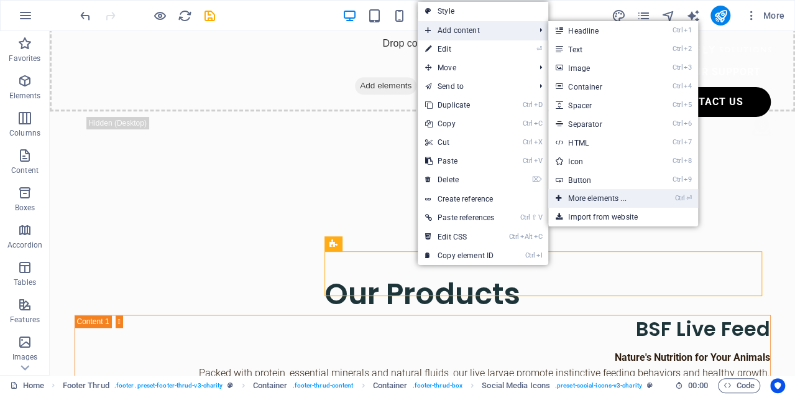
click at [604, 194] on link "Ctrl ⏎ More elements ..." at bounding box center [599, 198] width 103 height 19
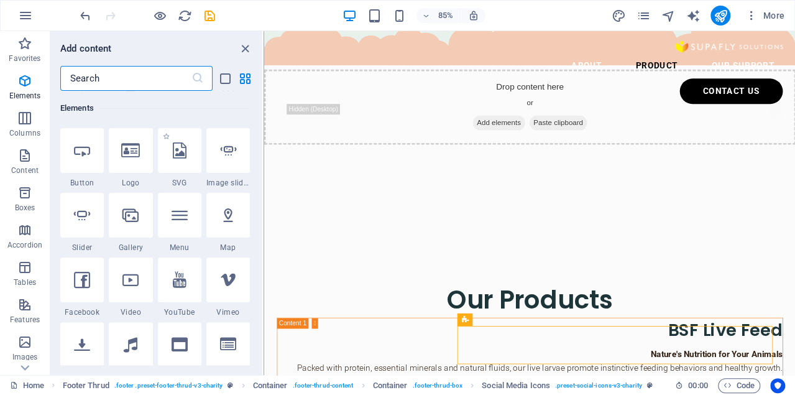
scroll to position [257, 0]
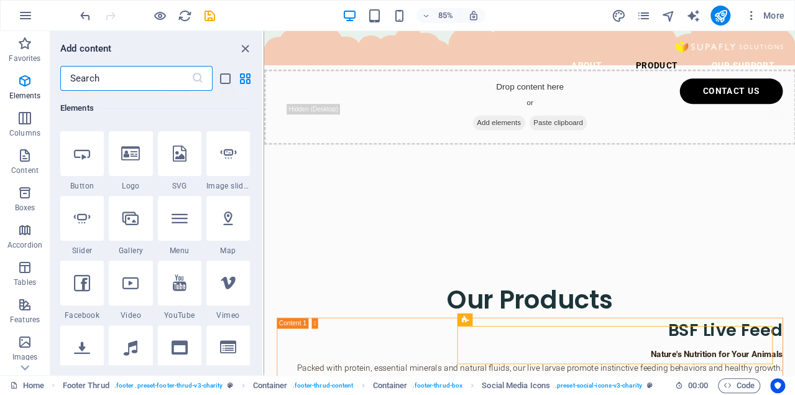
click at [132, 82] on input "text" at bounding box center [125, 78] width 131 height 25
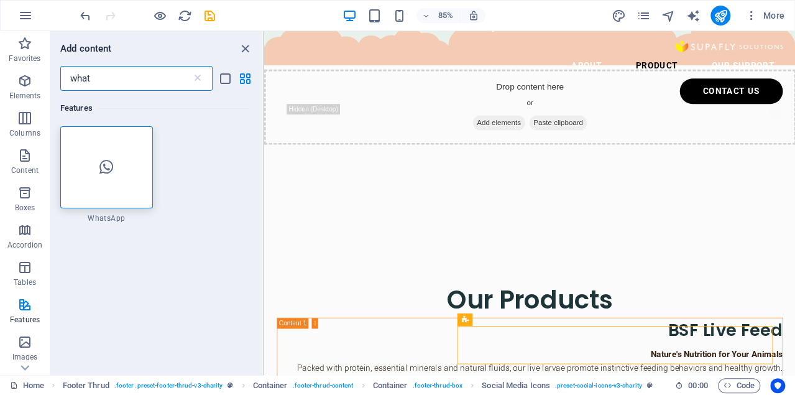
scroll to position [0, 0]
type input "what"
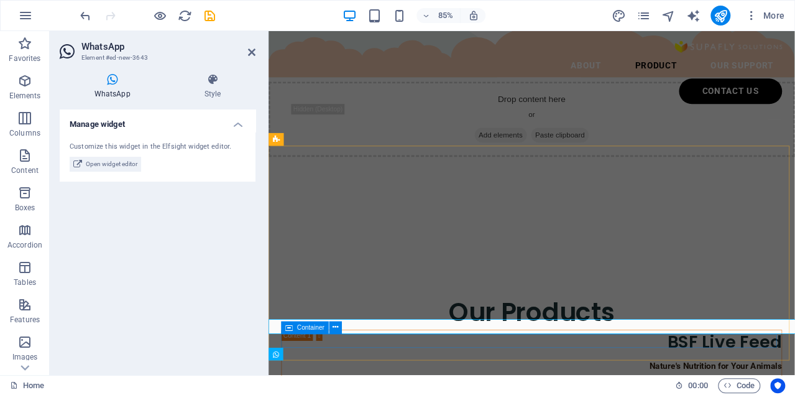
scroll to position [2987, 0]
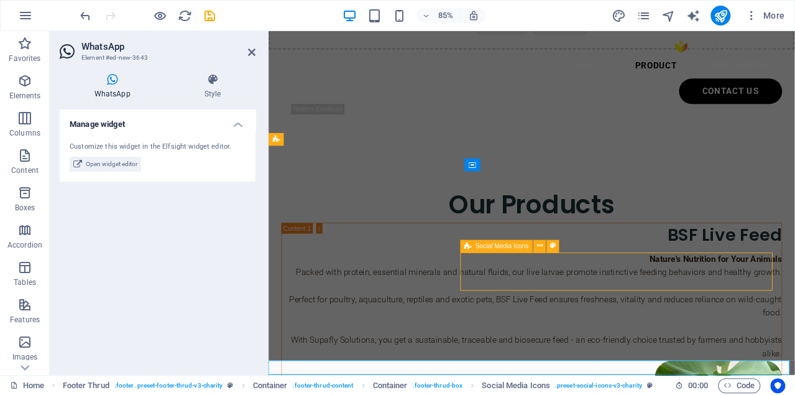
scroll to position [2896, 0]
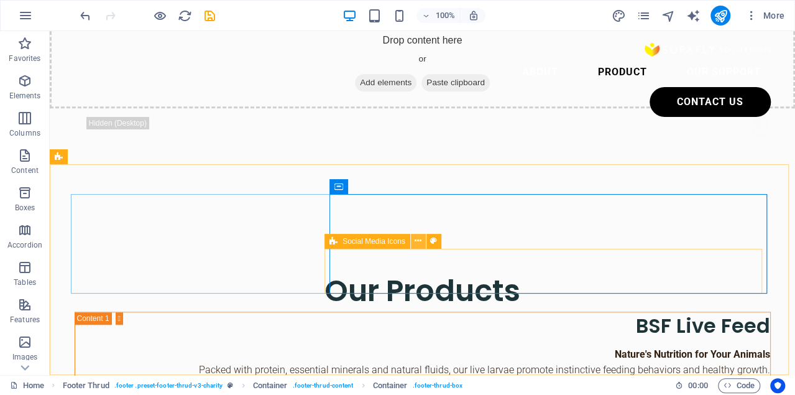
click at [417, 242] on icon at bounding box center [418, 240] width 7 height 13
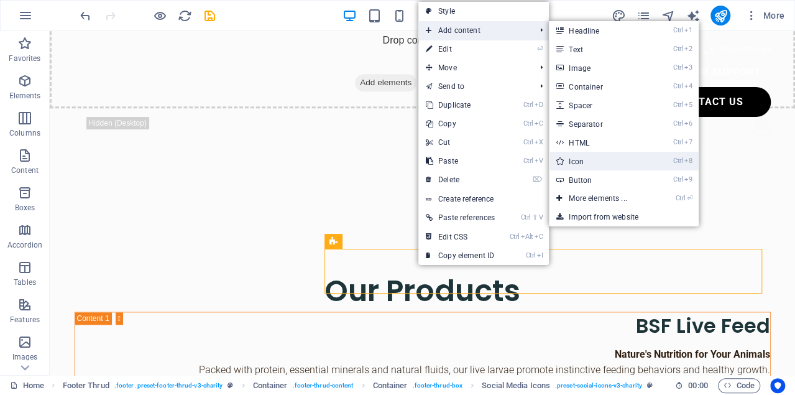
click at [587, 157] on link "Ctrl 8 Icon" at bounding box center [600, 161] width 103 height 19
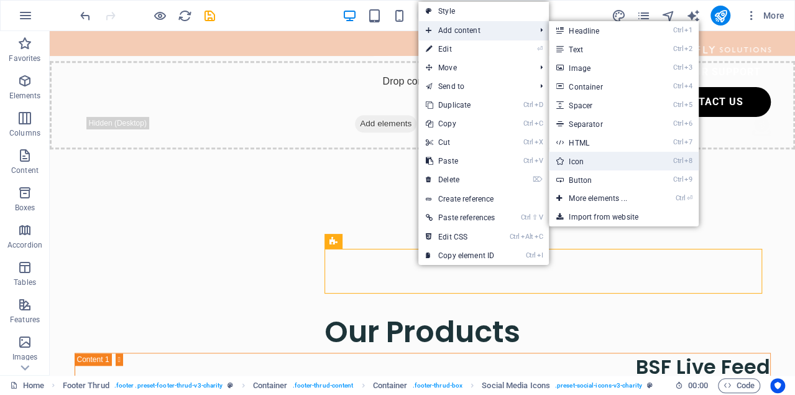
select select "xMidYMid"
select select "px"
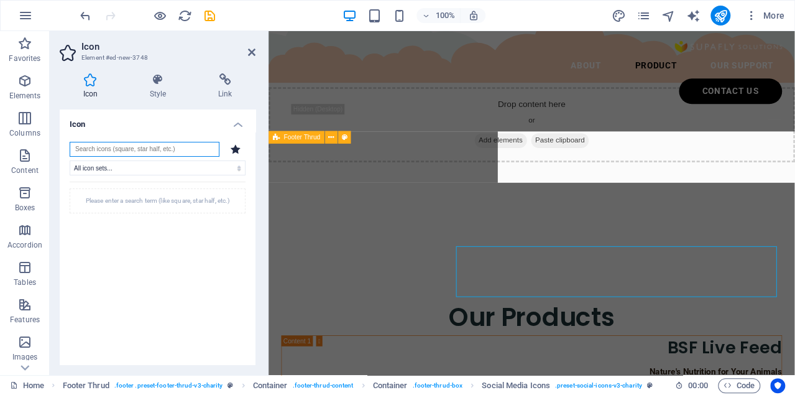
scroll to position [2990, 0]
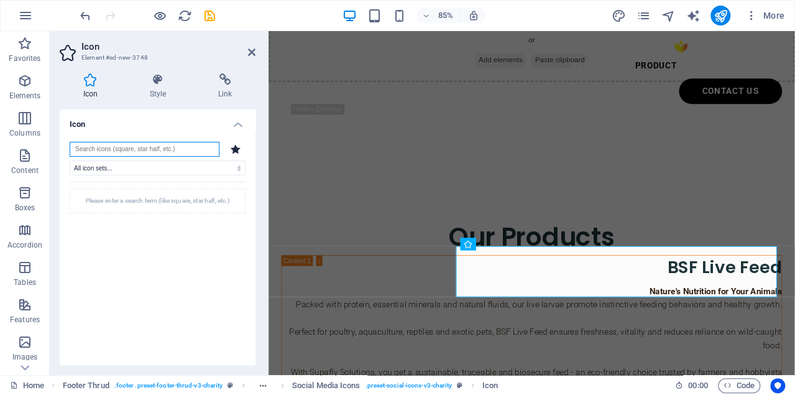
click at [159, 152] on input "search" at bounding box center [145, 149] width 150 height 15
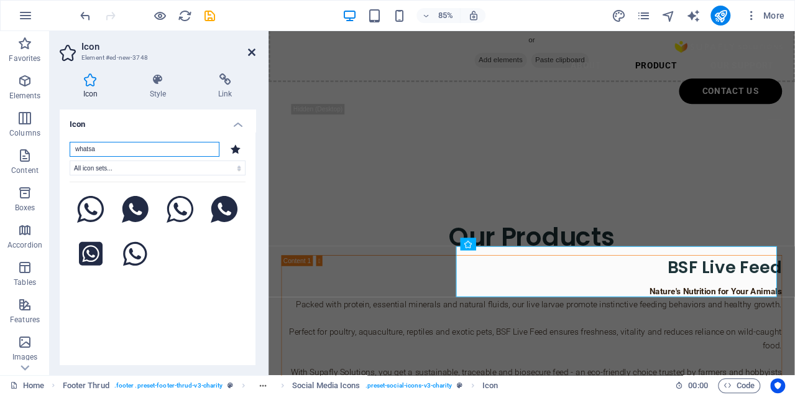
type input "whatsa"
drag, startPoint x: 254, startPoint y: 52, endPoint x: 204, endPoint y: 22, distance: 58.3
click at [254, 52] on icon at bounding box center [251, 52] width 7 height 10
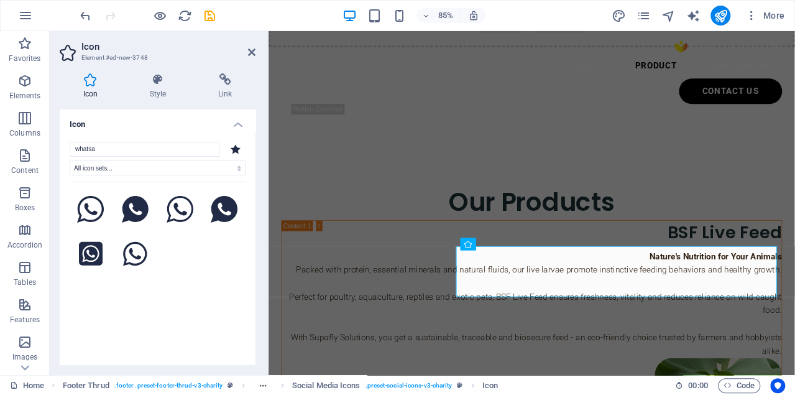
scroll to position [2896, 0]
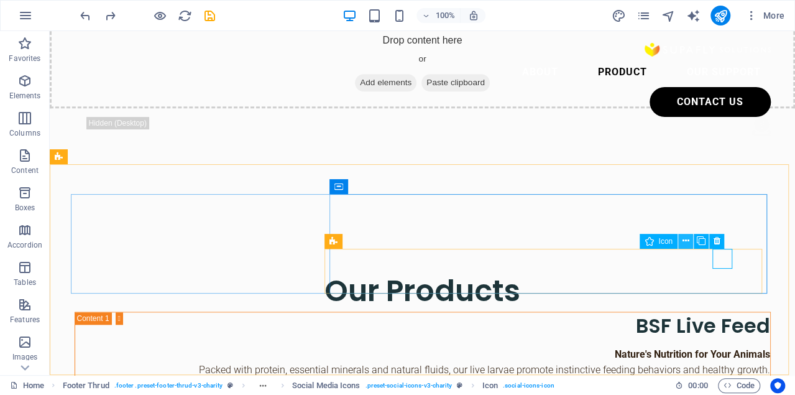
click at [688, 239] on icon at bounding box center [685, 240] width 7 height 13
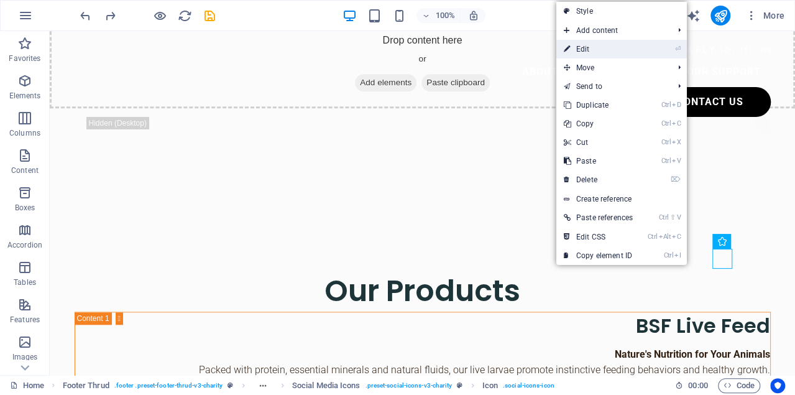
click at [597, 53] on link "⏎ Edit" at bounding box center [598, 49] width 84 height 19
select select "xMidYMid"
select select "px"
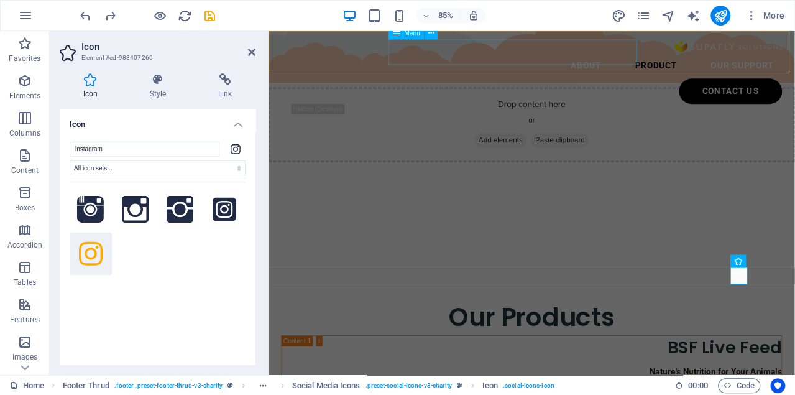
scroll to position [2970, 0]
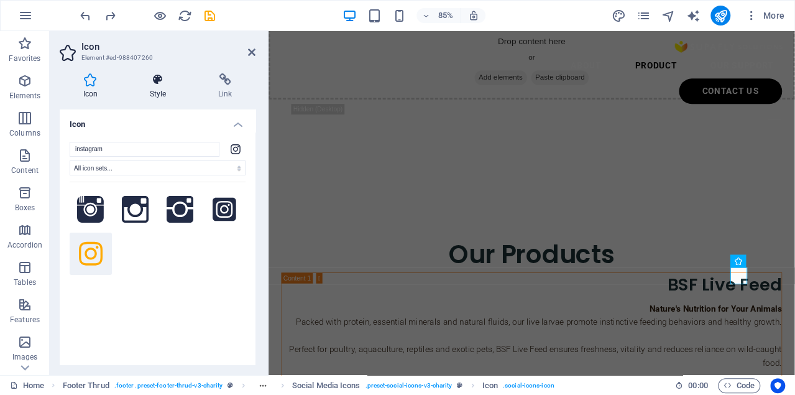
click at [157, 84] on icon at bounding box center [157, 79] width 63 height 12
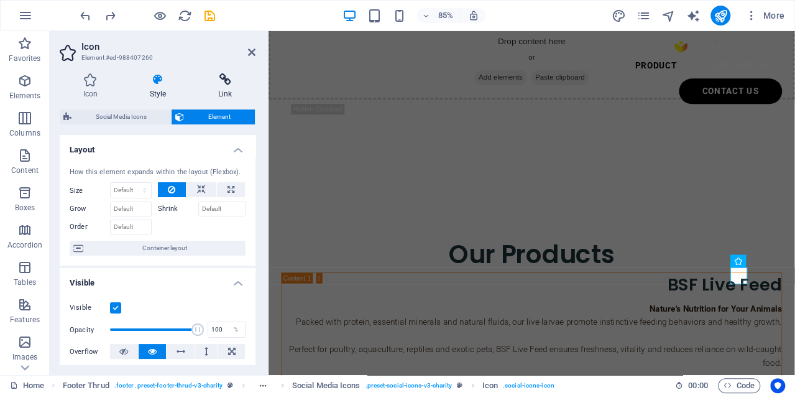
click at [224, 81] on icon at bounding box center [225, 79] width 61 height 12
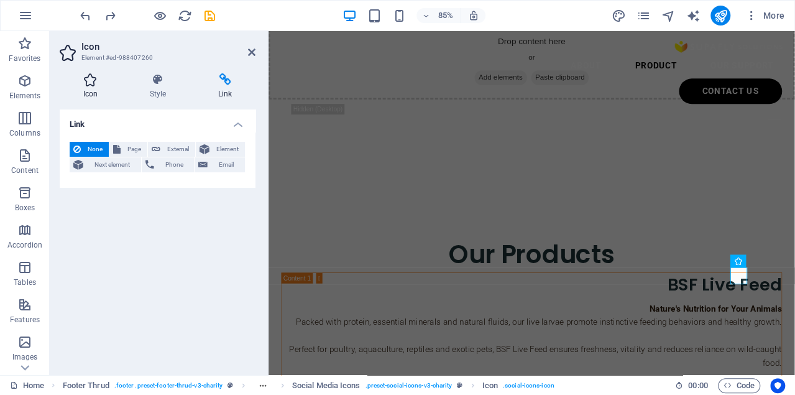
click at [103, 86] on h4 "Icon" at bounding box center [93, 86] width 66 height 26
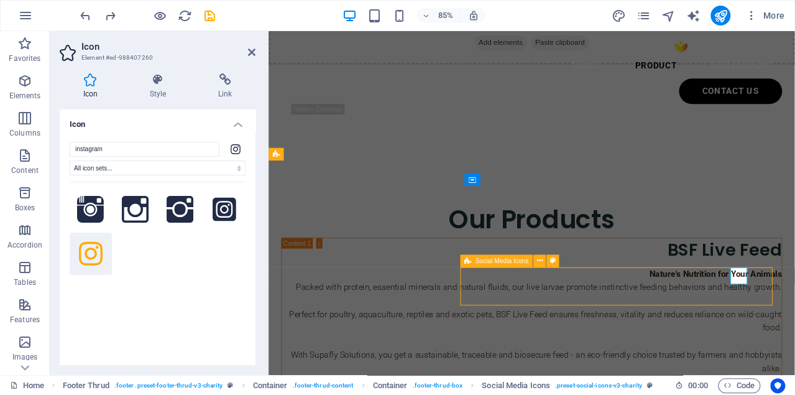
scroll to position [2896, 0]
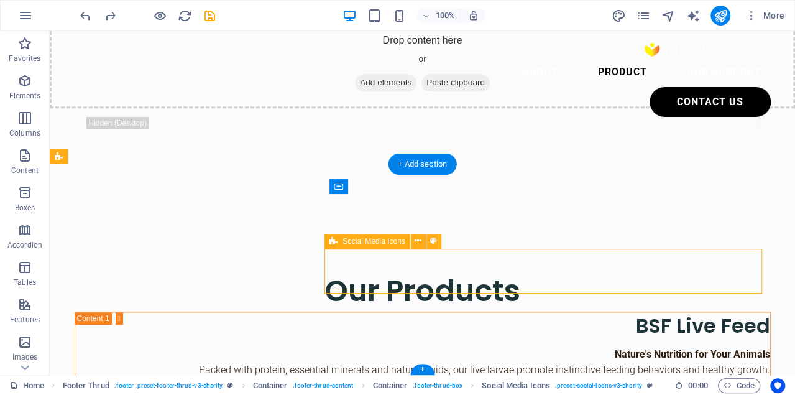
select select "rem"
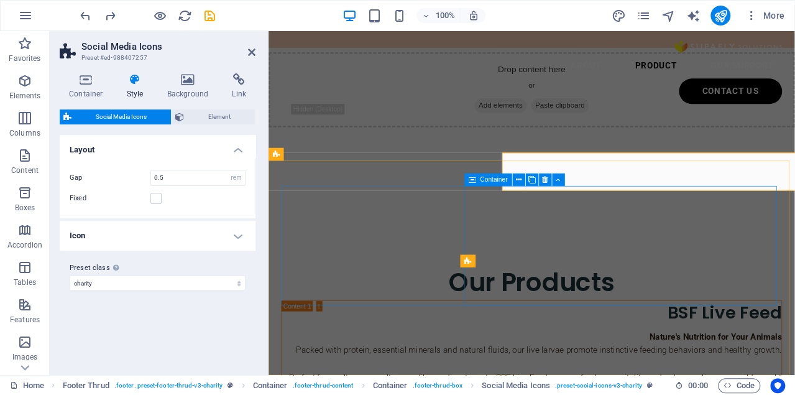
scroll to position [2970, 0]
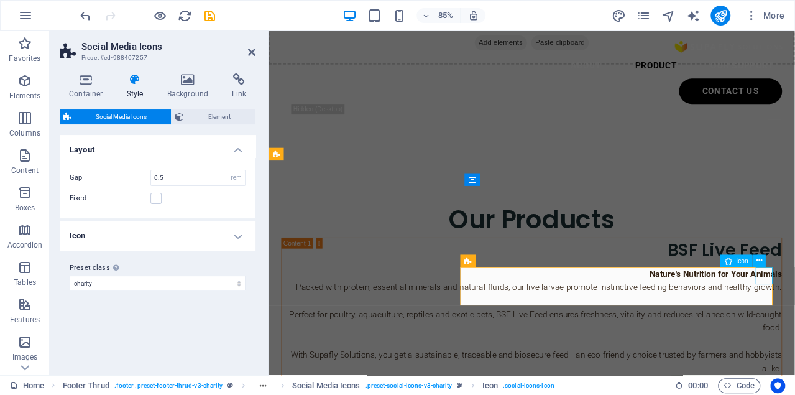
scroll to position [2896, 0]
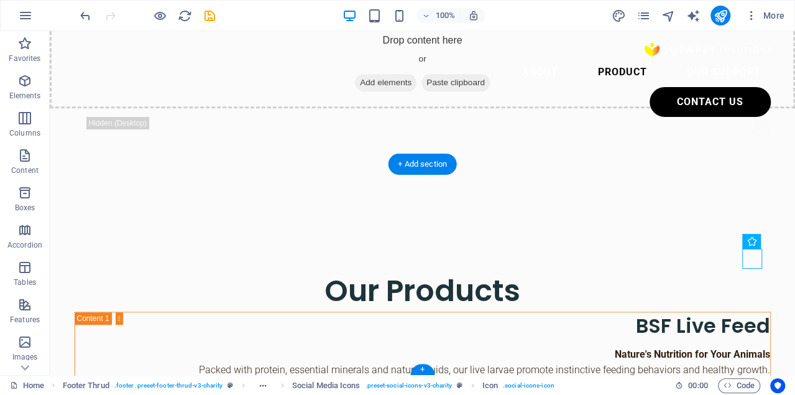
drag, startPoint x: 633, startPoint y: 318, endPoint x: 725, endPoint y: 276, distance: 101.5
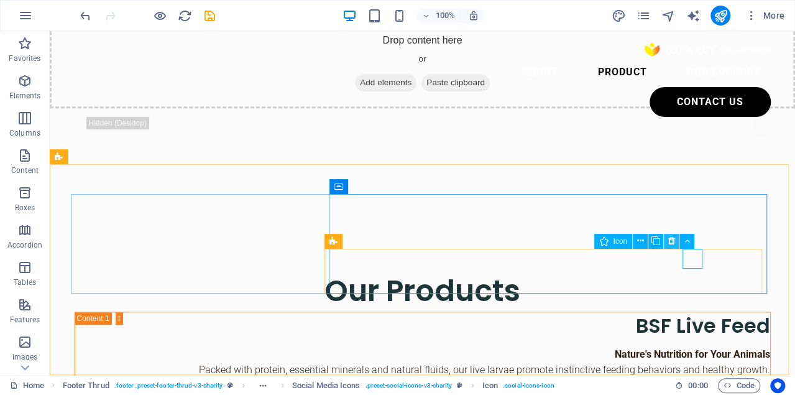
click at [672, 237] on icon at bounding box center [671, 240] width 7 height 13
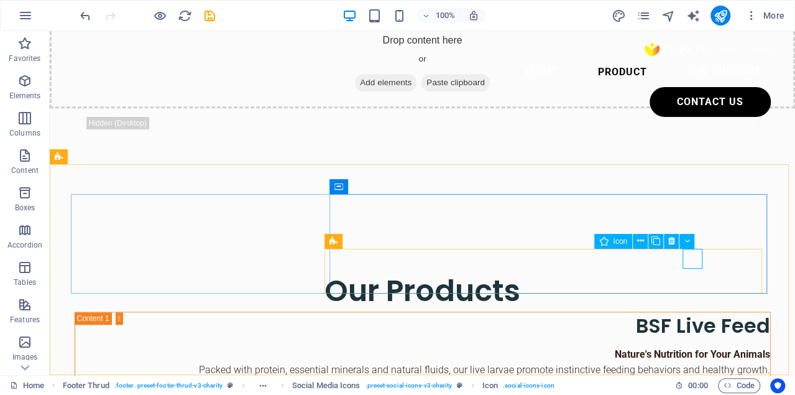
click at [614, 241] on span "Icon" at bounding box center [620, 240] width 14 height 7
click at [690, 242] on button at bounding box center [686, 241] width 15 height 15
click at [650, 241] on button at bounding box center [654, 241] width 15 height 15
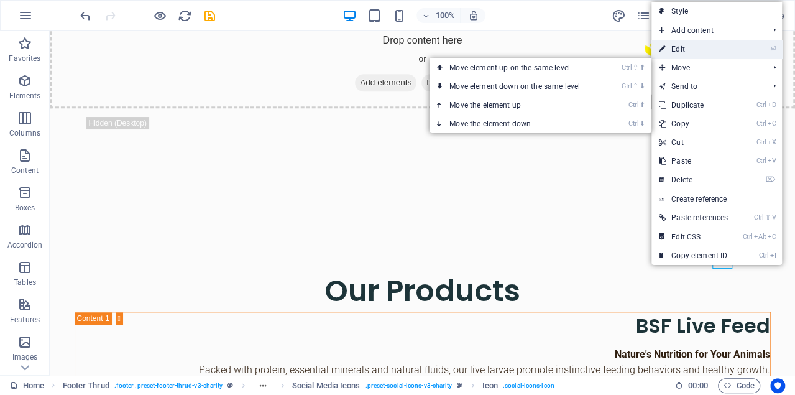
click at [689, 47] on link "⏎ Edit" at bounding box center [693, 49] width 84 height 19
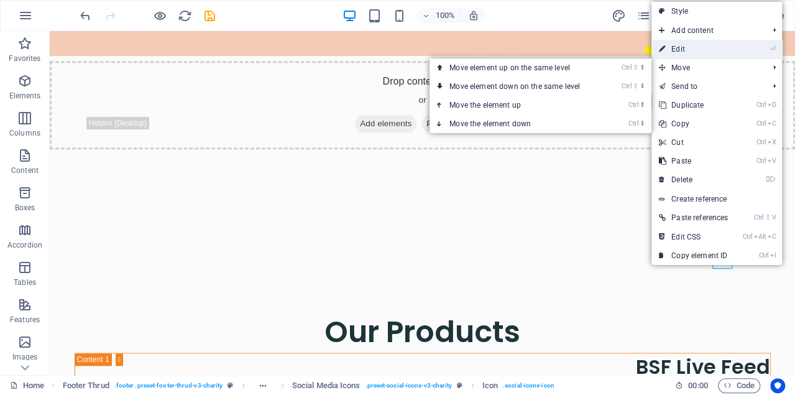
scroll to position [2970, 0]
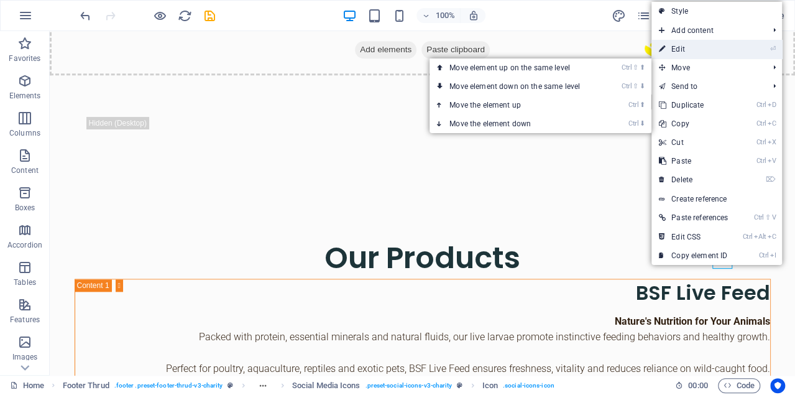
select select "xMidYMid"
select select "px"
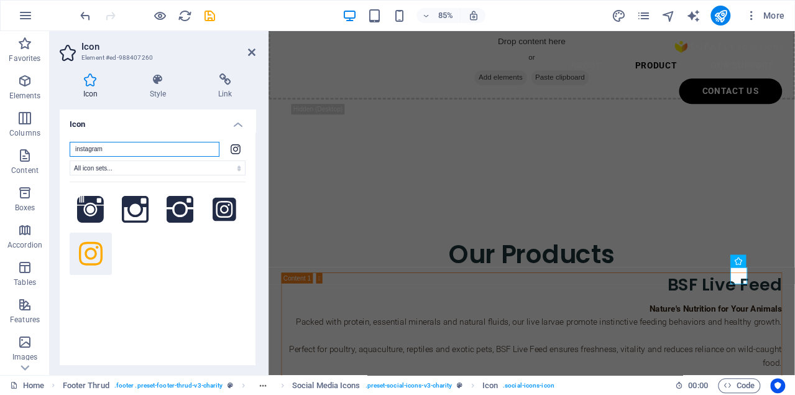
click at [104, 148] on input "instagram" at bounding box center [145, 149] width 150 height 15
drag, startPoint x: 135, startPoint y: 145, endPoint x: 47, endPoint y: 148, distance: 87.7
click at [48, 148] on section "Favorites Elements Columns Content Boxes Accordion Tables Features Images Slide…" at bounding box center [397, 203] width 795 height 344
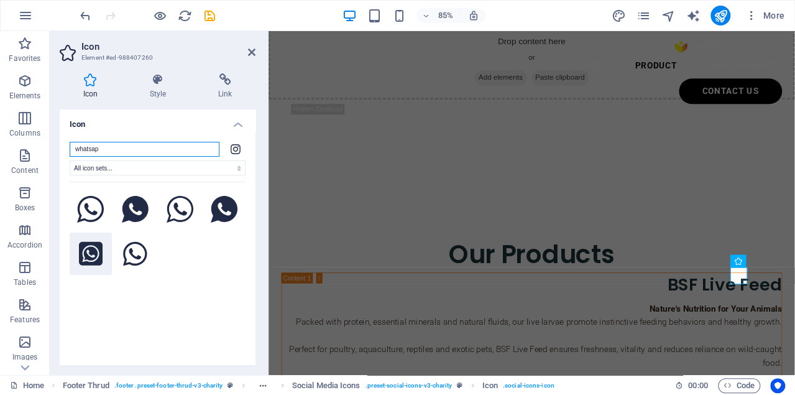
type input "whatsap"
click at [86, 245] on icon at bounding box center [91, 254] width 24 height 24
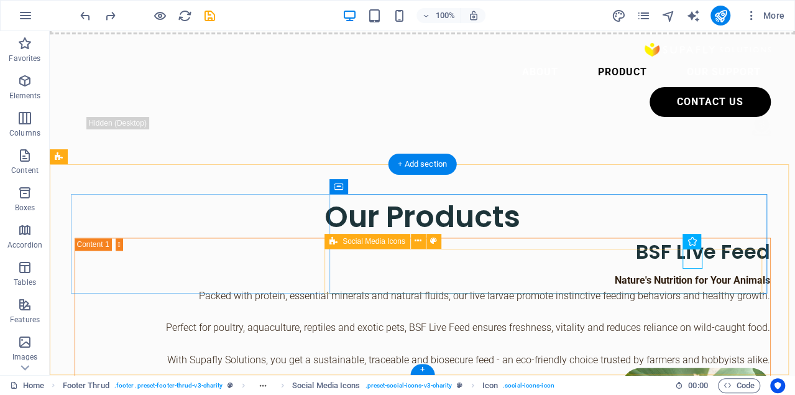
scroll to position [2896, 0]
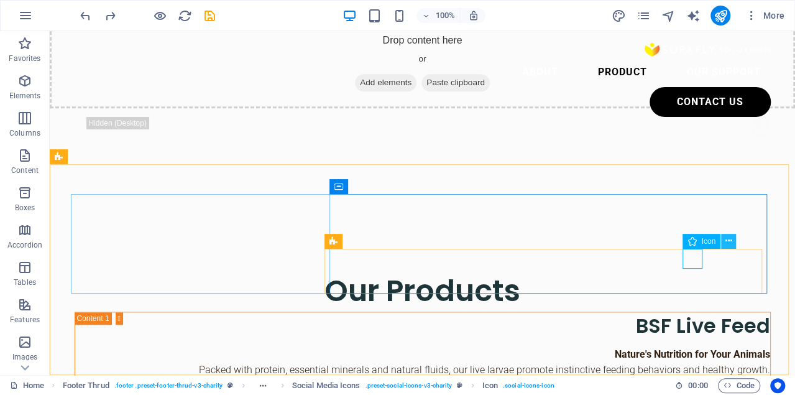
click at [730, 240] on icon at bounding box center [728, 240] width 7 height 13
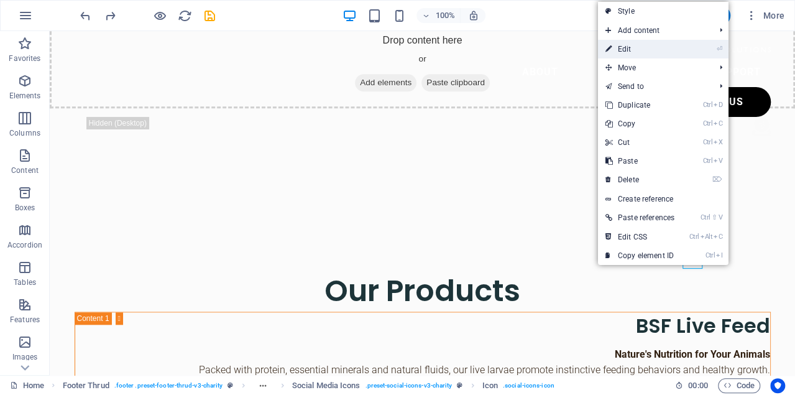
drag, startPoint x: 630, startPoint y: 47, endPoint x: 287, endPoint y: 106, distance: 348.1
click at [630, 47] on link "⏎ Edit" at bounding box center [640, 49] width 84 height 19
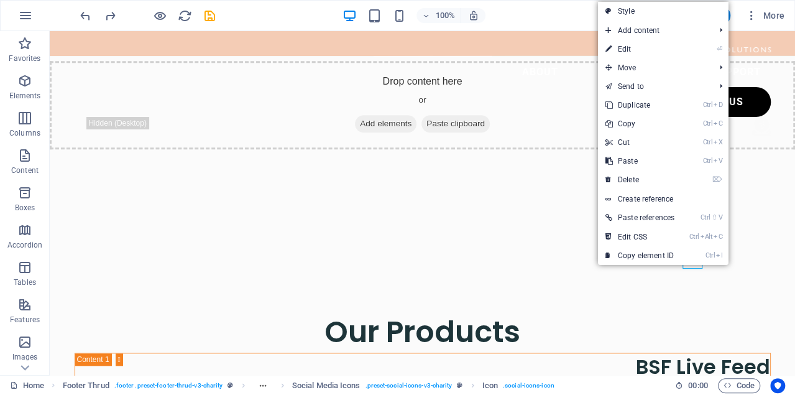
select select "xMidYMid"
select select "px"
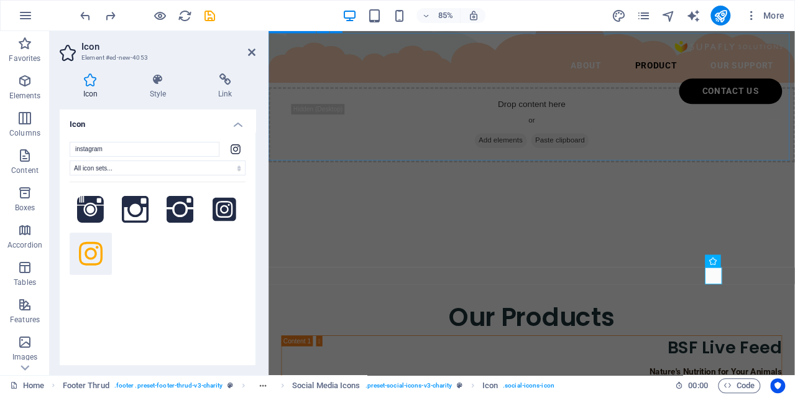
scroll to position [2970, 0]
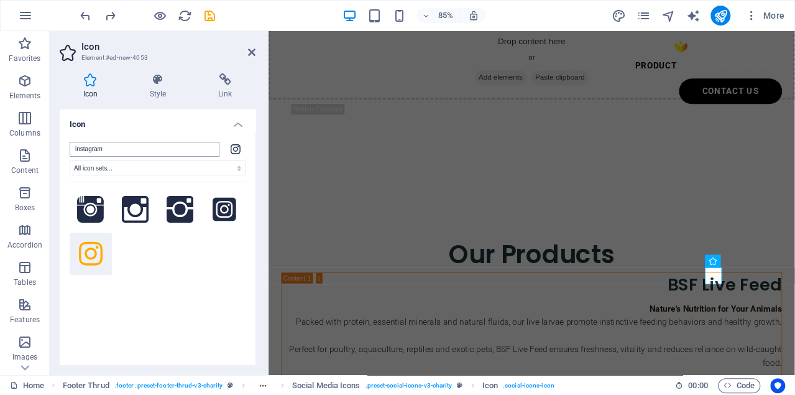
click at [118, 152] on input "instagram" at bounding box center [145, 149] width 150 height 15
click at [98, 148] on input "instagram" at bounding box center [145, 149] width 150 height 15
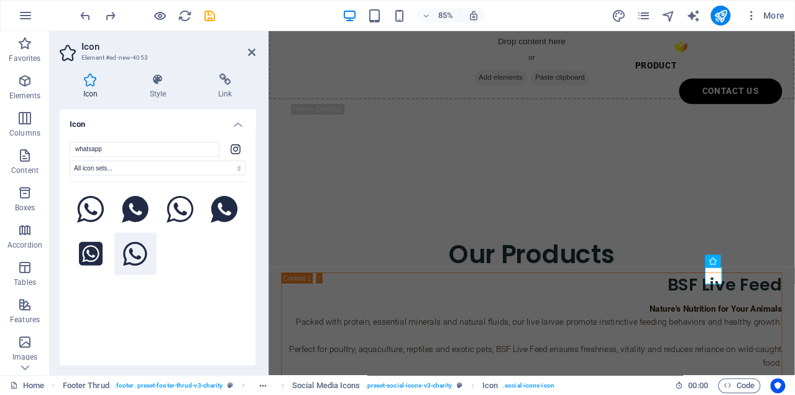
type input "whatsapp"
click at [128, 259] on icon at bounding box center [135, 253] width 24 height 27
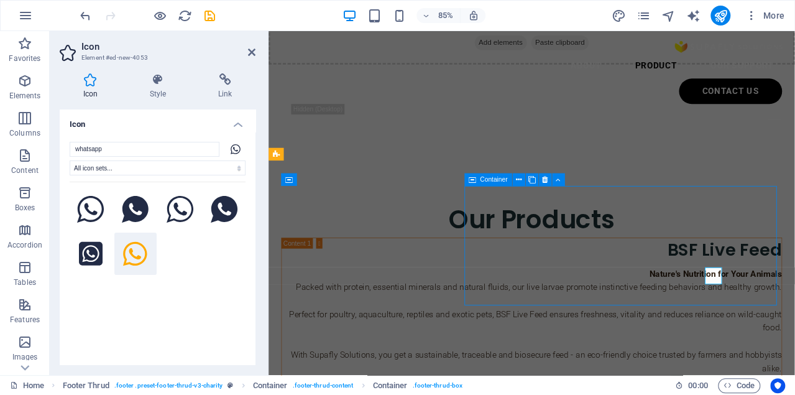
scroll to position [2896, 0]
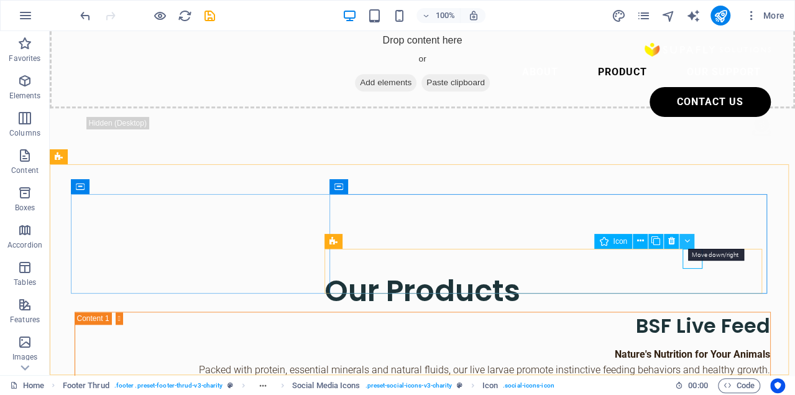
click at [689, 240] on icon at bounding box center [687, 240] width 6 height 13
click at [656, 241] on icon at bounding box center [654, 240] width 7 height 13
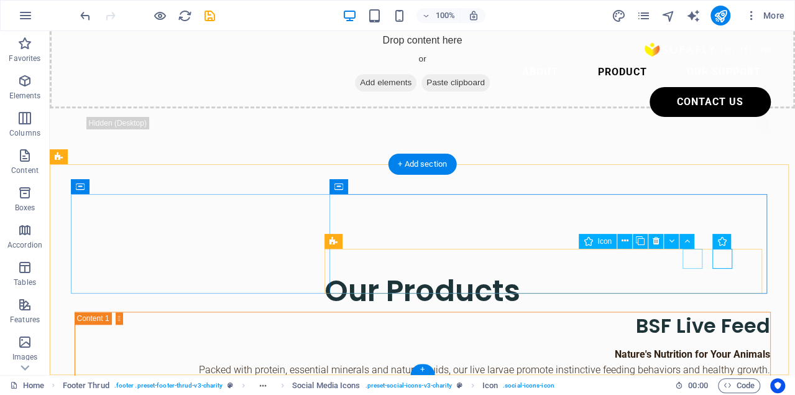
click at [621, 242] on icon at bounding box center [624, 240] width 7 height 13
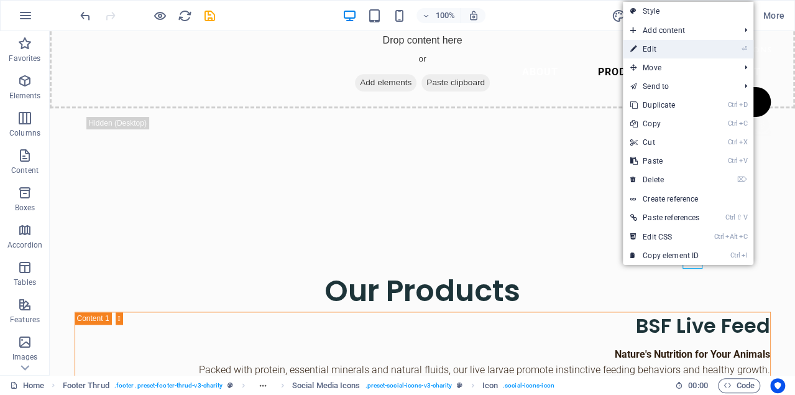
drag, startPoint x: 652, startPoint y: 52, endPoint x: 451, endPoint y: 24, distance: 202.7
click at [652, 52] on link "⏎ Edit" at bounding box center [665, 49] width 84 height 19
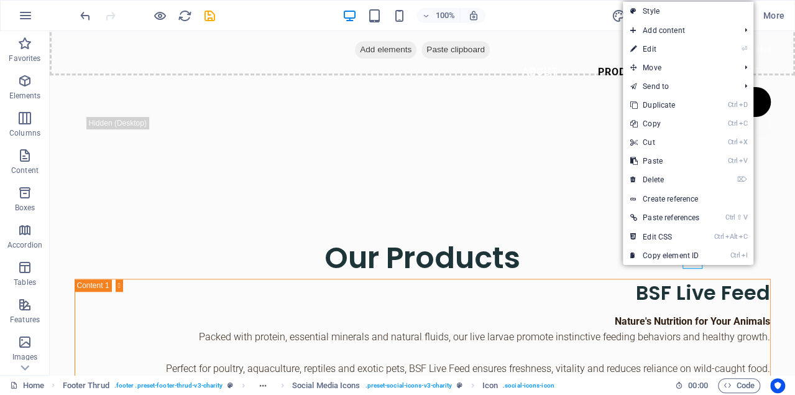
select select "xMidYMid"
select select "px"
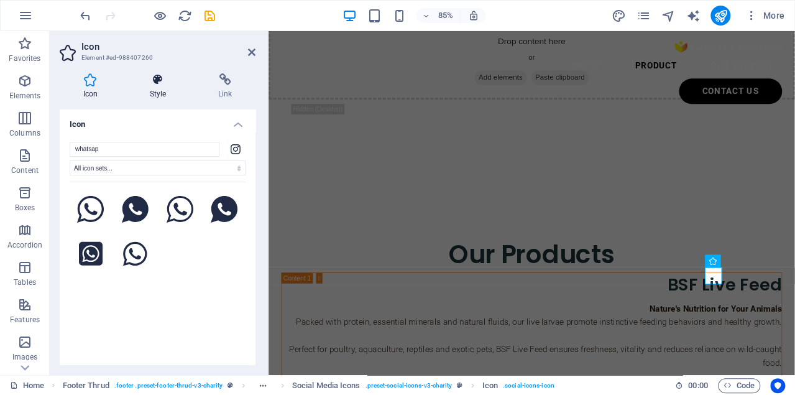
click at [165, 88] on h4 "Style" at bounding box center [160, 86] width 68 height 26
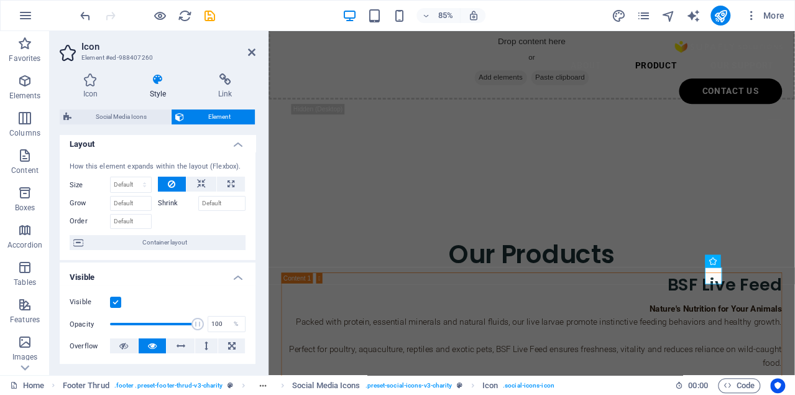
scroll to position [0, 0]
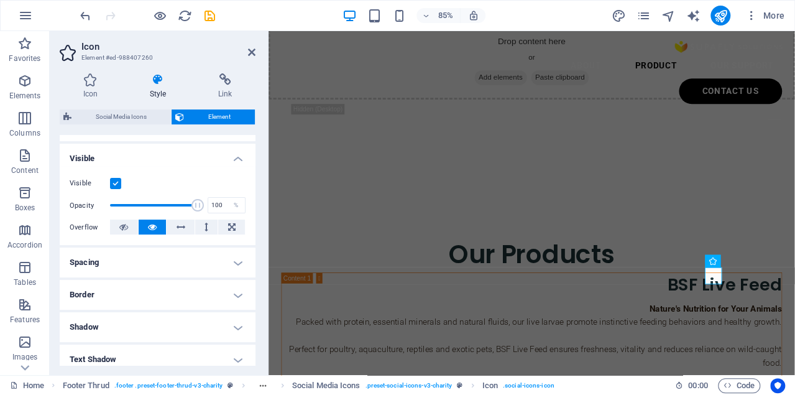
click at [163, 257] on h4 "Spacing" at bounding box center [158, 262] width 196 height 30
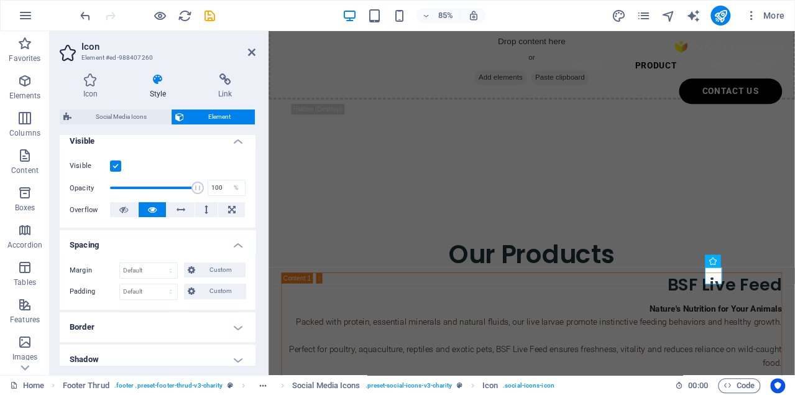
scroll to position [207, 0]
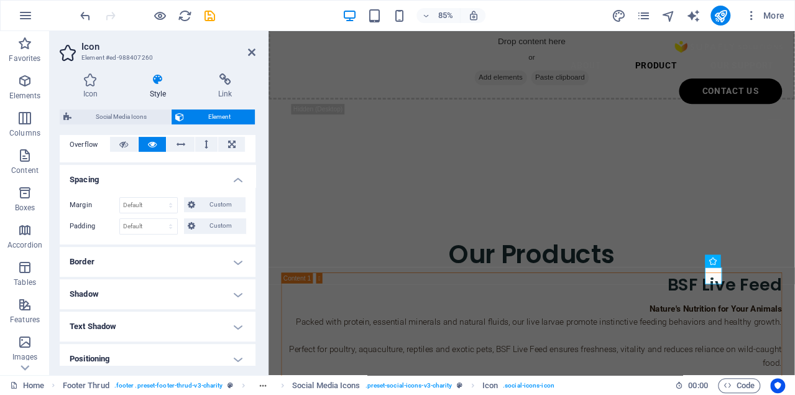
click at [159, 266] on h4 "Border" at bounding box center [158, 262] width 196 height 30
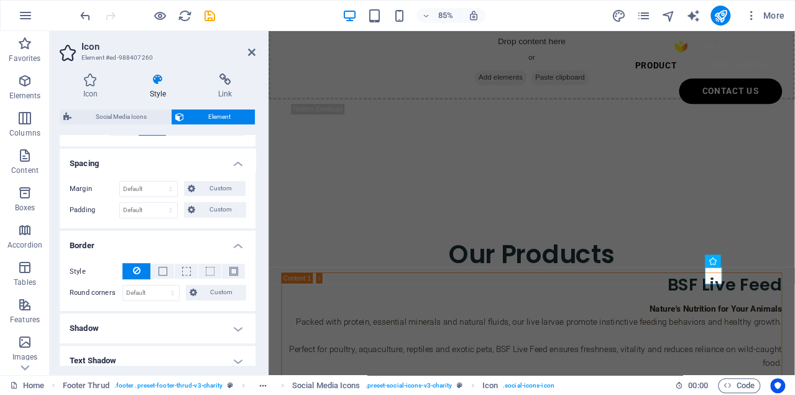
scroll to position [290, 0]
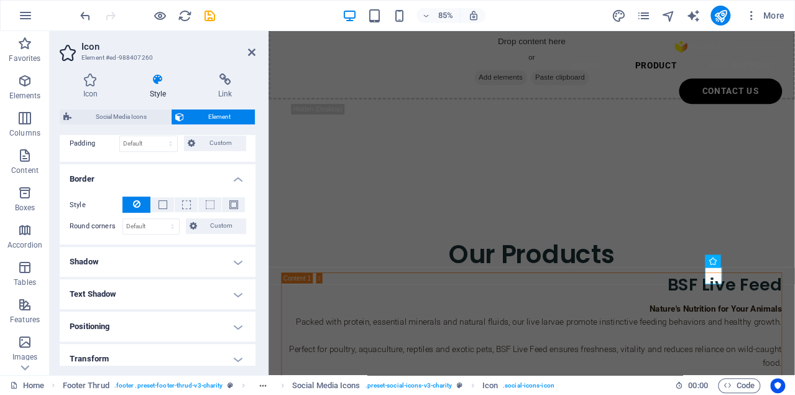
click at [158, 253] on h4 "Shadow" at bounding box center [158, 262] width 196 height 30
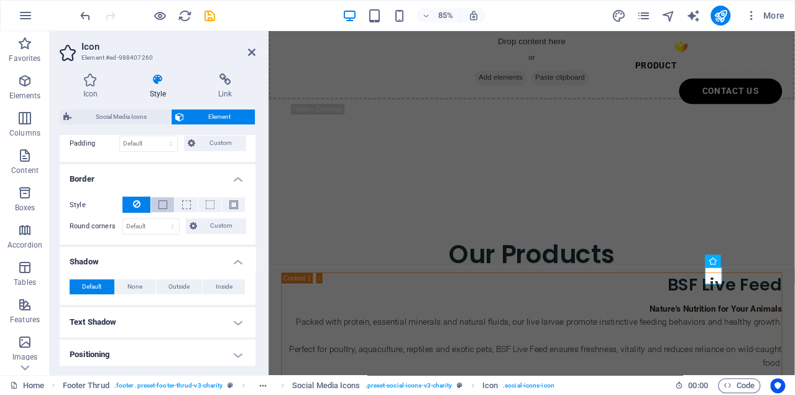
click at [163, 208] on button at bounding box center [162, 204] width 23 height 15
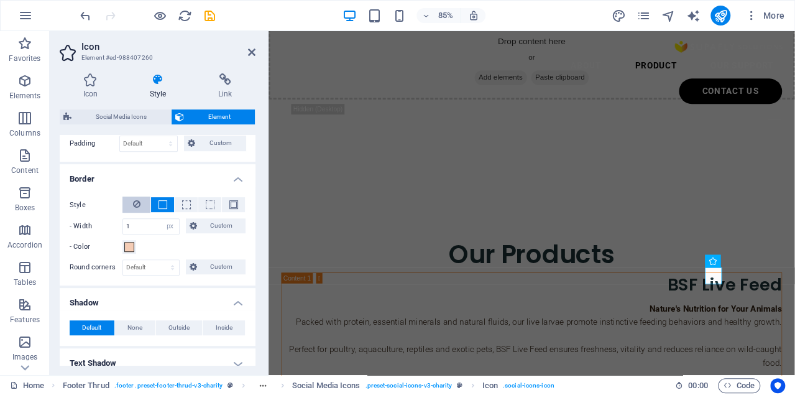
click at [137, 203] on icon at bounding box center [136, 203] width 7 height 15
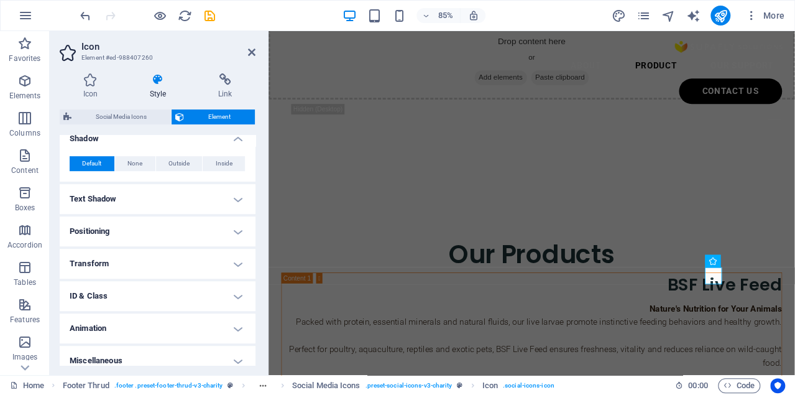
scroll to position [421, 0]
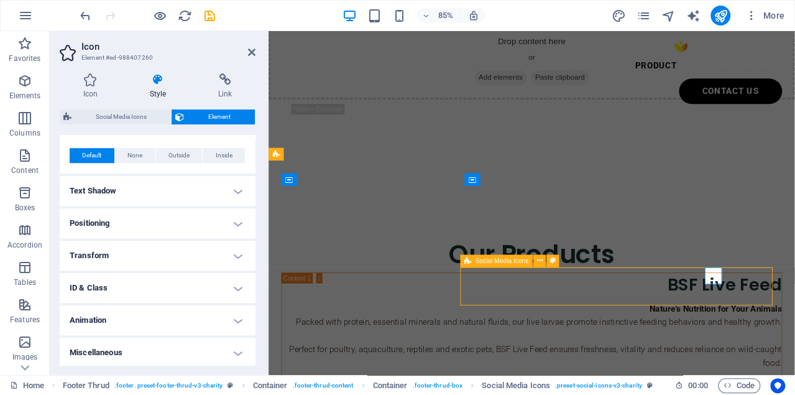
scroll to position [2896, 0]
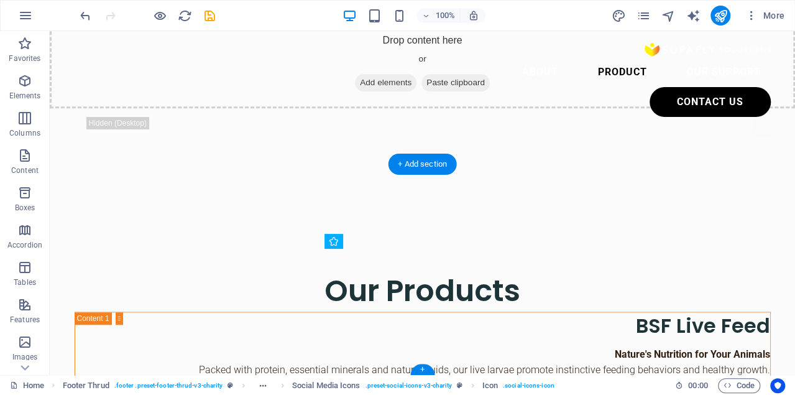
drag, startPoint x: 699, startPoint y: 251, endPoint x: 729, endPoint y: 251, distance: 30.5
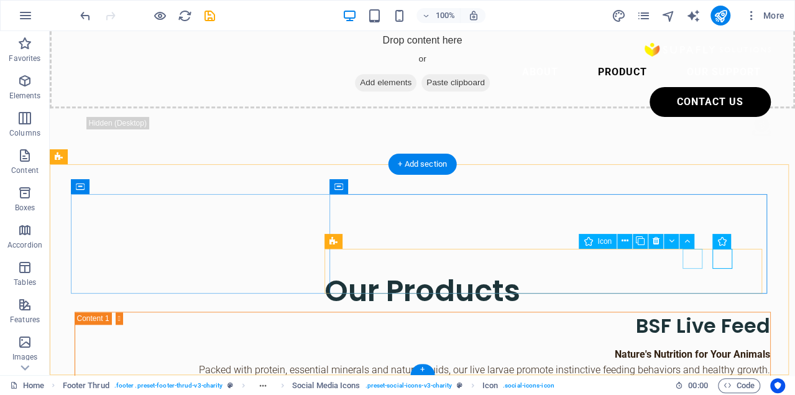
click at [628, 237] on icon at bounding box center [624, 240] width 7 height 13
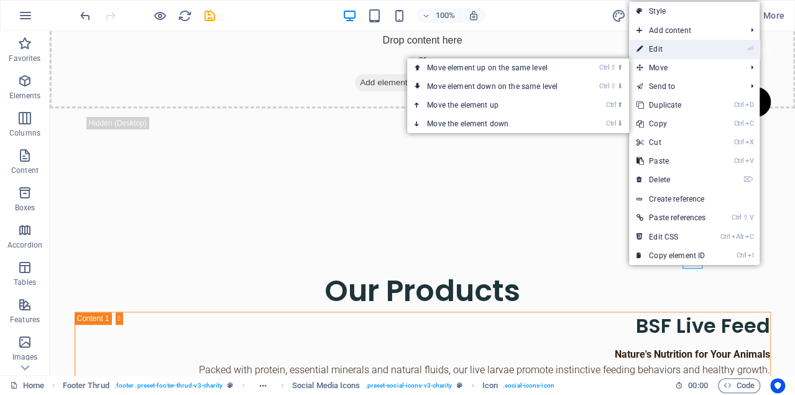
drag, startPoint x: 669, startPoint y: 48, endPoint x: 472, endPoint y: 20, distance: 199.7
click at [669, 48] on link "⏎ Edit" at bounding box center [671, 49] width 84 height 19
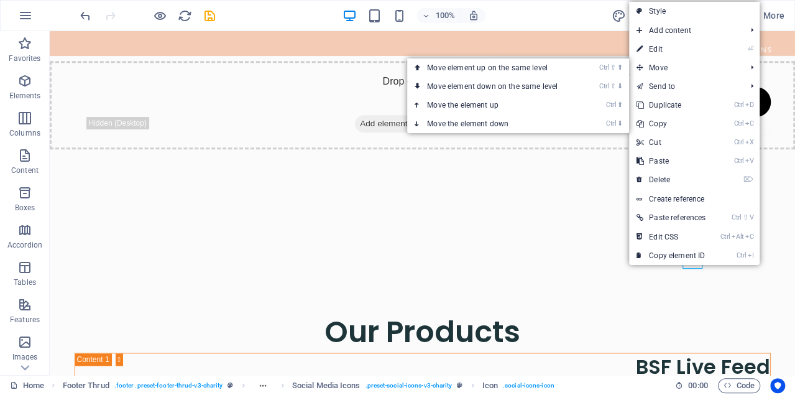
scroll to position [2970, 0]
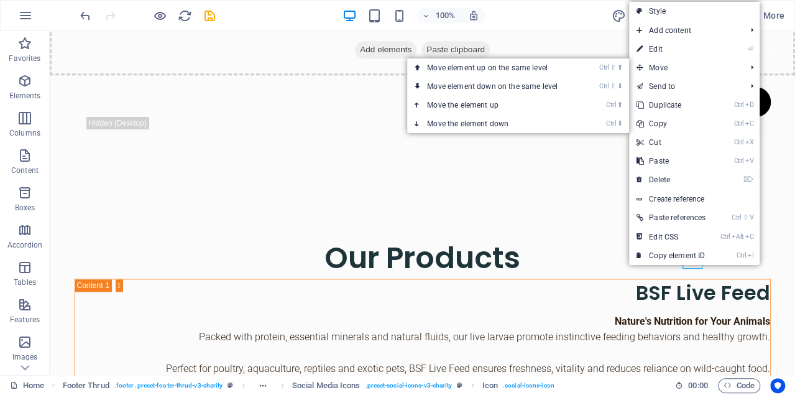
select select "xMidYMid"
select select "px"
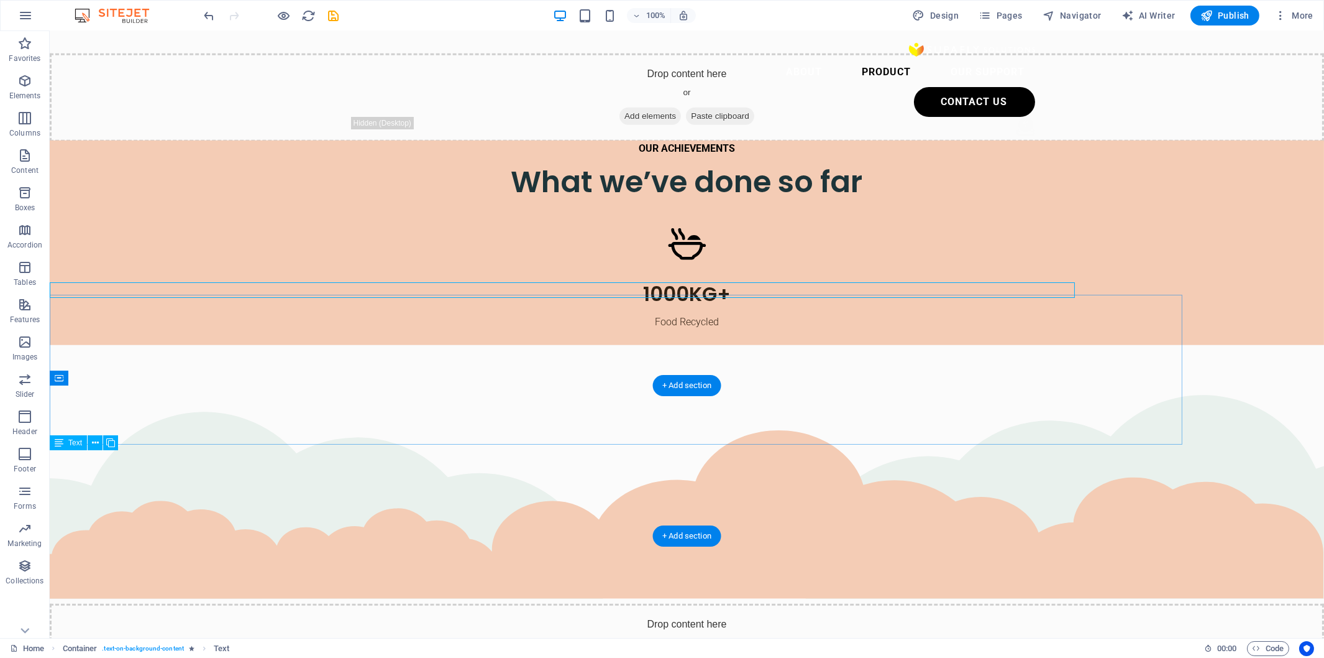
scroll to position [0, 4]
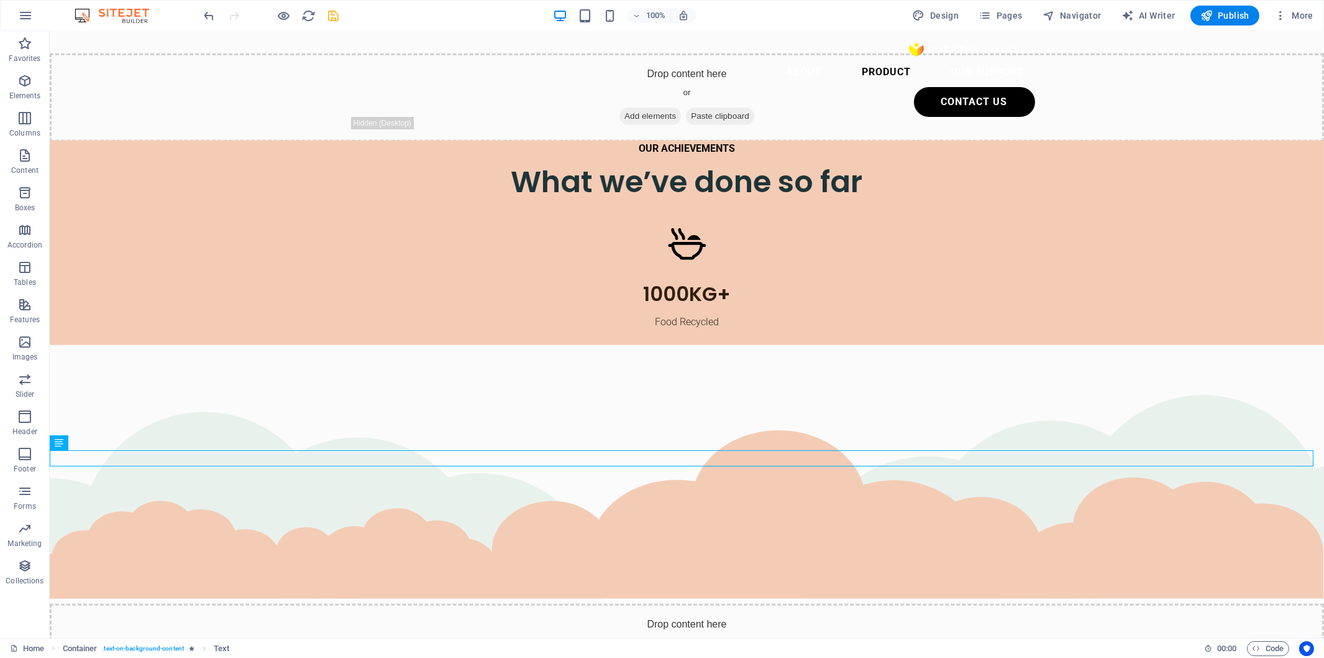
click at [337, 14] on icon "save" at bounding box center [334, 16] width 14 height 14
checkbox input "false"
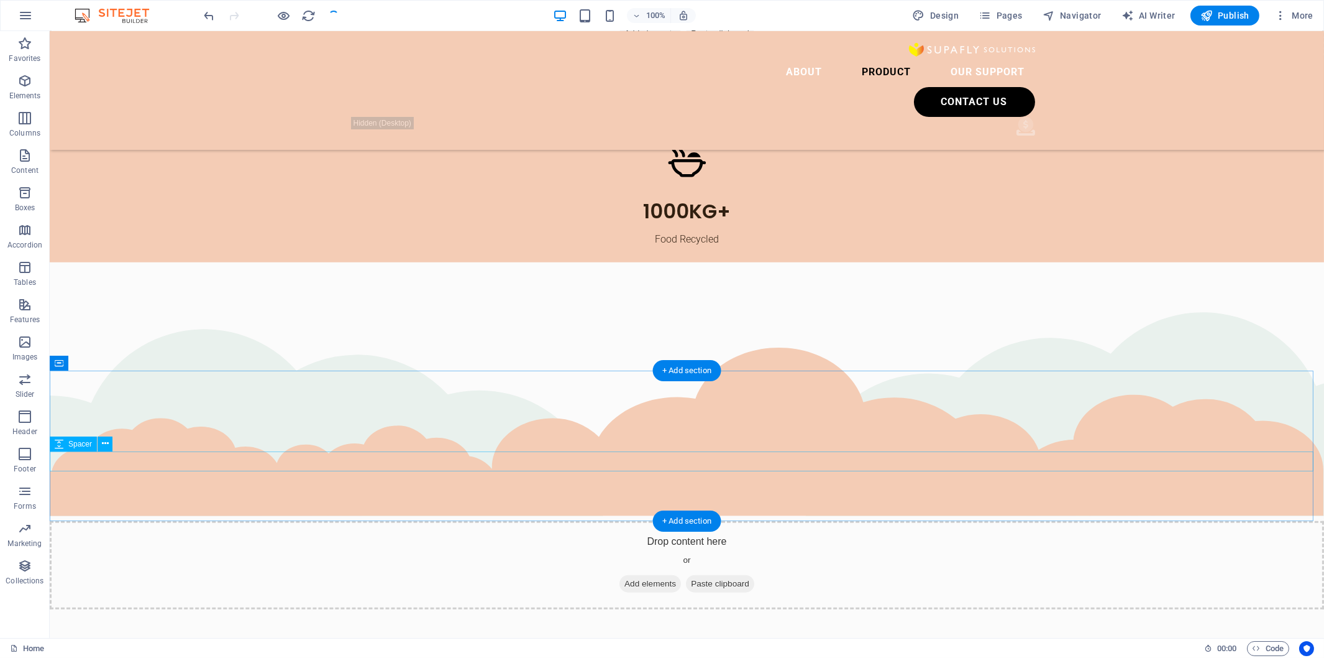
scroll to position [3004, 0]
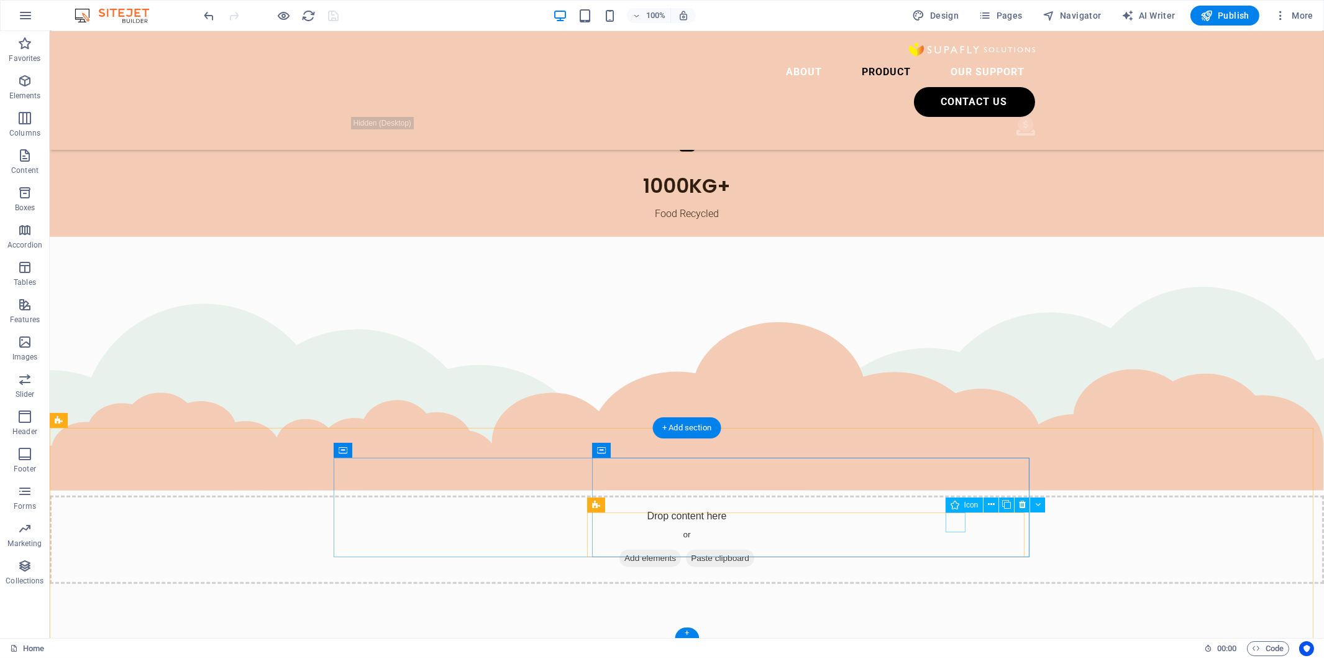
click at [958, 502] on icon at bounding box center [955, 504] width 9 height 15
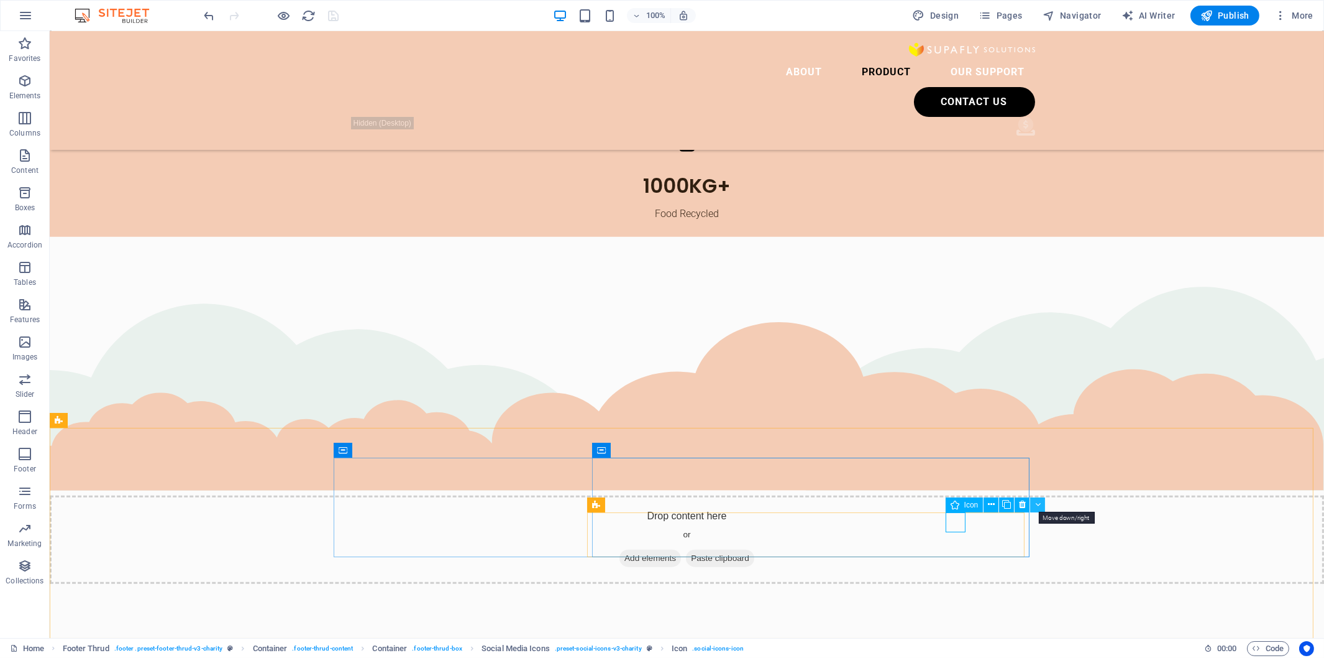
click at [1037, 502] on icon at bounding box center [1038, 504] width 6 height 13
click at [992, 501] on icon at bounding box center [991, 504] width 7 height 13
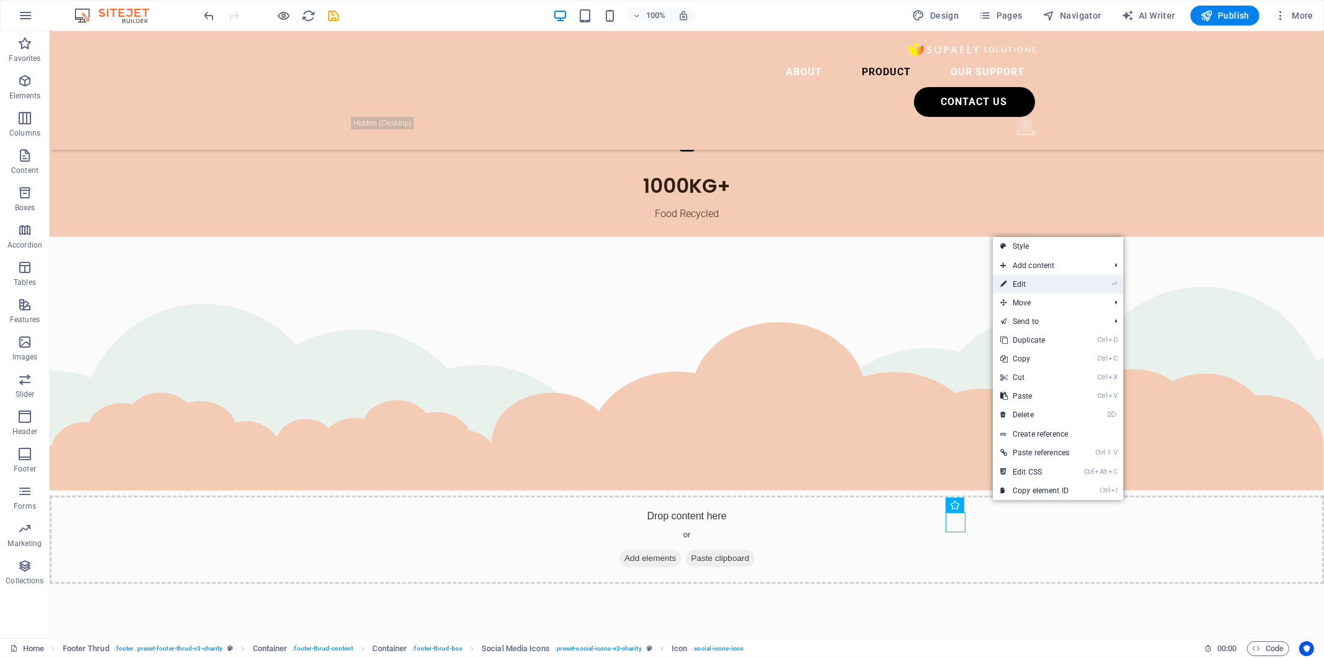
click at [1025, 286] on link "⏎ Edit" at bounding box center [1035, 284] width 84 height 19
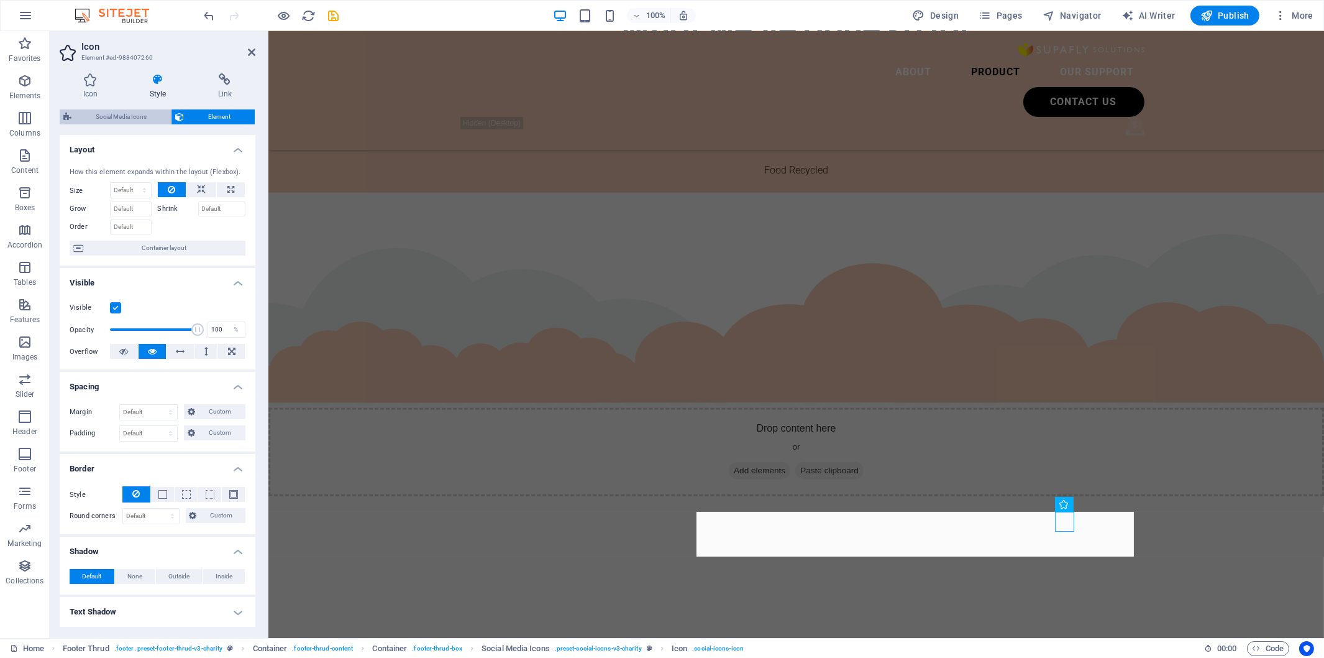
click at [141, 118] on span "Social Media Icons" at bounding box center [121, 116] width 92 height 15
select select "rem"
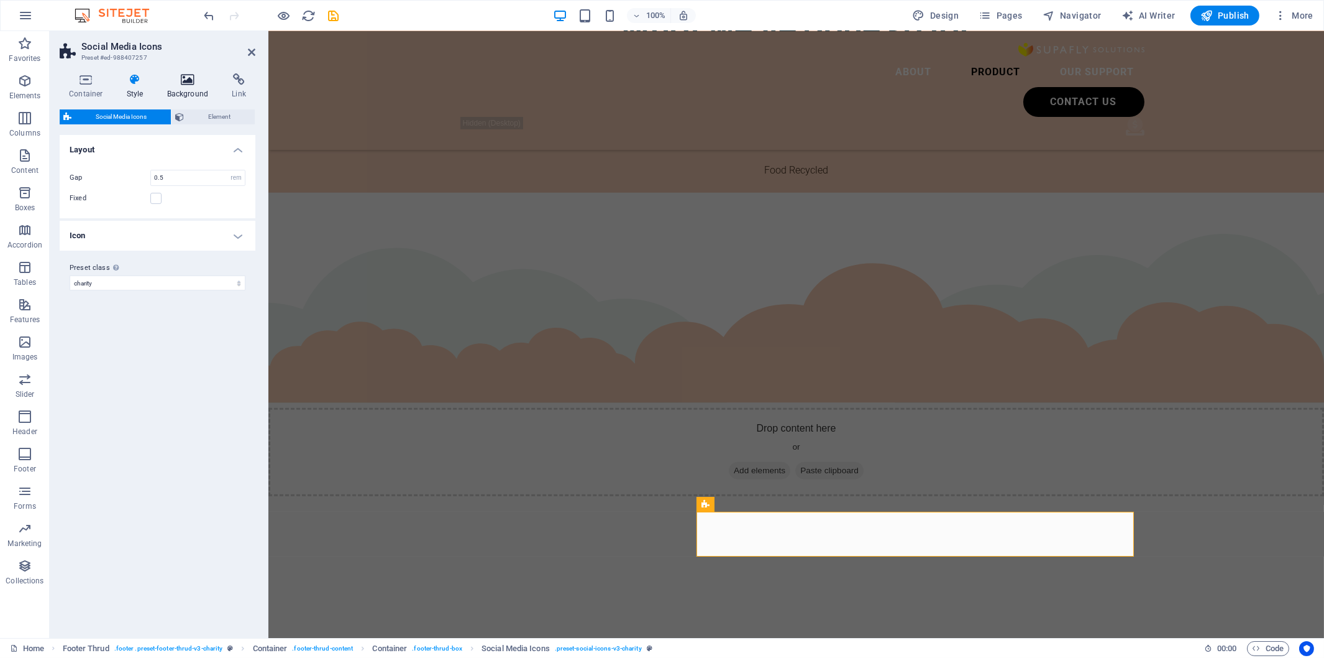
click at [190, 87] on h4 "Background" at bounding box center [190, 86] width 65 height 26
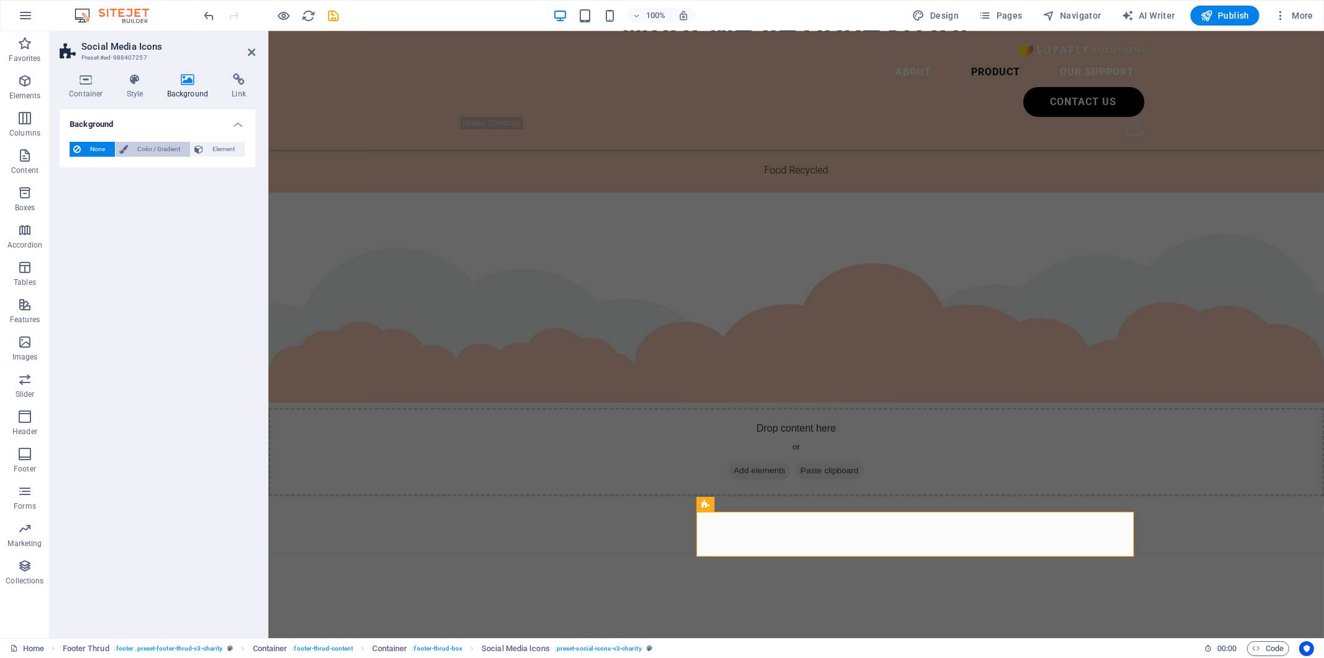
click at [166, 144] on span "Color / Gradient" at bounding box center [159, 149] width 55 height 15
click at [80, 196] on span at bounding box center [78, 199] width 14 height 14
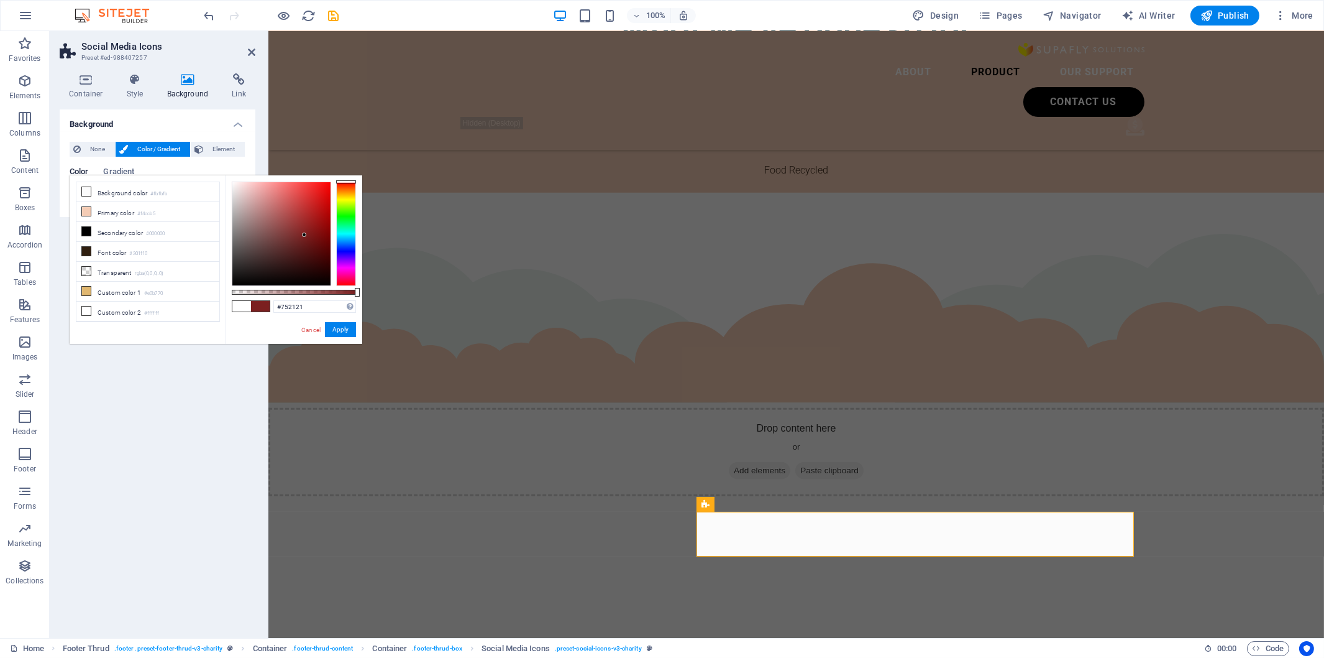
type input "#742222"
drag, startPoint x: 308, startPoint y: 229, endPoint x: 301, endPoint y: 238, distance: 11.6
click at [301, 238] on div at bounding box center [281, 233] width 98 height 103
click at [202, 361] on div "Background None Color / Gradient Element Stretch background to full-width Color…" at bounding box center [158, 368] width 196 height 518
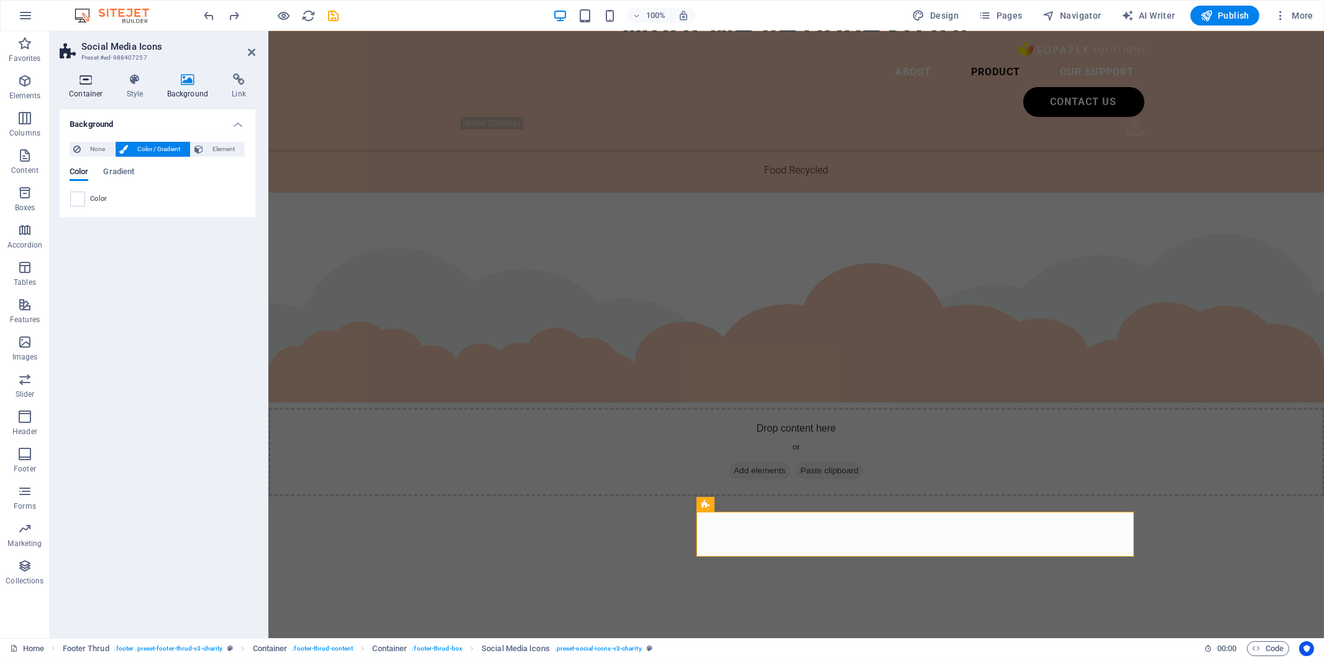
click at [106, 91] on h4 "Container" at bounding box center [89, 86] width 58 height 26
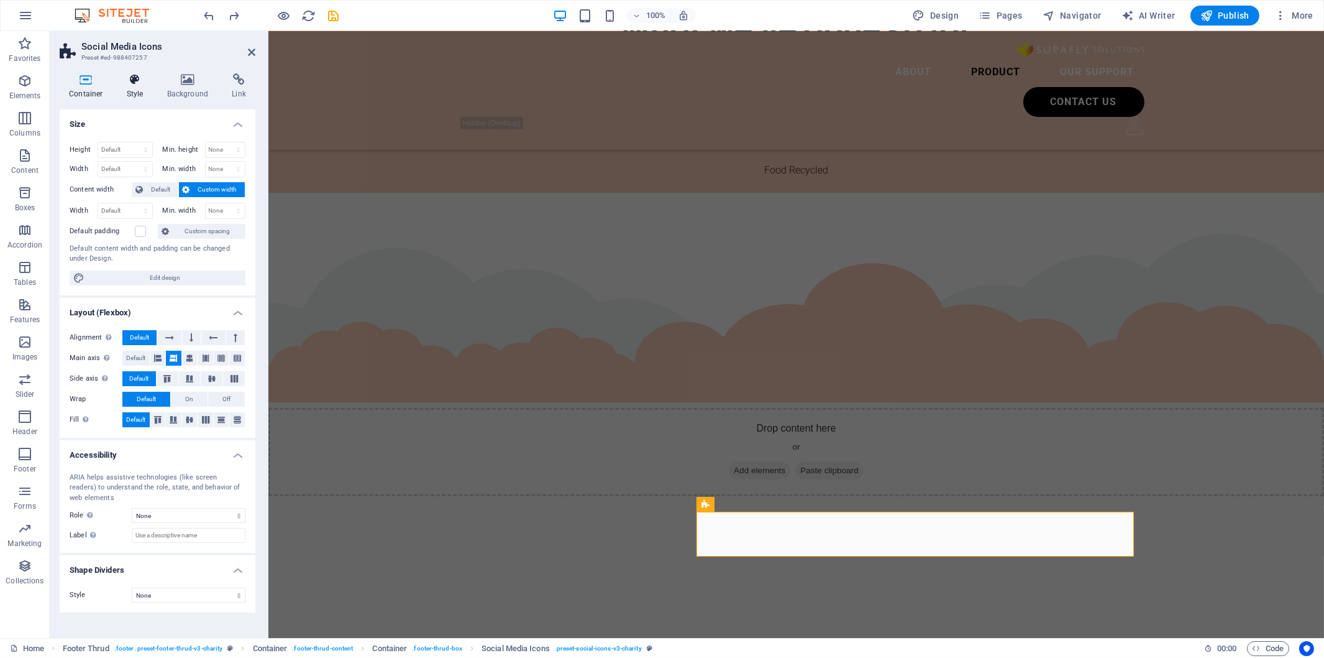
click at [131, 91] on h4 "Style" at bounding box center [137, 86] width 40 height 26
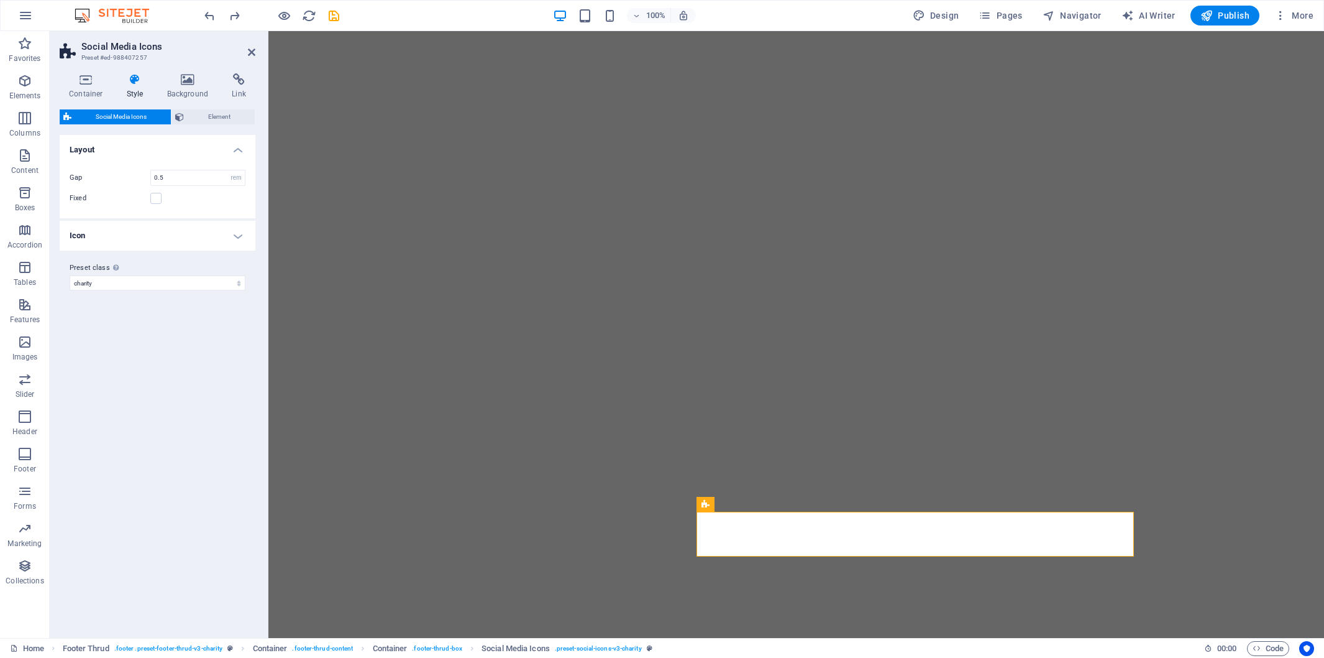
select select "rem"
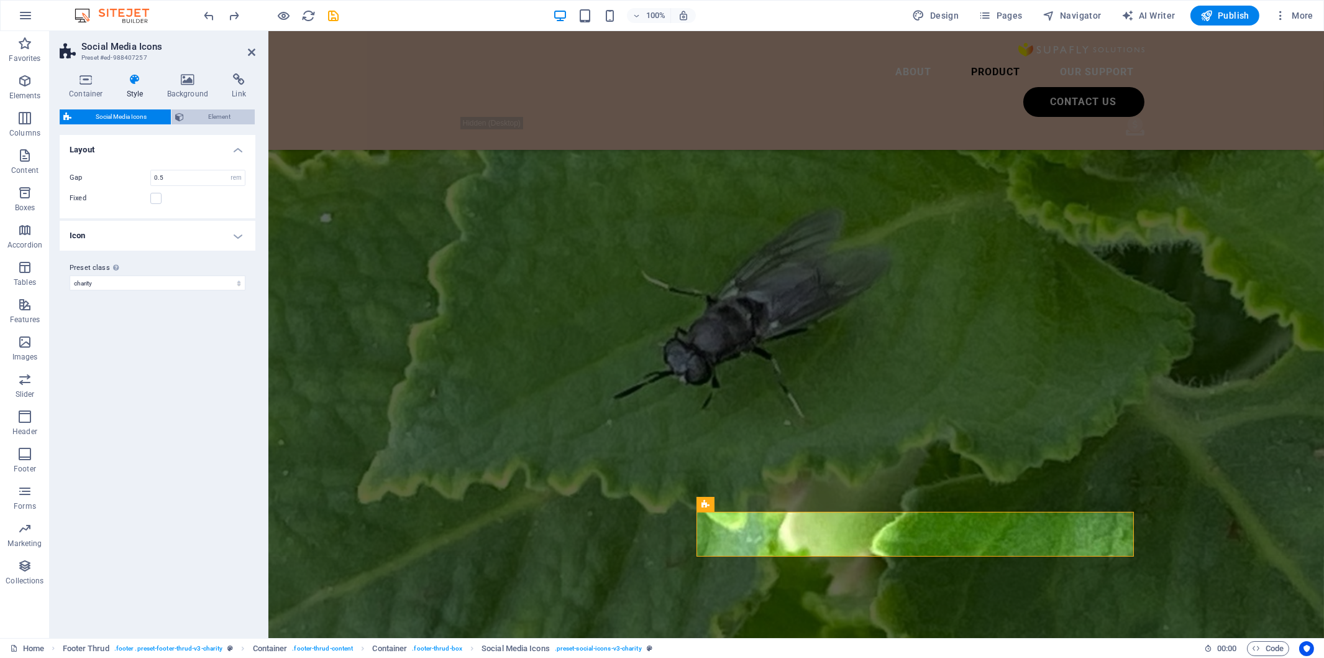
scroll to position [2961, 0]
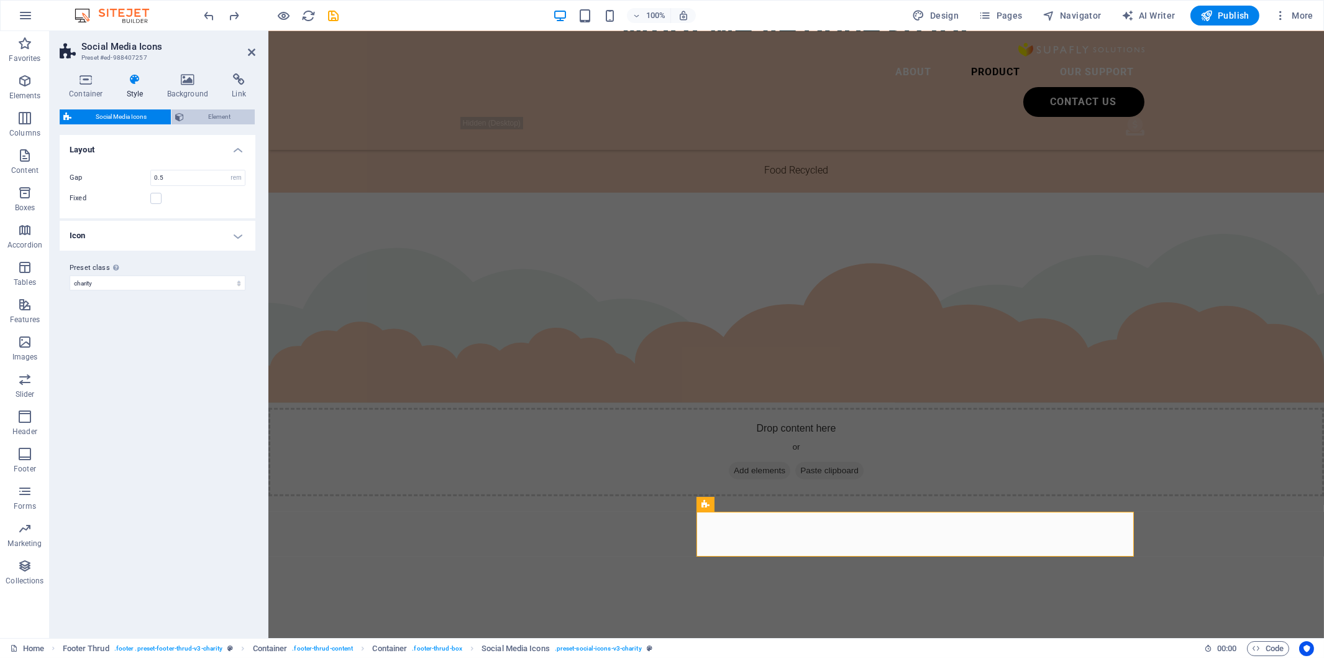
click at [212, 115] on span "Element" at bounding box center [219, 116] width 63 height 15
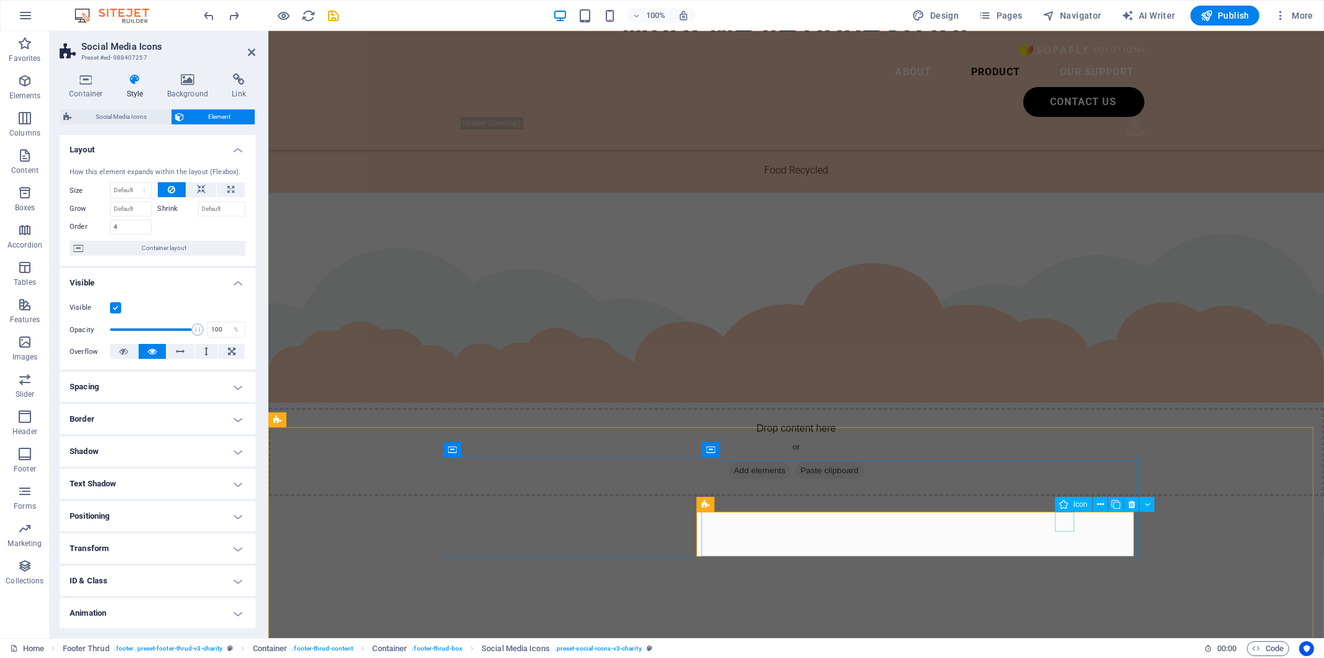
click at [1065, 502] on icon at bounding box center [1064, 504] width 9 height 15
click at [1068, 506] on icon at bounding box center [1064, 504] width 9 height 15
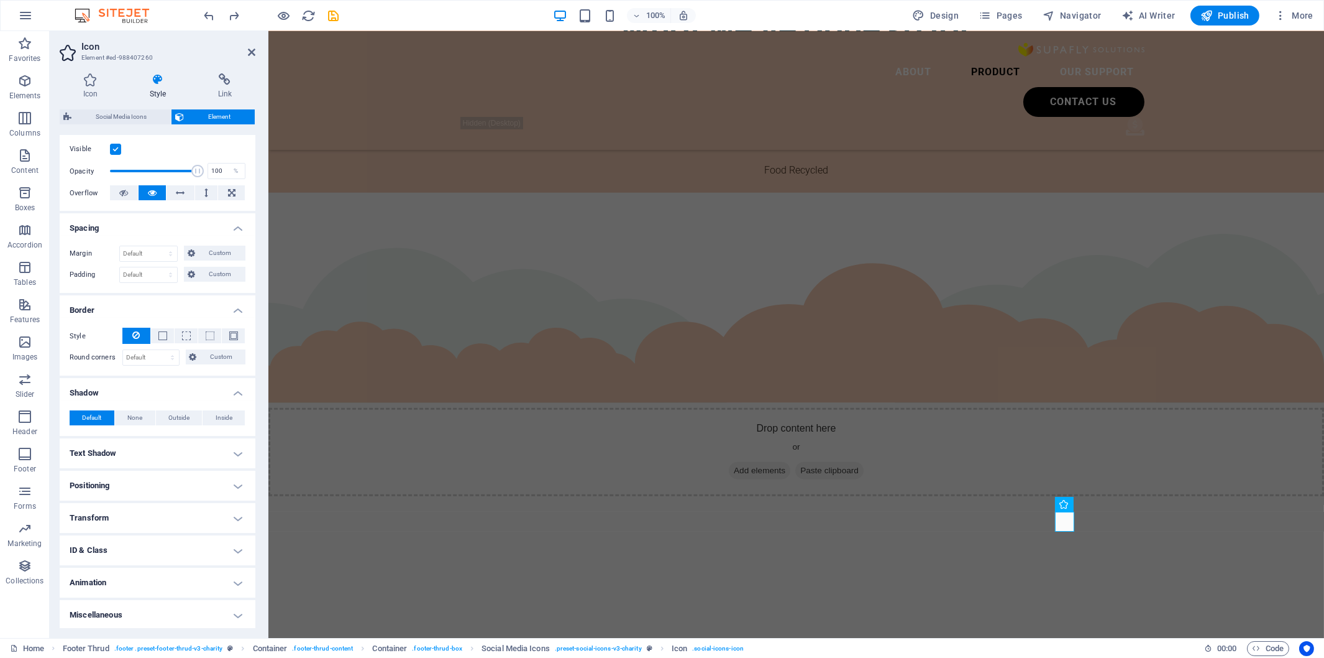
scroll to position [159, 0]
click at [175, 549] on h4 "ID & Class" at bounding box center [158, 549] width 196 height 30
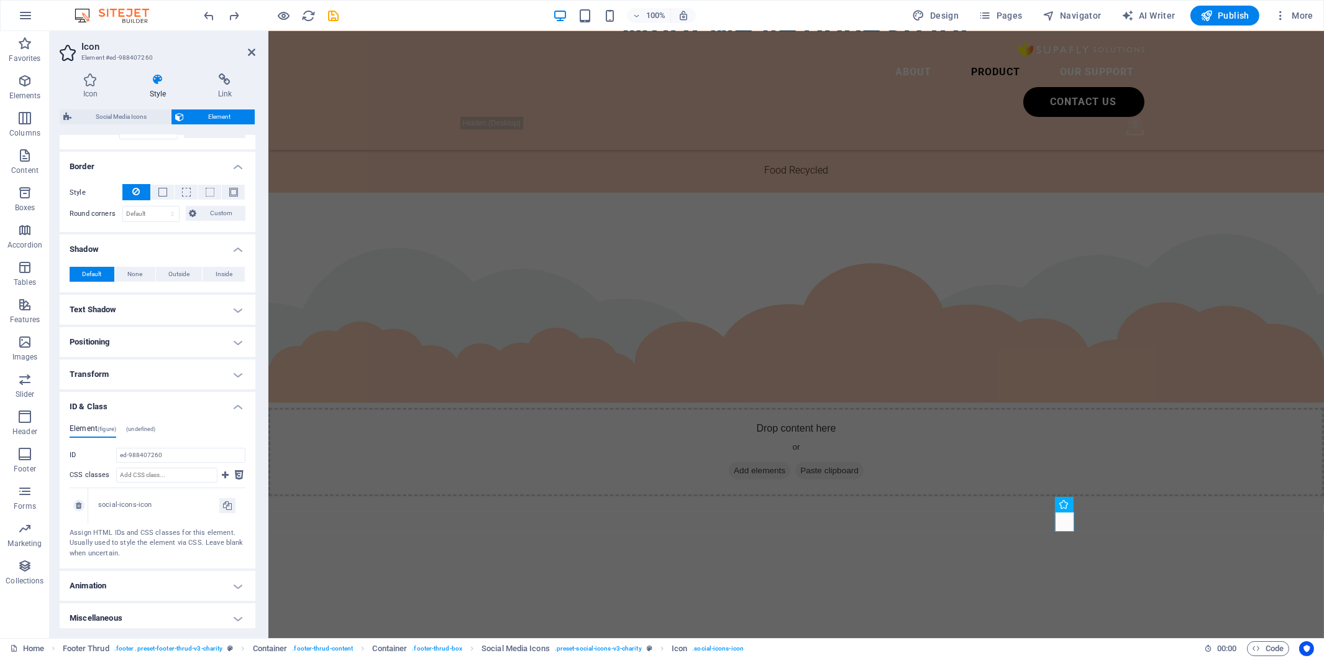
scroll to position [305, 0]
click at [160, 610] on h4 "Miscellaneous" at bounding box center [158, 615] width 196 height 30
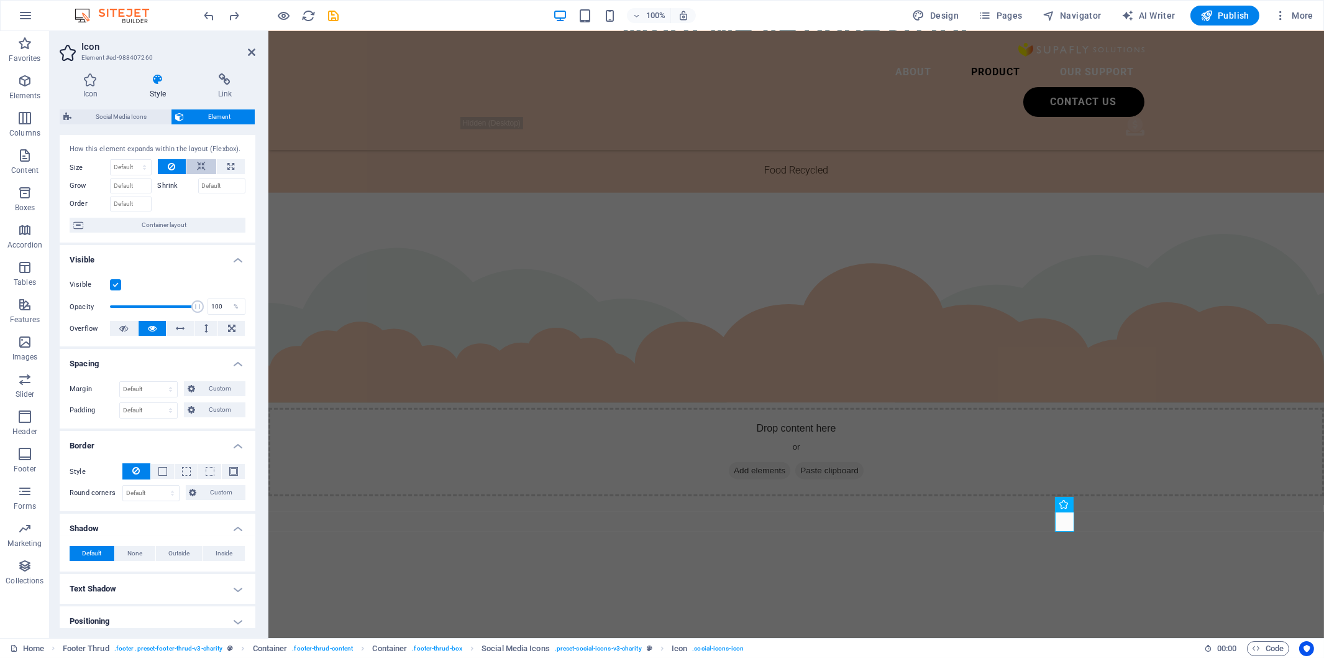
scroll to position [0, 0]
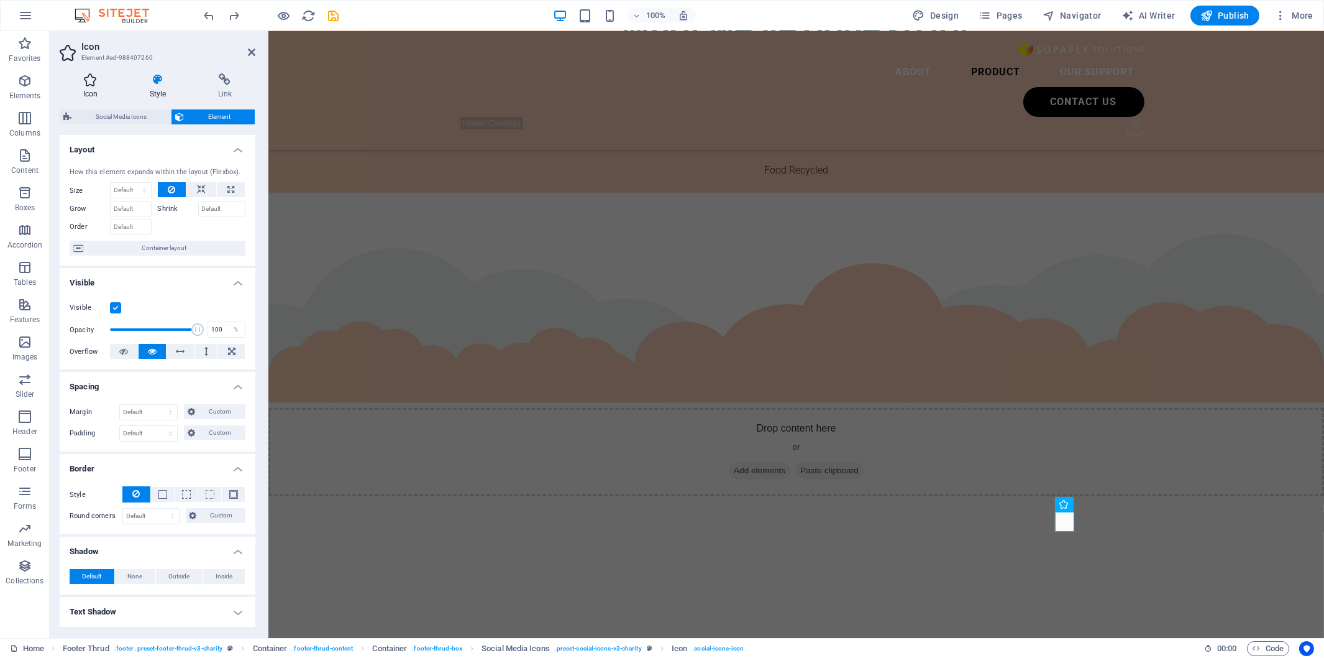
click at [94, 89] on h4 "Icon" at bounding box center [93, 86] width 66 height 26
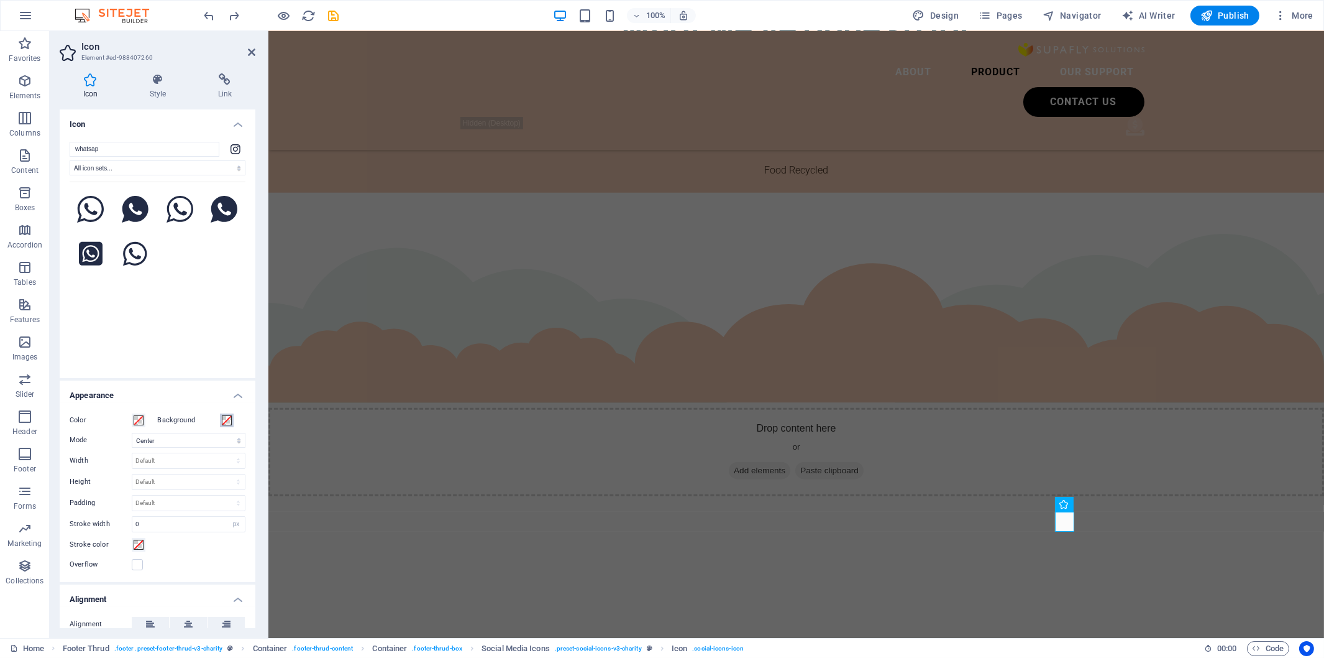
click at [226, 423] on span at bounding box center [227, 420] width 10 height 10
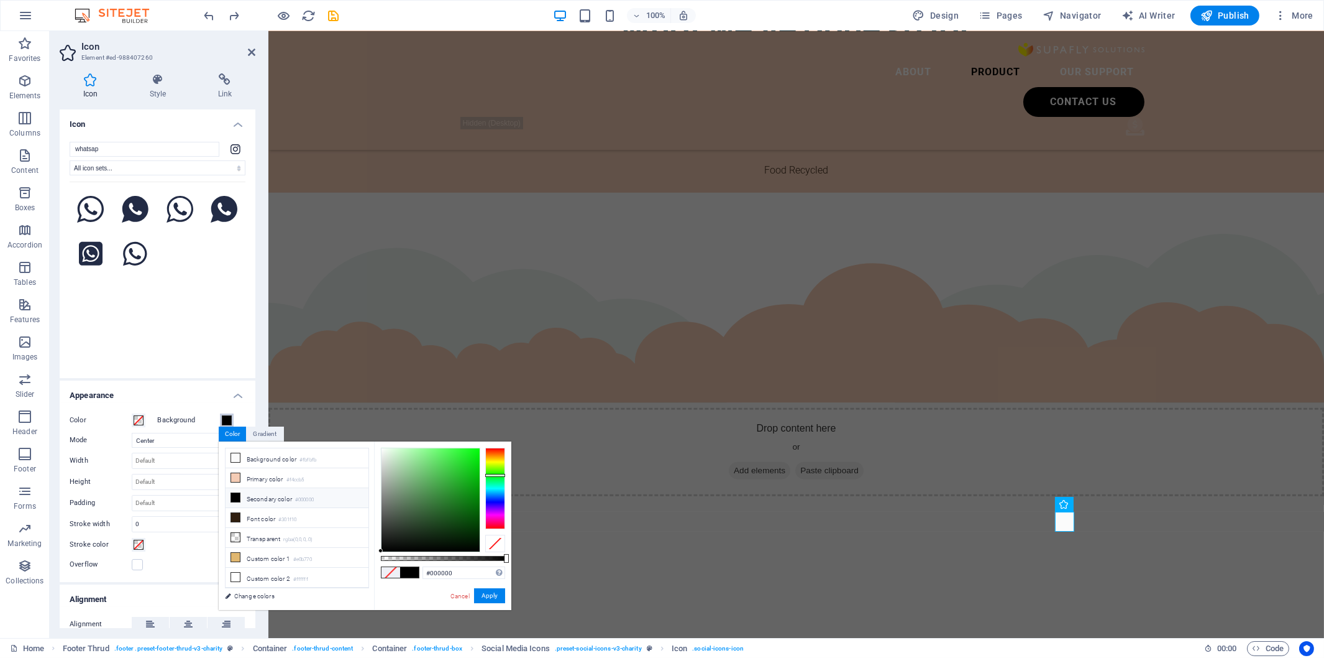
drag, startPoint x: 493, startPoint y: 480, endPoint x: 495, endPoint y: 473, distance: 7.1
click at [495, 473] on div at bounding box center [495, 487] width 20 height 81
click at [495, 480] on div at bounding box center [495, 480] width 20 height 3
drag, startPoint x: 467, startPoint y: 489, endPoint x: 457, endPoint y: 512, distance: 25.1
click at [457, 512] on div at bounding box center [431, 499] width 98 height 103
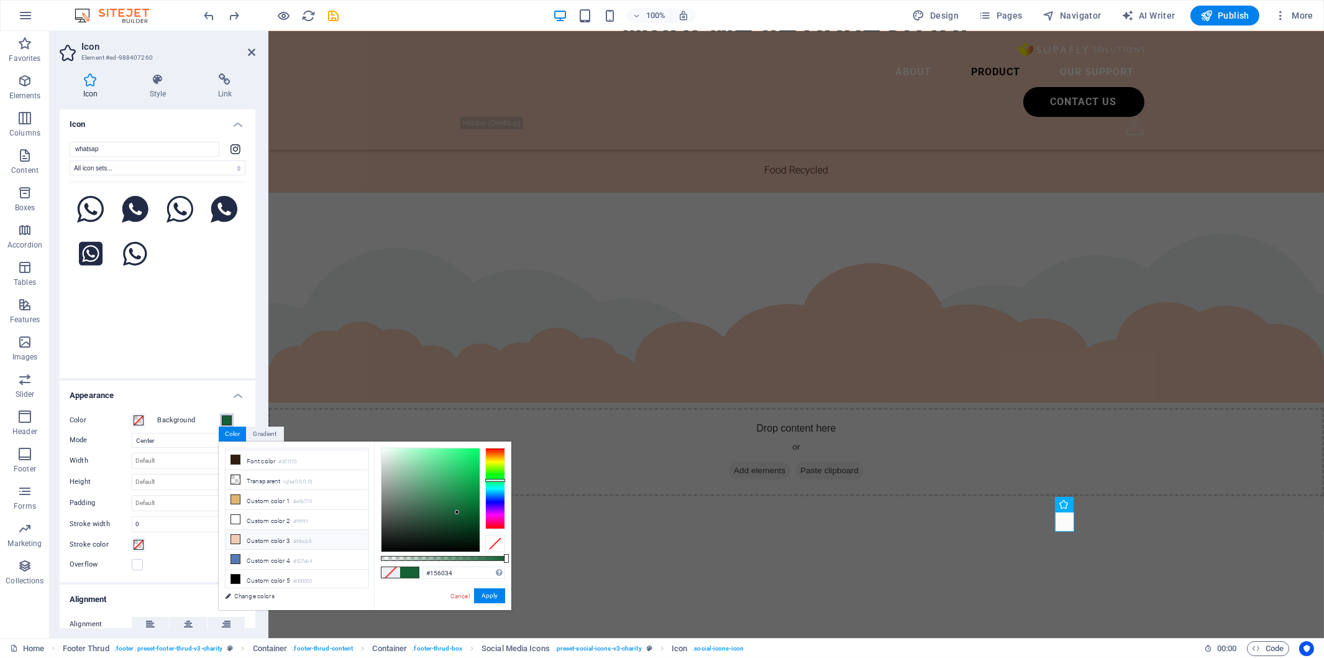
scroll to position [62, 0]
click at [274, 578] on li "Custom color 5 #000000" at bounding box center [297, 577] width 143 height 20
click at [498, 467] on div at bounding box center [495, 487] width 20 height 81
type input "#7aba35"
click at [451, 475] on div at bounding box center [431, 499] width 98 height 103
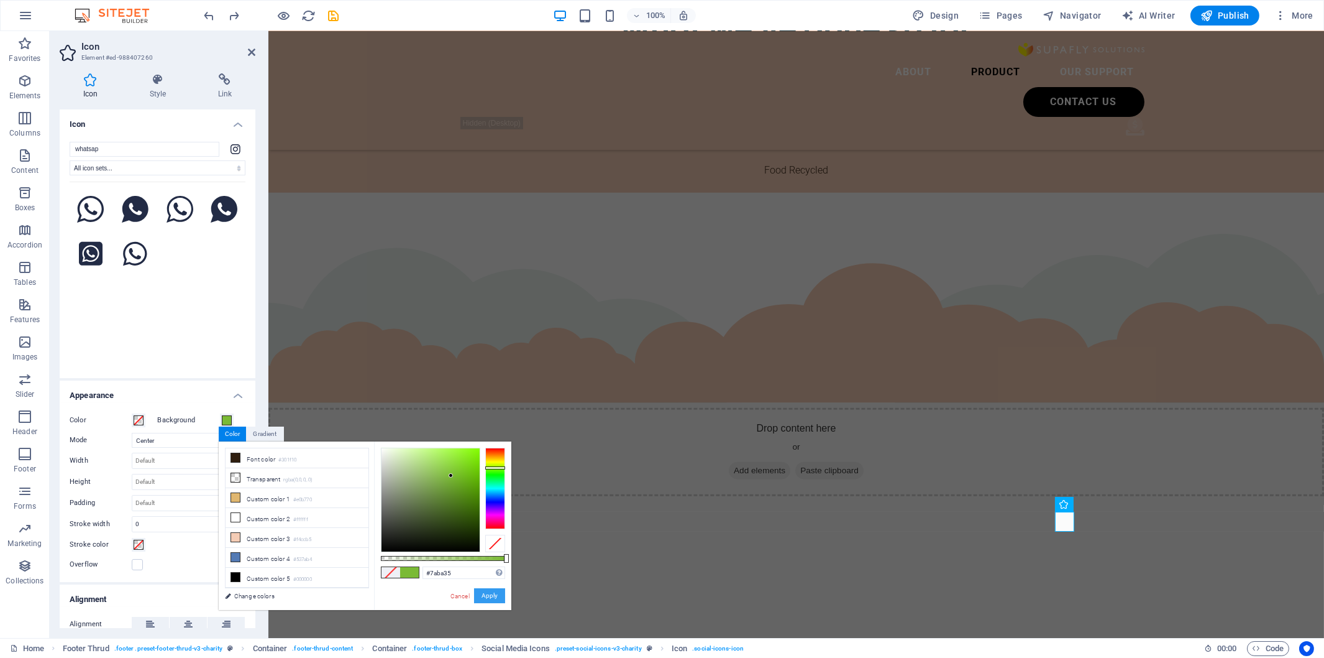
click at [485, 588] on button "Apply" at bounding box center [489, 595] width 31 height 15
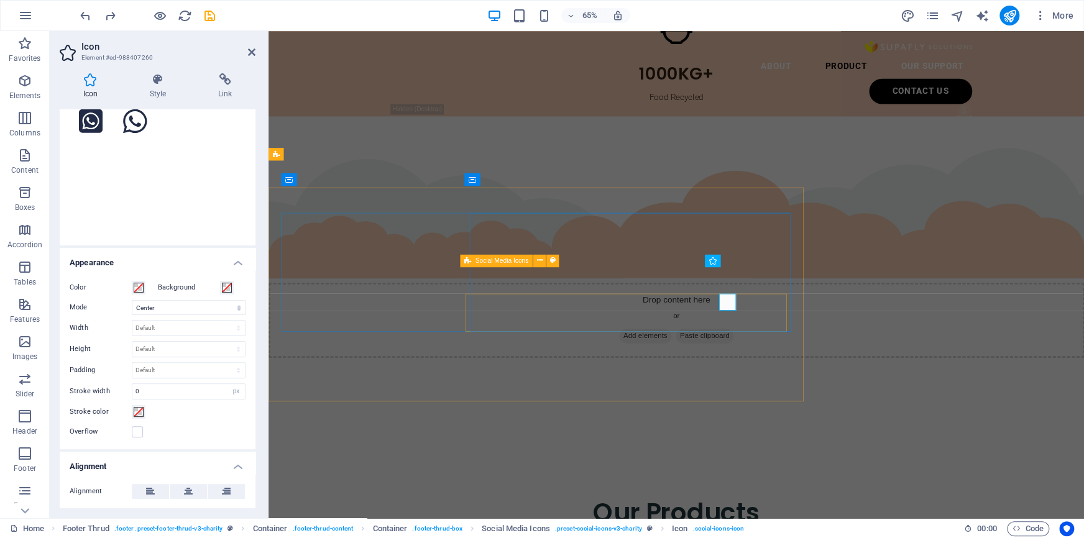
scroll to position [0, 5]
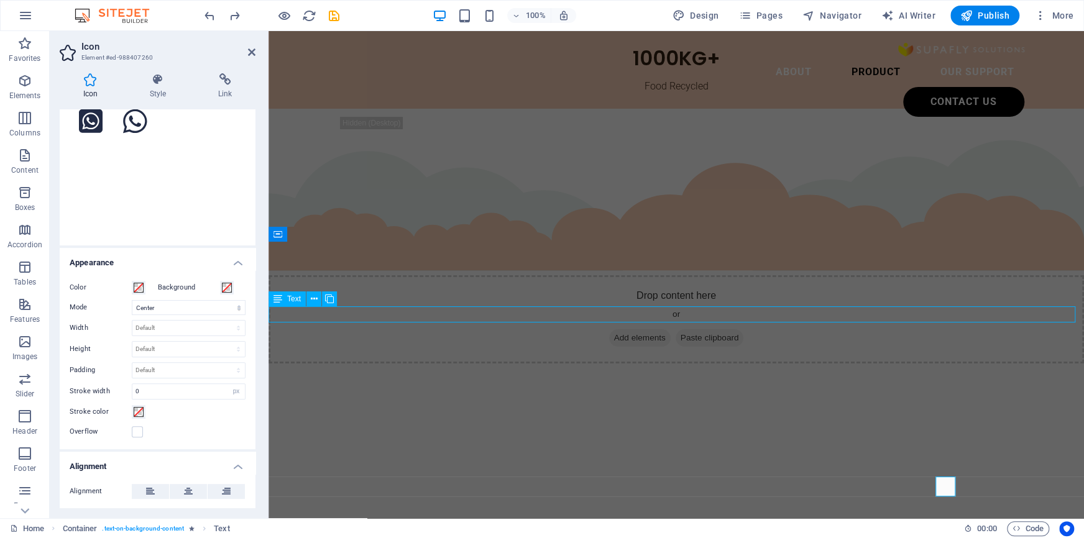
scroll to position [2871, 0]
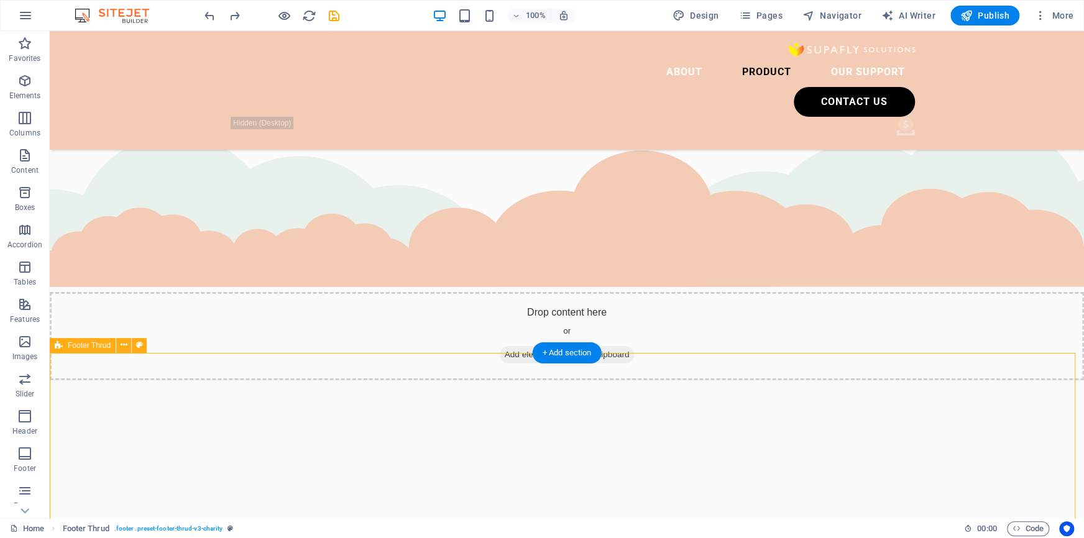
scroll to position [2956, 0]
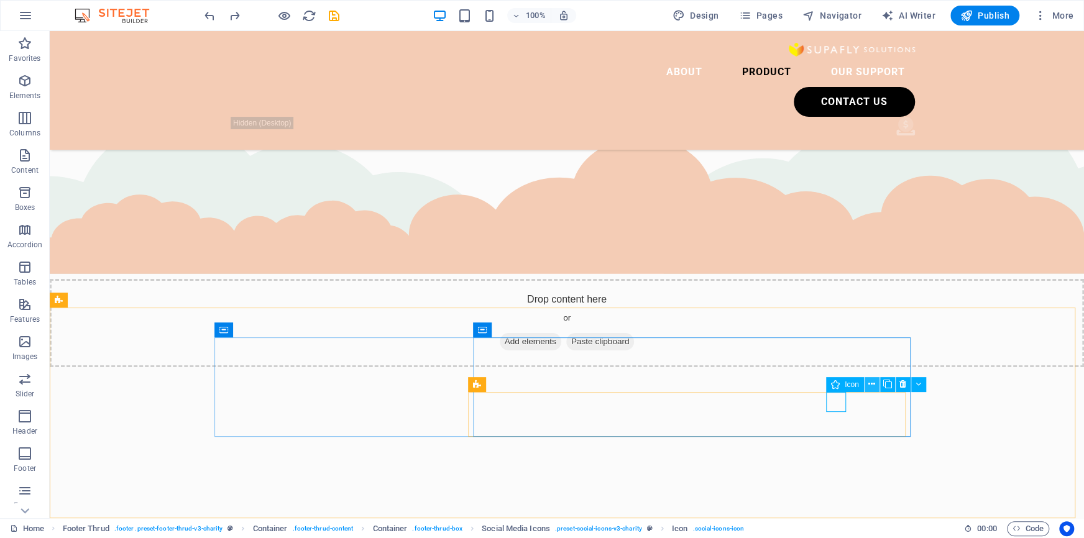
click at [873, 383] on icon at bounding box center [871, 384] width 7 height 13
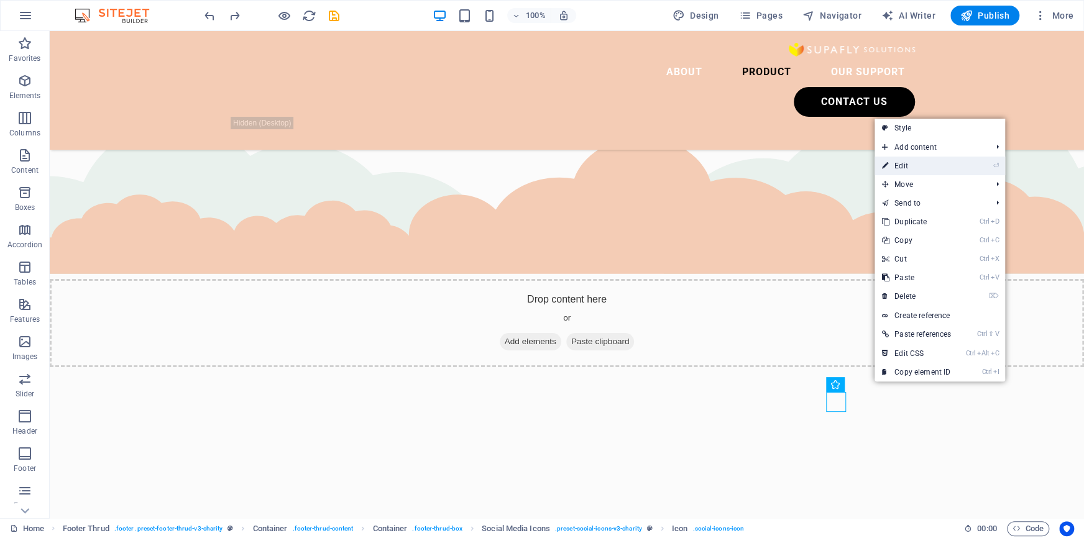
click at [910, 162] on link "⏎ Edit" at bounding box center [916, 166] width 84 height 19
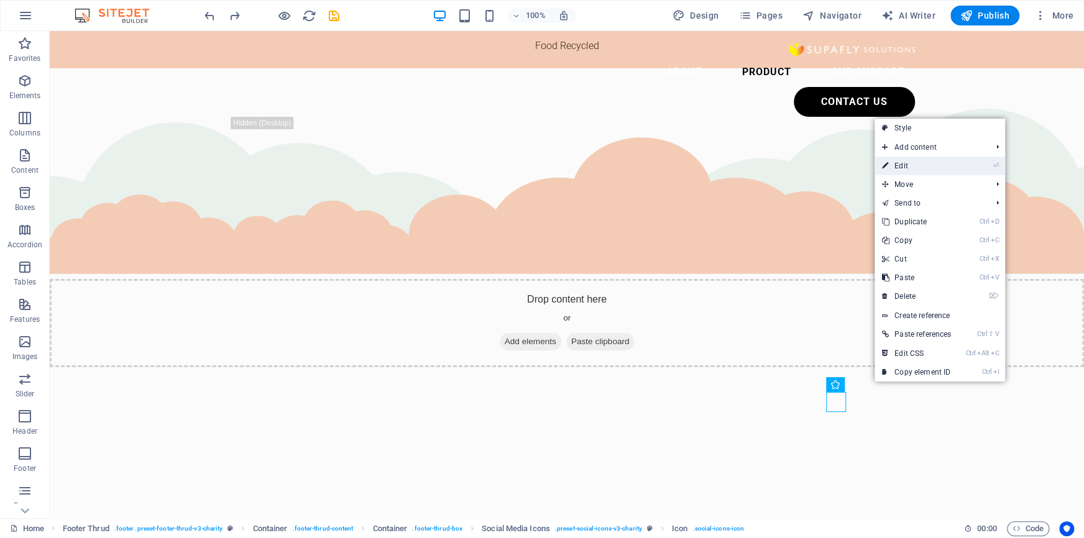
scroll to position [2912, 0]
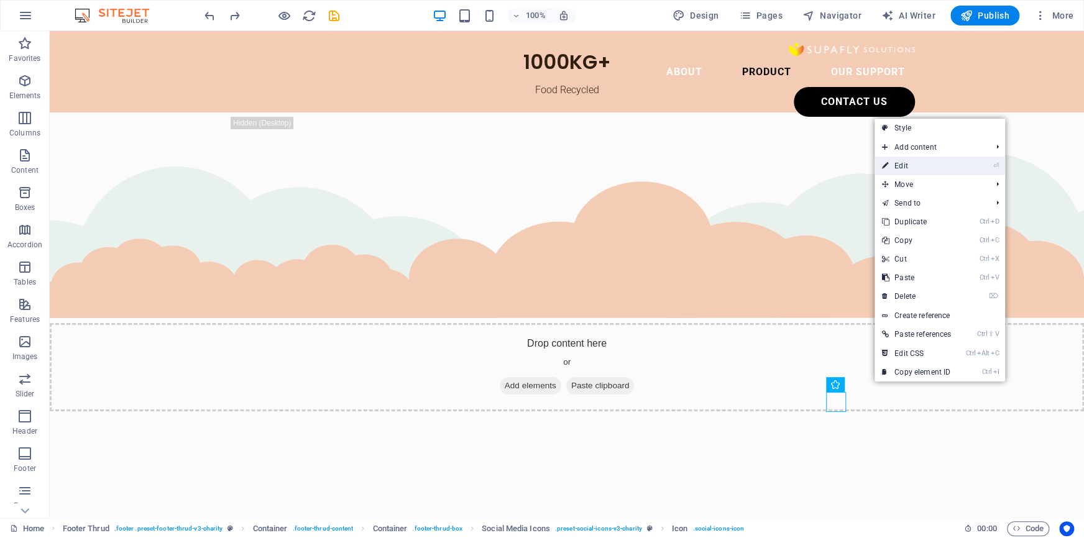
select select "xMidYMid"
select select "px"
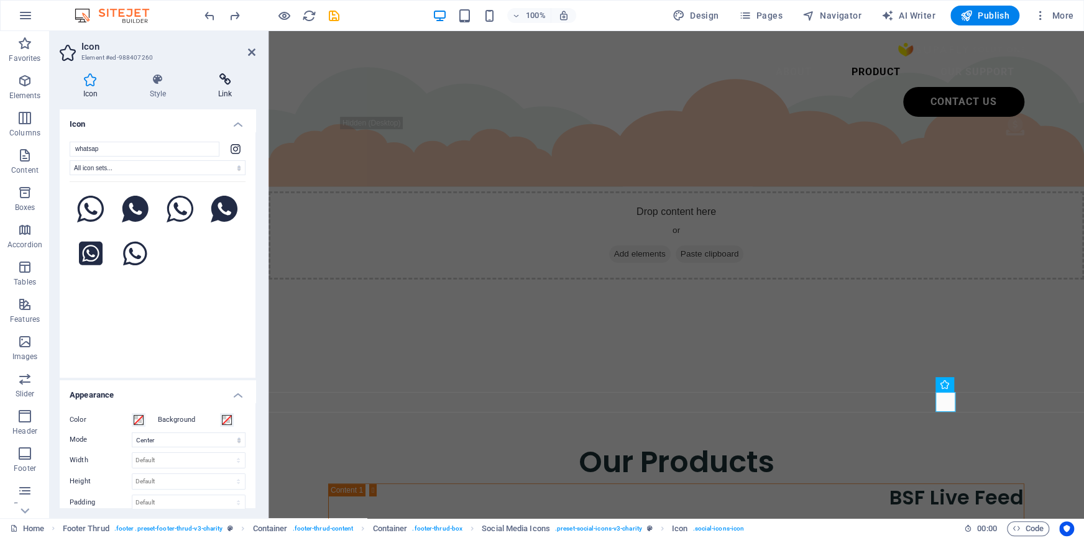
click at [227, 91] on h4 "Link" at bounding box center [225, 86] width 61 height 26
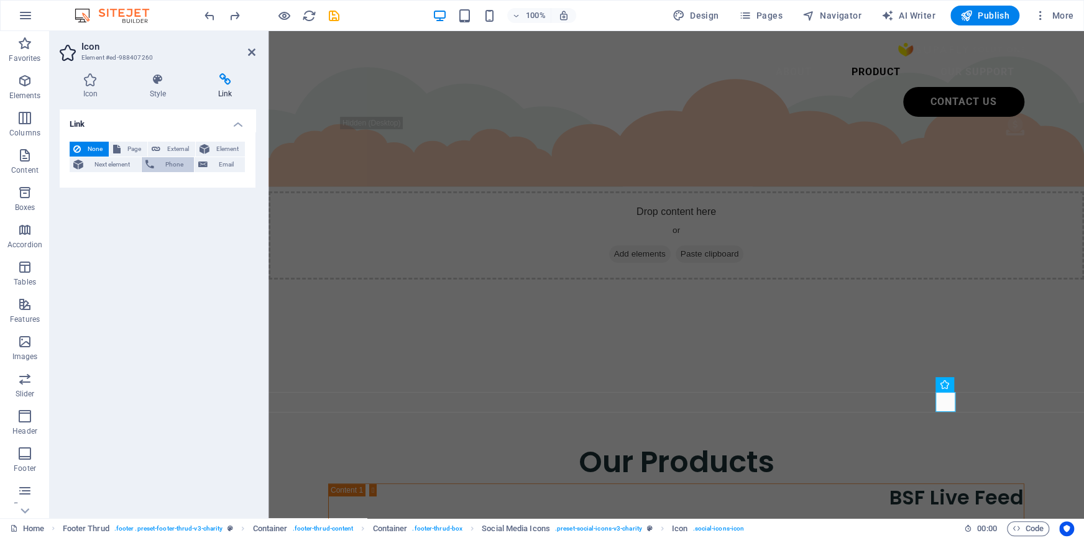
click at [170, 162] on span "Phone" at bounding box center [174, 164] width 33 height 15
click at [150, 202] on input "Title Additional link description, should not be the same as the link text. The…" at bounding box center [189, 205] width 114 height 15
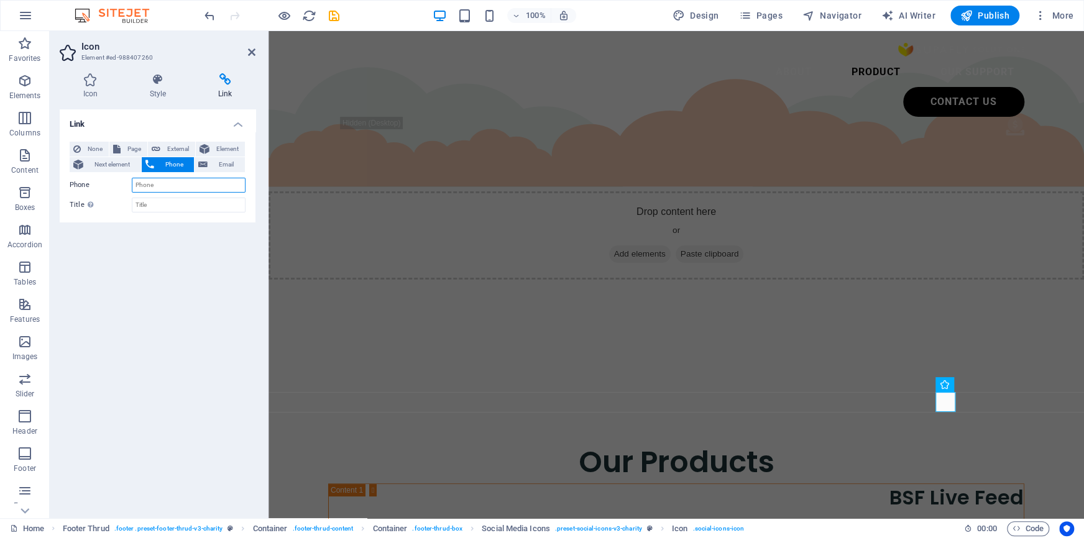
click at [155, 182] on input "Phone" at bounding box center [189, 185] width 114 height 15
click at [172, 149] on span "External" at bounding box center [177, 149] width 27 height 15
select select "blank"
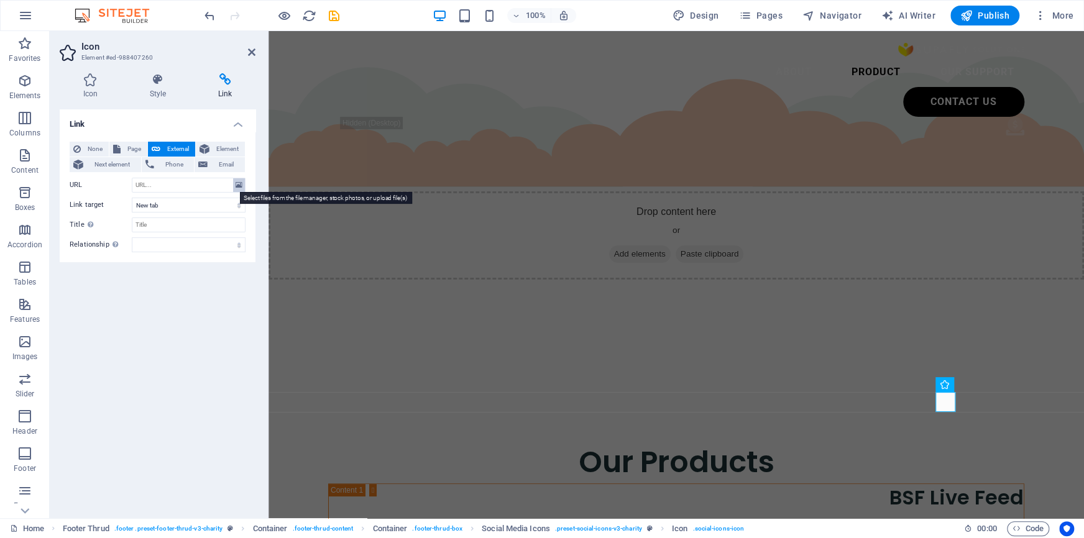
click at [242, 183] on icon at bounding box center [239, 185] width 7 height 14
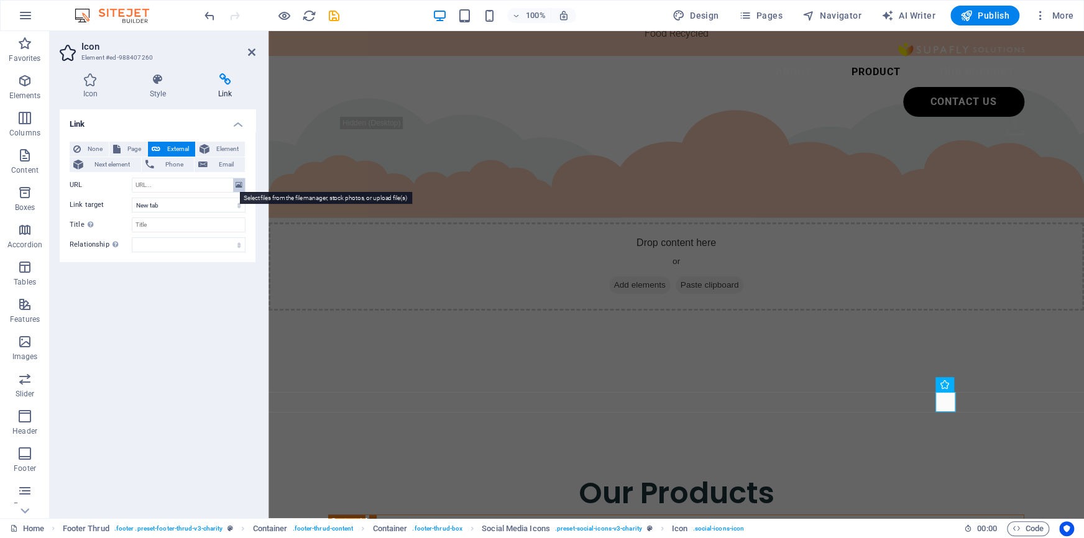
scroll to position [2966, 0]
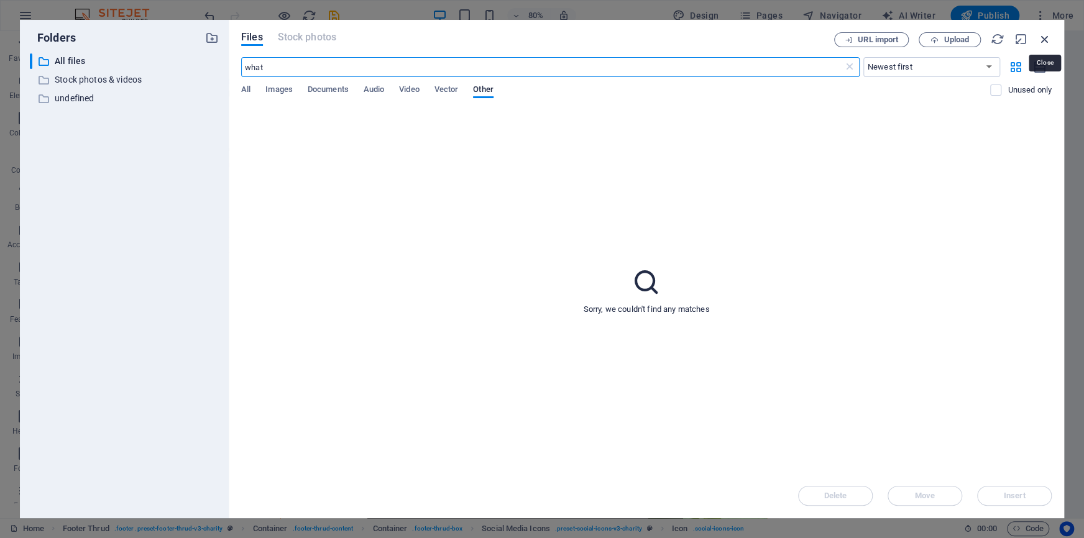
type input "what"
click at [1038, 35] on icon "button" at bounding box center [1045, 39] width 14 height 14
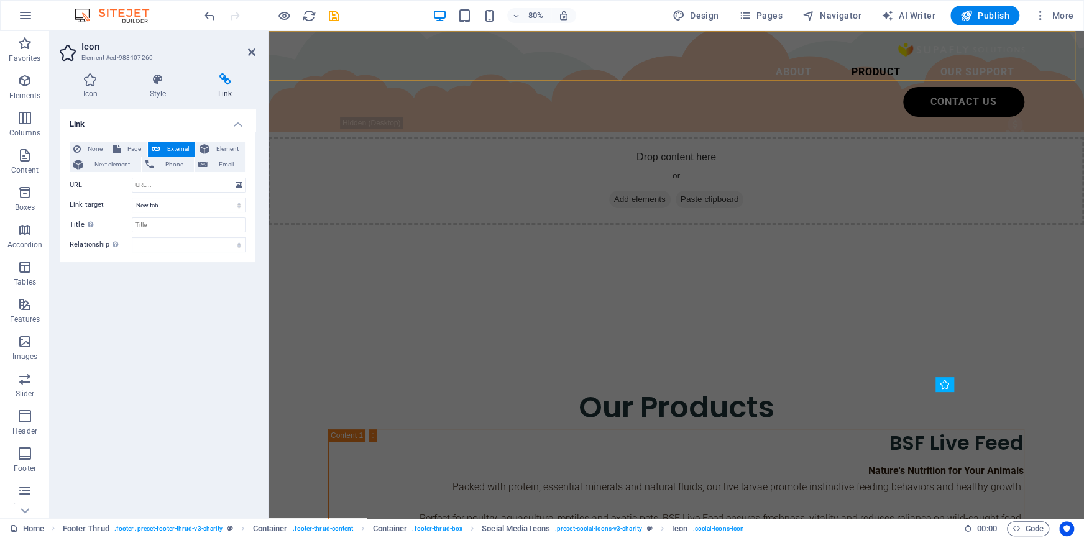
scroll to position [2912, 0]
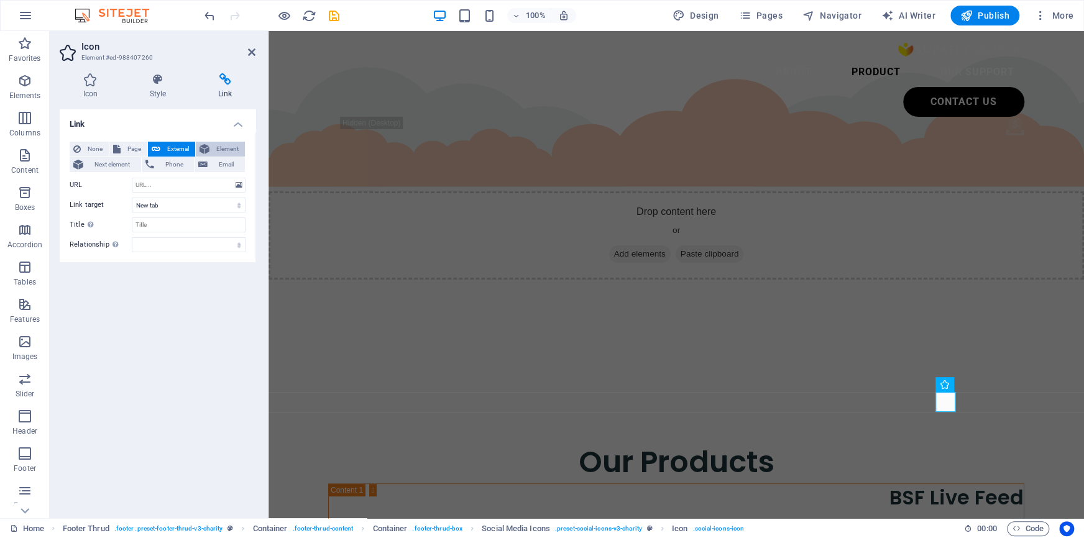
click at [212, 149] on button "Element" at bounding box center [220, 149] width 49 height 15
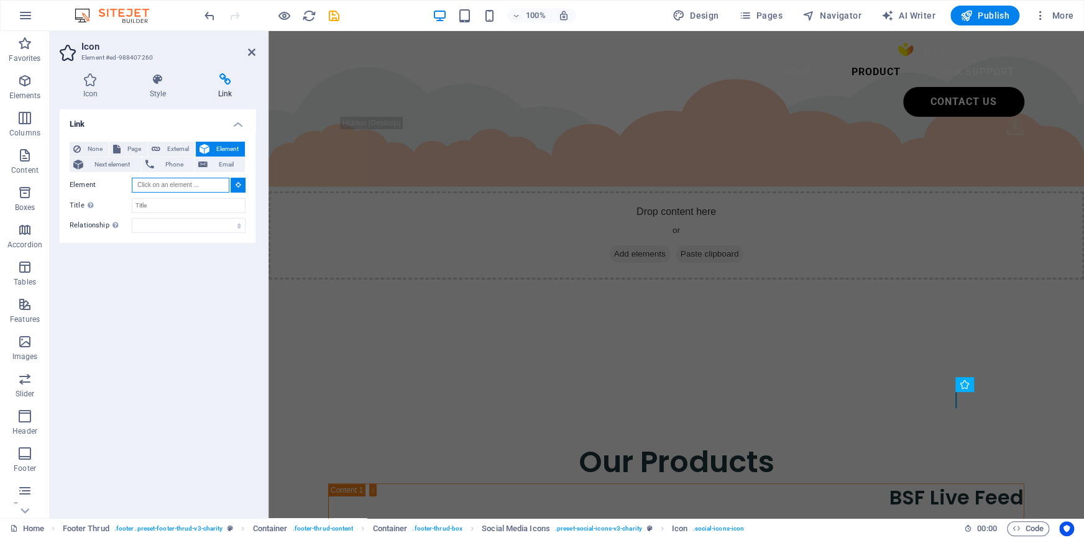
click at [225, 180] on input "Element" at bounding box center [181, 185] width 98 height 15
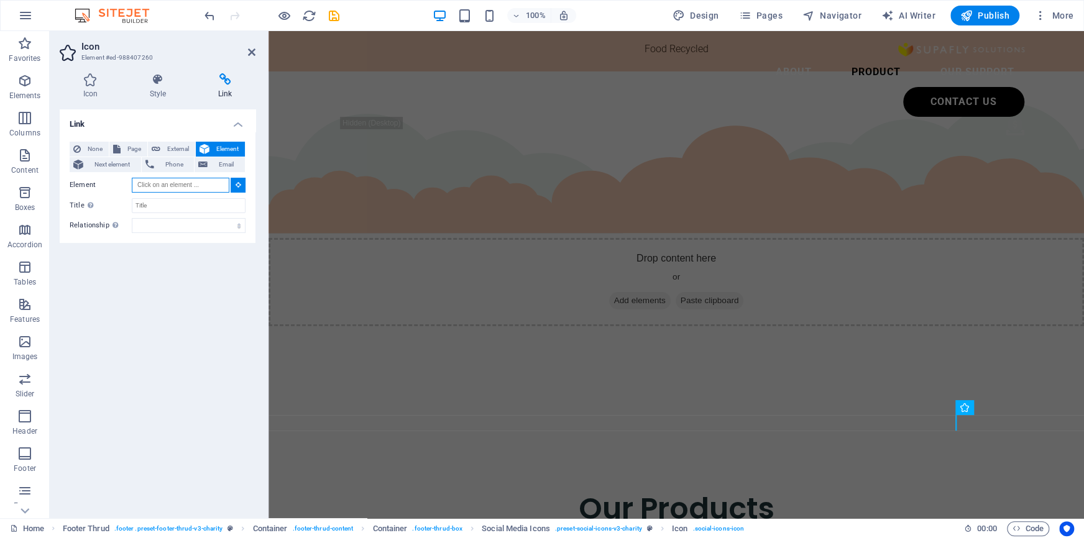
scroll to position [2862, 0]
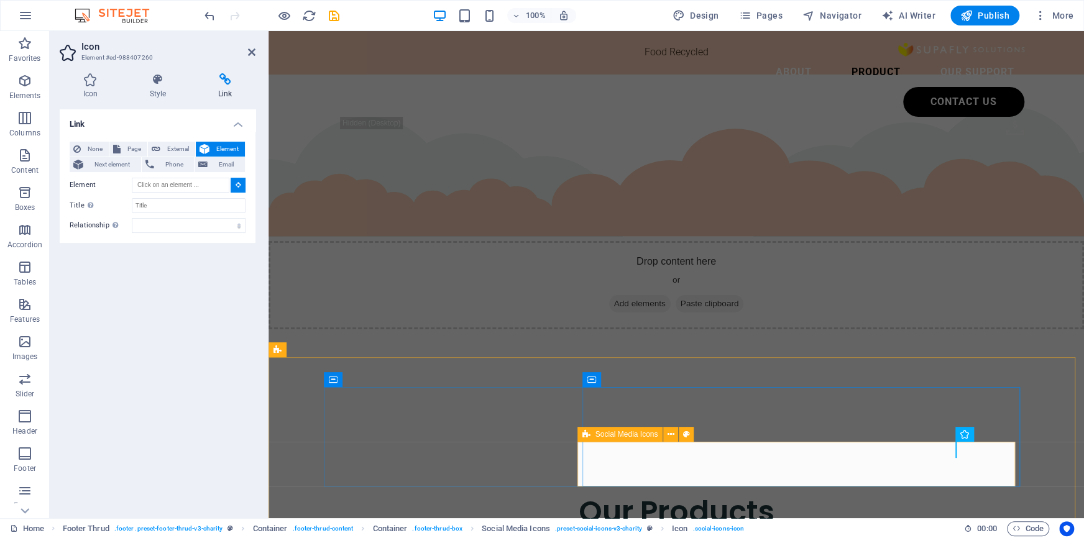
type input "#ed-988407257"
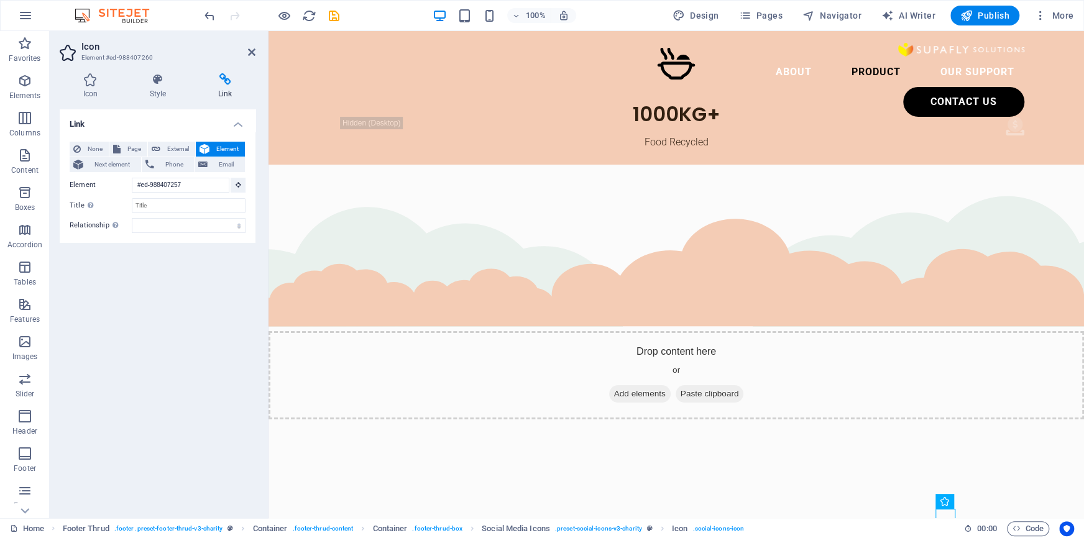
scroll to position [2762, 0]
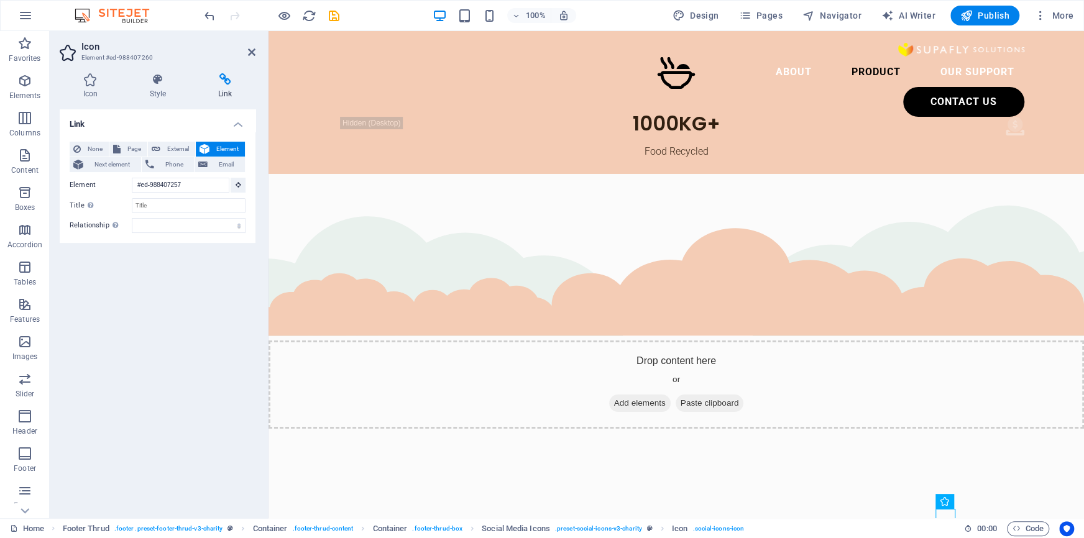
click at [151, 318] on div "Link None Page External Element Next element Phone Email Page Home Legal Notice…" at bounding box center [158, 308] width 196 height 399
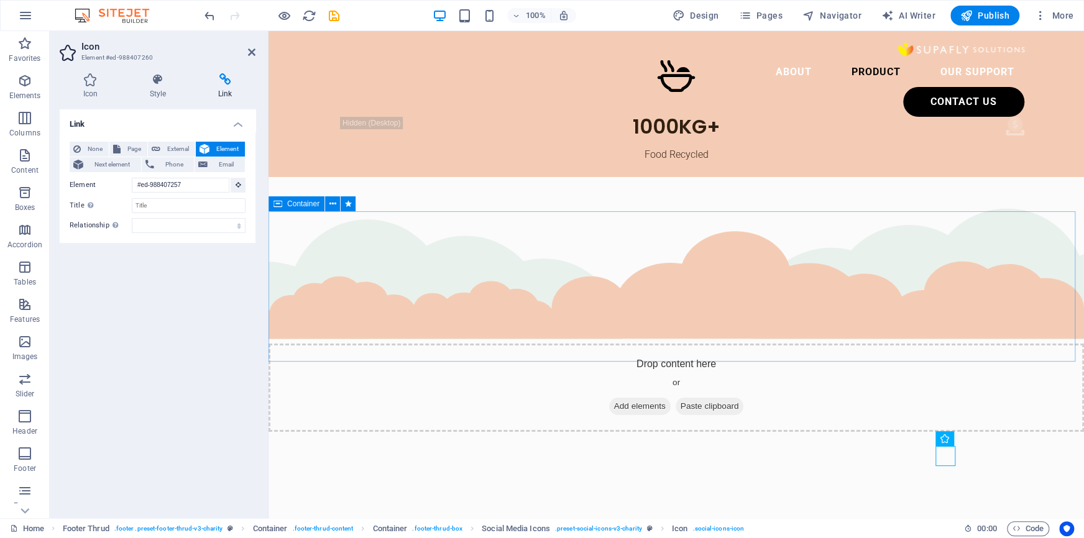
scroll to position [2912, 0]
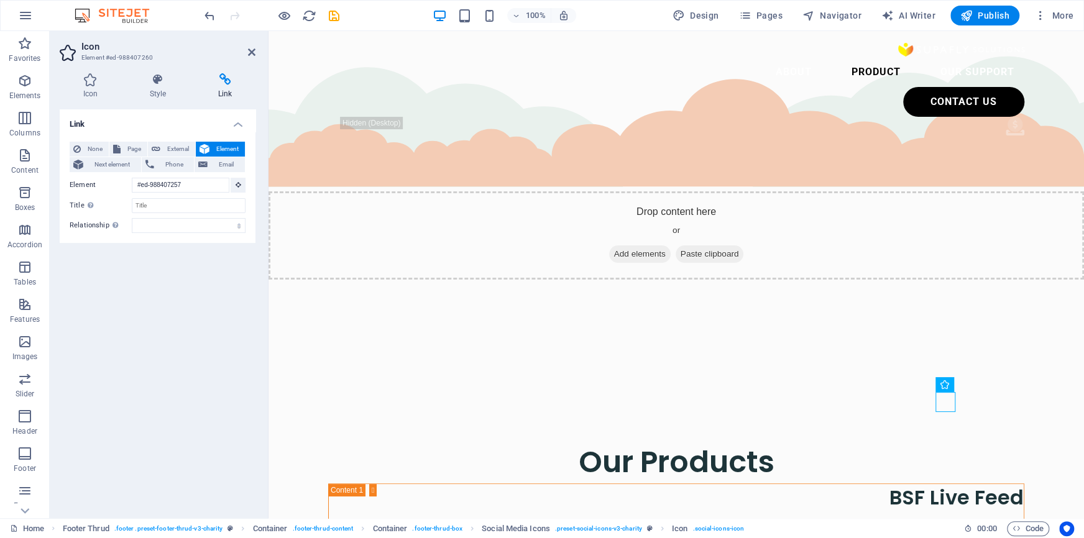
click at [239, 286] on div "Link None Page External Element Next element Phone Email Page Home Legal Notice…" at bounding box center [158, 308] width 196 height 399
click at [328, 19] on icon "save" at bounding box center [334, 16] width 14 height 14
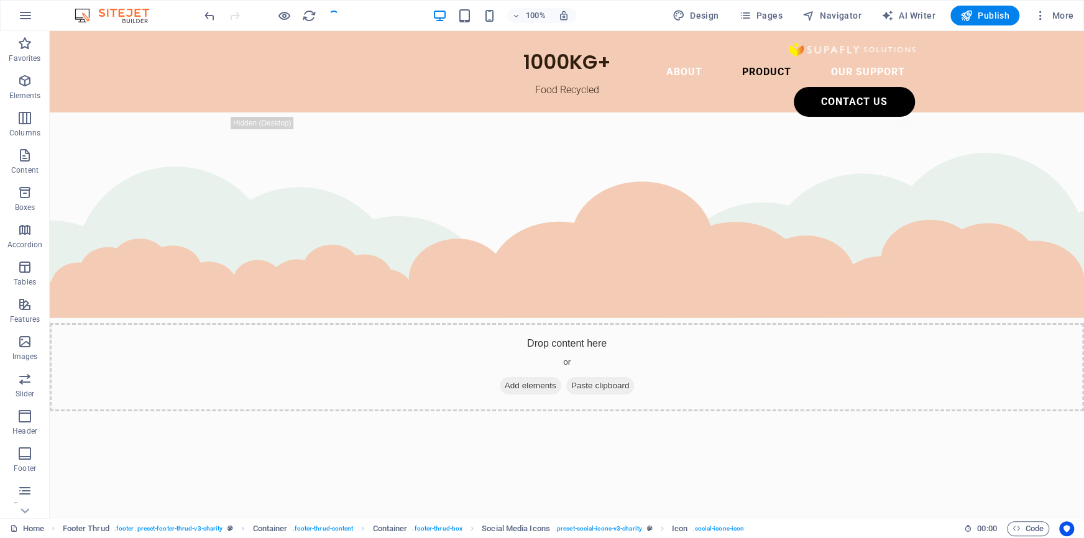
checkbox input "false"
